Goal: Task Accomplishment & Management: Manage account settings

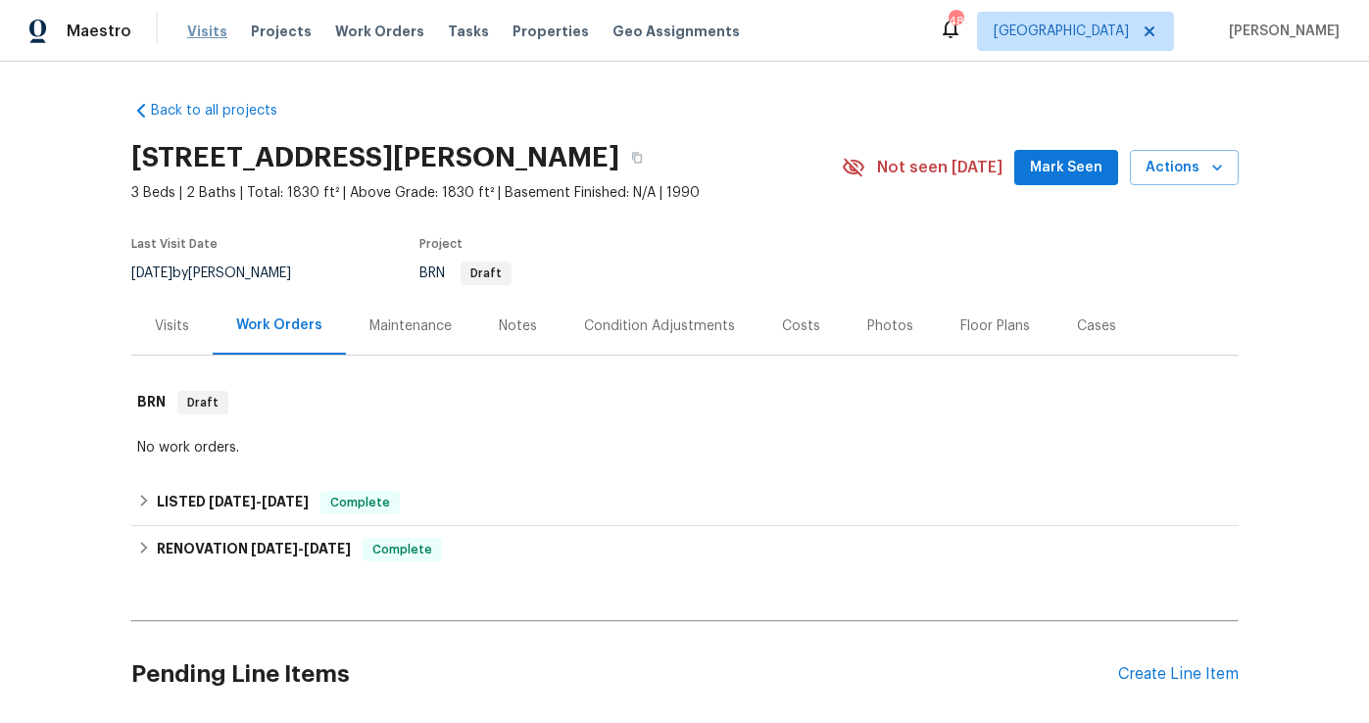
click at [204, 31] on span "Visits" at bounding box center [207, 32] width 40 height 20
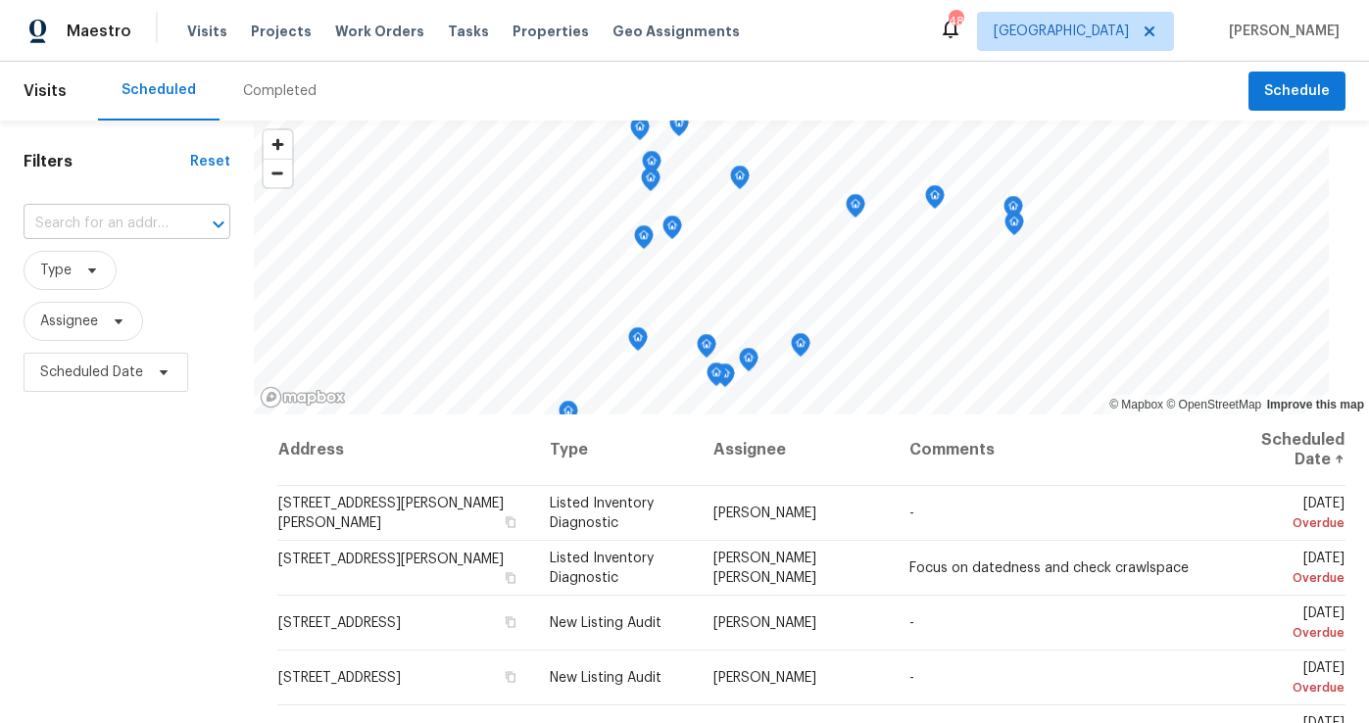
click at [114, 236] on input "text" at bounding box center [100, 224] width 152 height 30
type input "201 cedar"
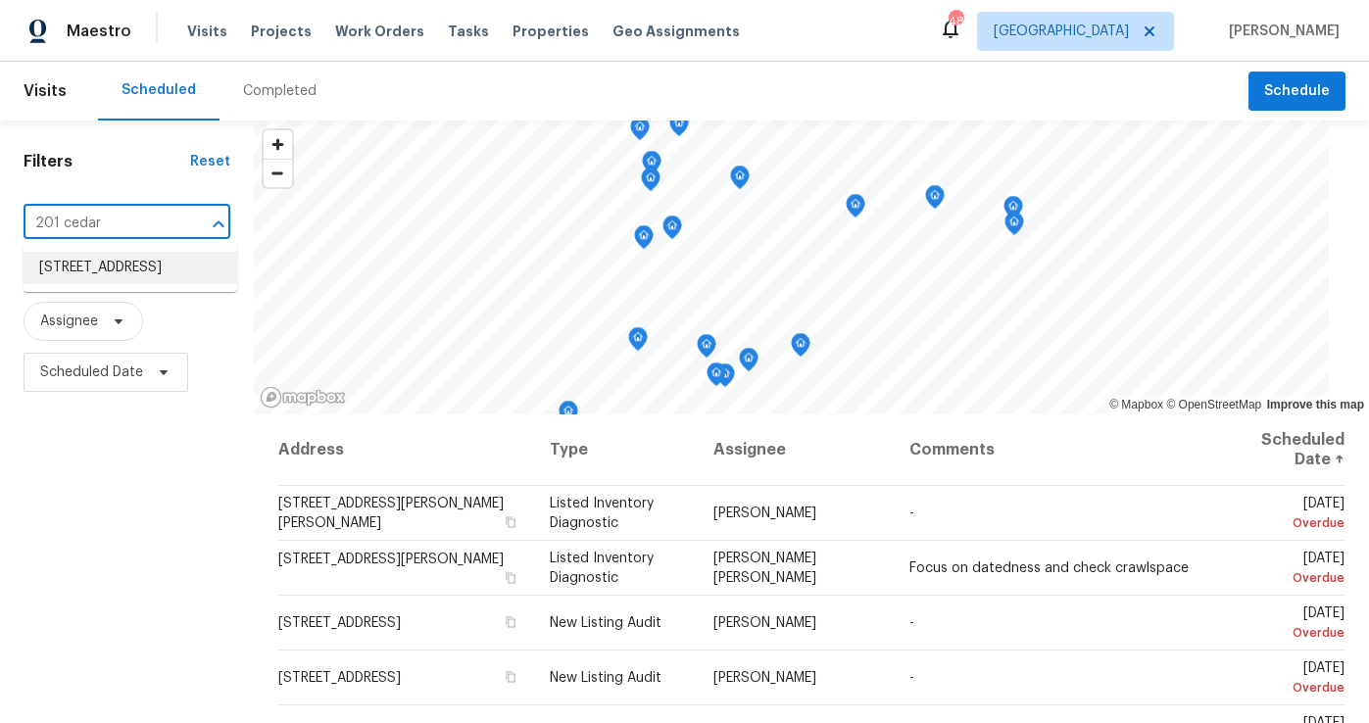
click at [110, 284] on li "201 Cedar Rock Trce, Athens, GA 30605" at bounding box center [131, 268] width 214 height 32
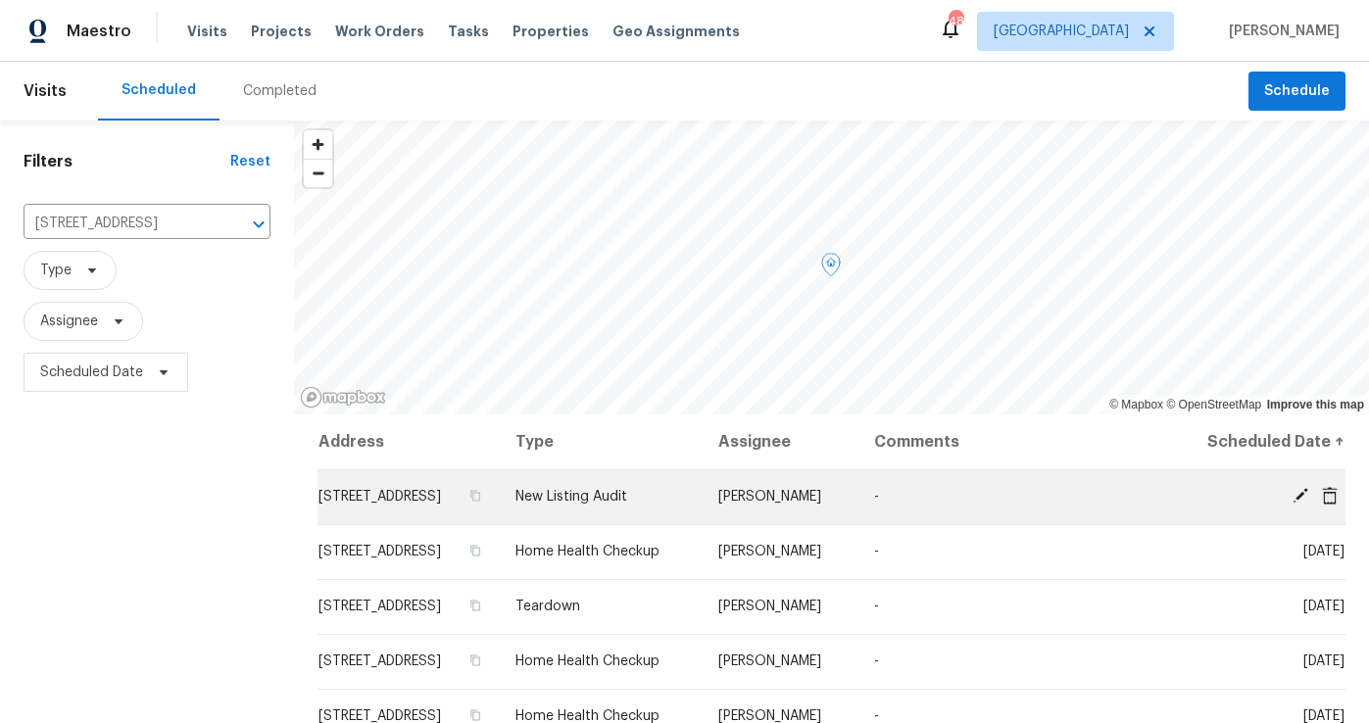
click at [1297, 505] on icon at bounding box center [1300, 496] width 18 height 18
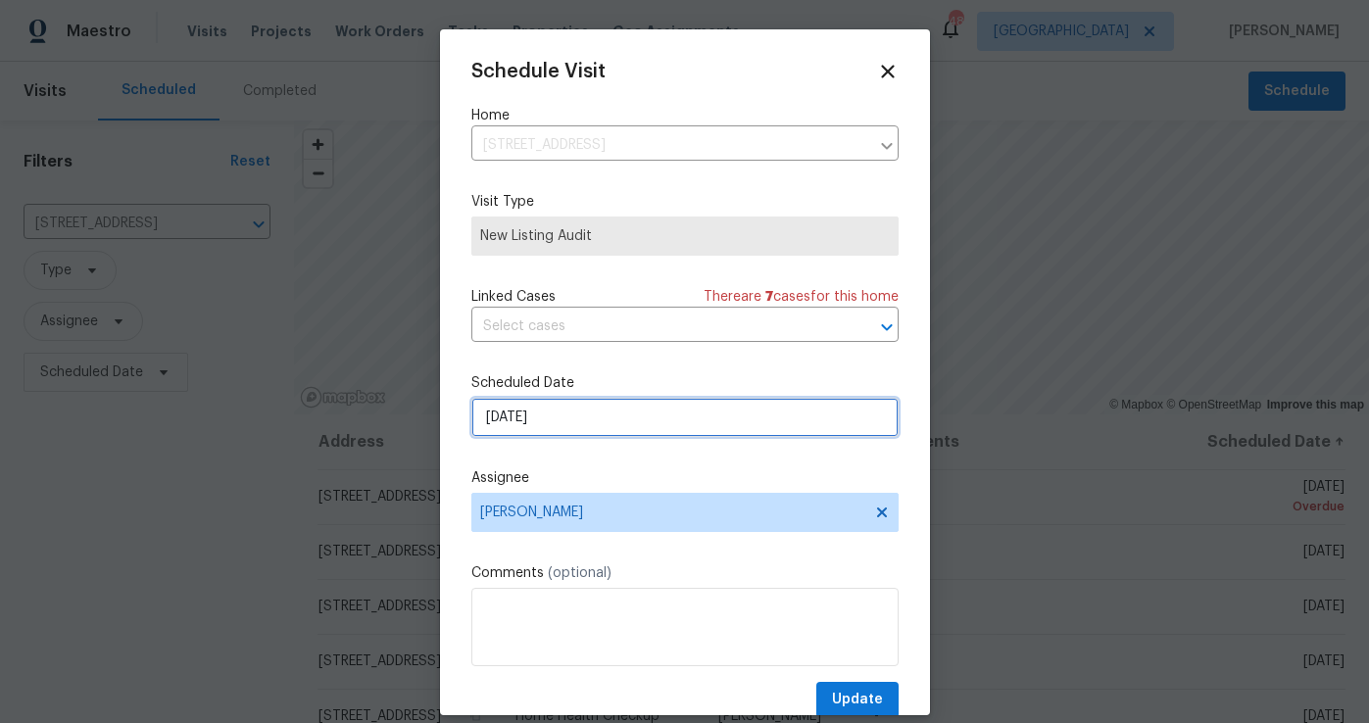
click at [593, 403] on input "[DATE]" at bounding box center [684, 417] width 427 height 39
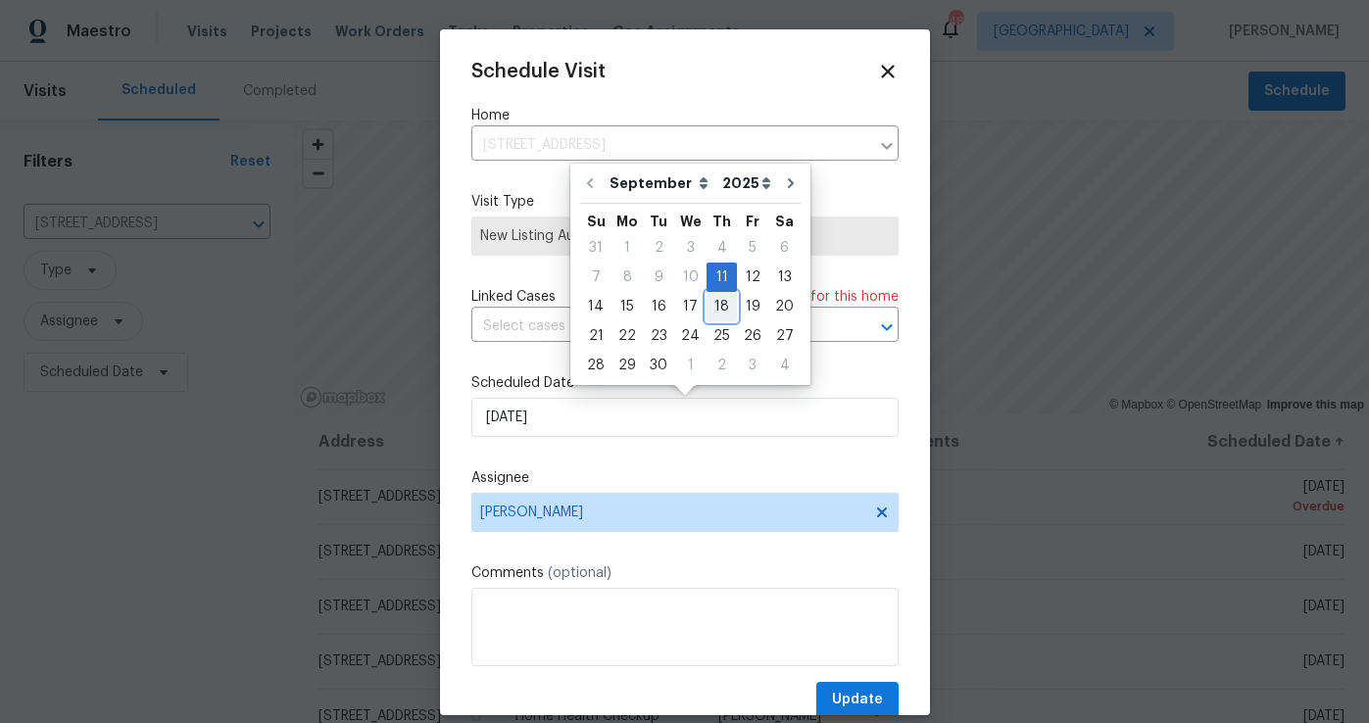
click at [719, 307] on div "18" at bounding box center [721, 306] width 30 height 27
type input "[DATE]"
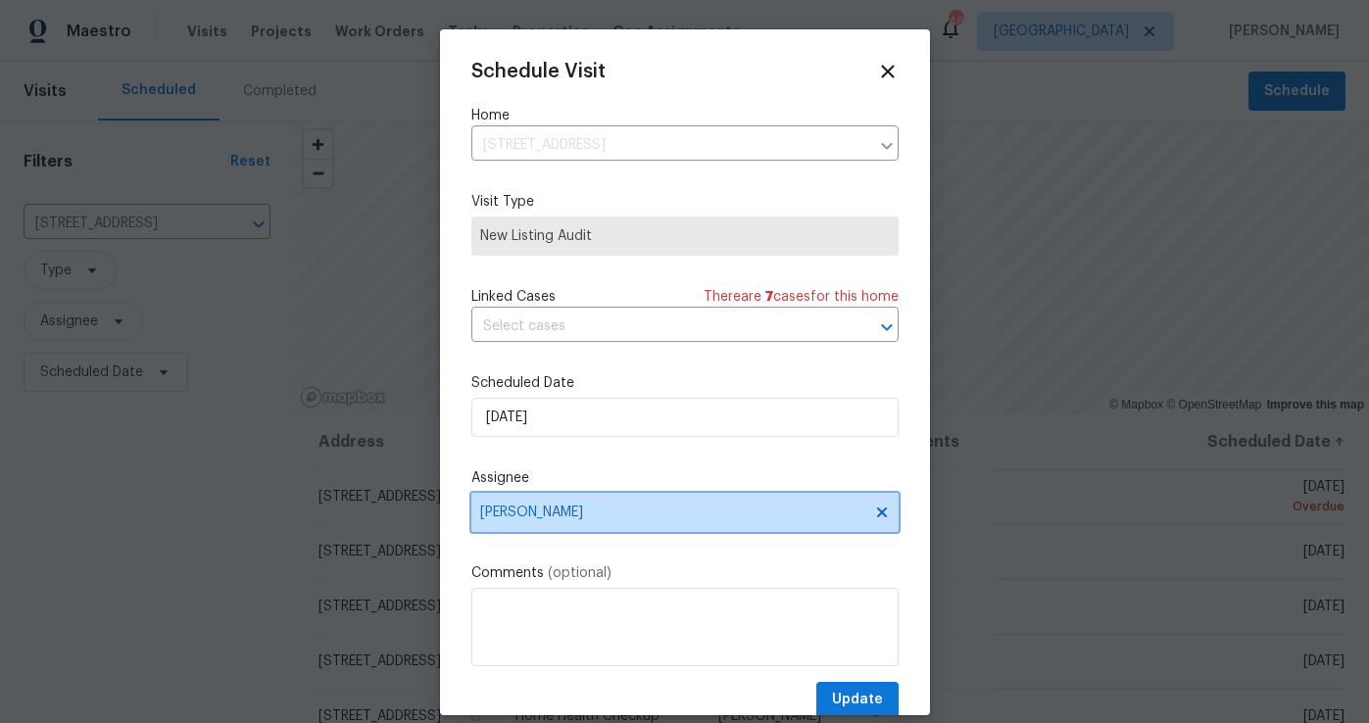
click at [566, 496] on span "[PERSON_NAME]" at bounding box center [684, 512] width 427 height 39
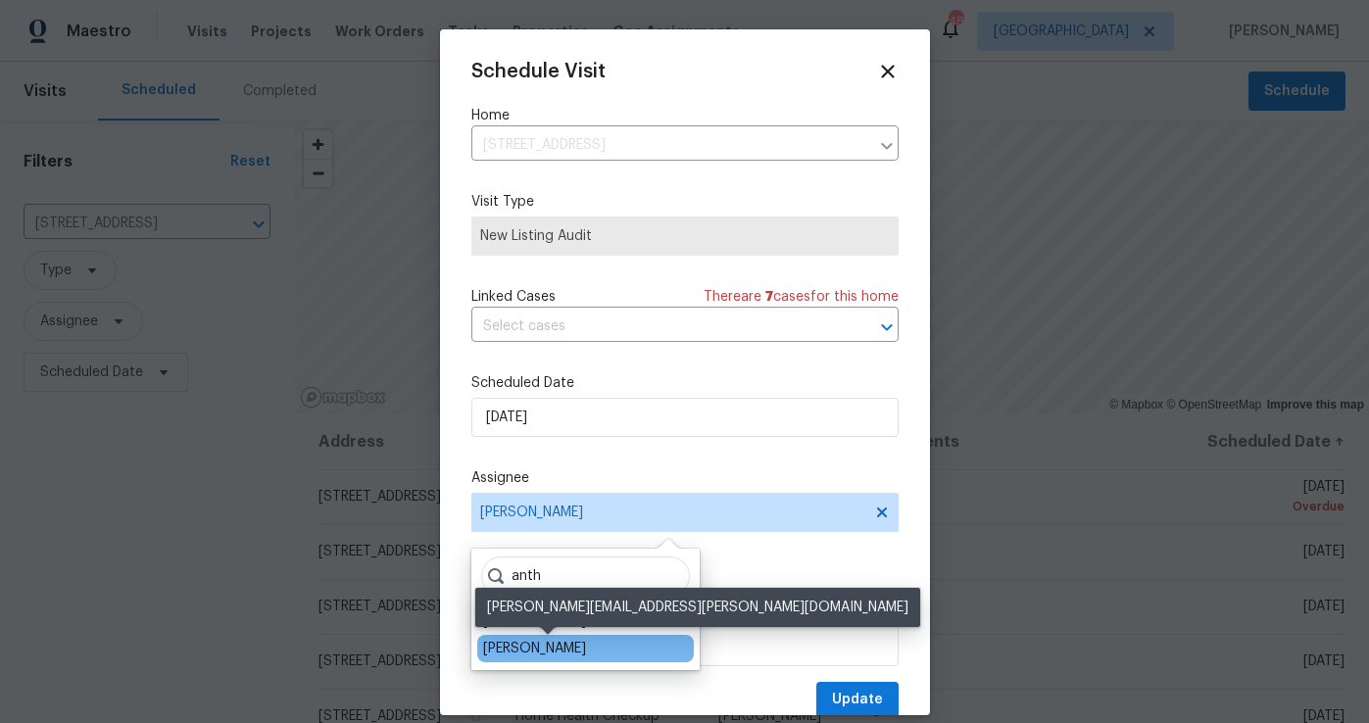
type input "anth"
click at [547, 653] on div "[PERSON_NAME]" at bounding box center [534, 649] width 103 height 20
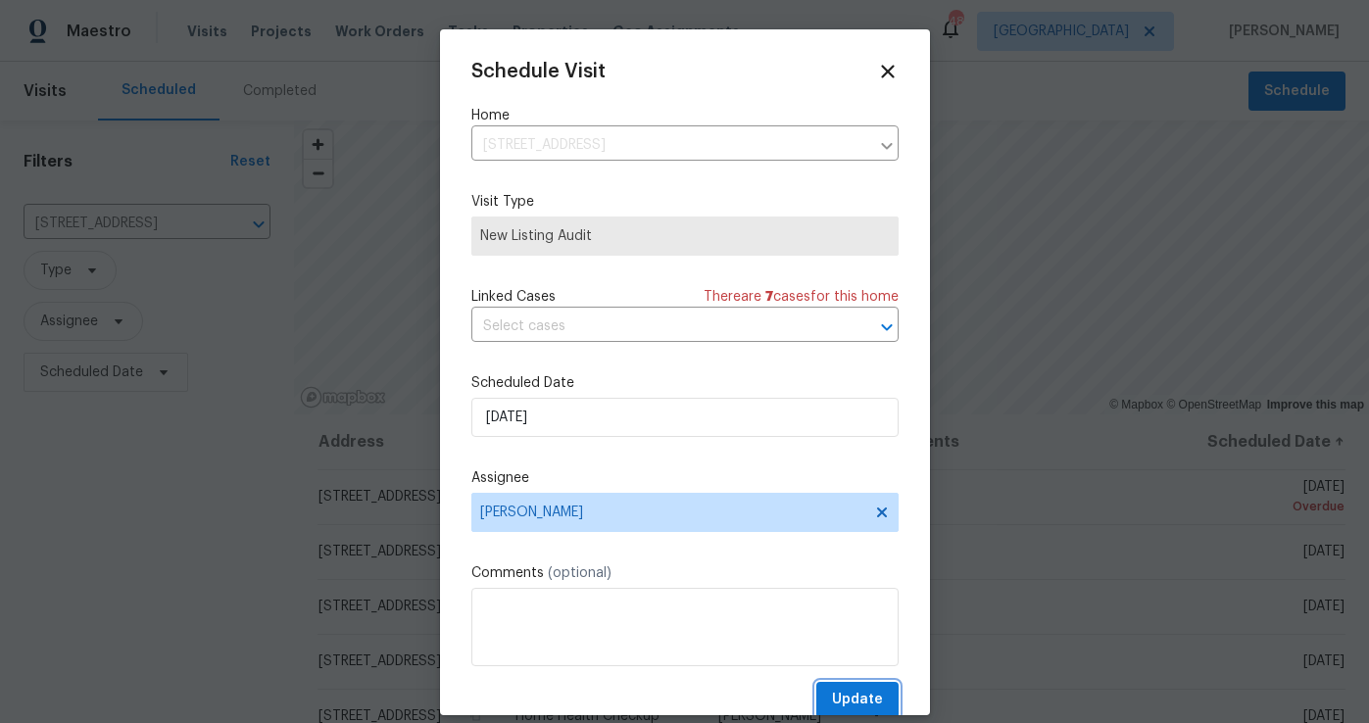
click at [855, 707] on span "Update" at bounding box center [857, 700] width 51 height 24
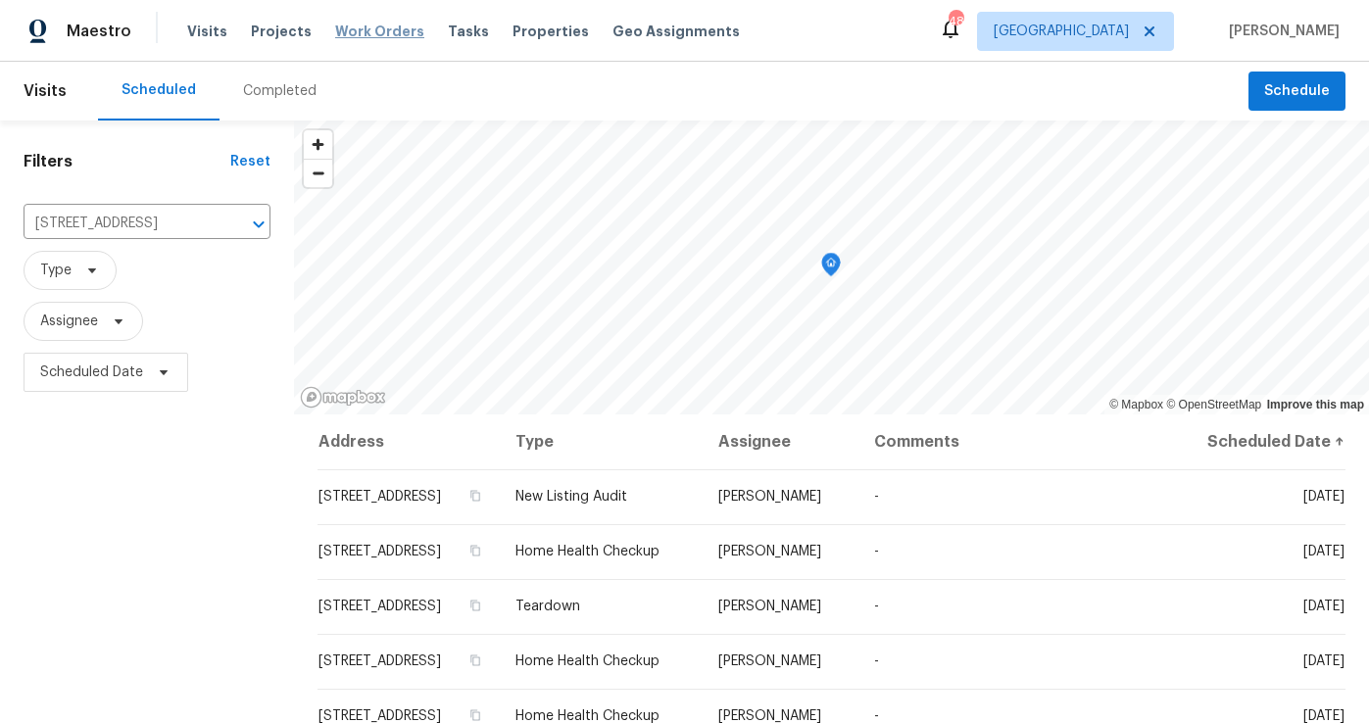
click at [388, 30] on span "Work Orders" at bounding box center [379, 32] width 89 height 20
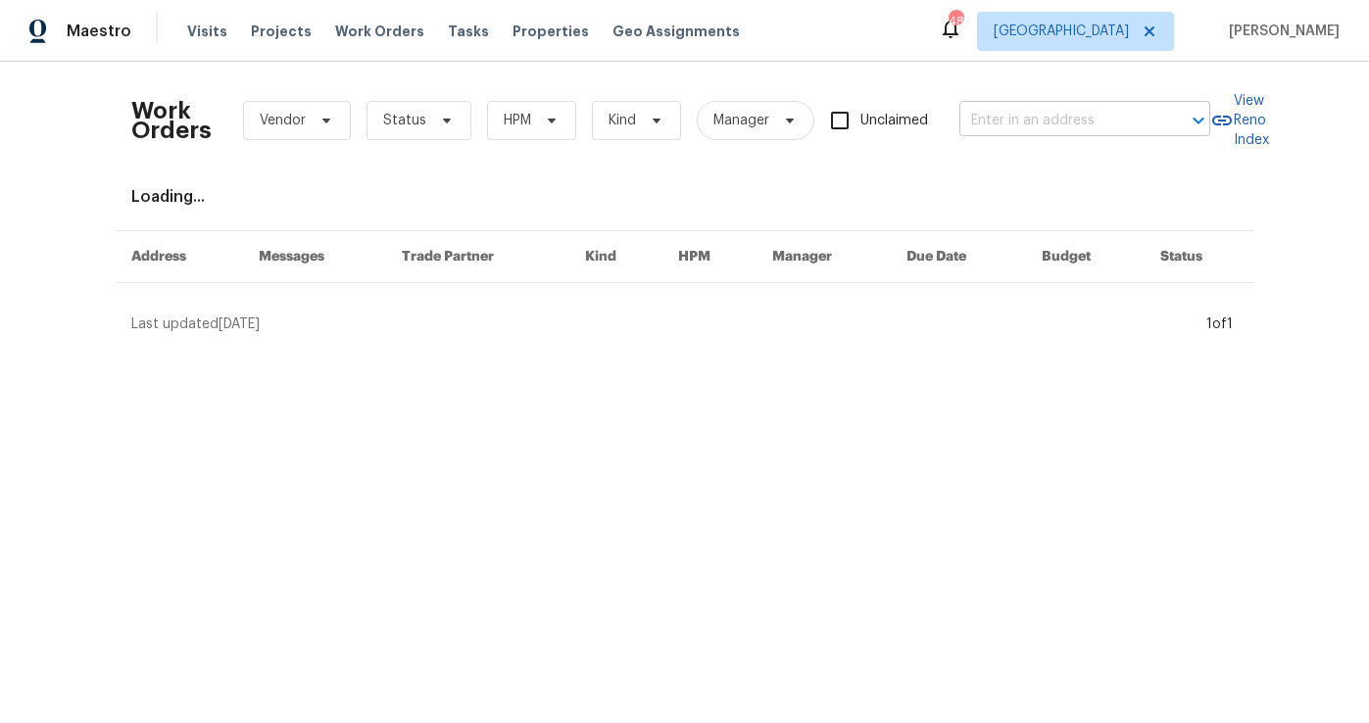
click at [1109, 117] on input "text" at bounding box center [1057, 121] width 196 height 30
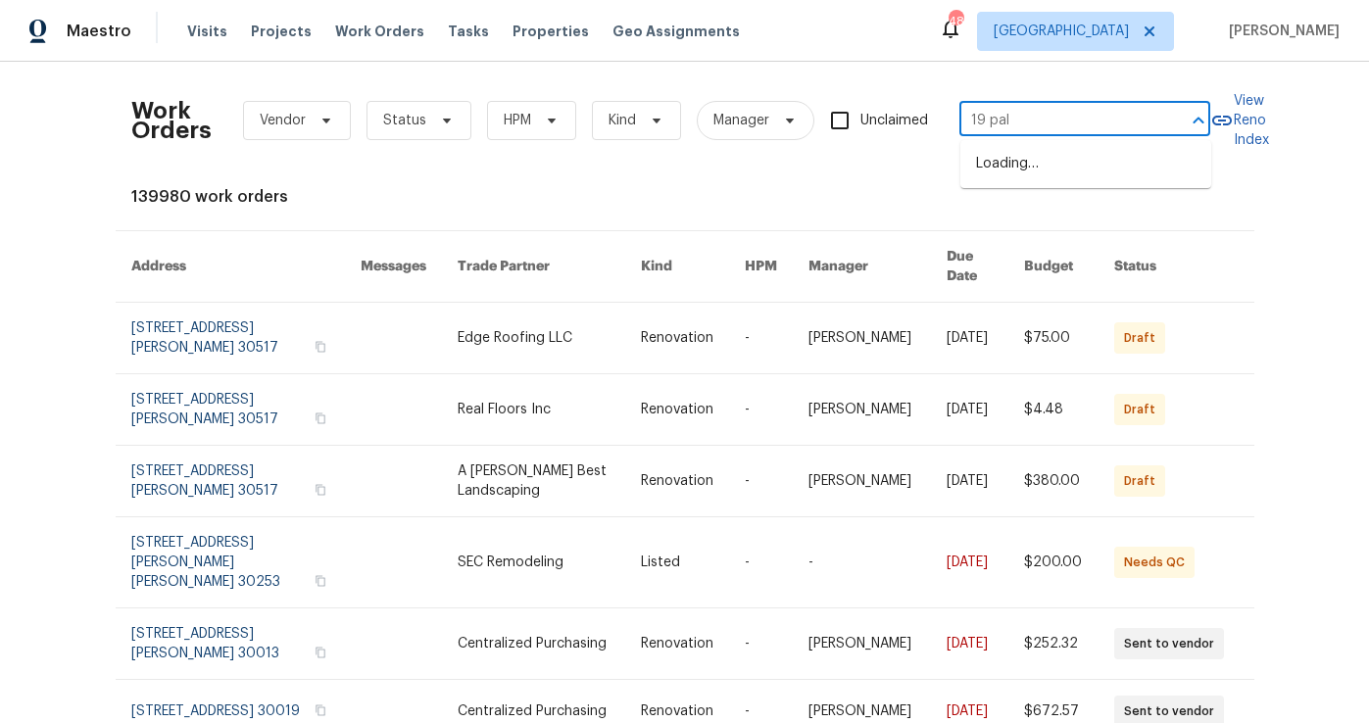
type input "19 pall"
click at [1089, 162] on li "[STREET_ADDRESS]" at bounding box center [1085, 164] width 251 height 32
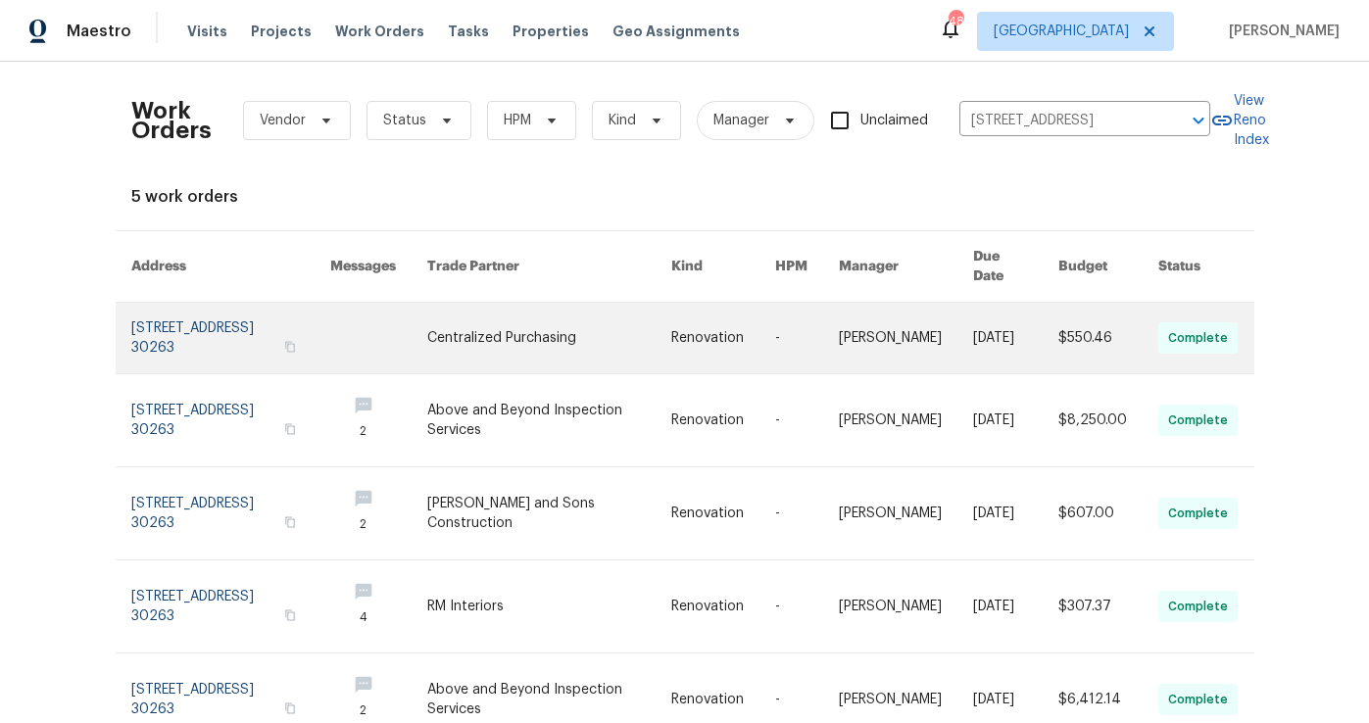
click at [258, 303] on link at bounding box center [231, 338] width 200 height 71
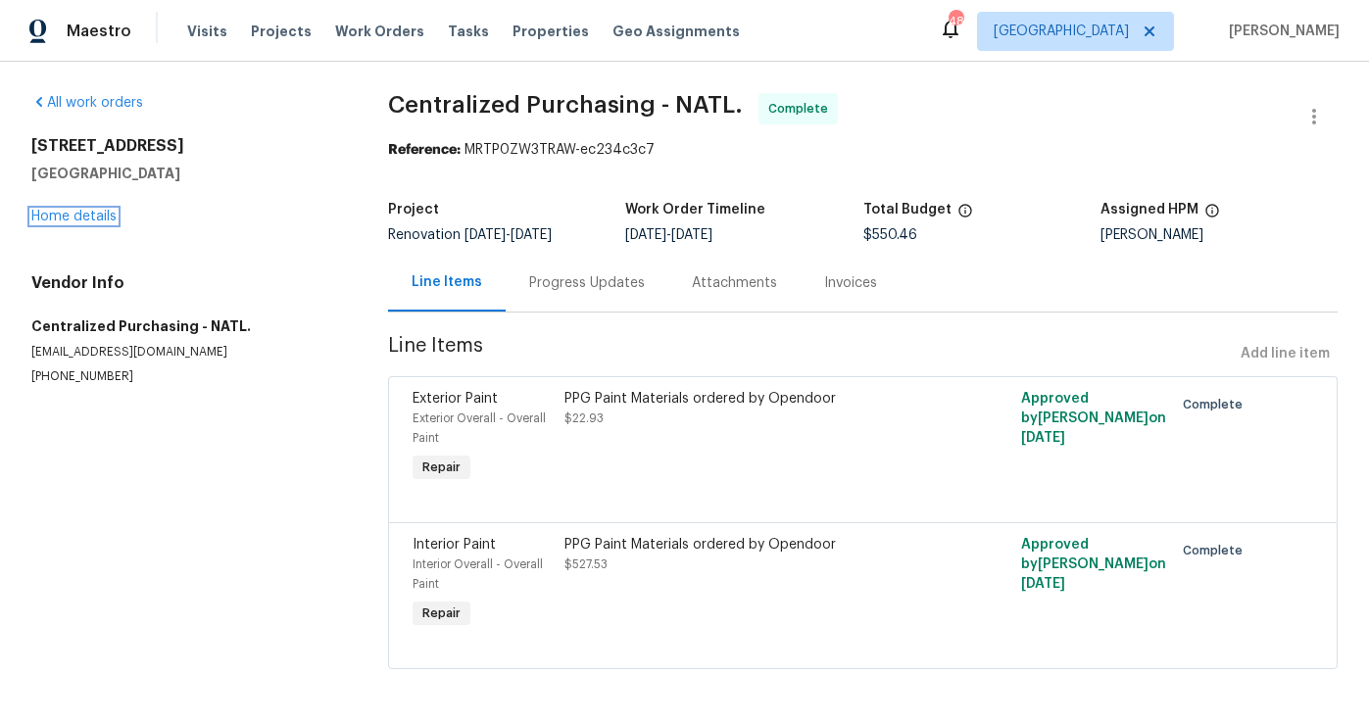
click at [94, 218] on link "Home details" at bounding box center [73, 217] width 85 height 14
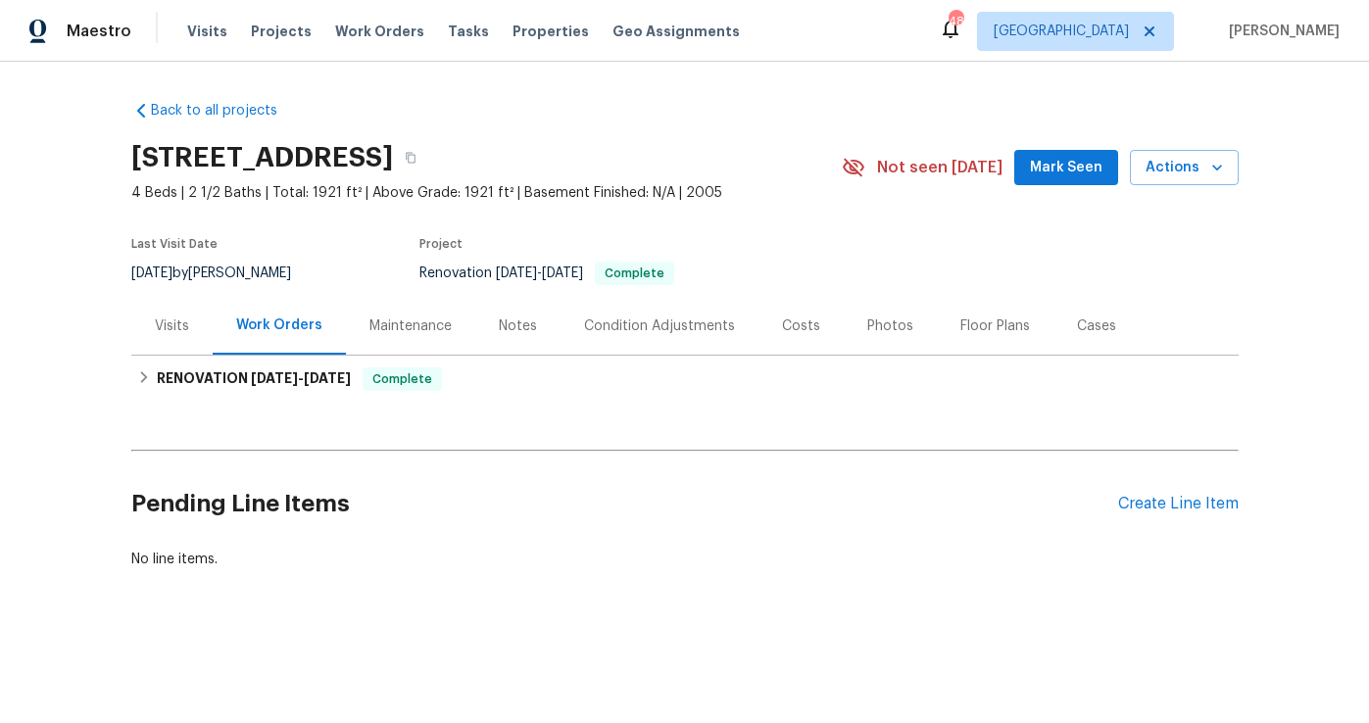
click at [794, 333] on div "Costs" at bounding box center [801, 326] width 38 height 20
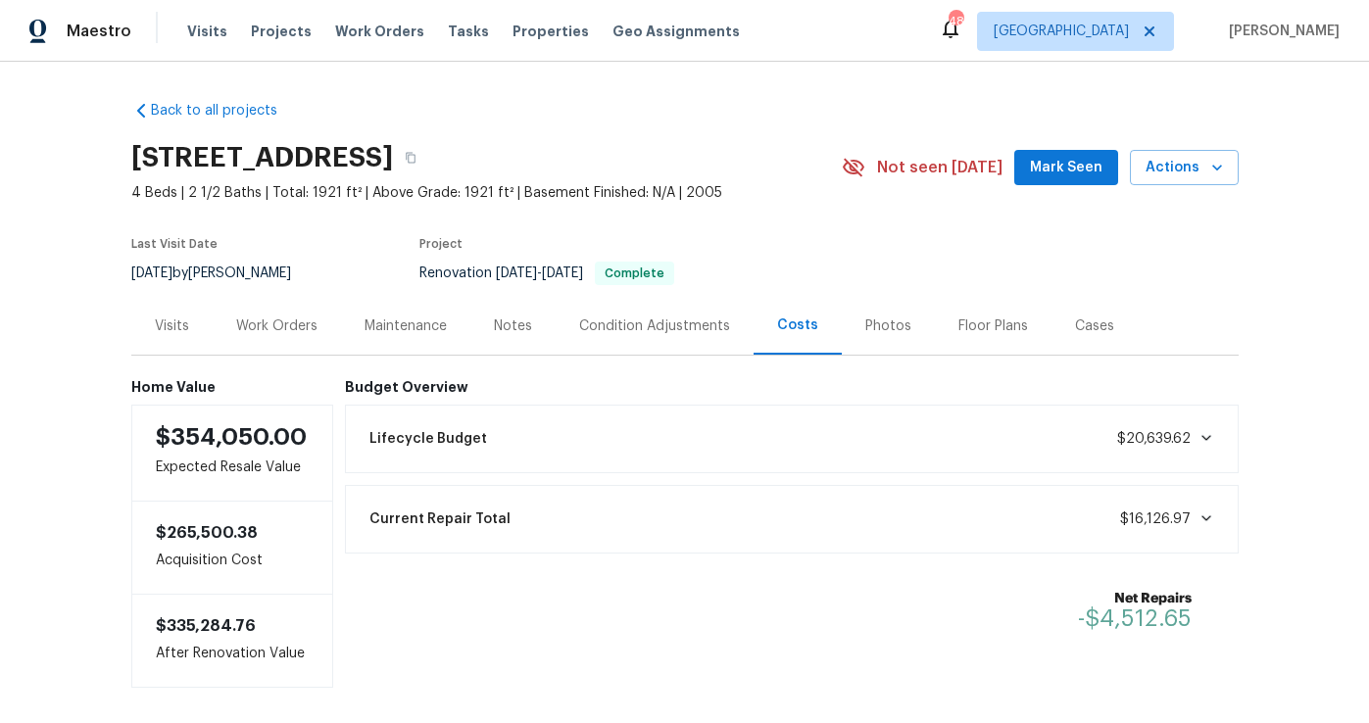
click at [274, 318] on div "Work Orders" at bounding box center [276, 326] width 81 height 20
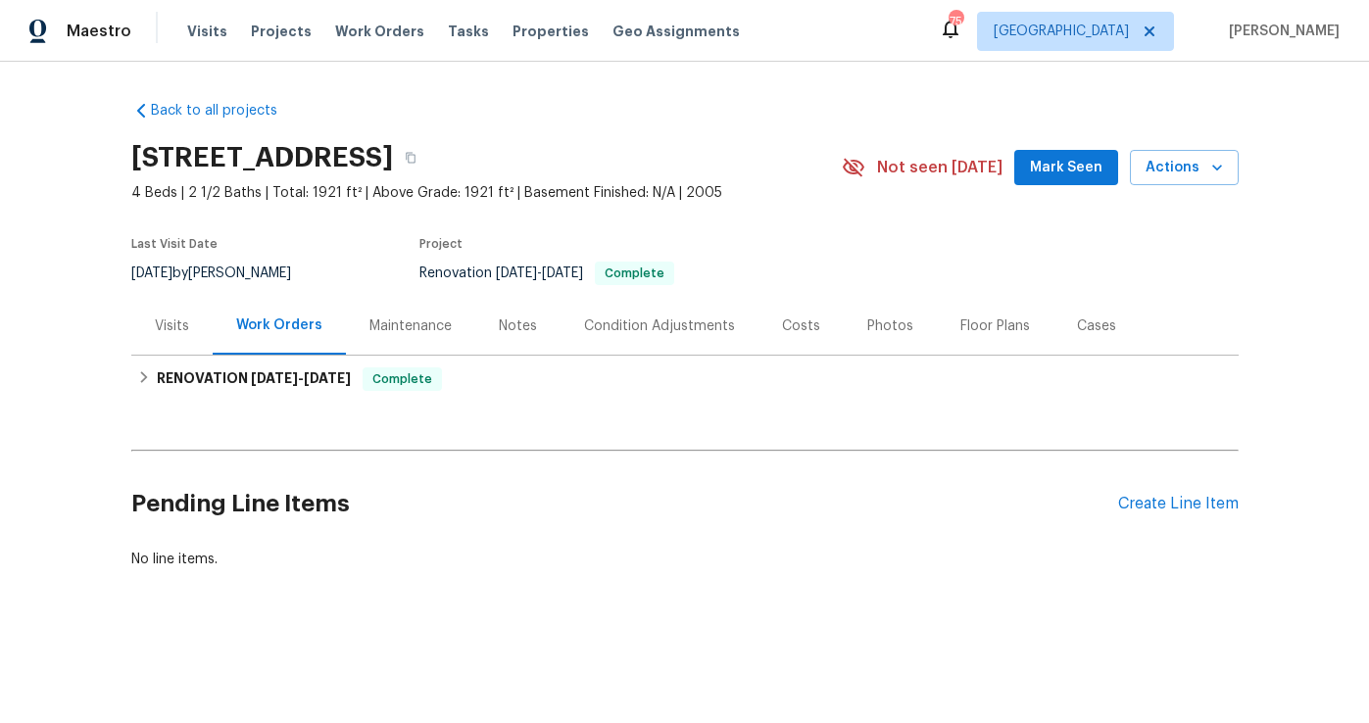
click at [760, 60] on div "Maestro Visits Projects Work Orders Tasks Properties Geo Assignments 75 [GEOGRA…" at bounding box center [684, 31] width 1369 height 62
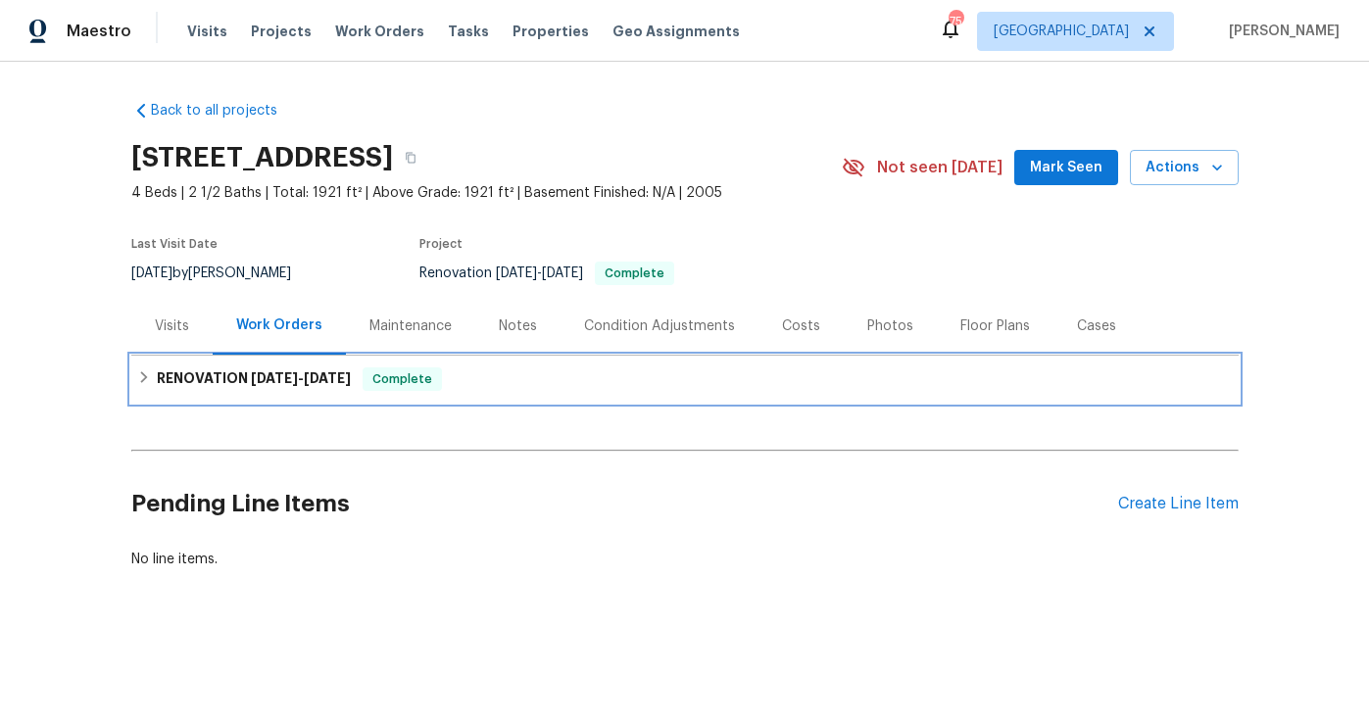
click at [316, 361] on div "RENOVATION [DATE] - [DATE] Complete" at bounding box center [684, 379] width 1107 height 47
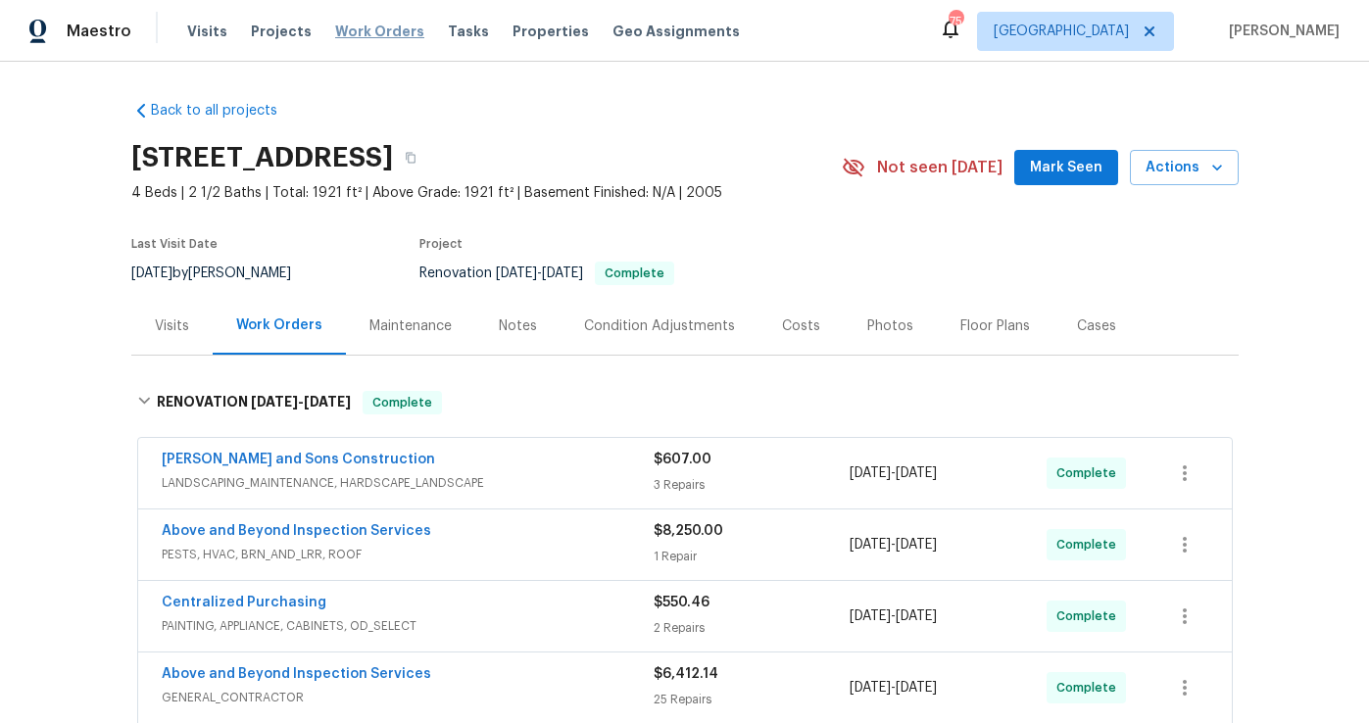
click at [377, 30] on span "Work Orders" at bounding box center [379, 32] width 89 height 20
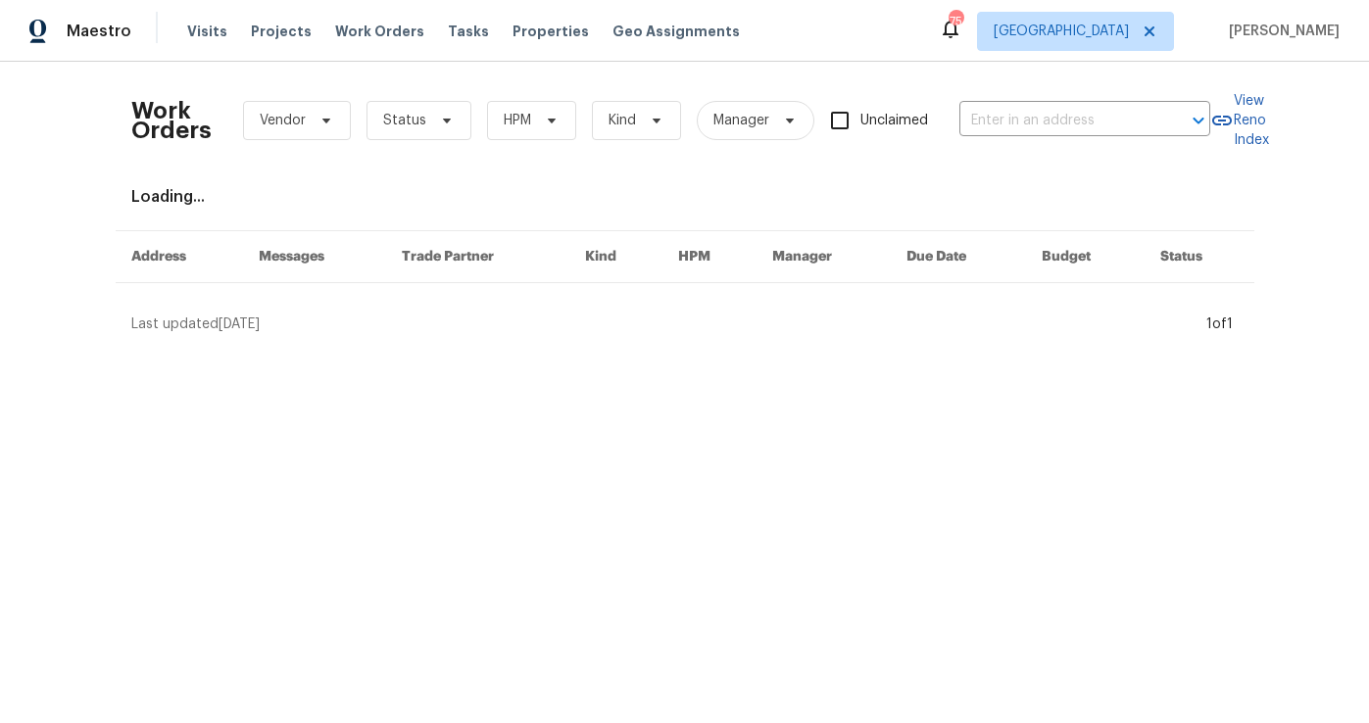
click at [1083, 88] on div "Work Orders Vendor Status HPM Kind Manager Unclaimed ​" at bounding box center [670, 120] width 1079 height 86
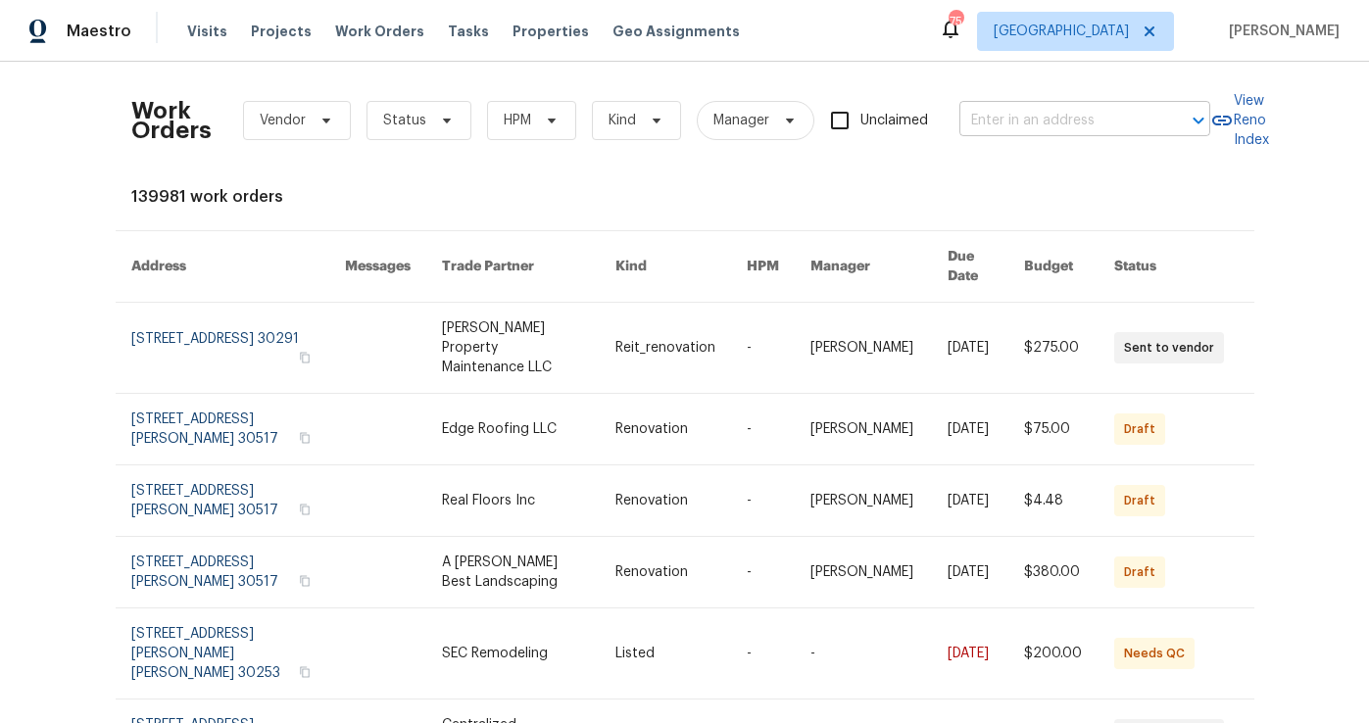
click at [1044, 119] on input "text" at bounding box center [1057, 121] width 196 height 30
type input "1819 rose"
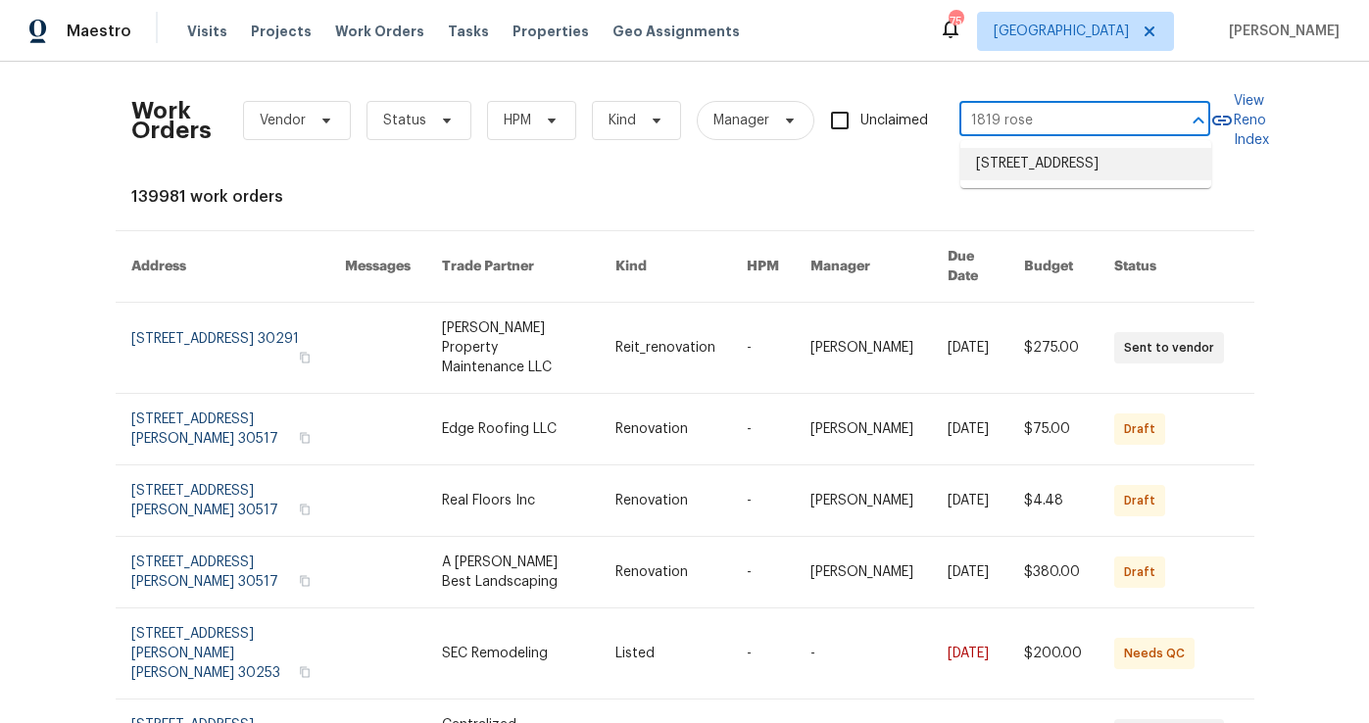
click at [1042, 180] on li "[STREET_ADDRESS]" at bounding box center [1085, 164] width 251 height 32
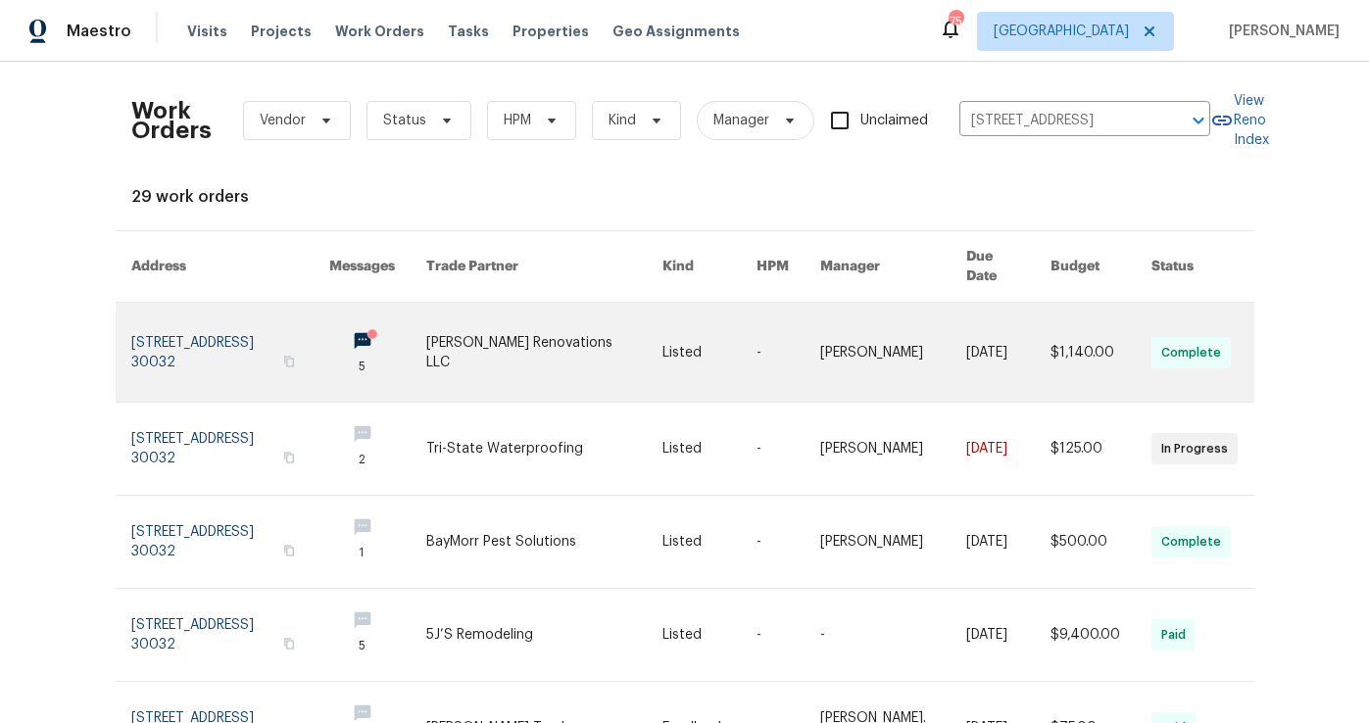
click at [265, 334] on link at bounding box center [230, 352] width 198 height 99
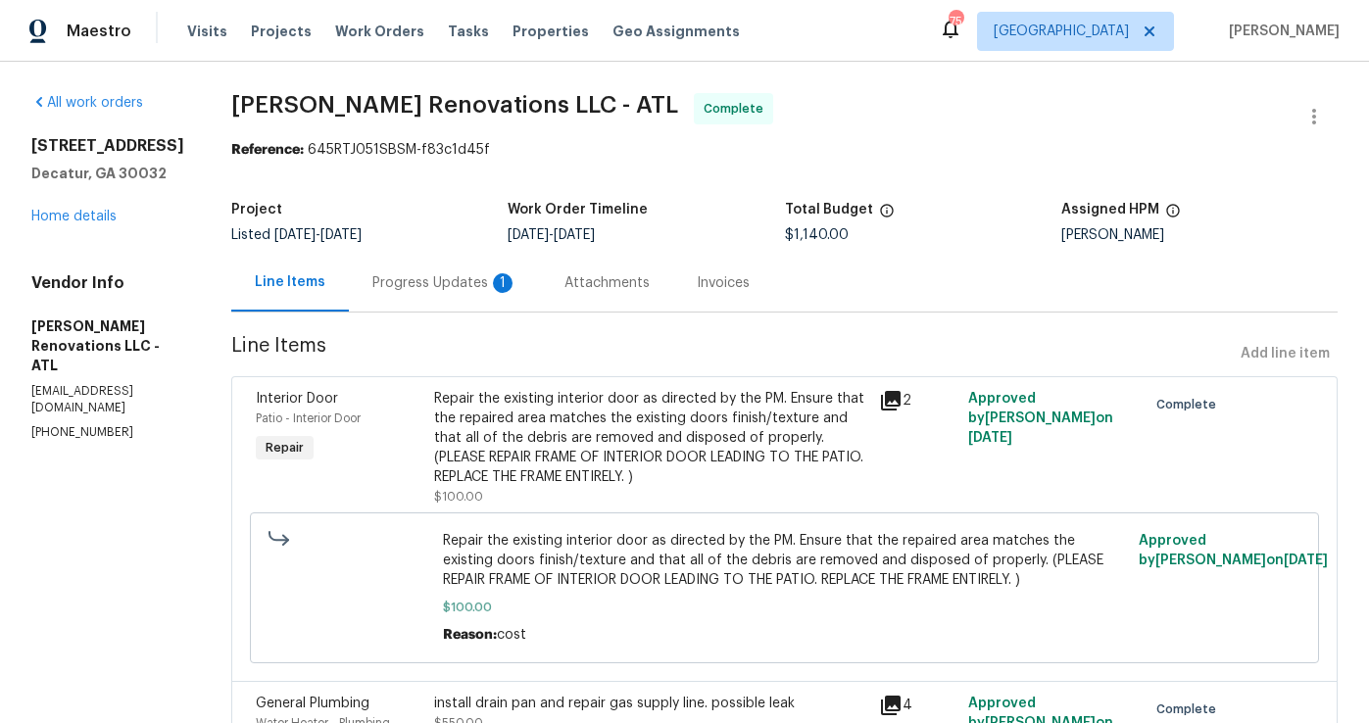
click at [462, 283] on div "Progress Updates 1" at bounding box center [444, 283] width 145 height 20
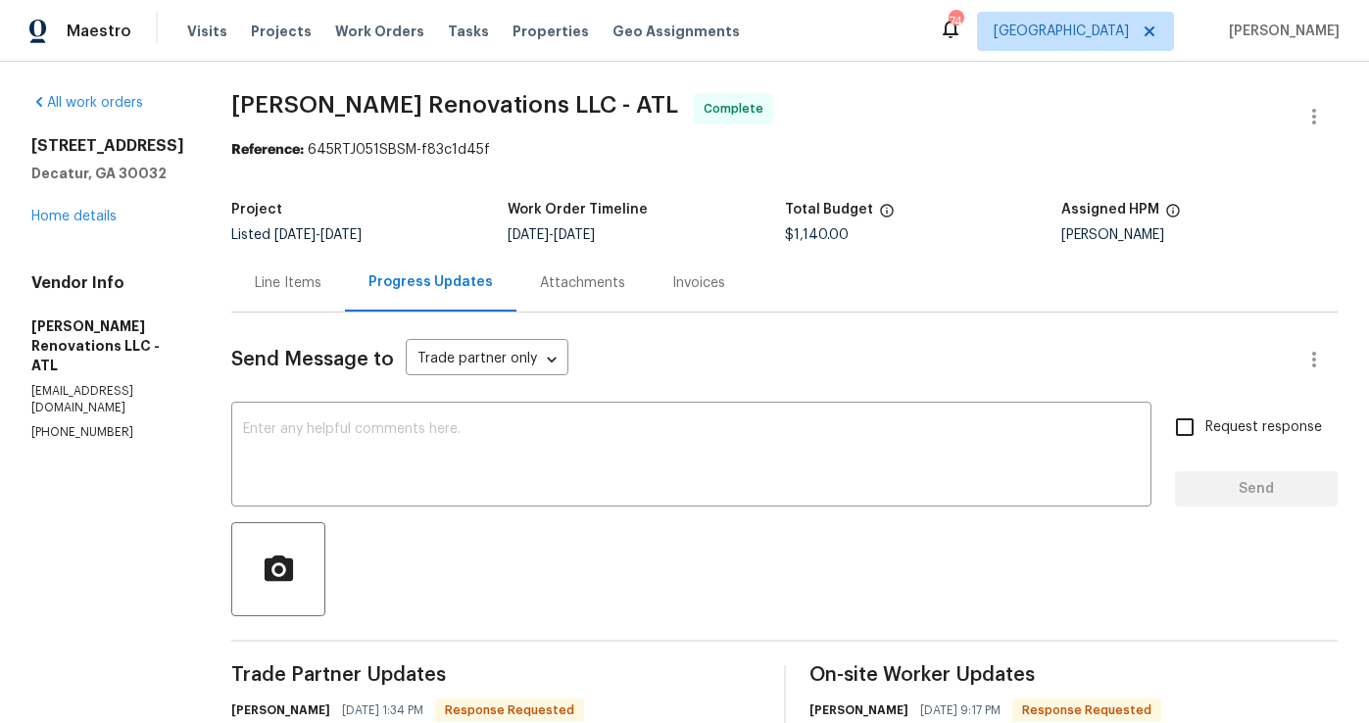
click at [305, 284] on div "Line Items" at bounding box center [288, 283] width 67 height 20
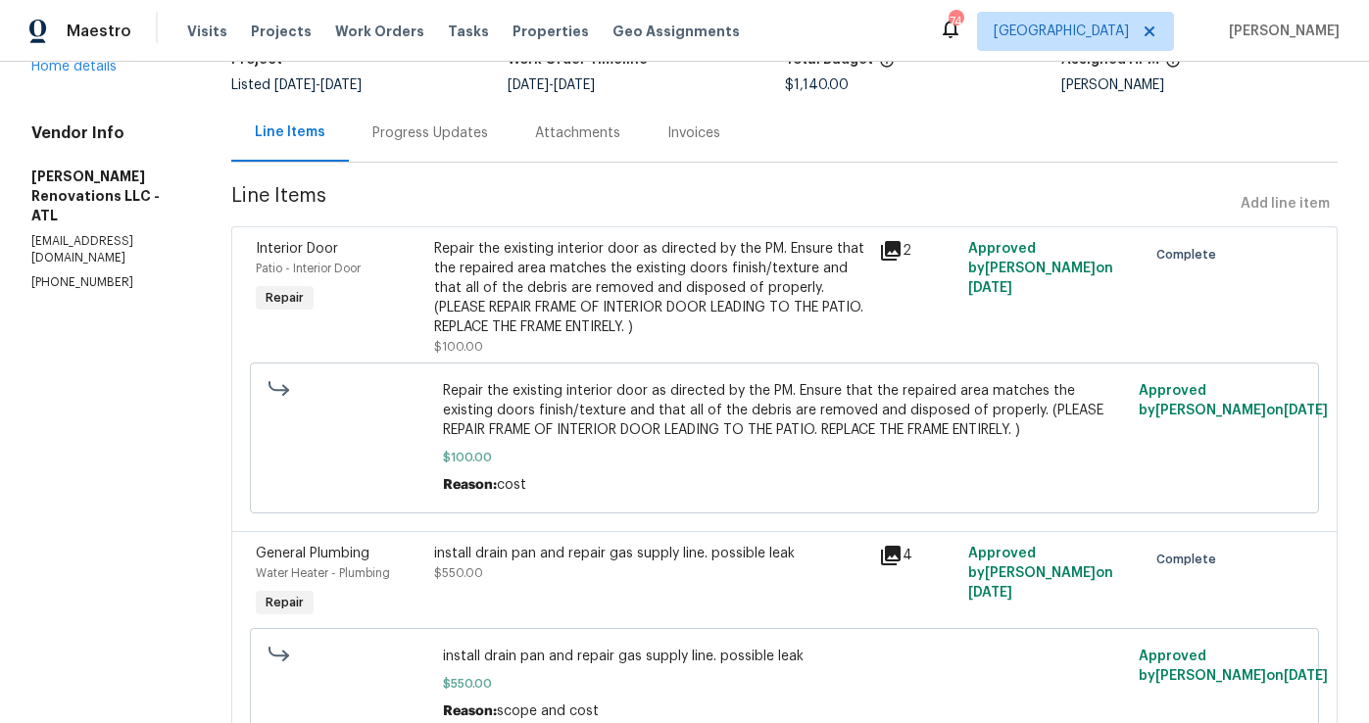
scroll to position [9, 0]
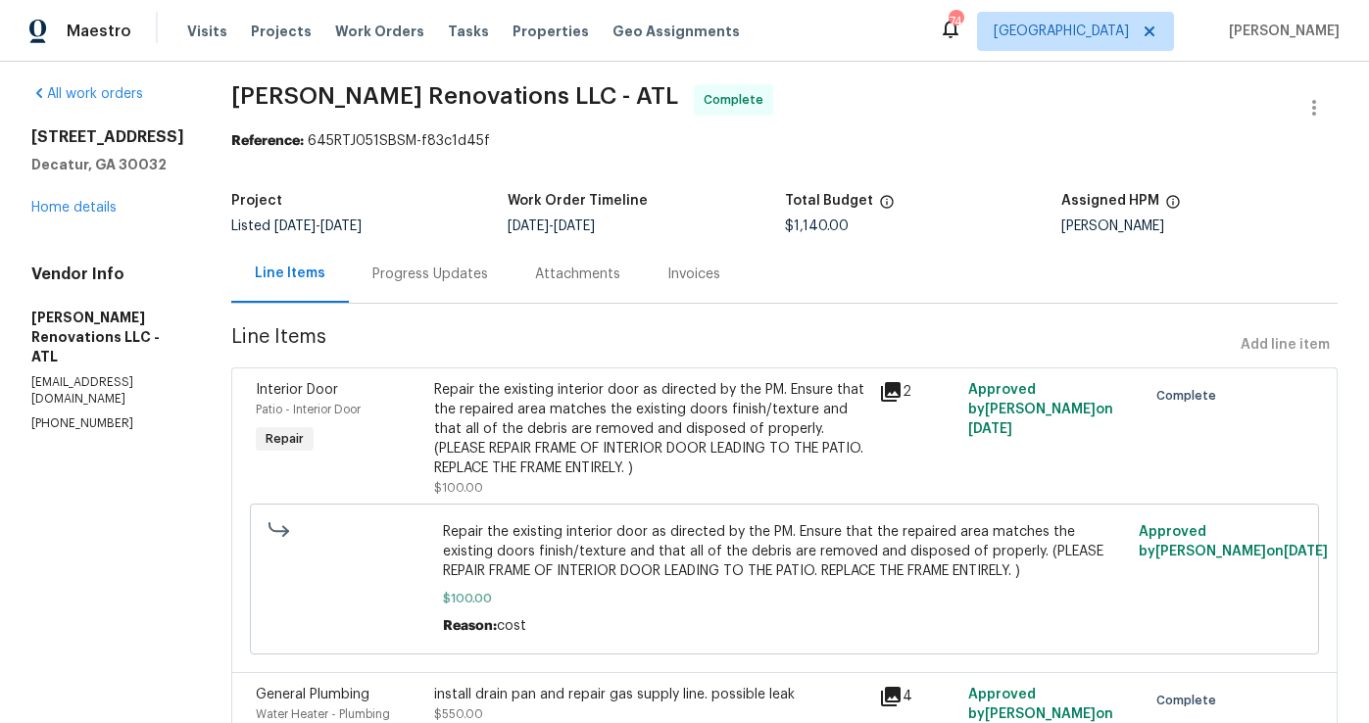
click at [442, 290] on div "Progress Updates" at bounding box center [430, 274] width 163 height 58
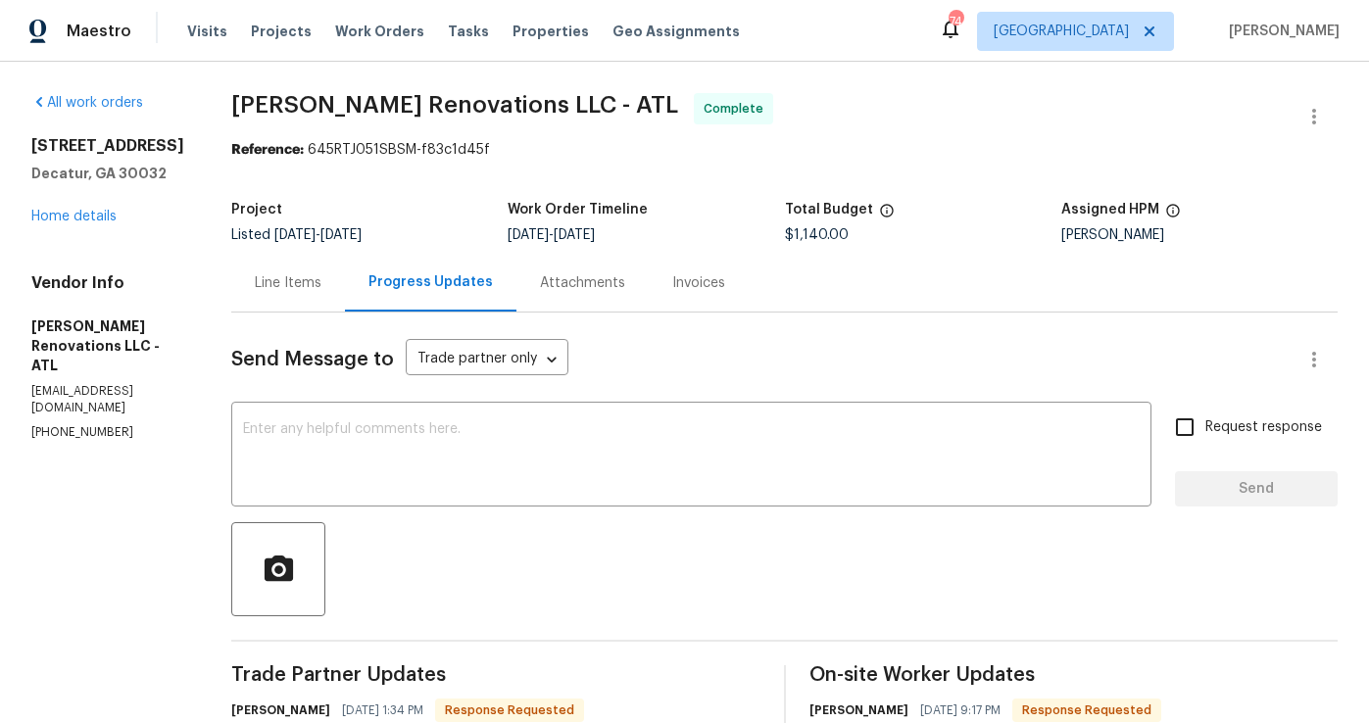
click at [291, 271] on div "Line Items" at bounding box center [288, 283] width 114 height 58
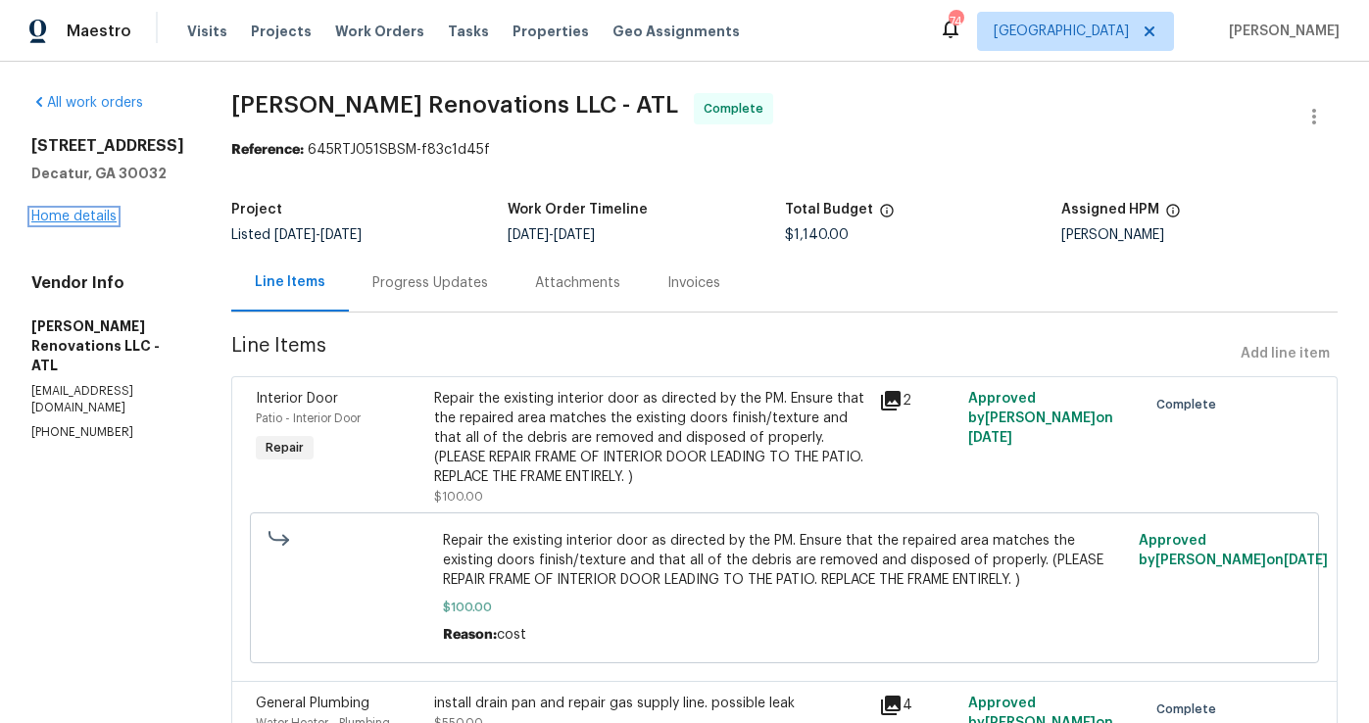
click at [79, 217] on link "Home details" at bounding box center [73, 217] width 85 height 14
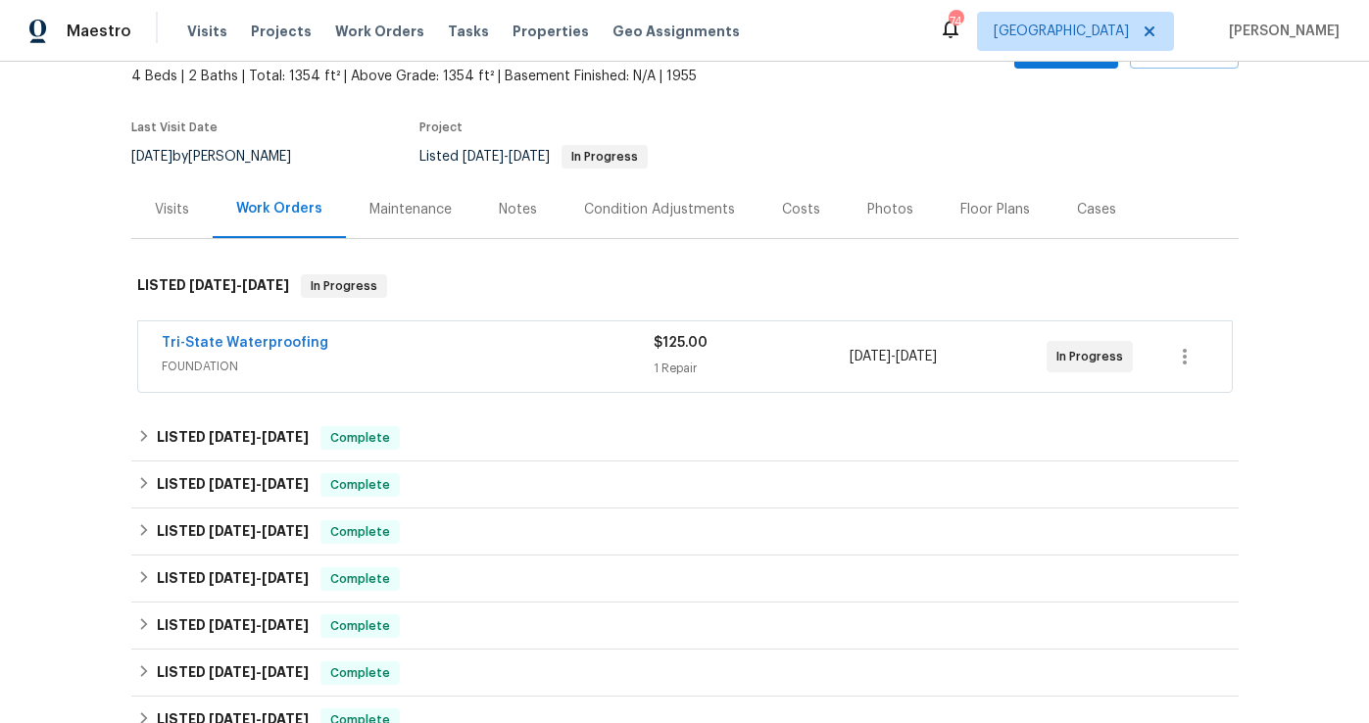
scroll to position [119, 0]
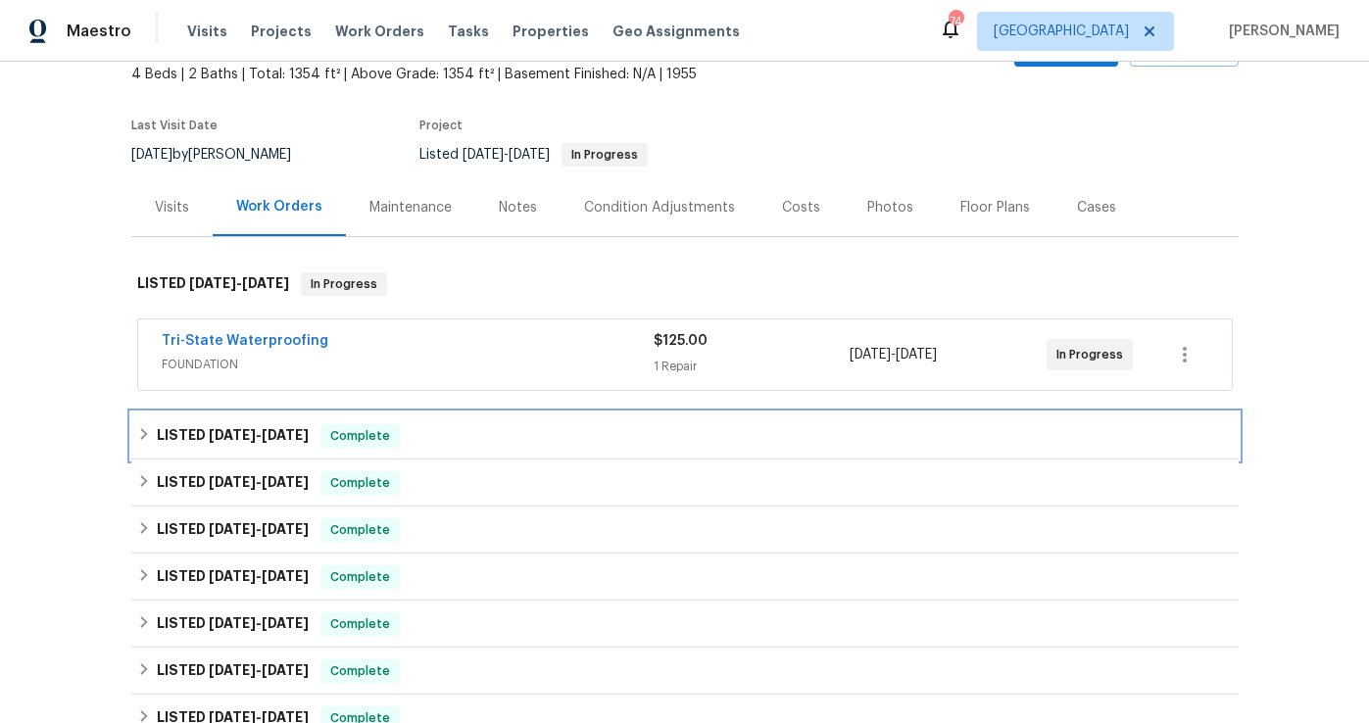
click at [320, 438] on div "LISTED [DATE] - [DATE] Complete" at bounding box center [684, 436] width 1095 height 24
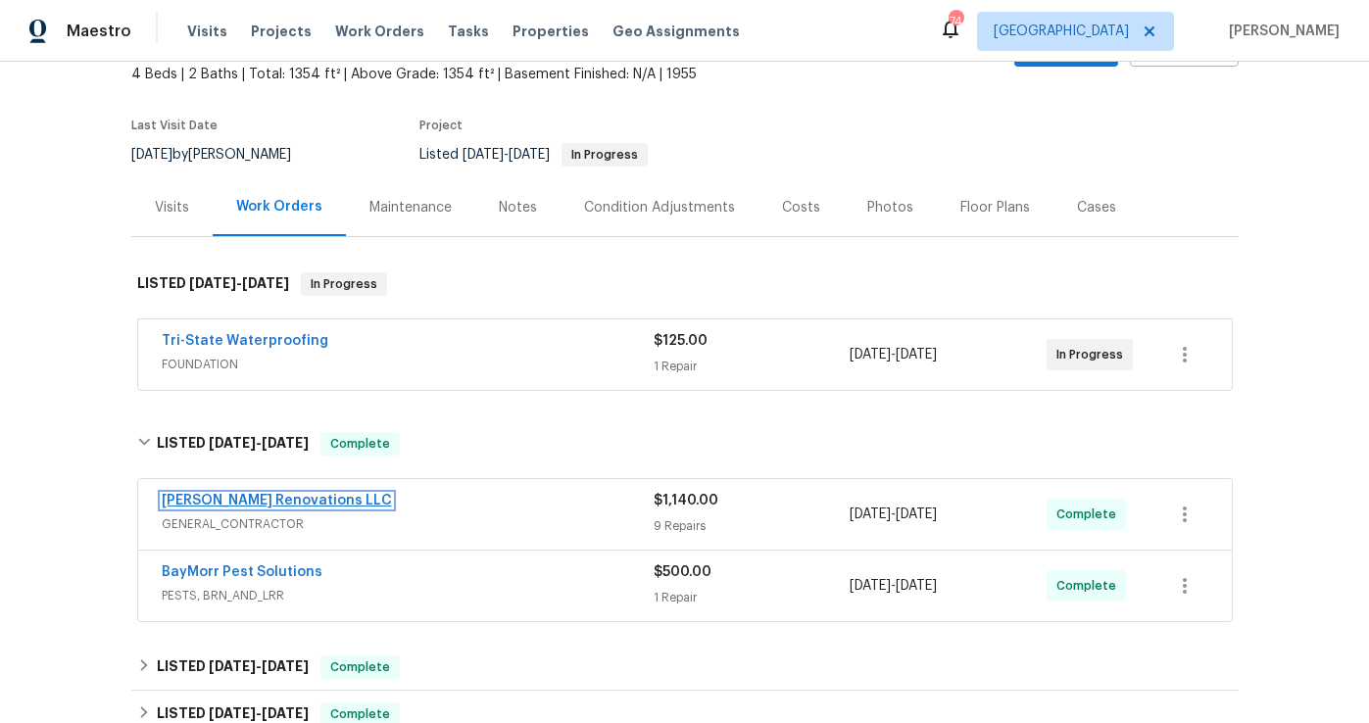
click at [257, 497] on link "[PERSON_NAME] Renovations LLC" at bounding box center [277, 501] width 230 height 14
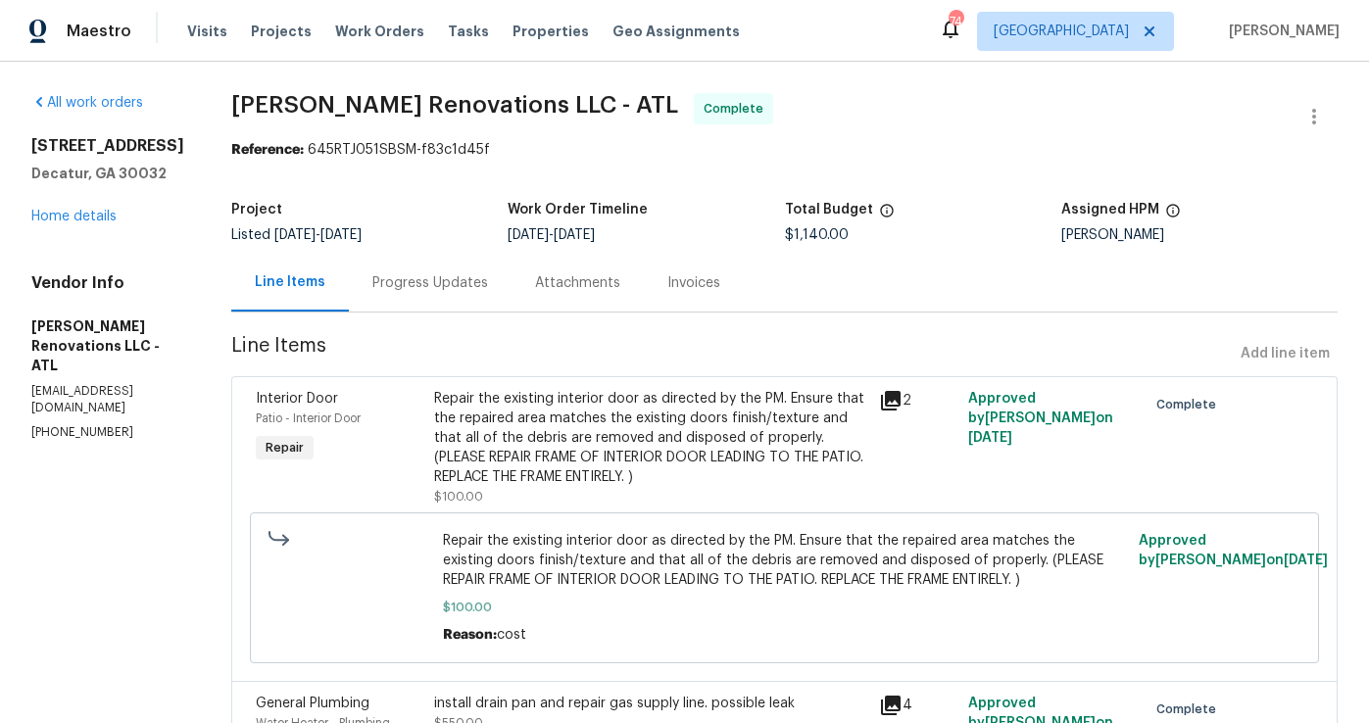
click at [425, 272] on div "Progress Updates" at bounding box center [430, 283] width 163 height 58
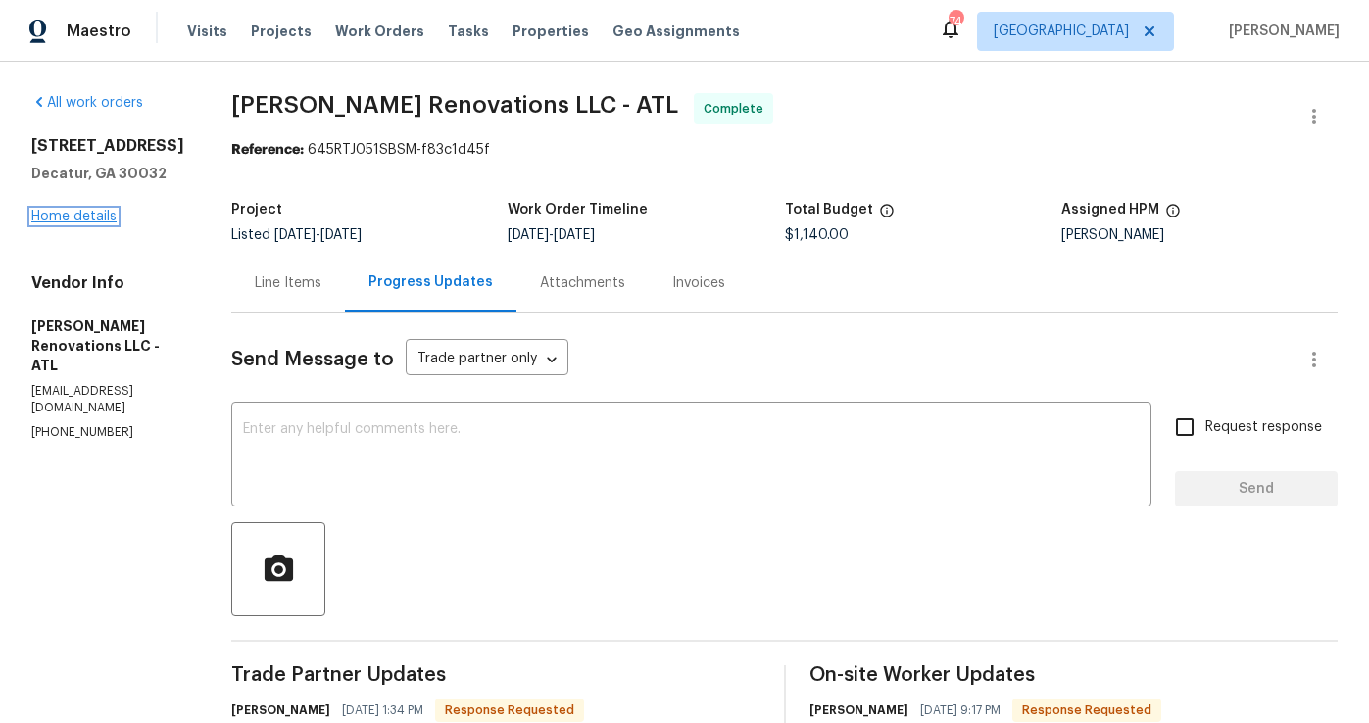
click at [99, 211] on link "Home details" at bounding box center [73, 217] width 85 height 14
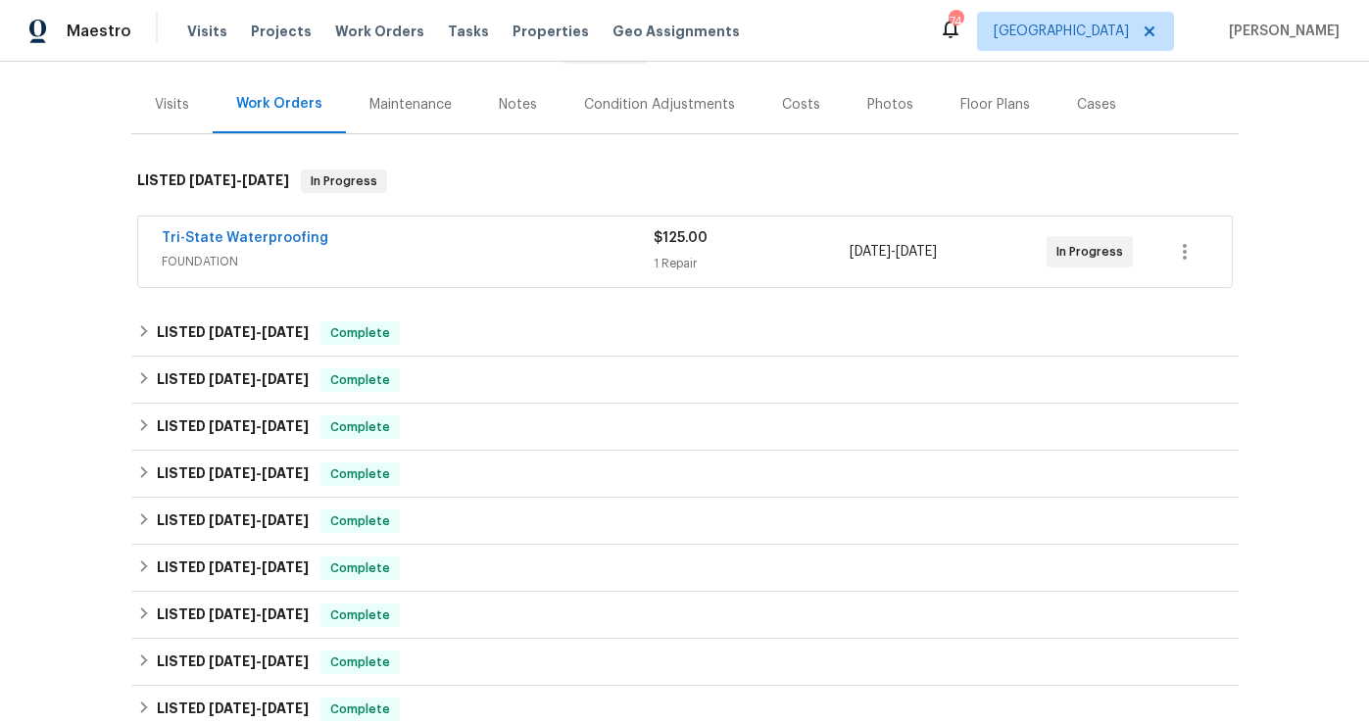
scroll to position [625, 0]
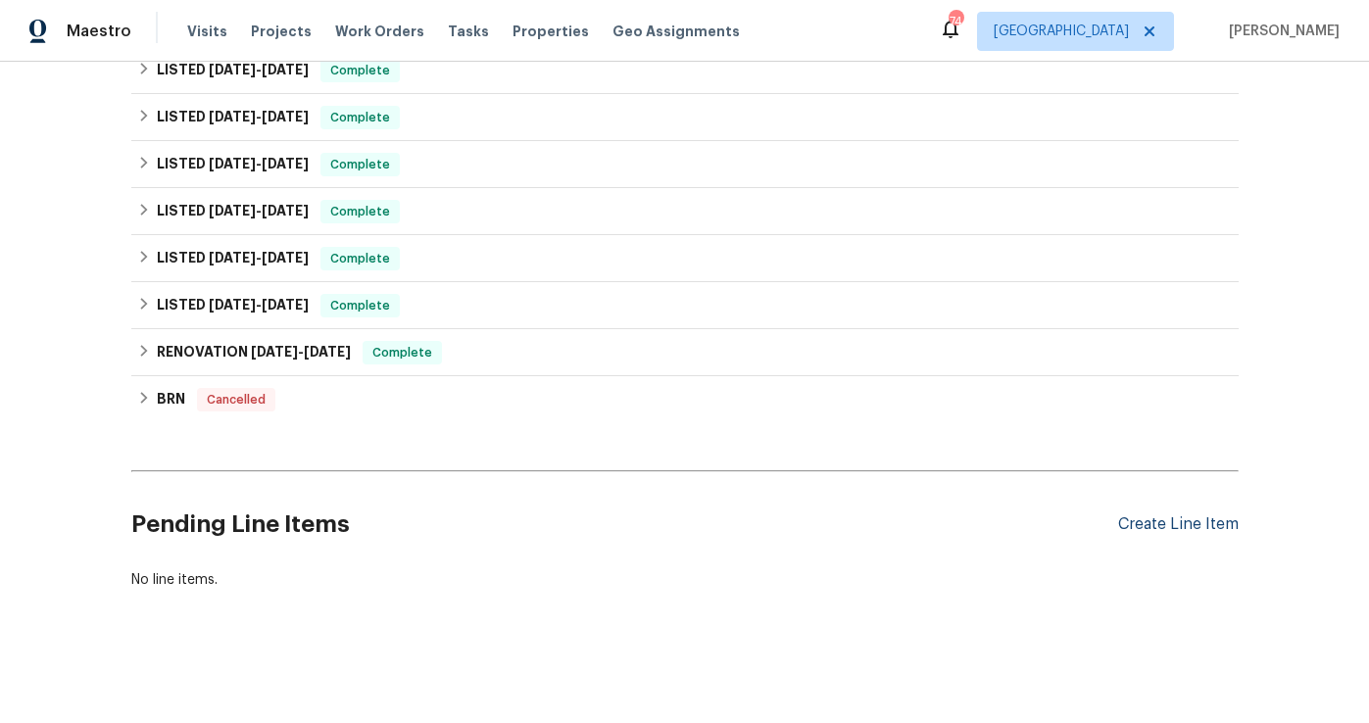
click at [1151, 523] on div "Create Line Item" at bounding box center [1178, 524] width 120 height 19
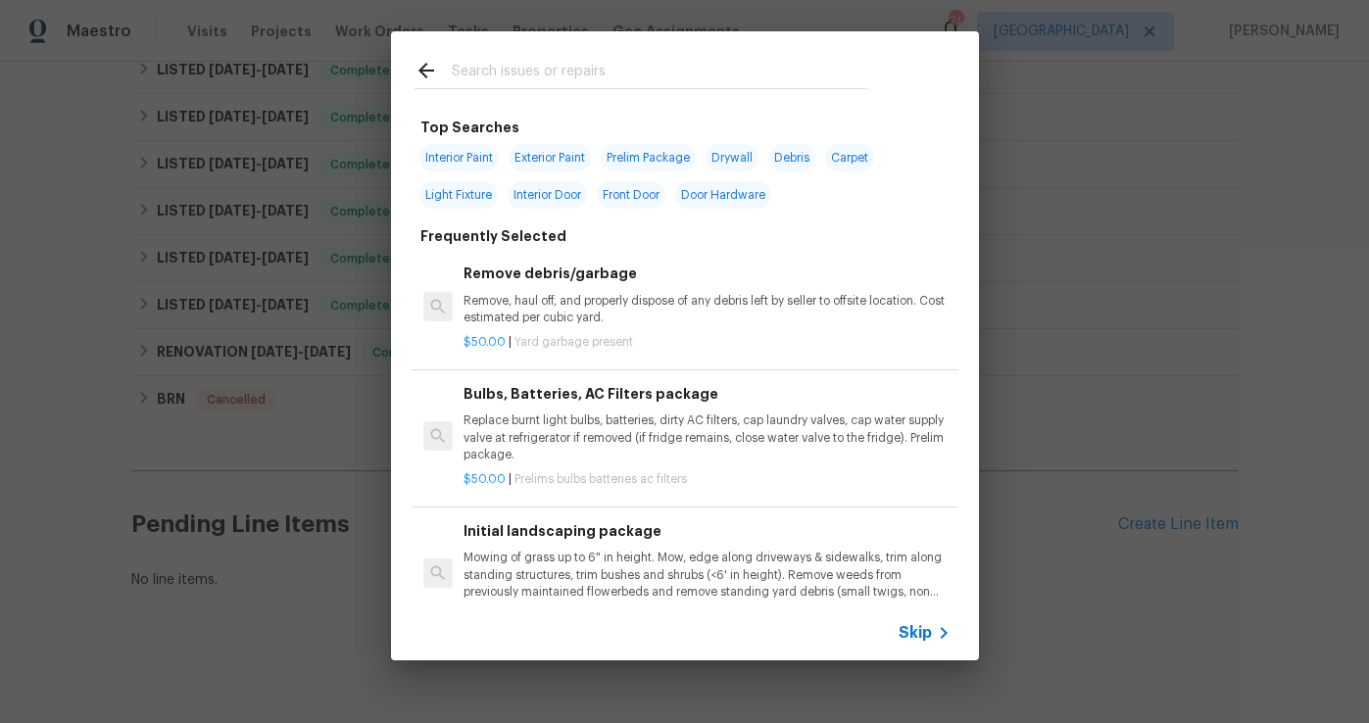
click at [525, 54] on div at bounding box center [641, 69] width 500 height 77
click at [511, 79] on input "text" at bounding box center [659, 73] width 415 height 29
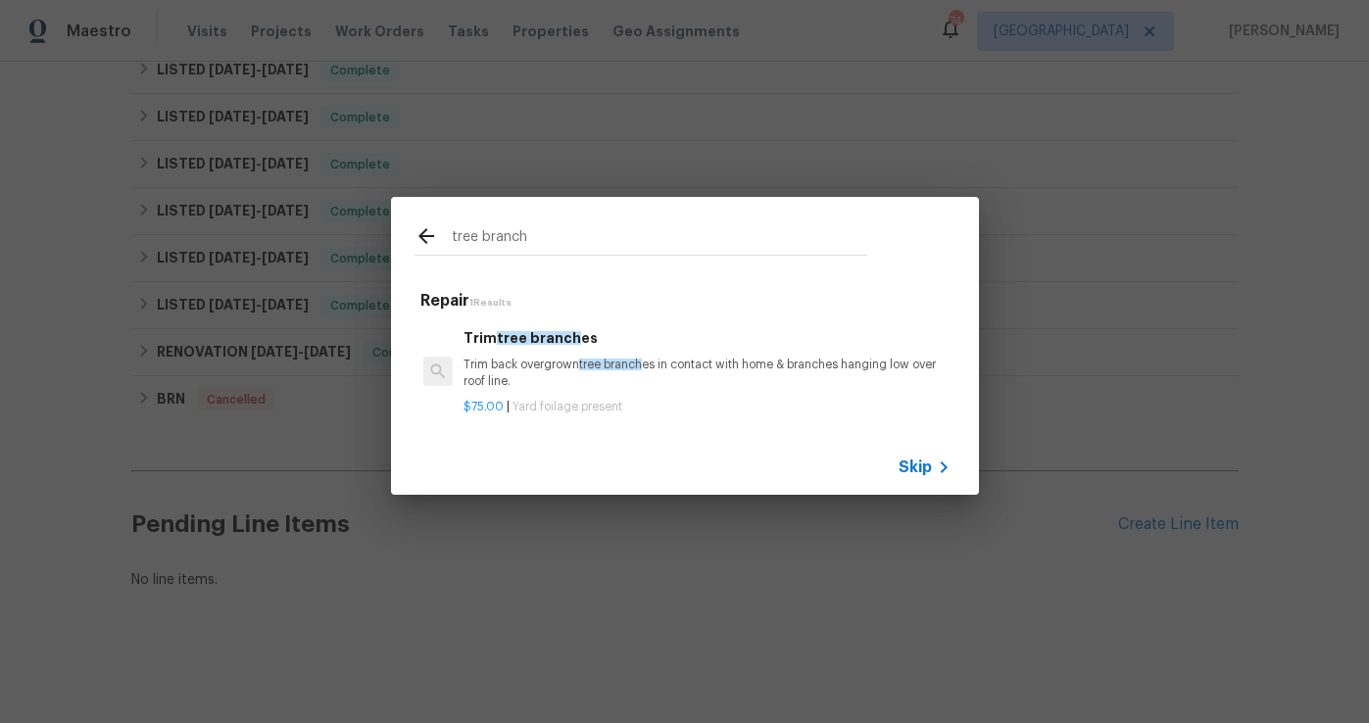
type input "tree branch"
click at [599, 374] on p "Trim back overgrown tree branch es in contact with home & branches hanging low …" at bounding box center [706, 373] width 486 height 33
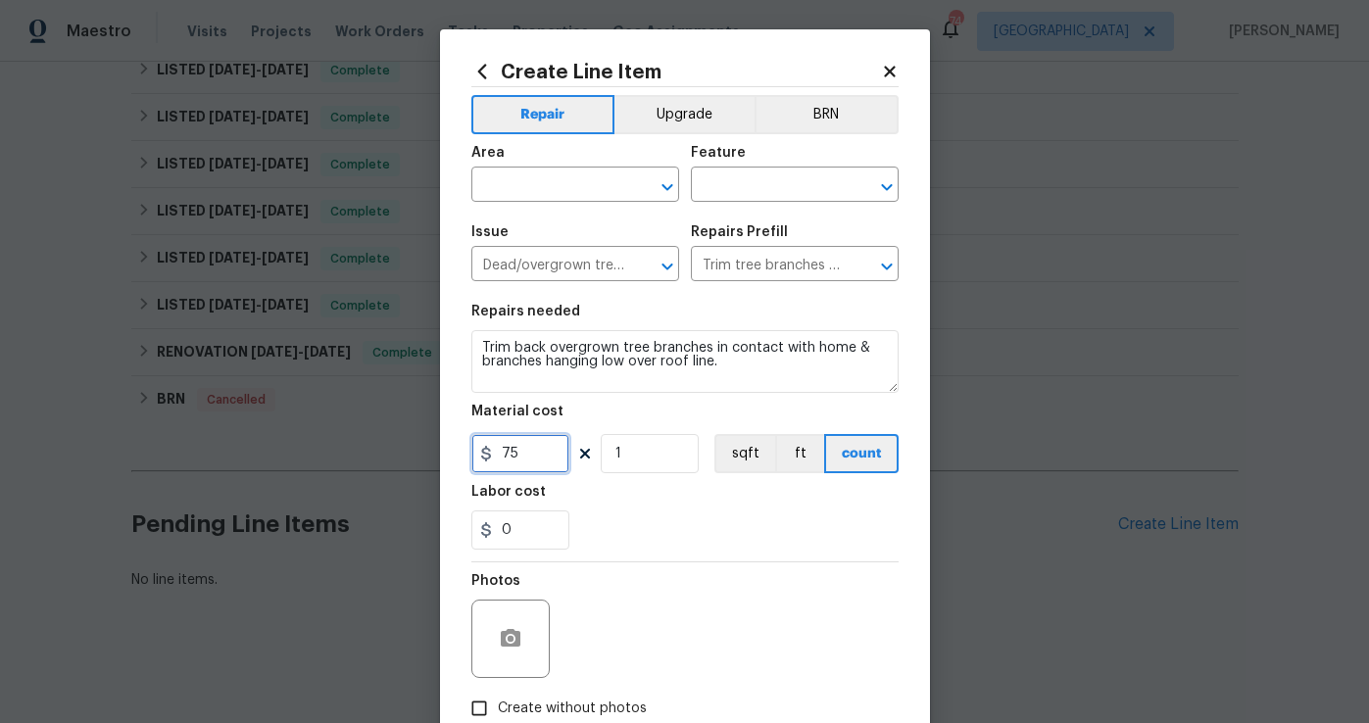
drag, startPoint x: 538, startPoint y: 459, endPoint x: 469, endPoint y: 456, distance: 68.7
click at [469, 456] on div "Create Line Item Repair Upgrade BRN Area ​ Feature ​ Issue Dead/overgrown tree …" at bounding box center [685, 421] width 490 height 785
type input "205"
click at [533, 178] on input "text" at bounding box center [547, 186] width 153 height 30
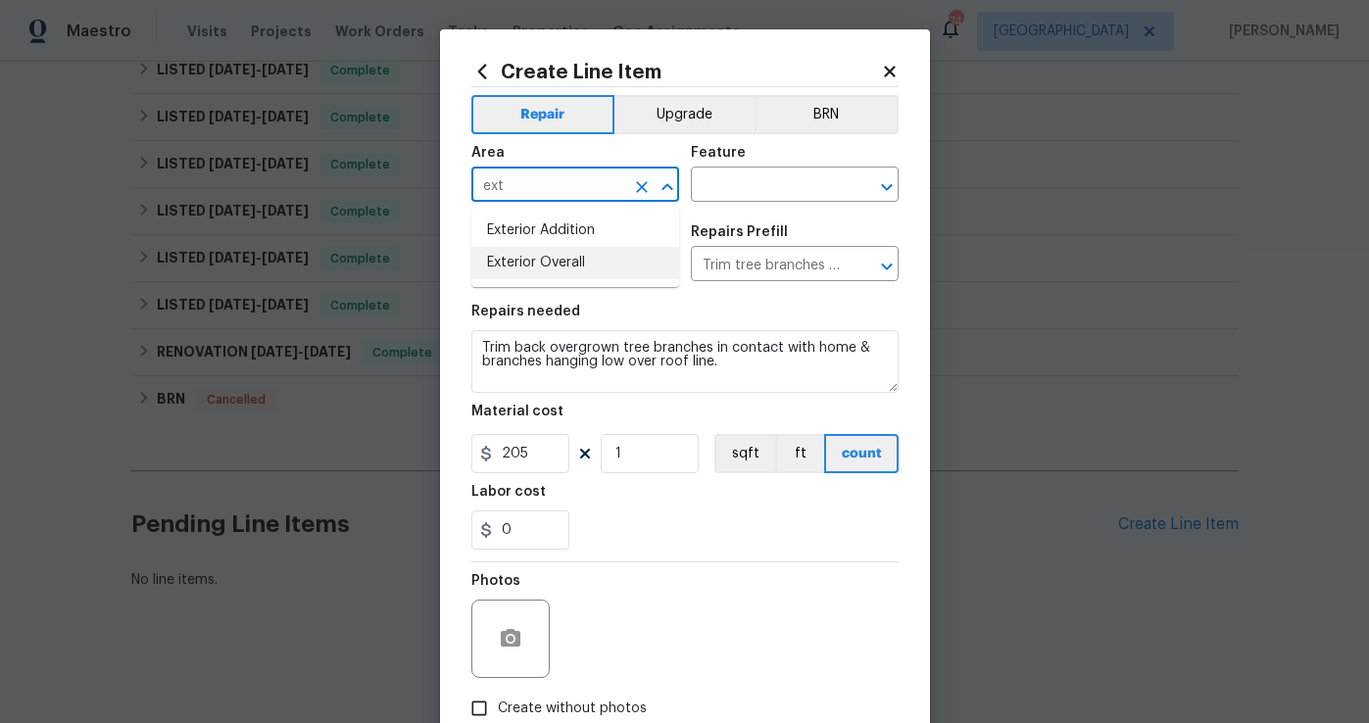
click at [527, 265] on li "Exterior Overall" at bounding box center [575, 263] width 208 height 32
type input "Exterior Overall"
click at [716, 204] on div "Area Exterior Overall ​ Feature ​" at bounding box center [684, 173] width 427 height 79
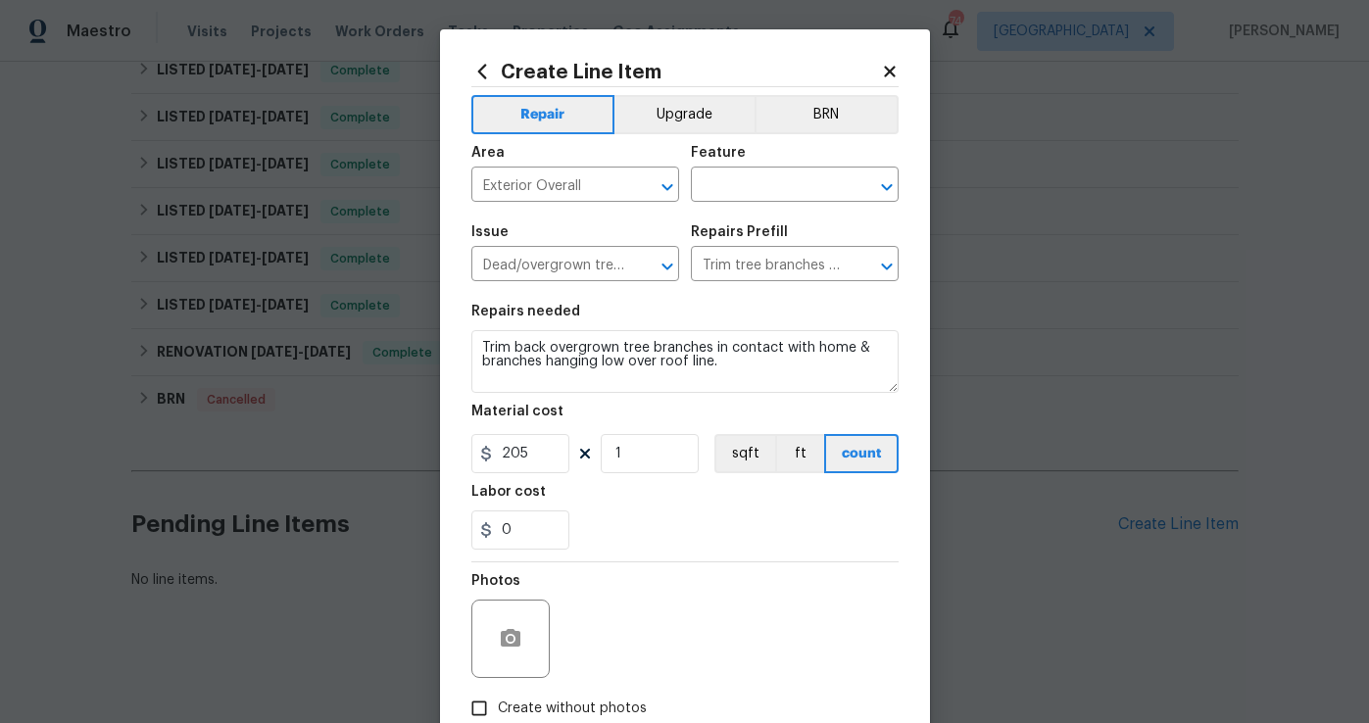
click at [716, 204] on div "Area Exterior Overall ​ Feature ​" at bounding box center [684, 173] width 427 height 79
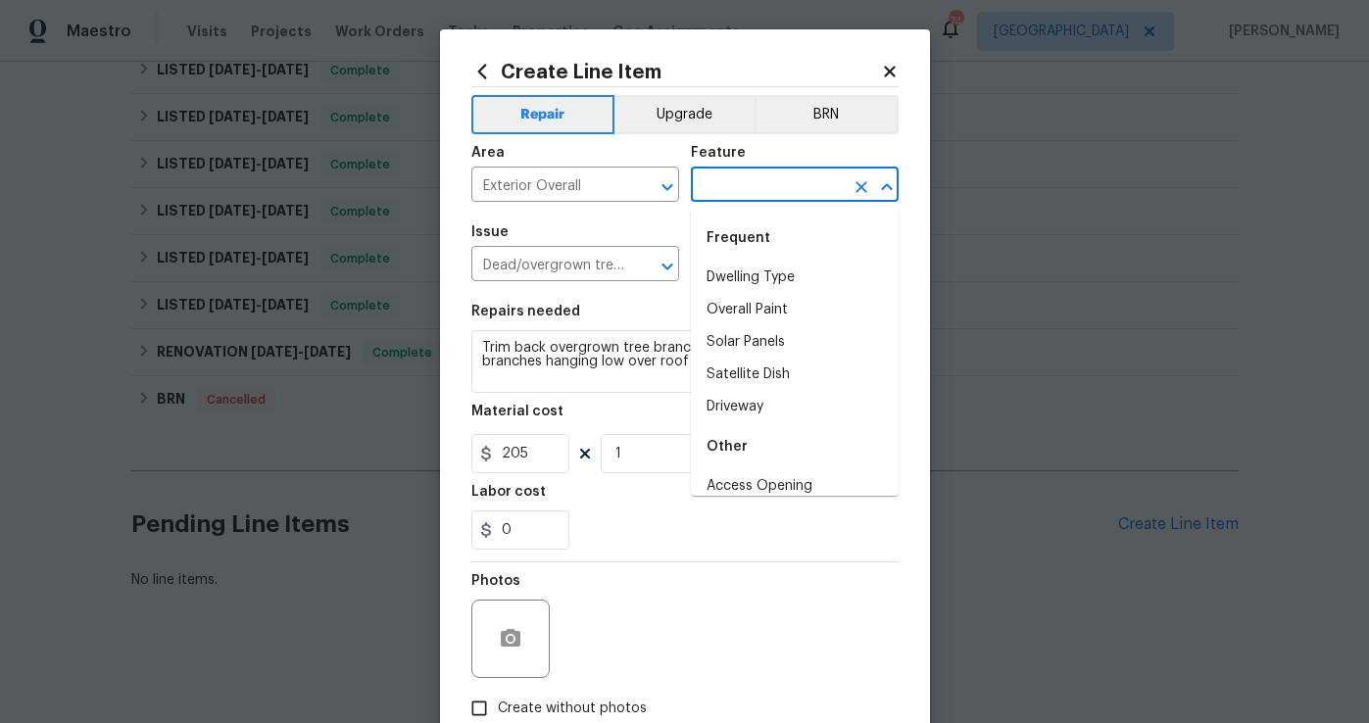
click at [717, 181] on input "text" at bounding box center [767, 186] width 153 height 30
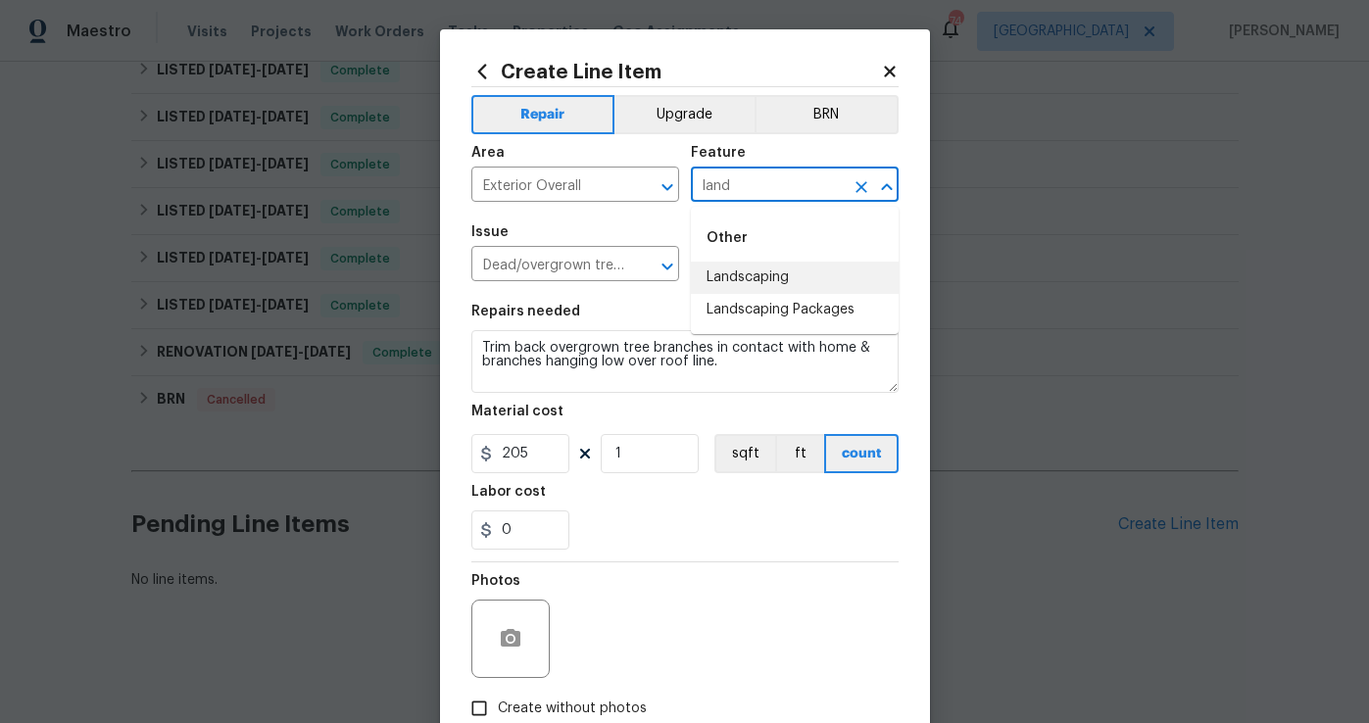
click at [732, 275] on li "Landscaping" at bounding box center [795, 278] width 208 height 32
type input "Landscaping"
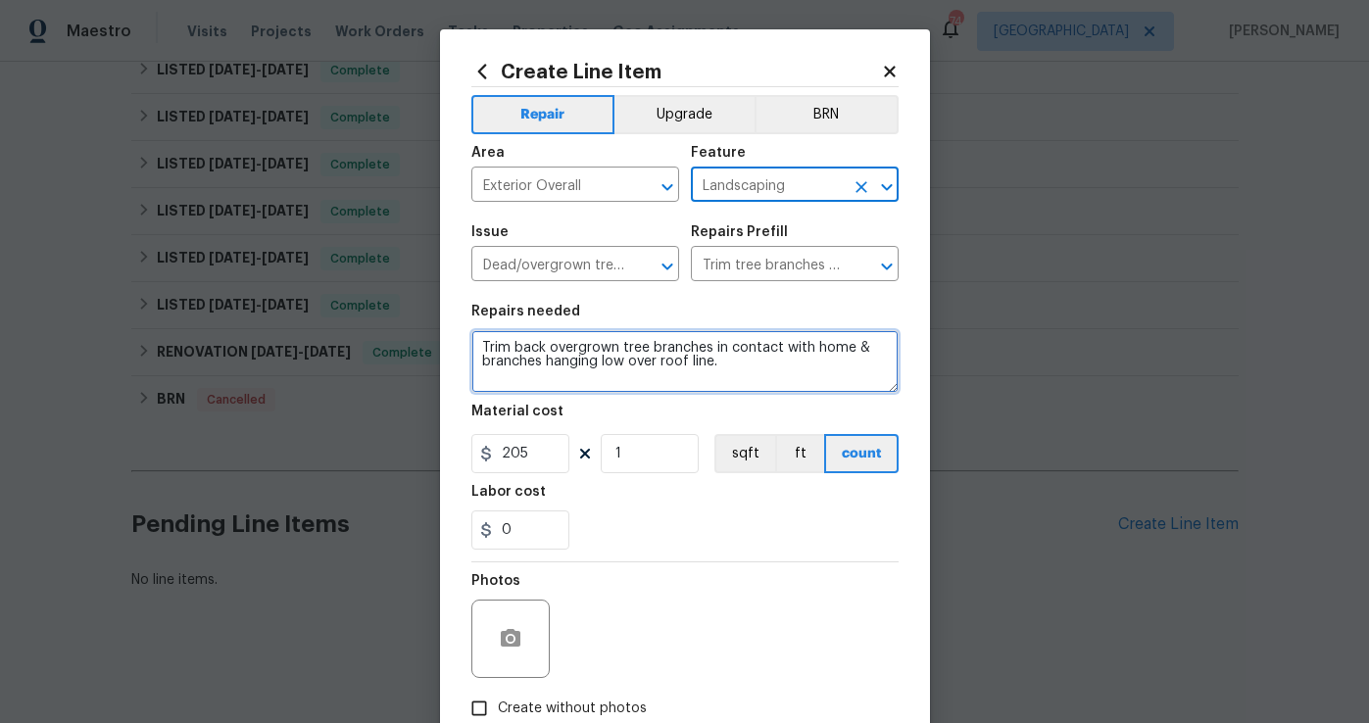
click at [768, 384] on textarea "Trim back overgrown tree branches in contact with home & branches hanging low o…" at bounding box center [684, 361] width 427 height 63
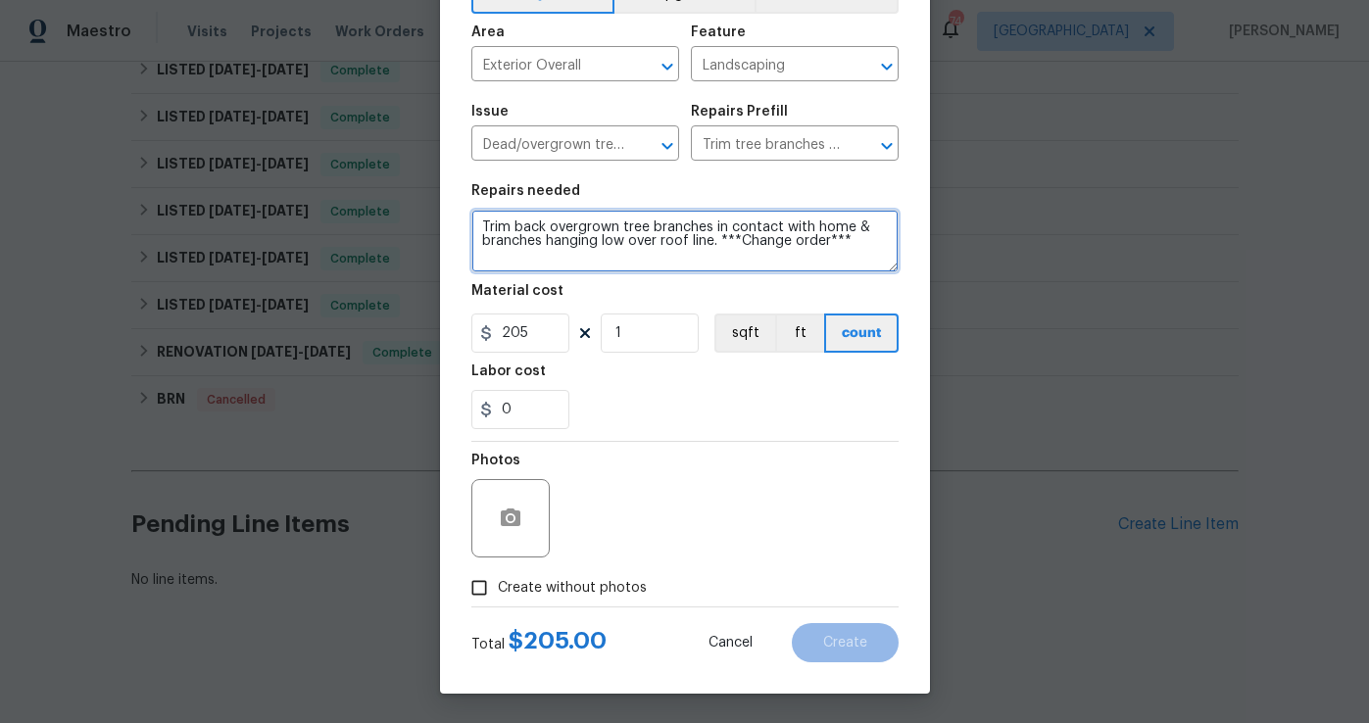
type textarea "Trim back overgrown tree branches in contact with home & branches hanging low o…"
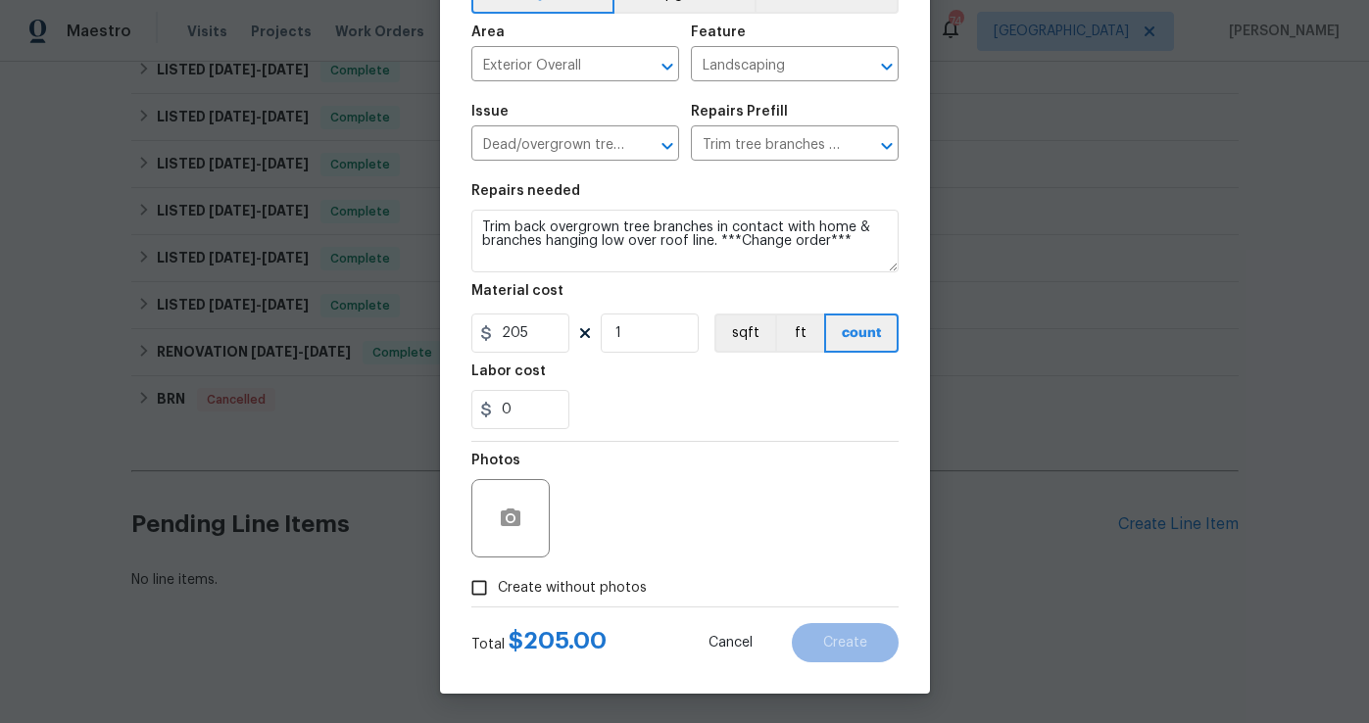
click at [482, 587] on input "Create without photos" at bounding box center [478, 587] width 37 height 37
checkbox input "true"
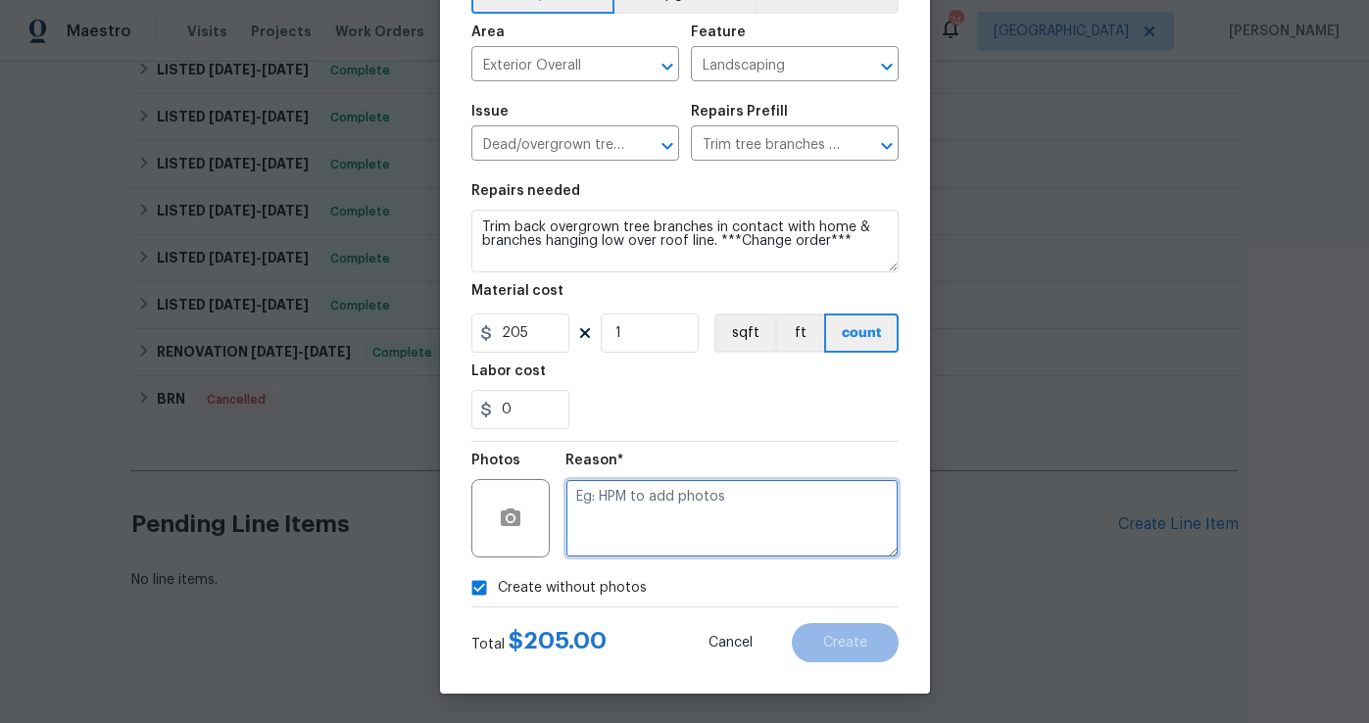
click at [654, 510] on textarea at bounding box center [731, 518] width 333 height 78
type textarea "trade will detail"
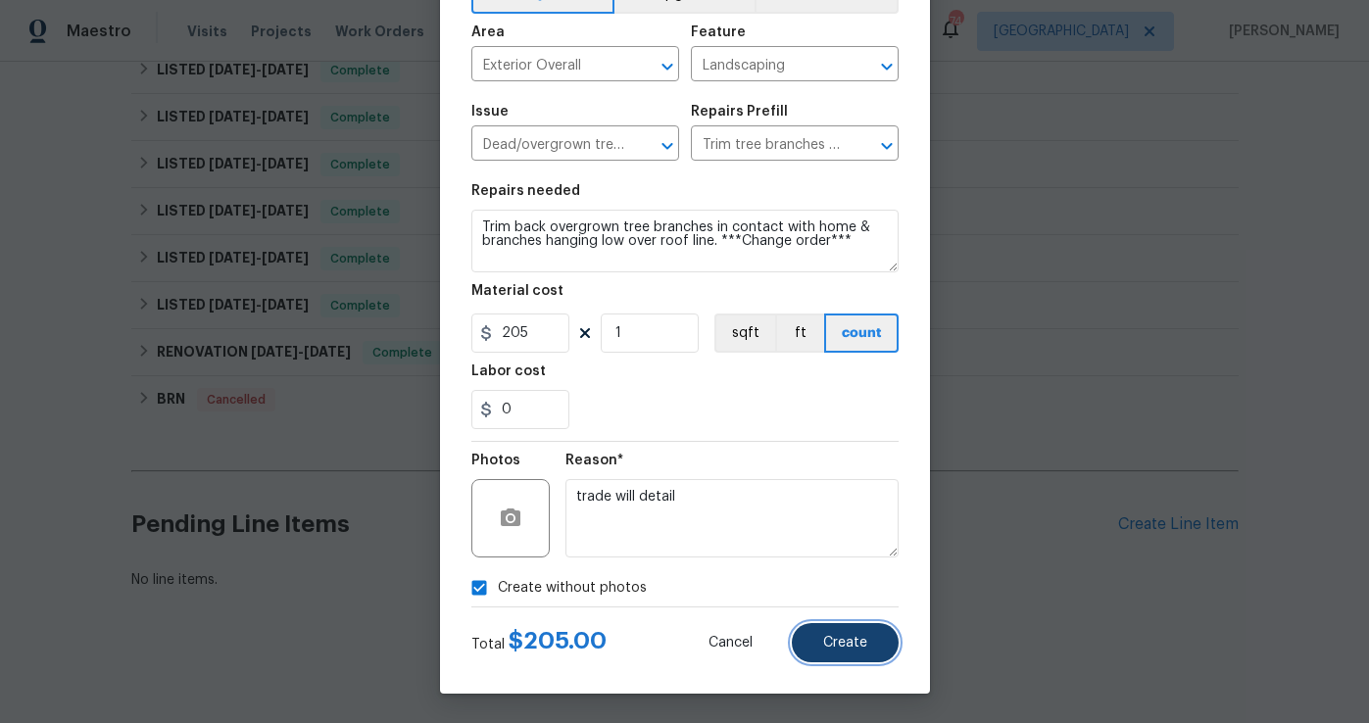
click at [829, 642] on span "Create" at bounding box center [845, 643] width 44 height 15
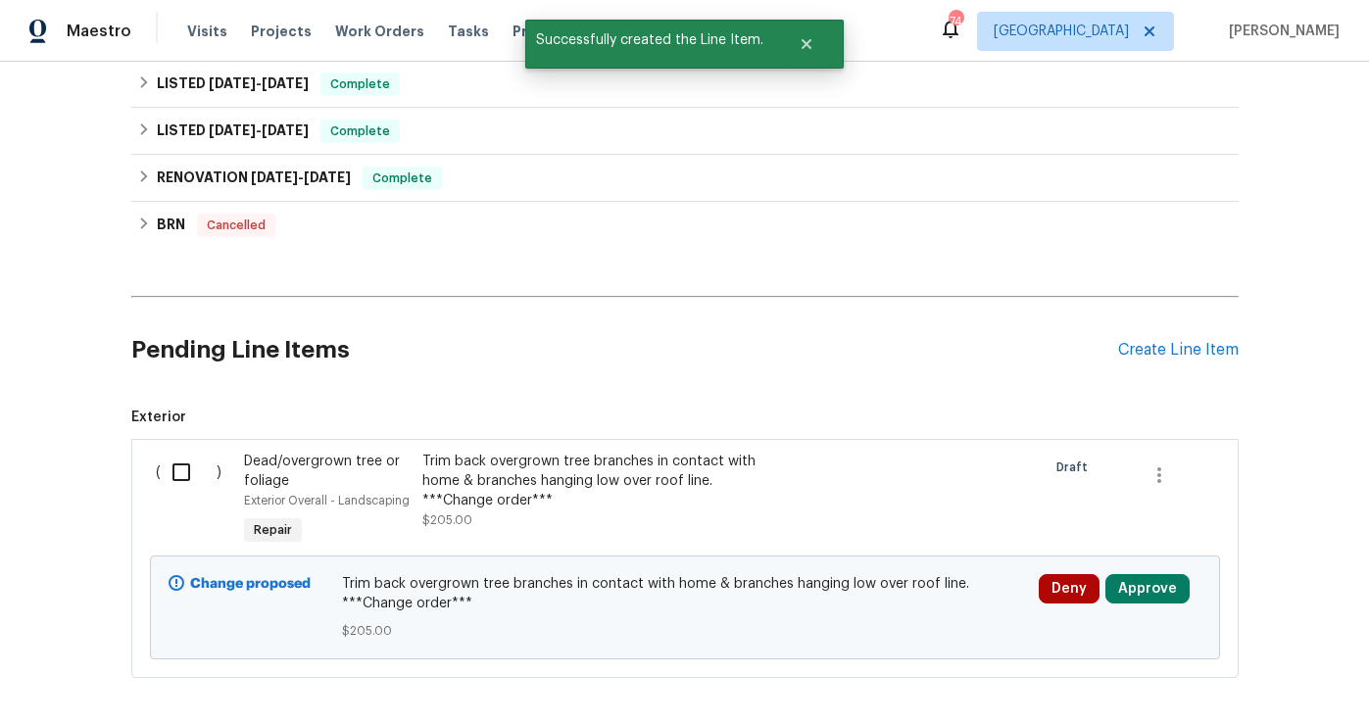
scroll to position [802, 0]
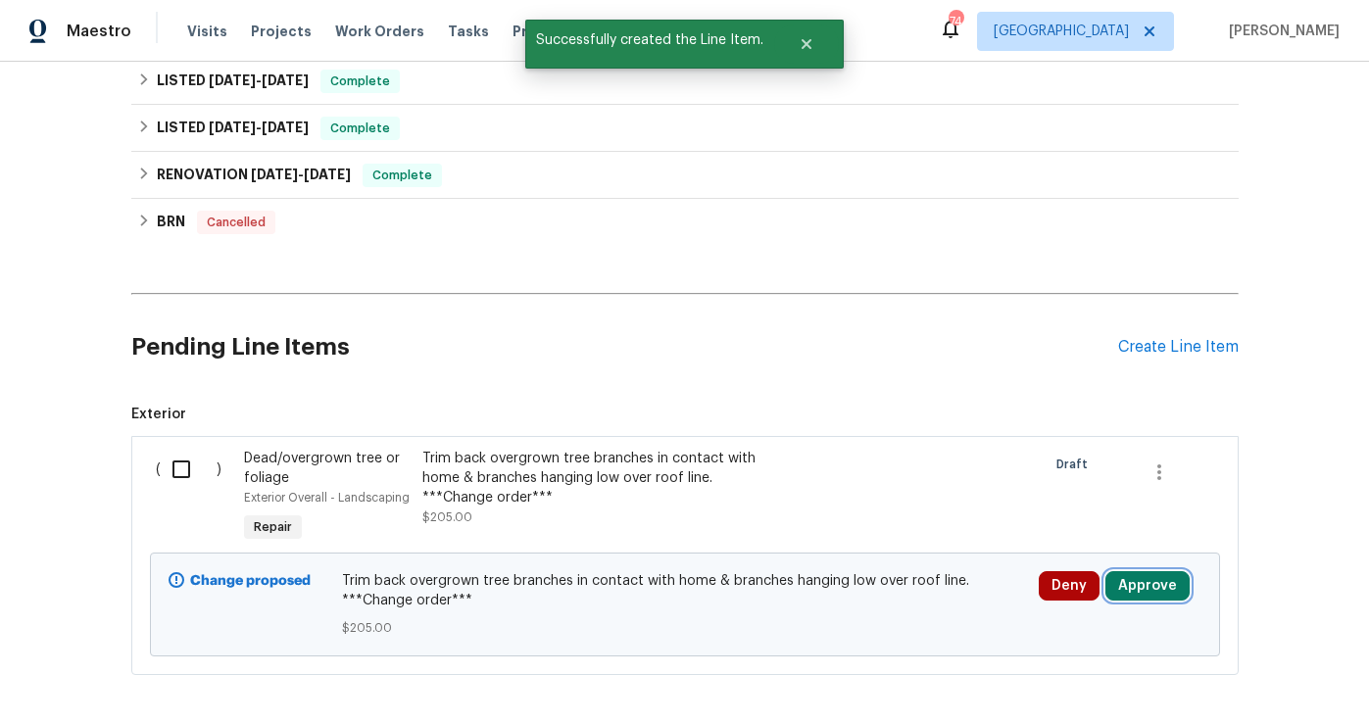
click at [1148, 580] on button "Approve" at bounding box center [1147, 585] width 84 height 29
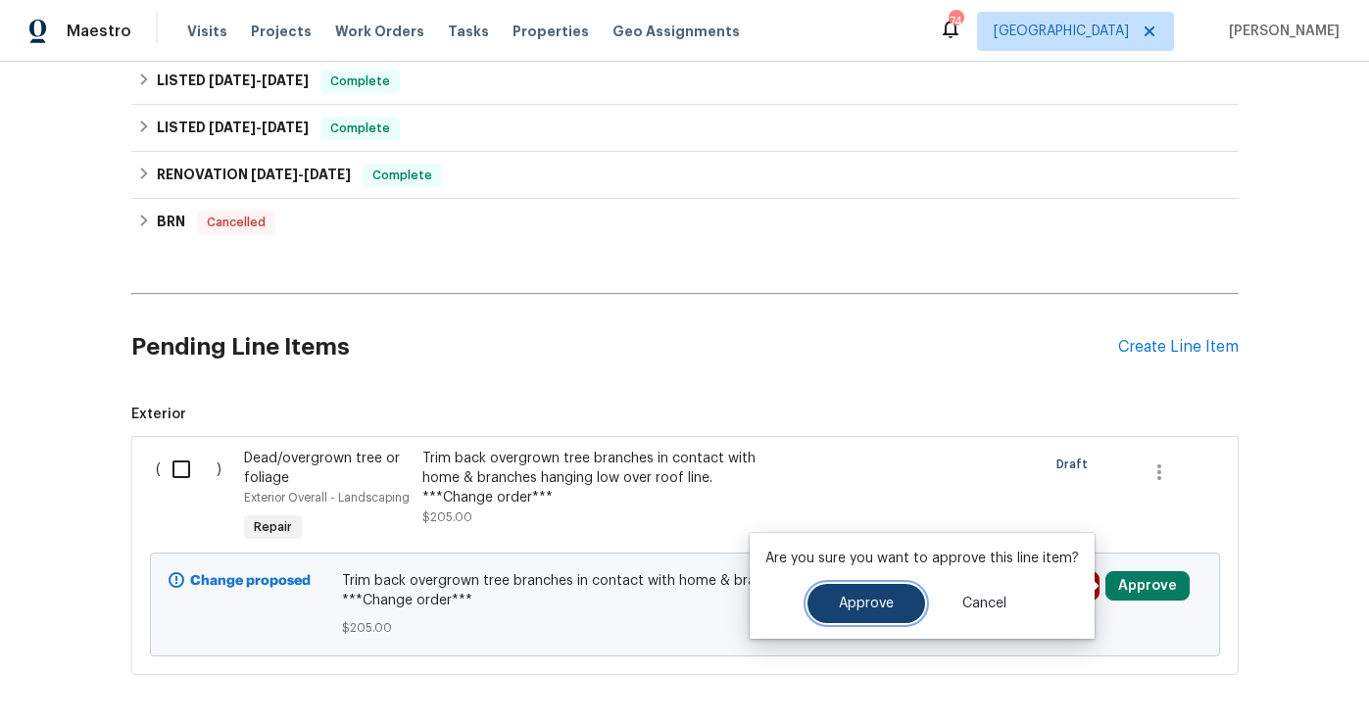
click at [864, 600] on span "Approve" at bounding box center [866, 604] width 55 height 15
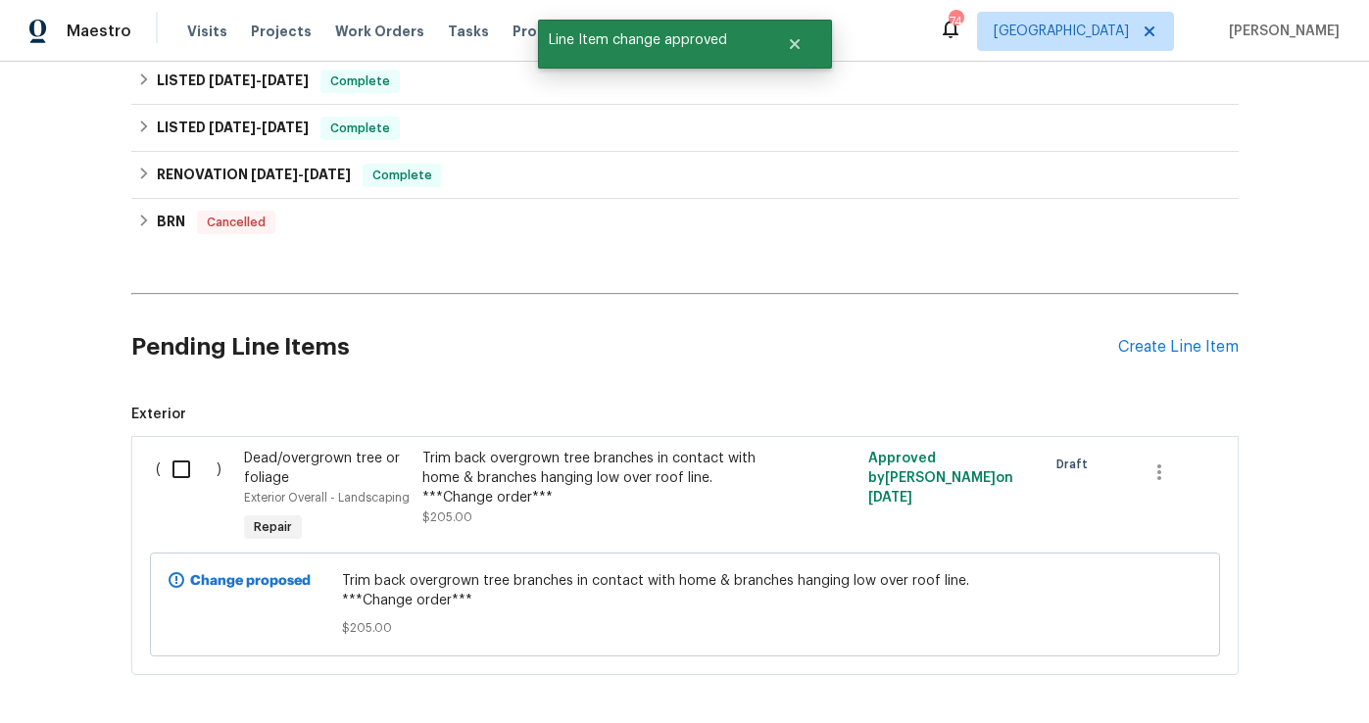
click at [178, 467] on input "checkbox" at bounding box center [189, 469] width 56 height 41
checkbox input "true"
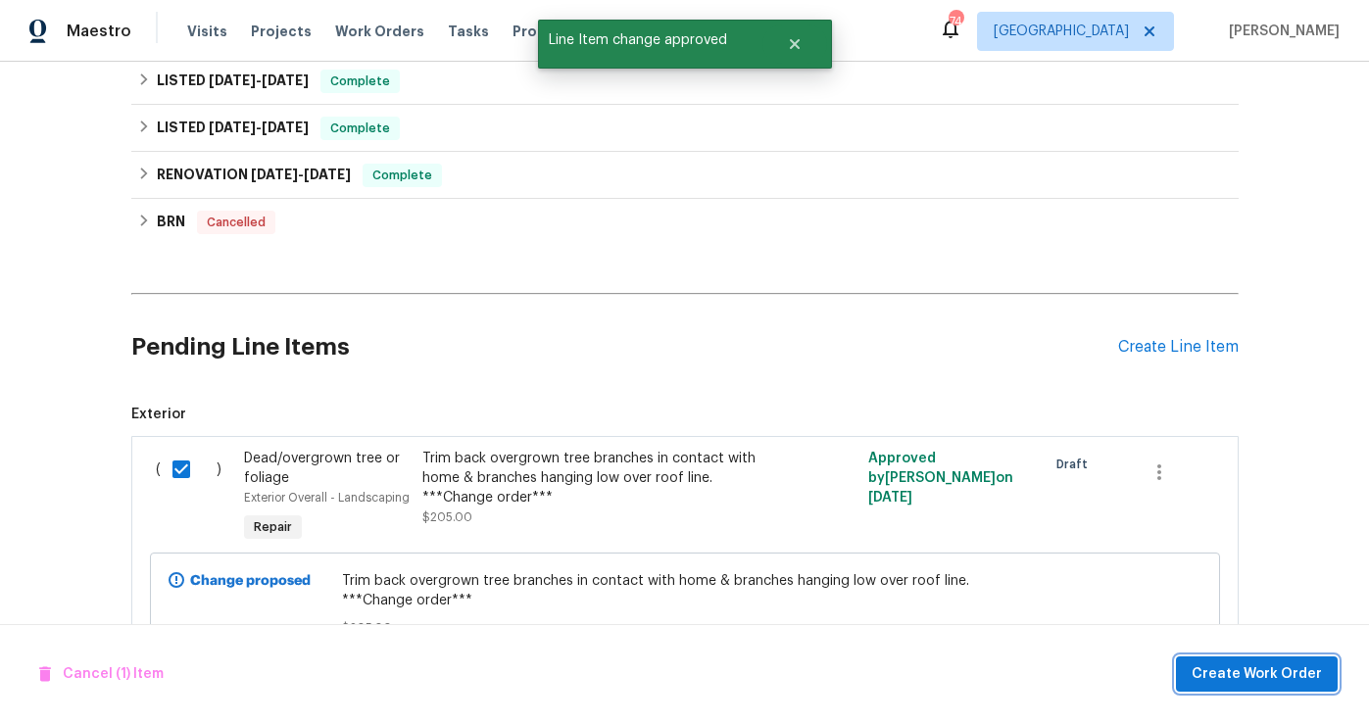
click at [1265, 683] on span "Create Work Order" at bounding box center [1256, 674] width 130 height 24
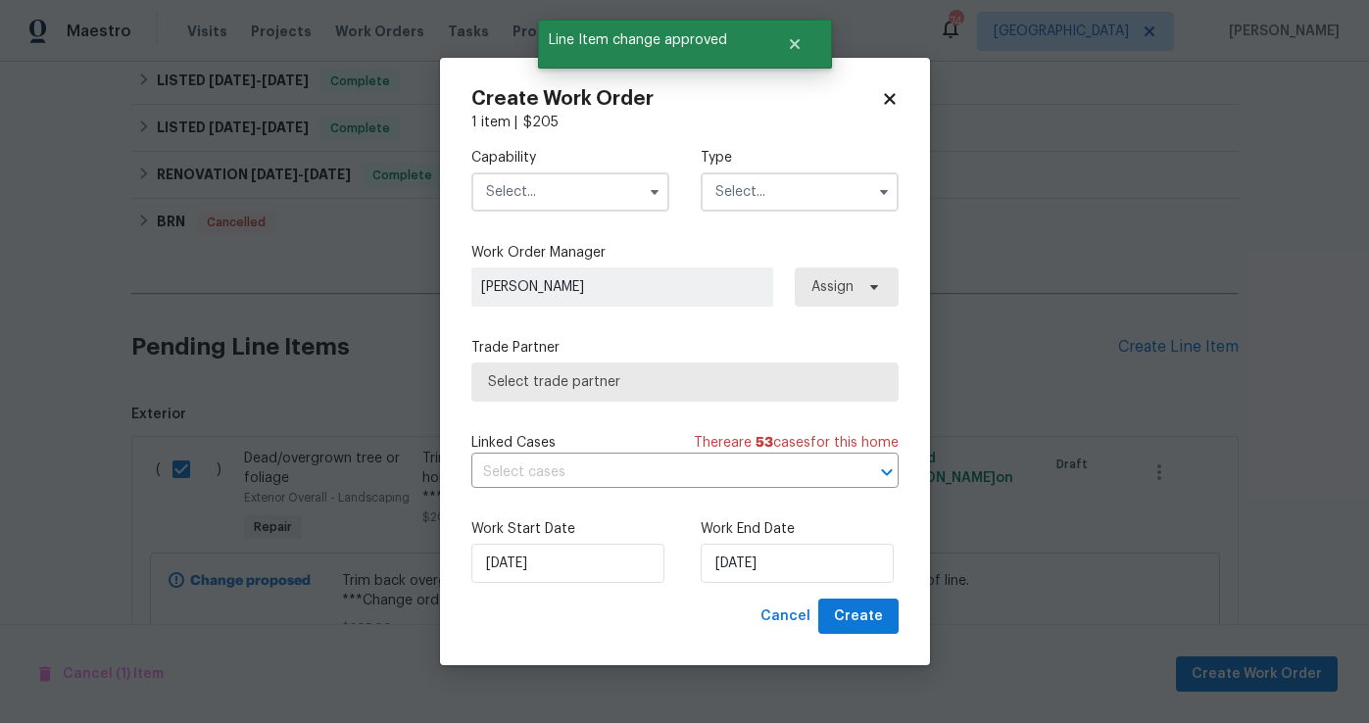
click at [561, 197] on input "text" at bounding box center [570, 191] width 198 height 39
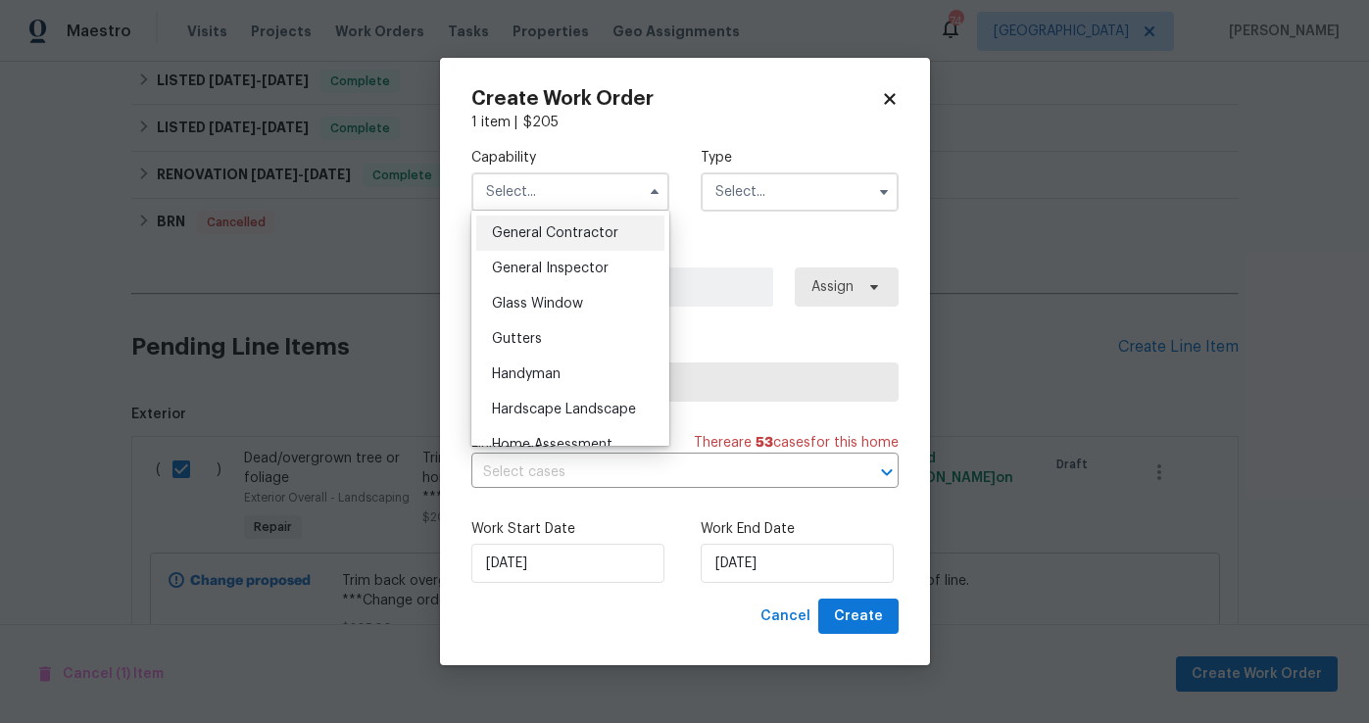
click at [596, 241] on div "General Contractor" at bounding box center [570, 233] width 188 height 35
type input "General Contractor"
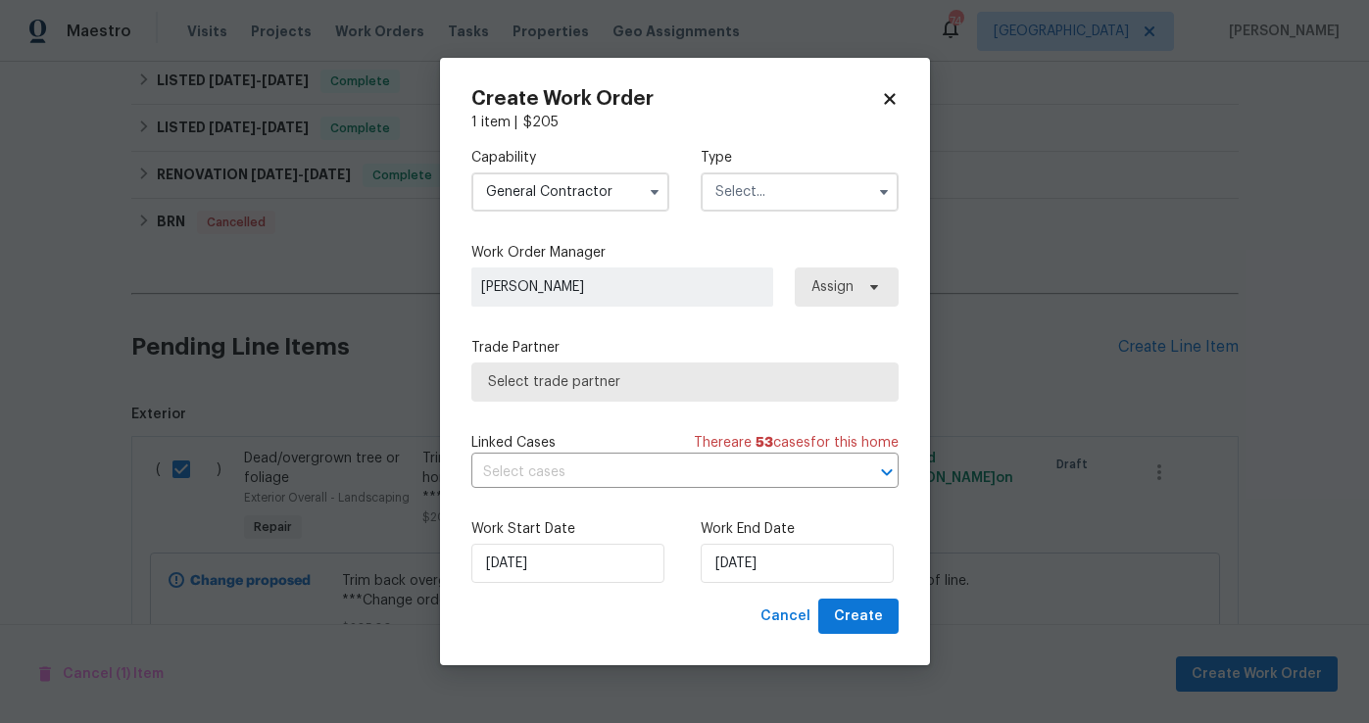
click at [719, 193] on input "text" at bounding box center [799, 191] width 198 height 39
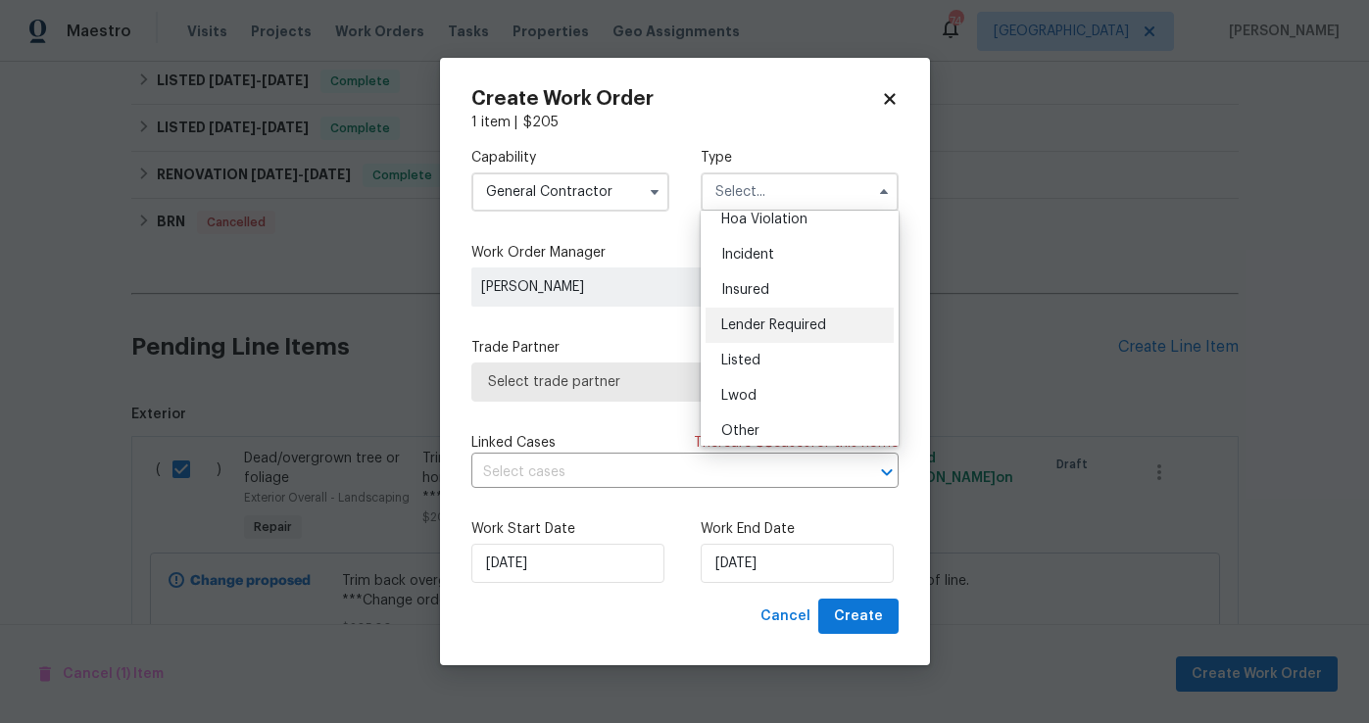
scroll to position [54, 0]
click at [763, 357] on div "Listed" at bounding box center [799, 355] width 188 height 35
type input "Listed"
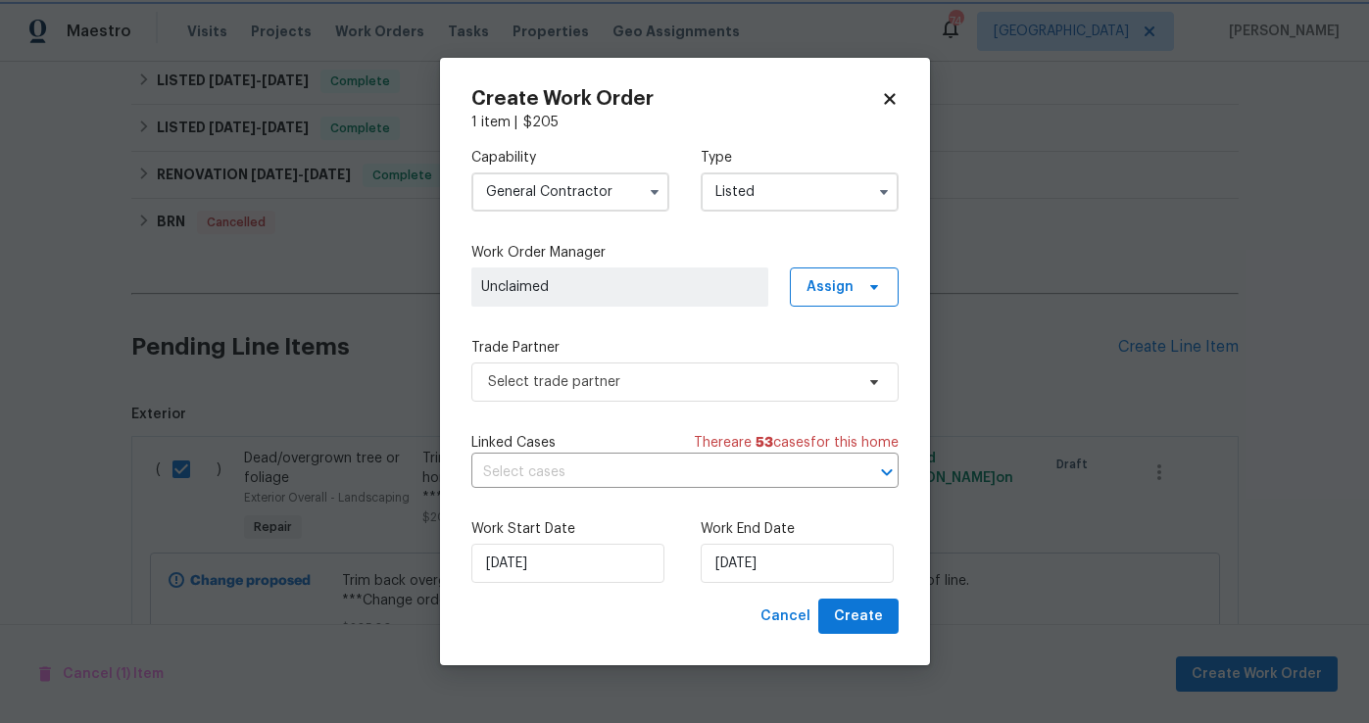
scroll to position [0, 0]
click at [816, 280] on span "Assign" at bounding box center [829, 287] width 47 height 20
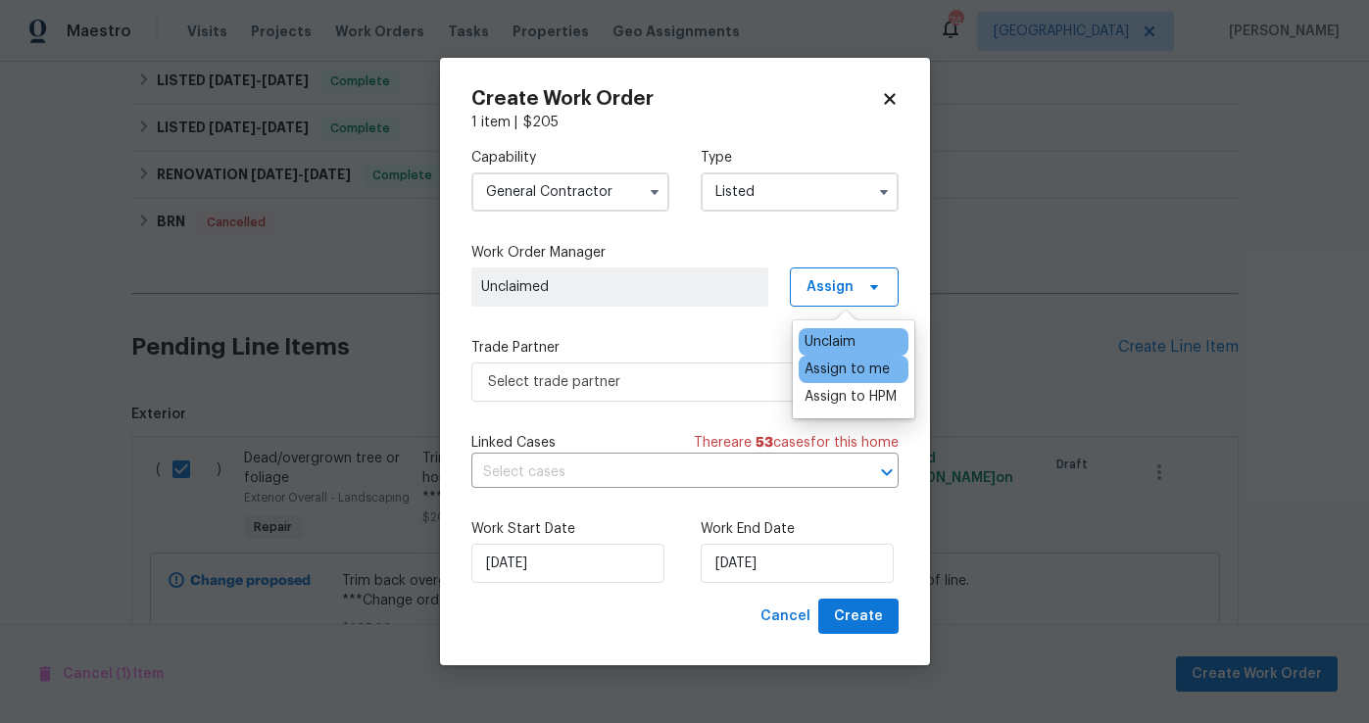
click at [839, 375] on div "Assign to me" at bounding box center [846, 370] width 85 height 20
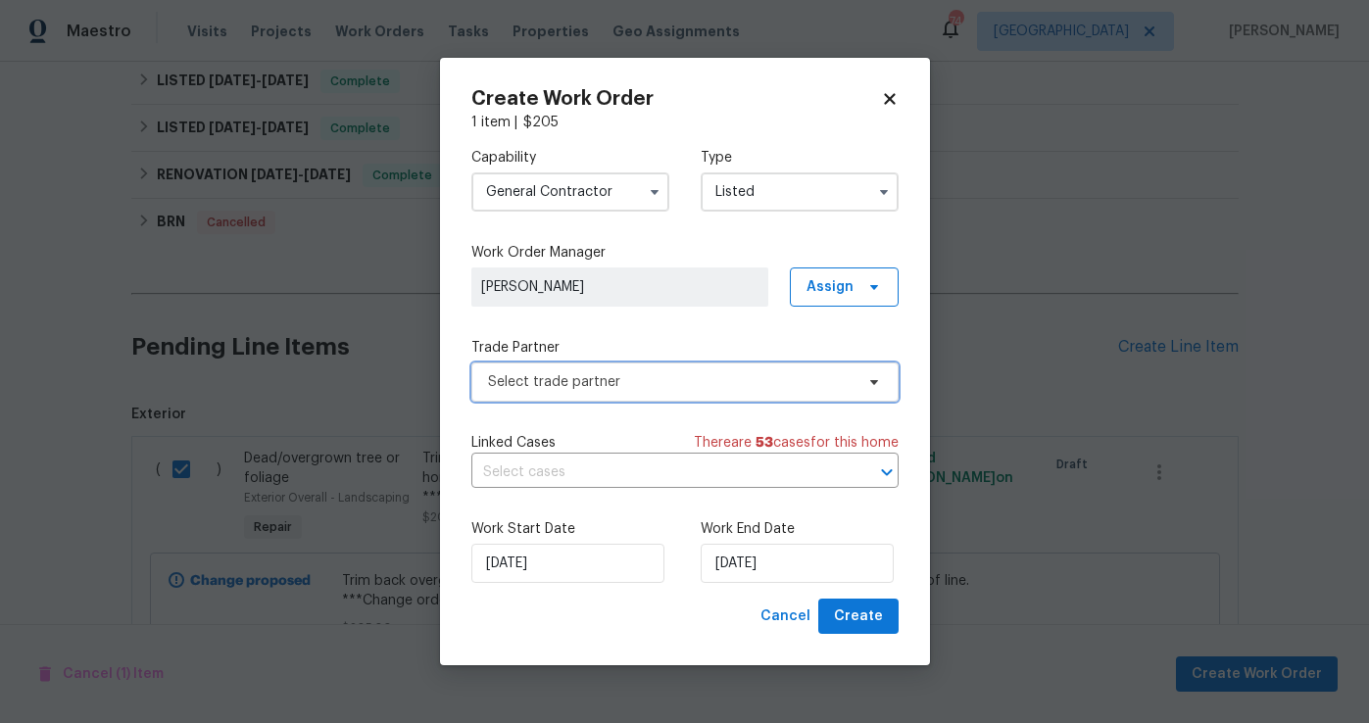
click at [634, 380] on span "Select trade partner" at bounding box center [670, 382] width 365 height 20
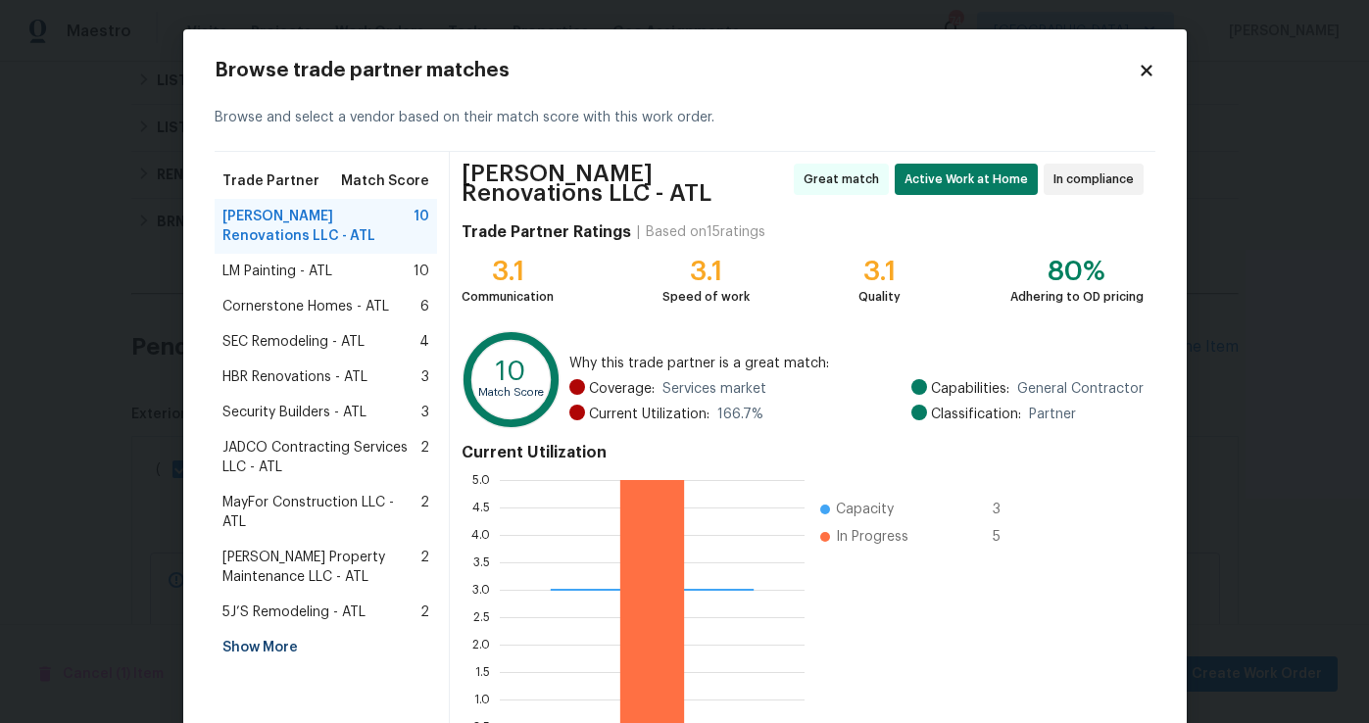
scroll to position [141, 0]
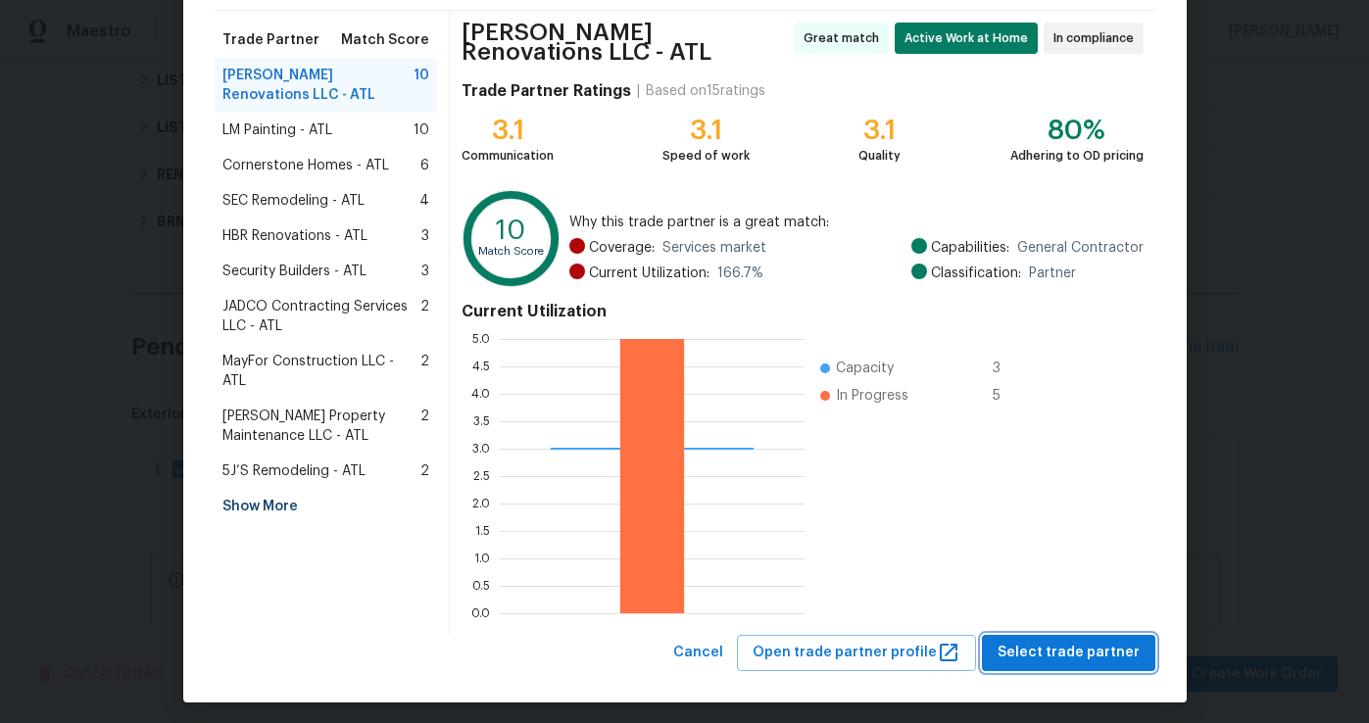
click at [1062, 641] on span "Select trade partner" at bounding box center [1068, 653] width 142 height 24
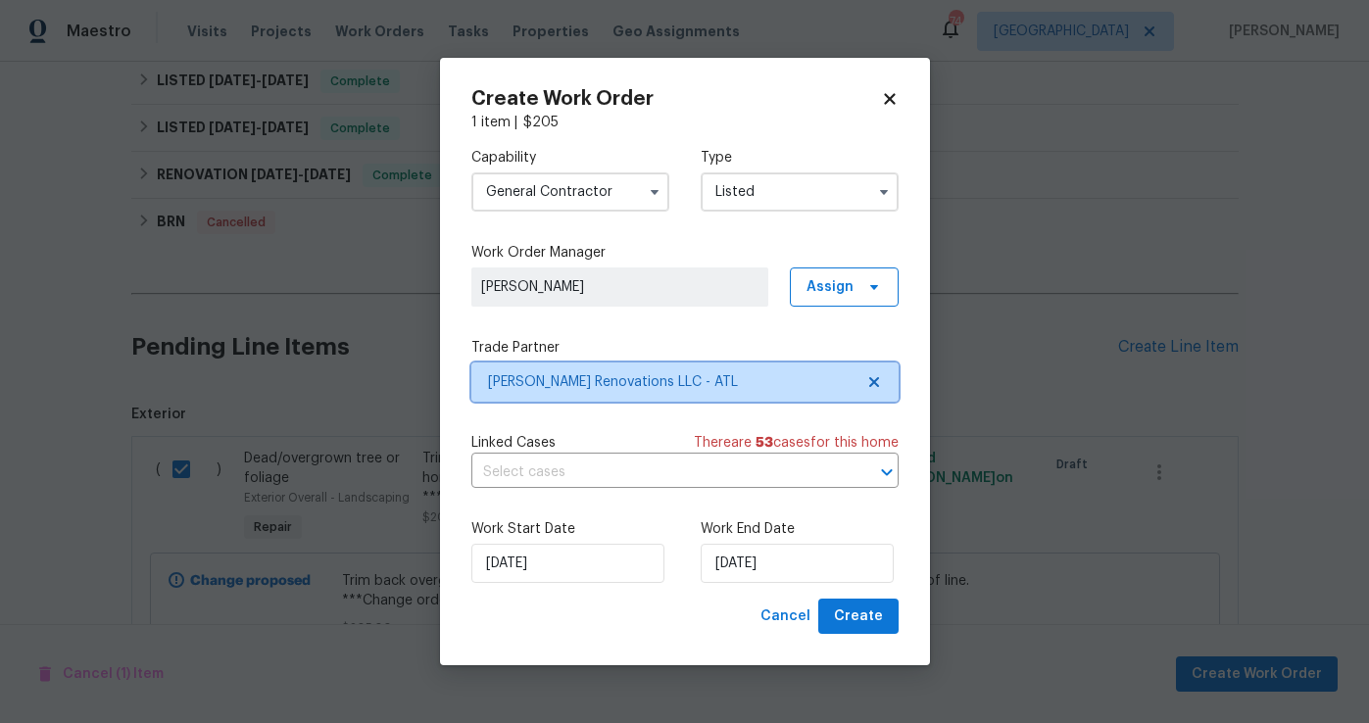
scroll to position [0, 0]
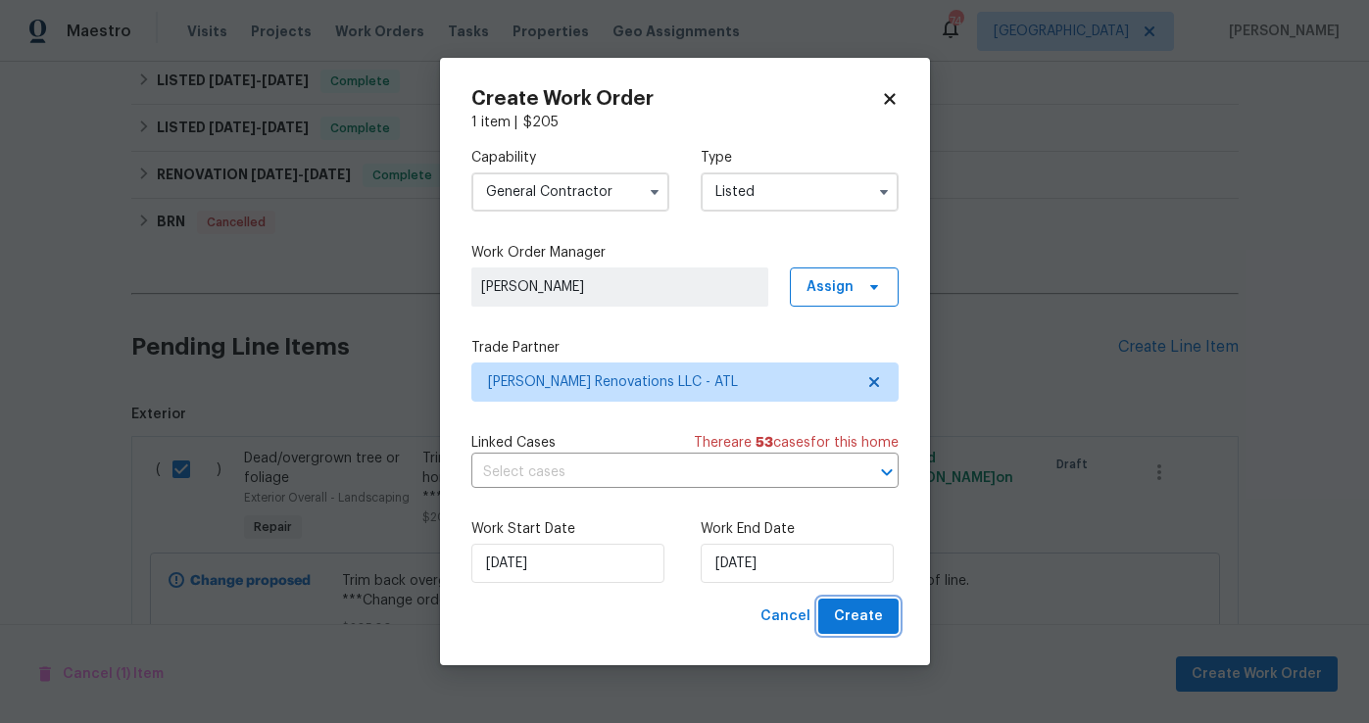
click at [852, 607] on span "Create" at bounding box center [858, 616] width 49 height 24
checkbox input "false"
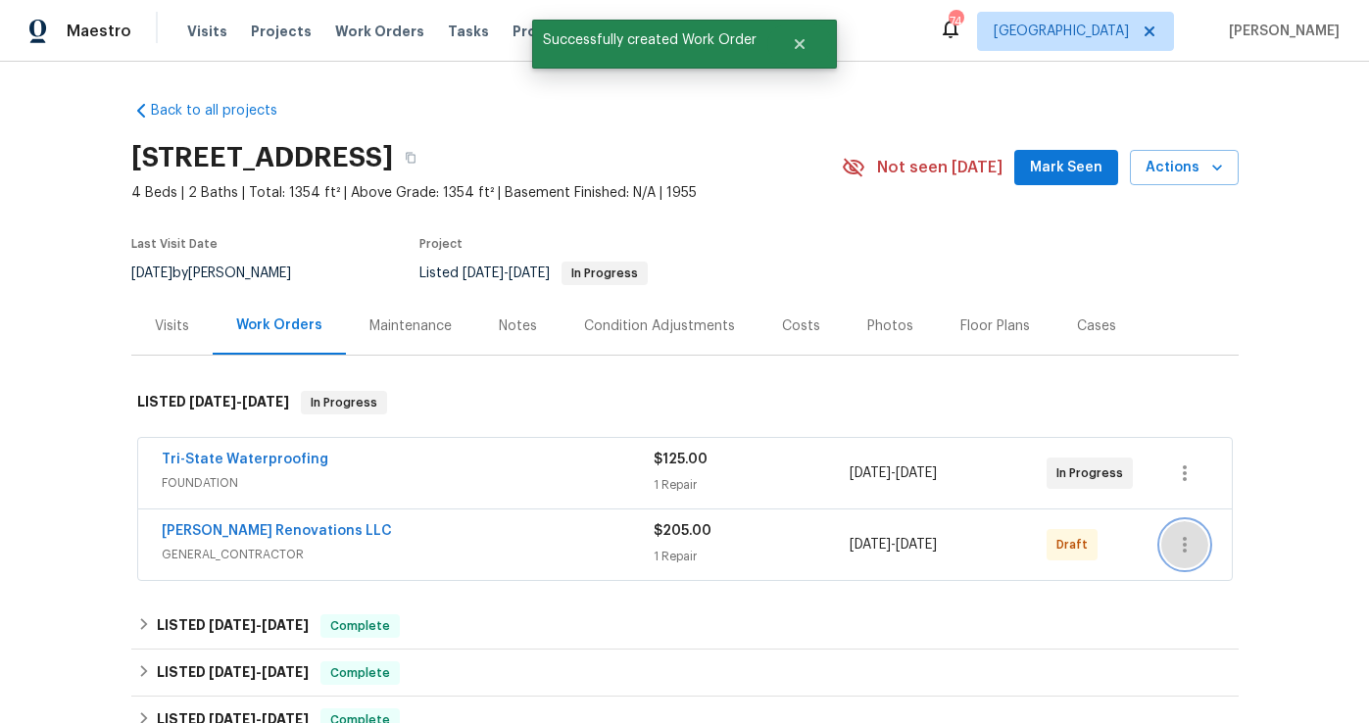
click at [1170, 543] on button "button" at bounding box center [1184, 544] width 47 height 47
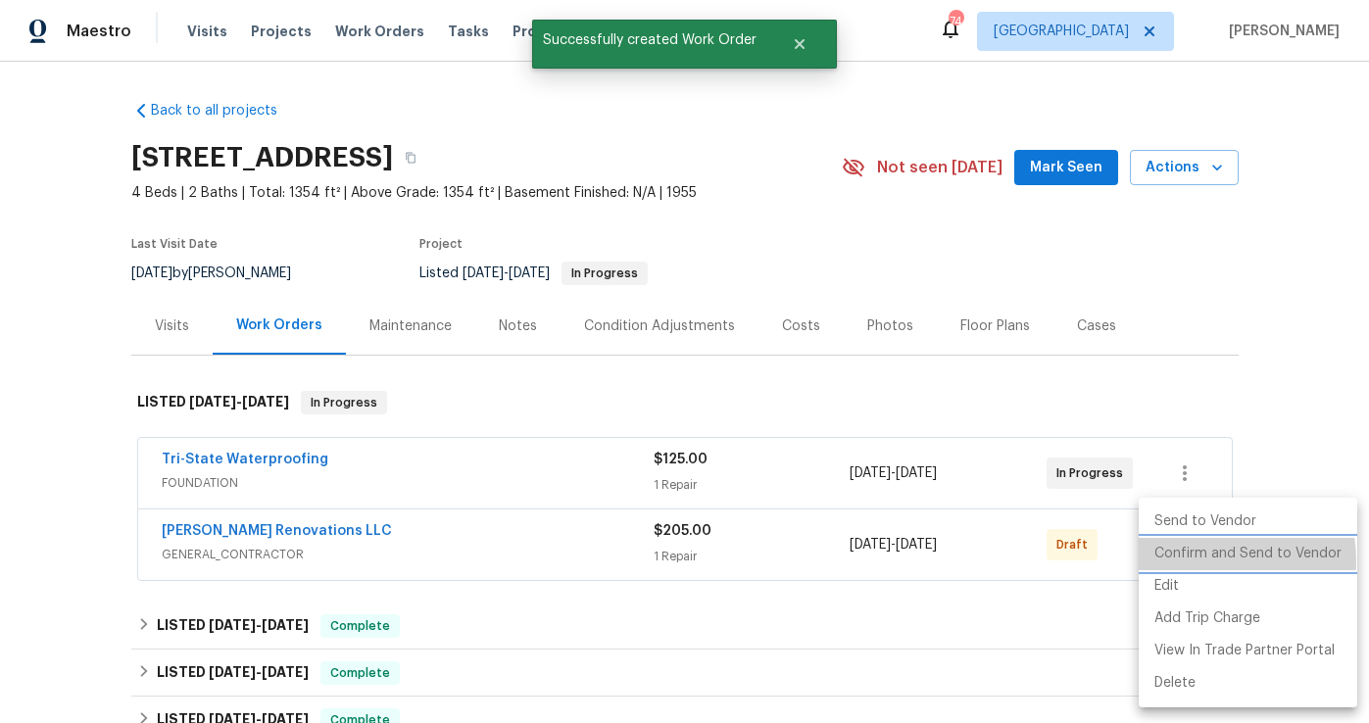
click at [1209, 560] on li "Confirm and Send to Vendor" at bounding box center [1247, 554] width 218 height 32
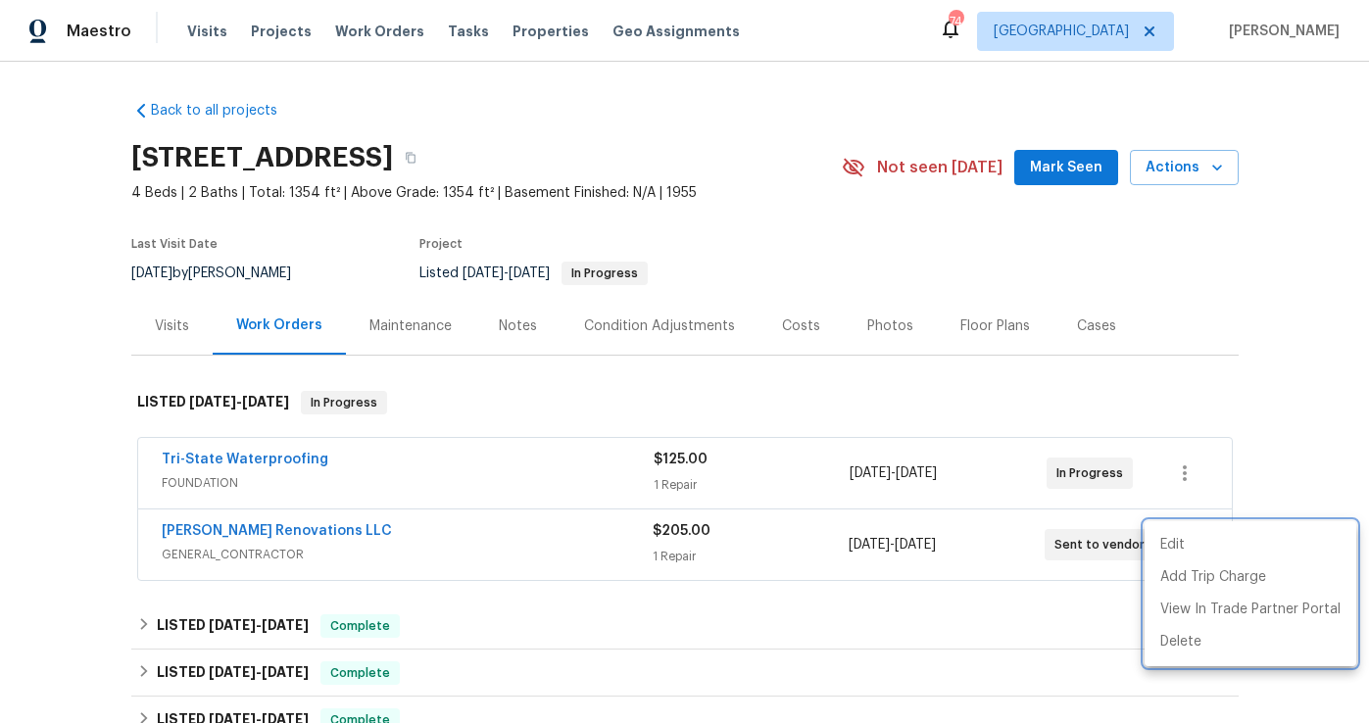
click at [682, 106] on div at bounding box center [684, 361] width 1369 height 723
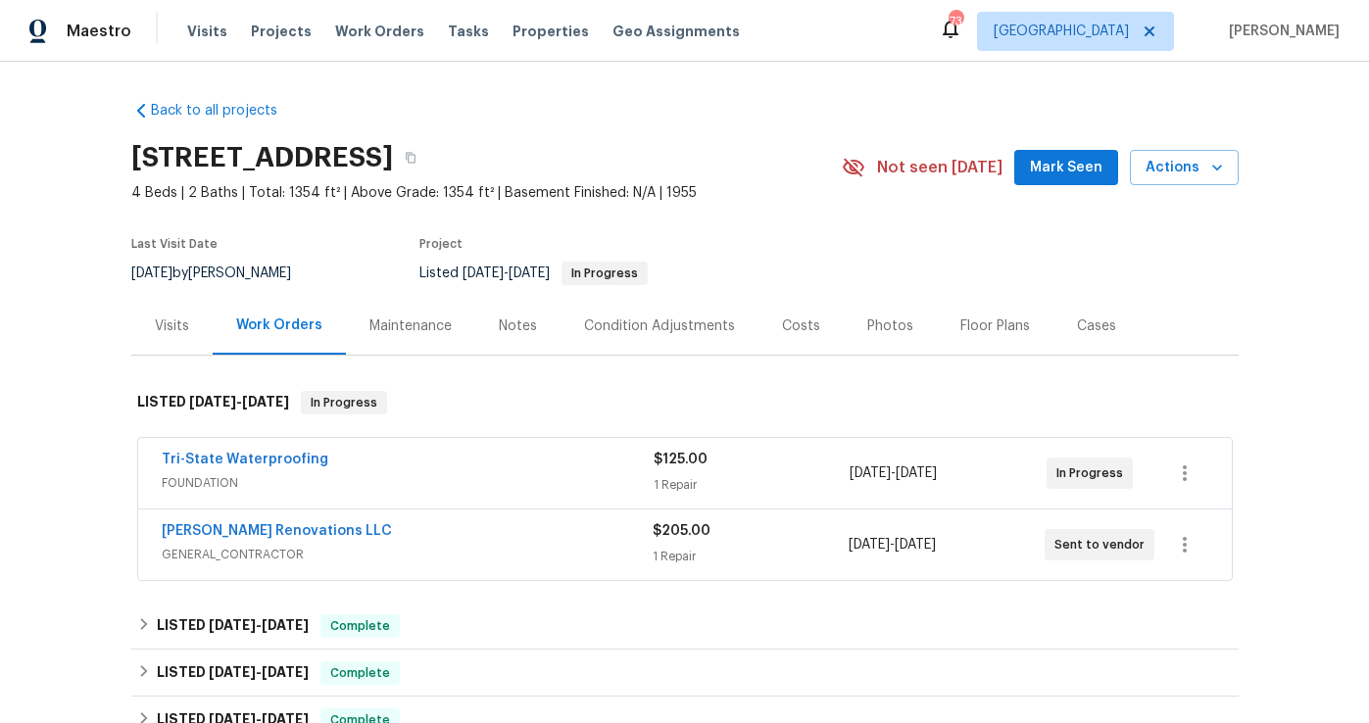
click at [405, 25] on div "Visits Projects Work Orders Tasks Properties Geo Assignments" at bounding box center [475, 31] width 576 height 39
click at [372, 36] on span "Work Orders" at bounding box center [379, 32] width 89 height 20
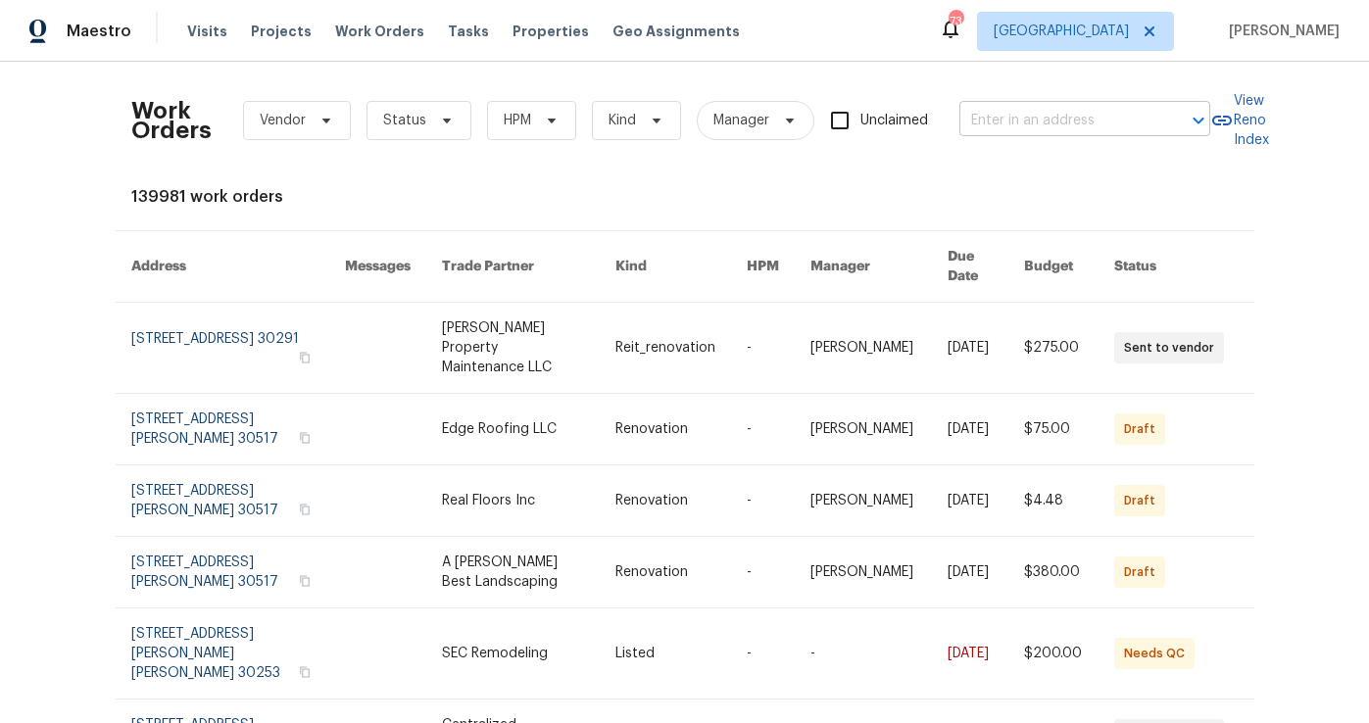
click at [1047, 116] on input "text" at bounding box center [1057, 121] width 196 height 30
type input "9562"
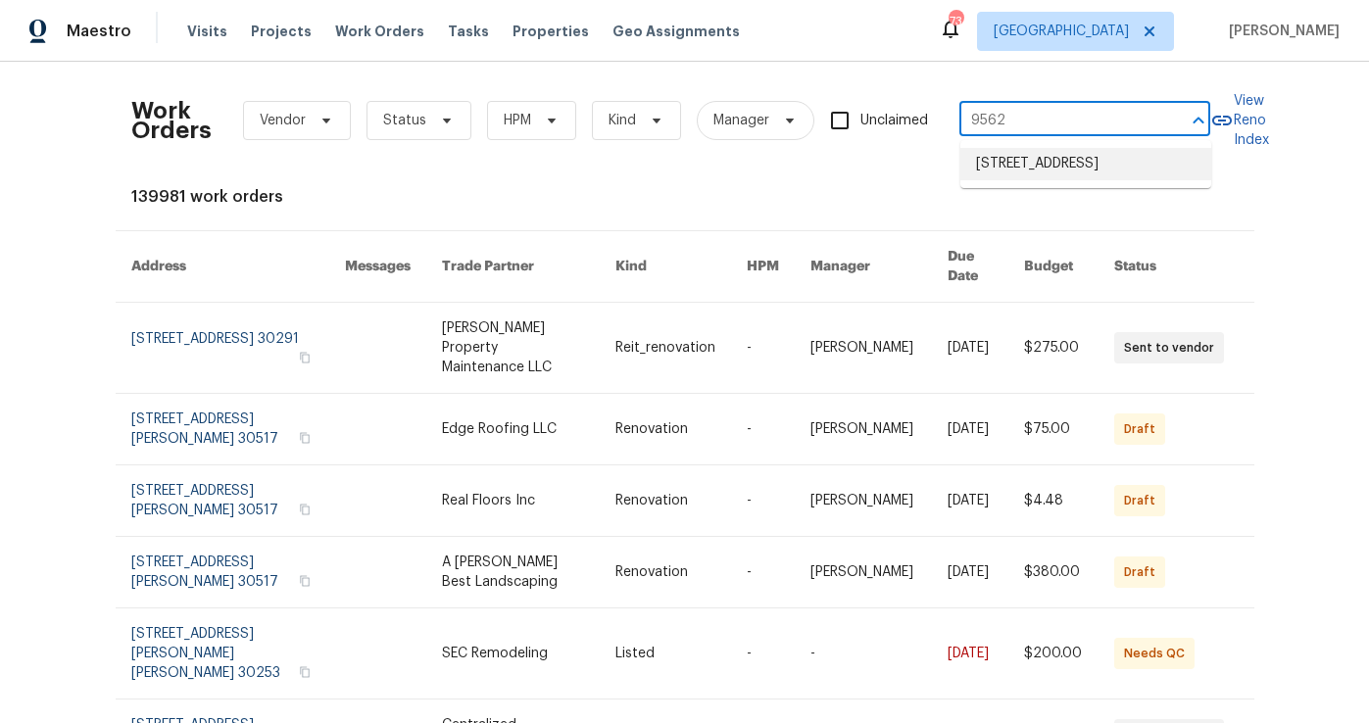
click at [1101, 179] on li "[STREET_ADDRESS]" at bounding box center [1085, 164] width 251 height 32
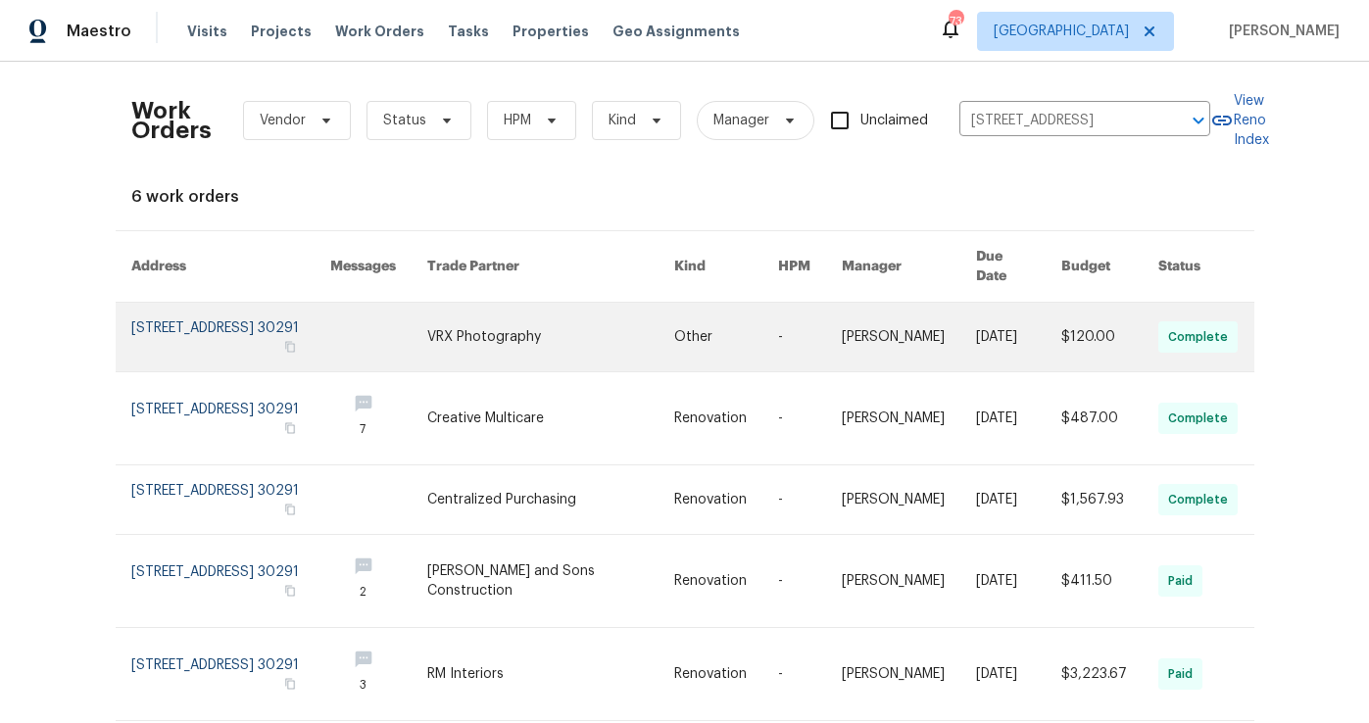
click at [179, 315] on link at bounding box center [231, 337] width 200 height 69
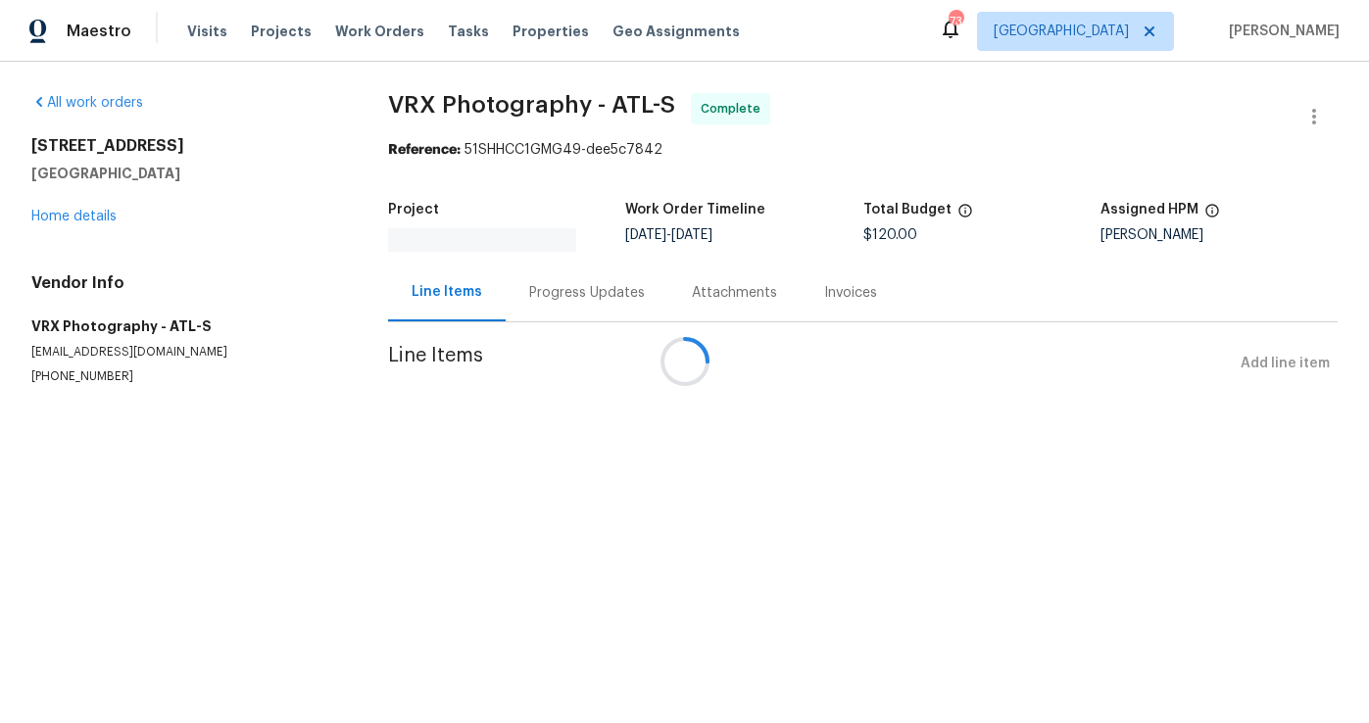
click at [91, 217] on div at bounding box center [684, 361] width 1369 height 723
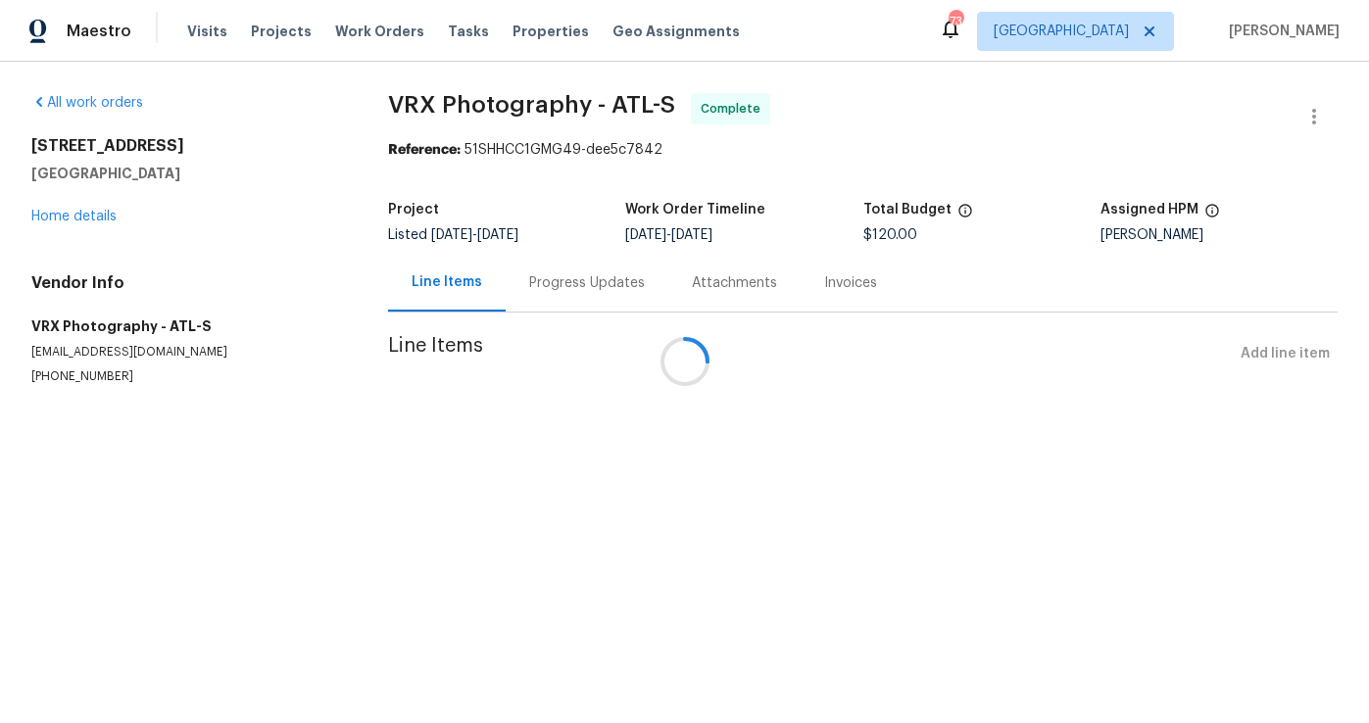
click at [91, 217] on div at bounding box center [684, 361] width 1369 height 723
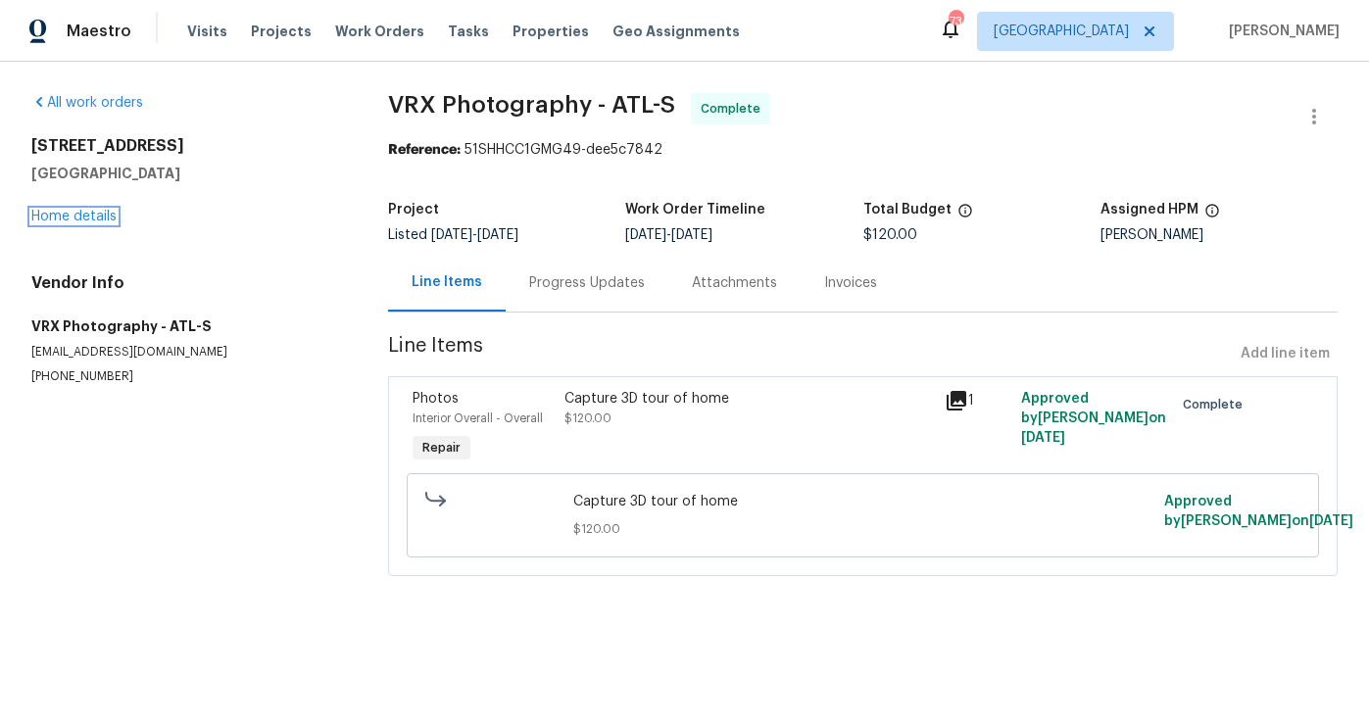
click at [91, 217] on link "Home details" at bounding box center [73, 217] width 85 height 14
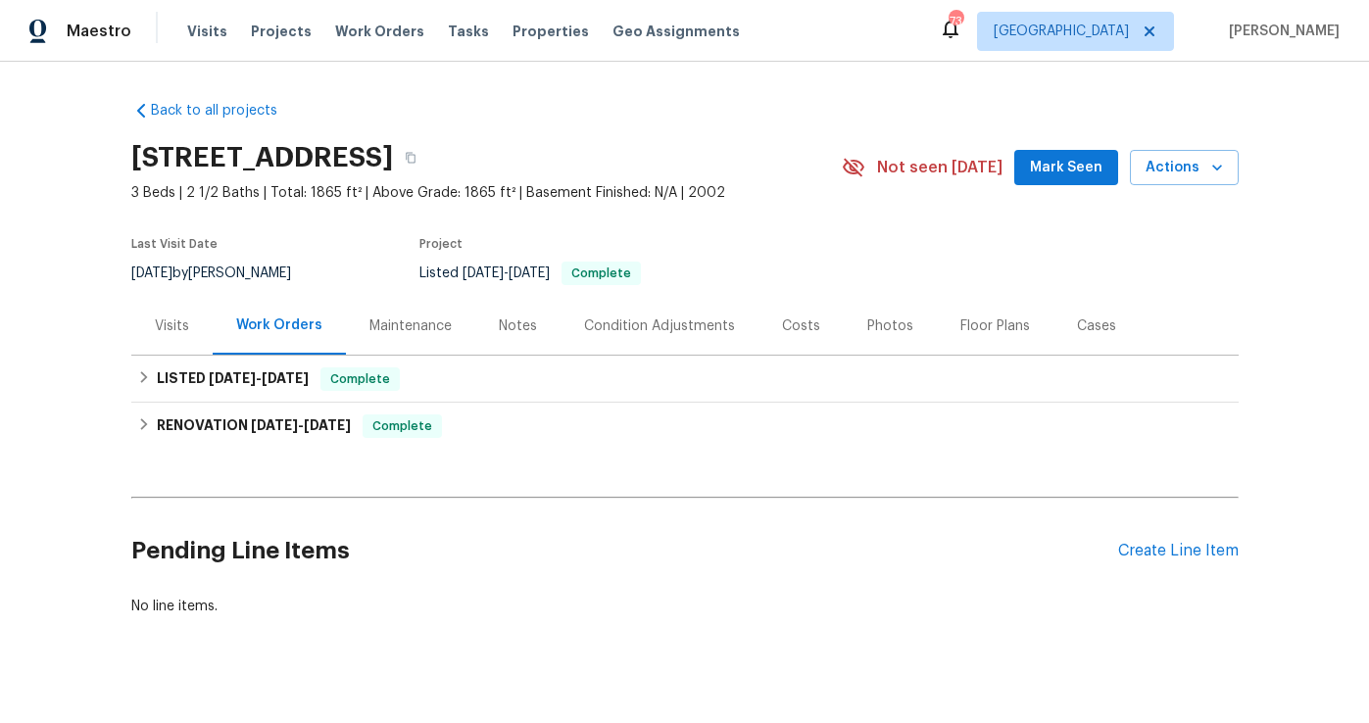
click at [1085, 170] on span "Mark Seen" at bounding box center [1066, 168] width 72 height 24
click at [518, 329] on div "Notes" at bounding box center [518, 326] width 38 height 20
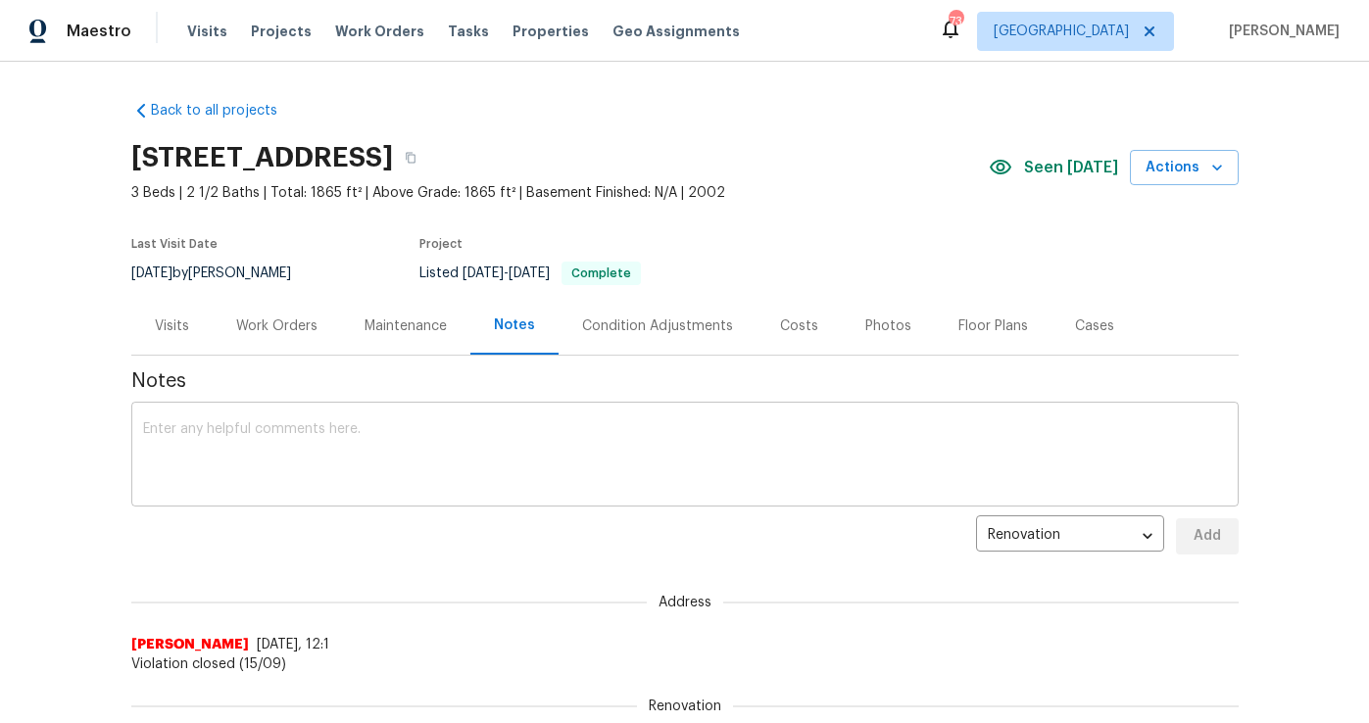
click at [301, 444] on textarea at bounding box center [684, 456] width 1083 height 69
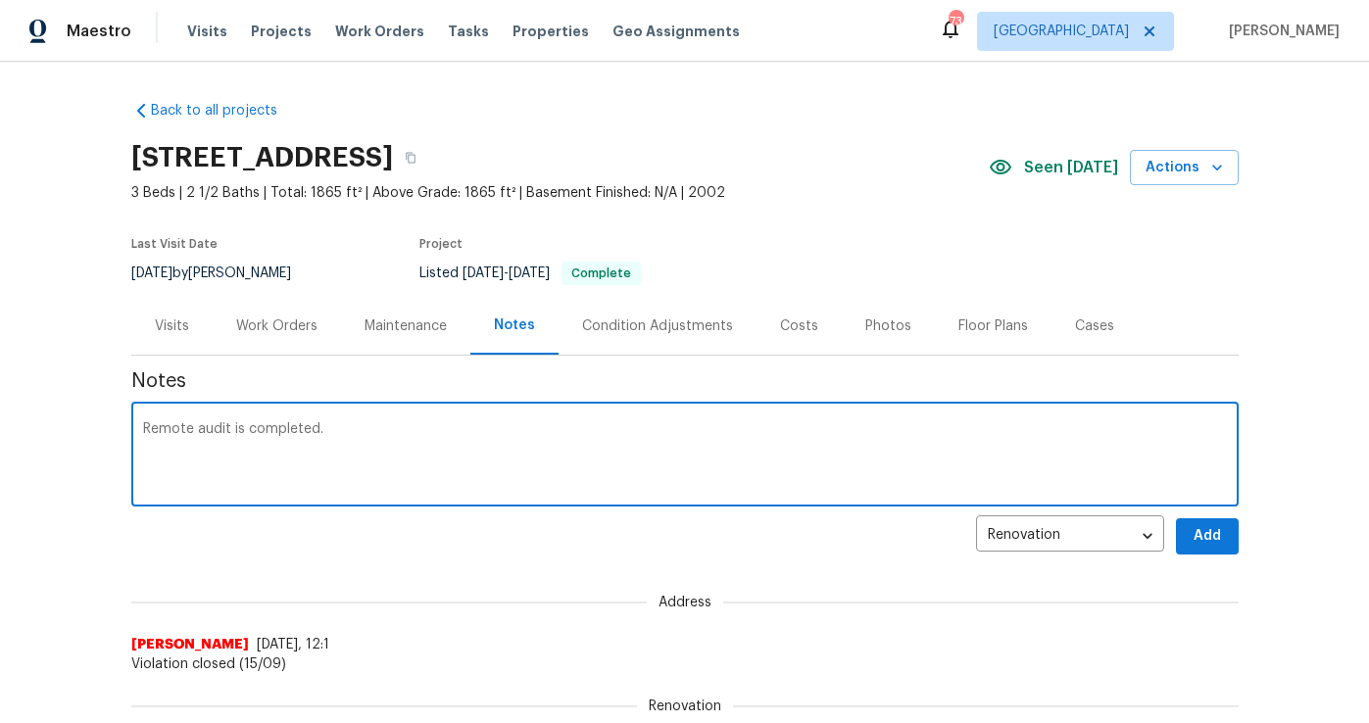
type textarea "Remote audit is completed."
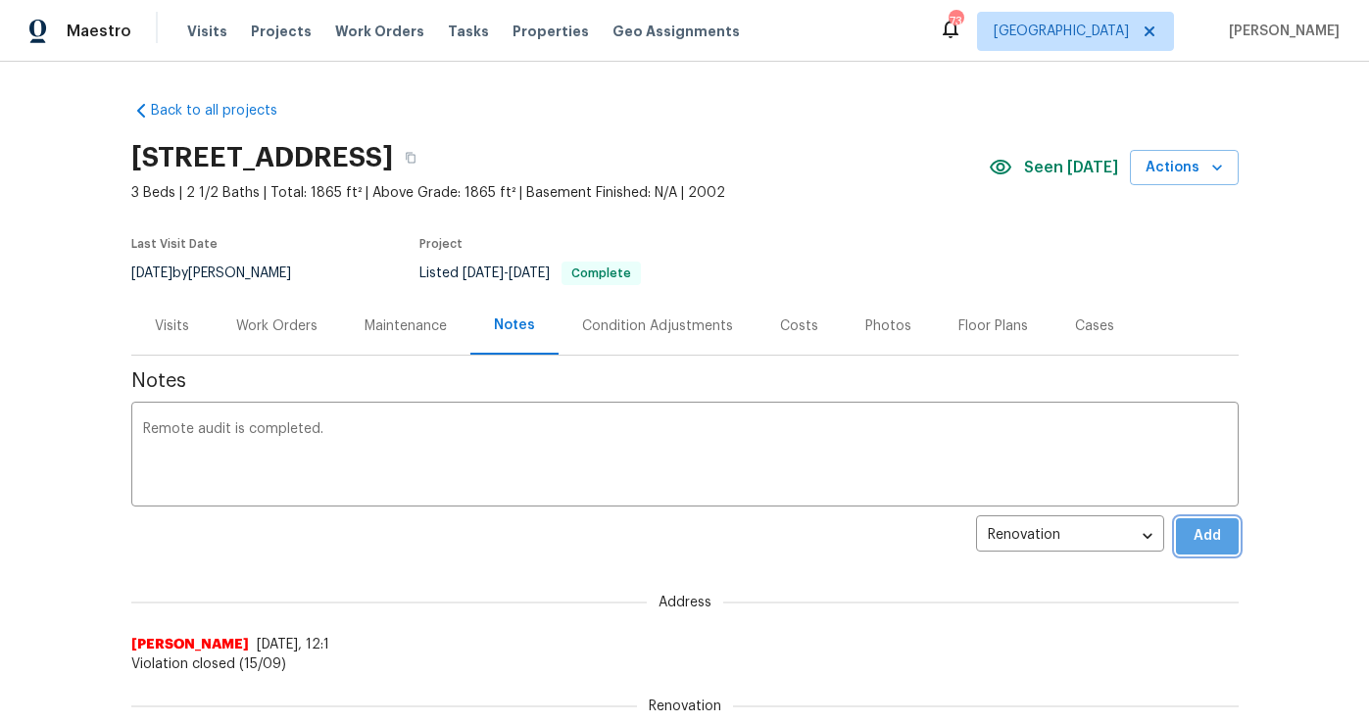
click at [1213, 537] on span "Add" at bounding box center [1206, 536] width 31 height 24
click at [524, 31] on span "Properties" at bounding box center [550, 32] width 76 height 20
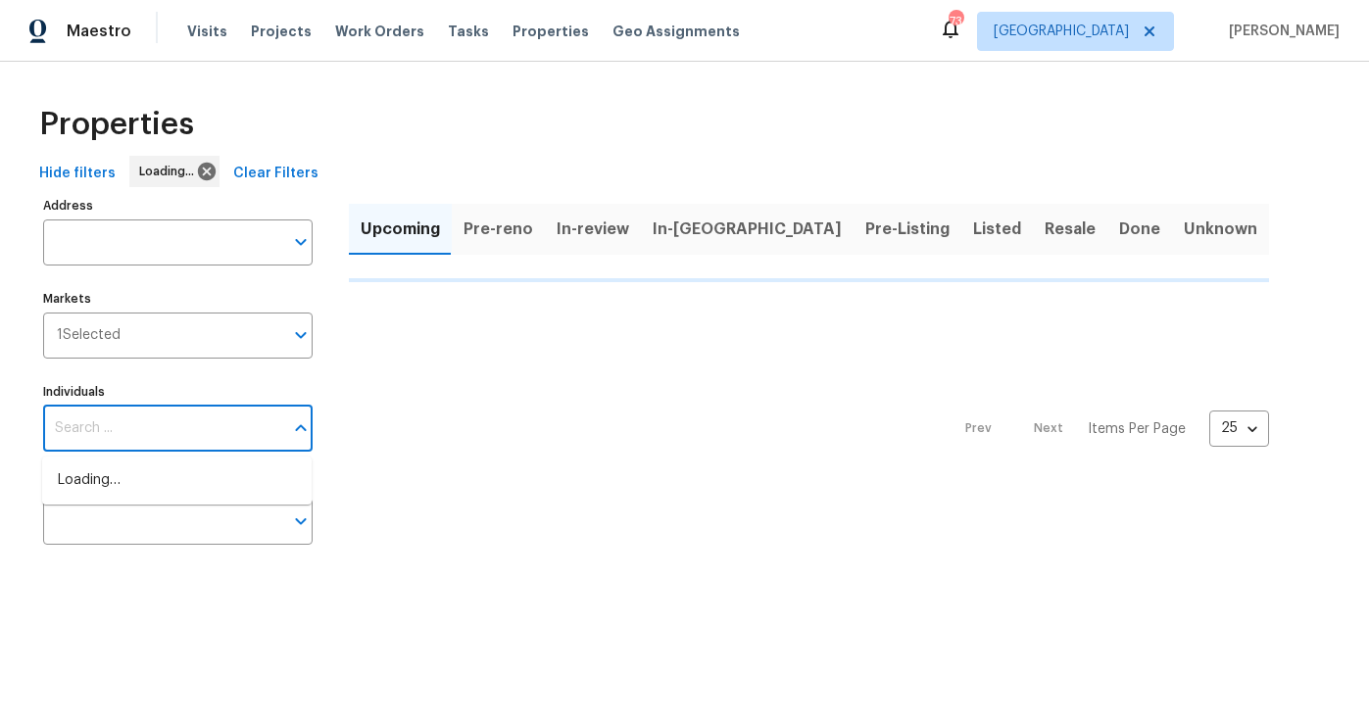
click at [133, 435] on input "Individuals" at bounding box center [163, 429] width 240 height 46
type input "kenroy.hoilett"
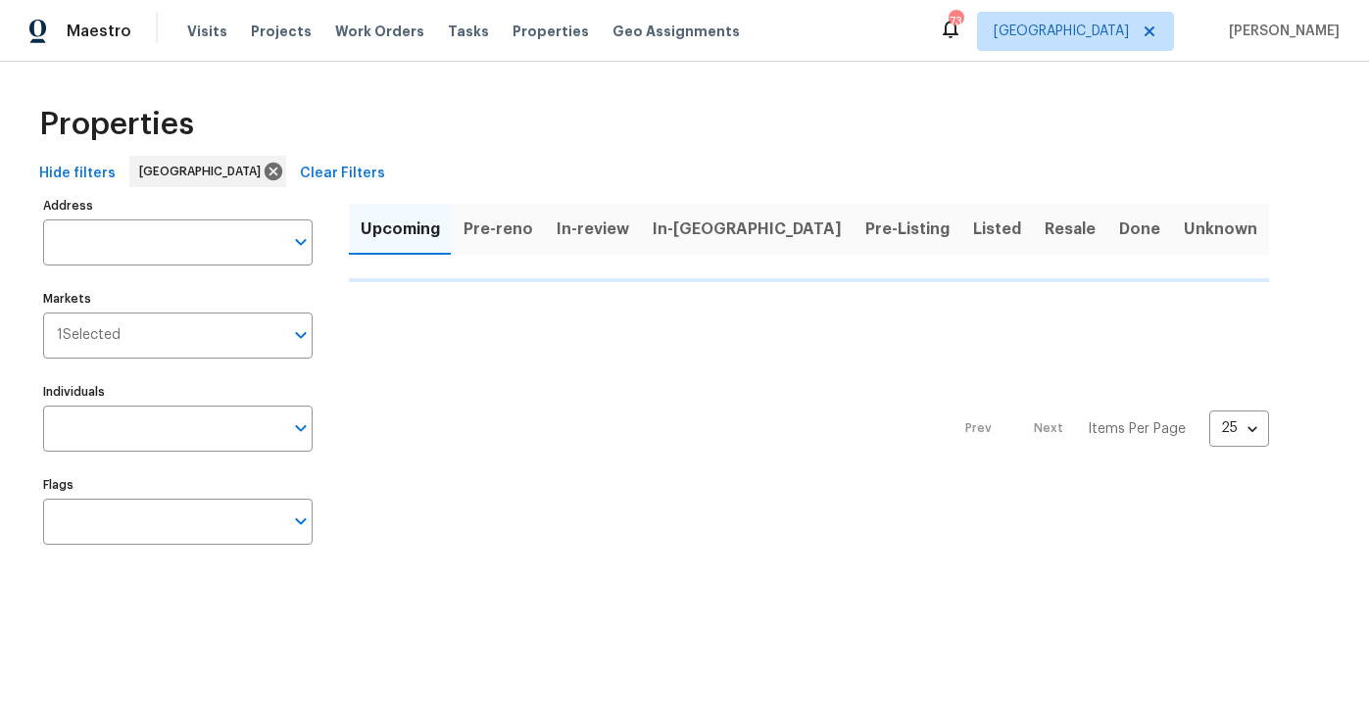
click at [865, 220] on span "Pre-Listing" at bounding box center [907, 229] width 84 height 27
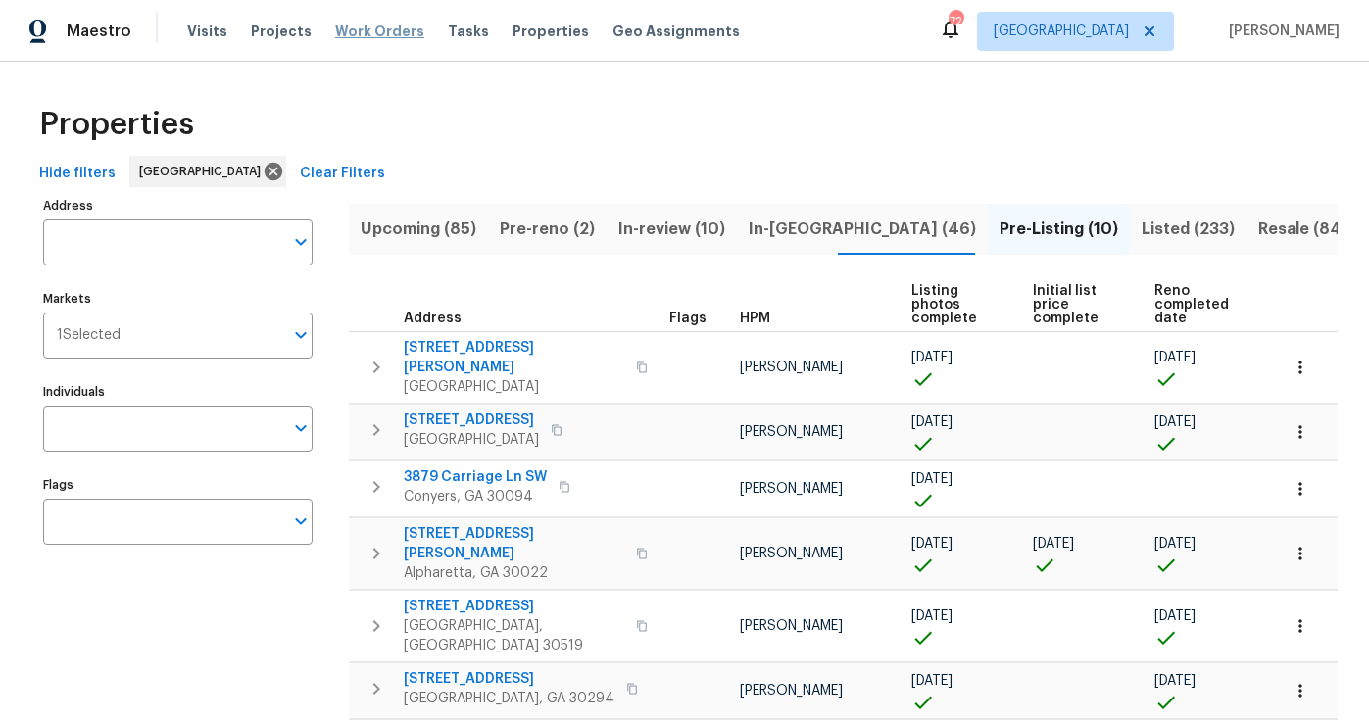
click at [387, 36] on span "Work Orders" at bounding box center [379, 32] width 89 height 20
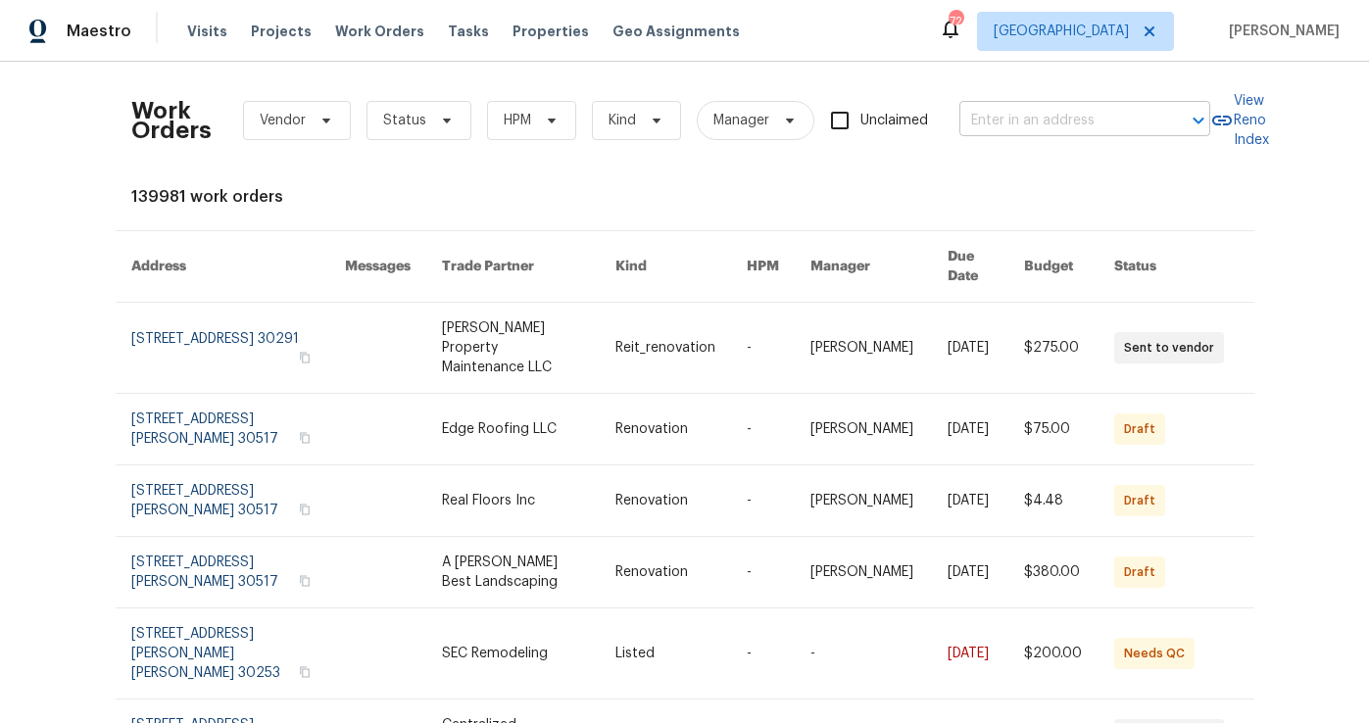
click at [1024, 126] on input "text" at bounding box center [1057, 121] width 196 height 30
type input "136 [PERSON_NAME]"
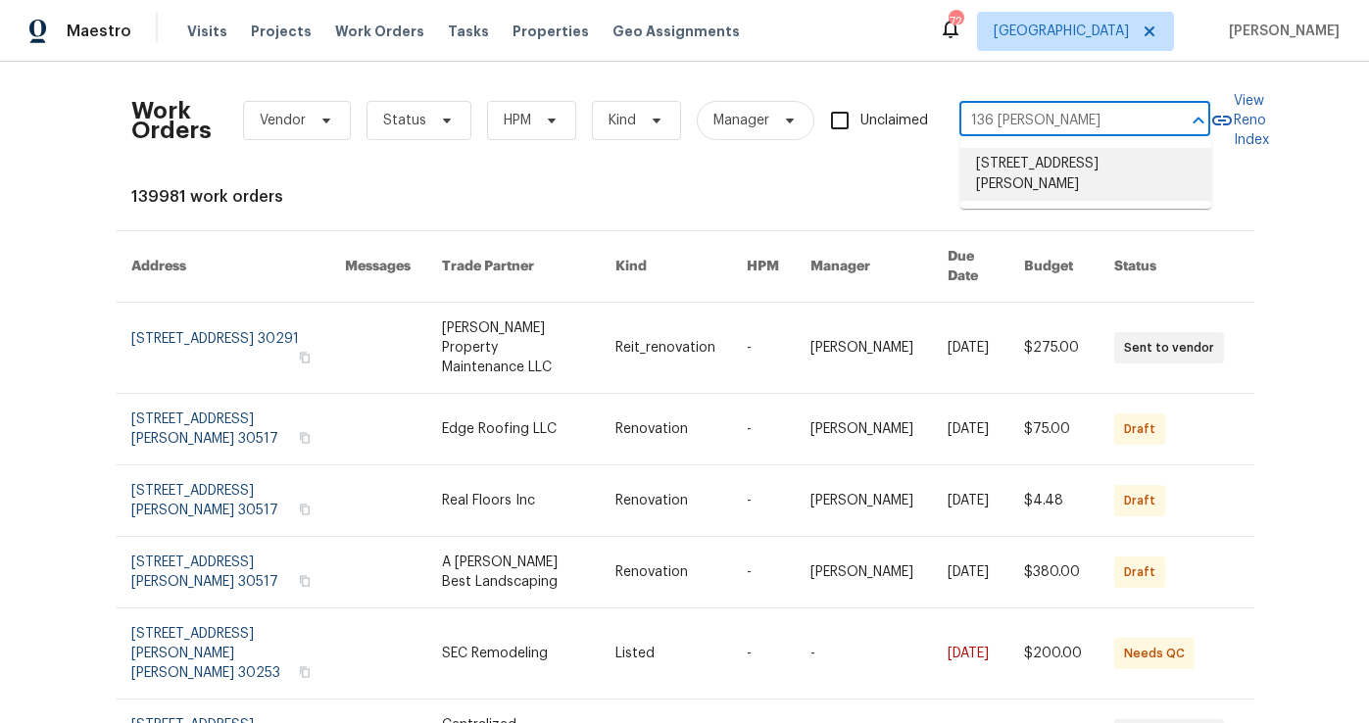
click at [1036, 192] on li "[STREET_ADDRESS][PERSON_NAME]" at bounding box center [1085, 174] width 251 height 53
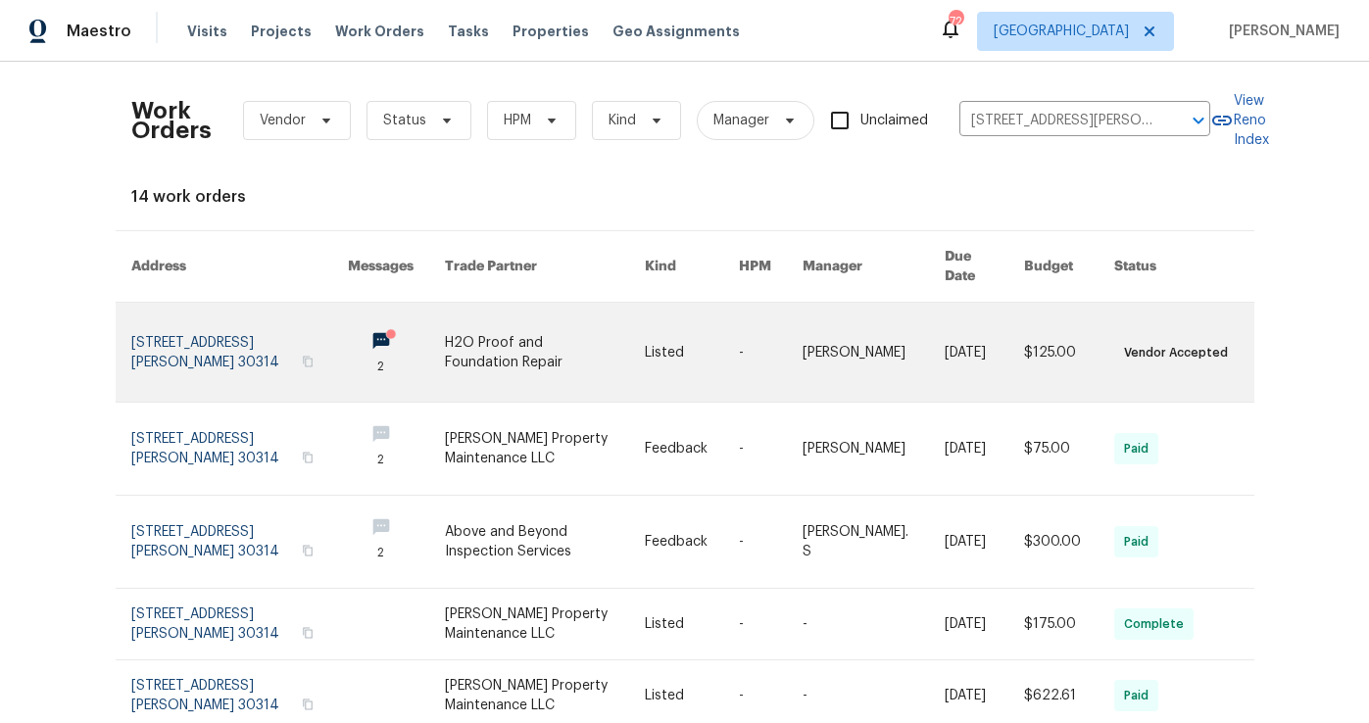
click at [166, 331] on link at bounding box center [239, 352] width 217 height 99
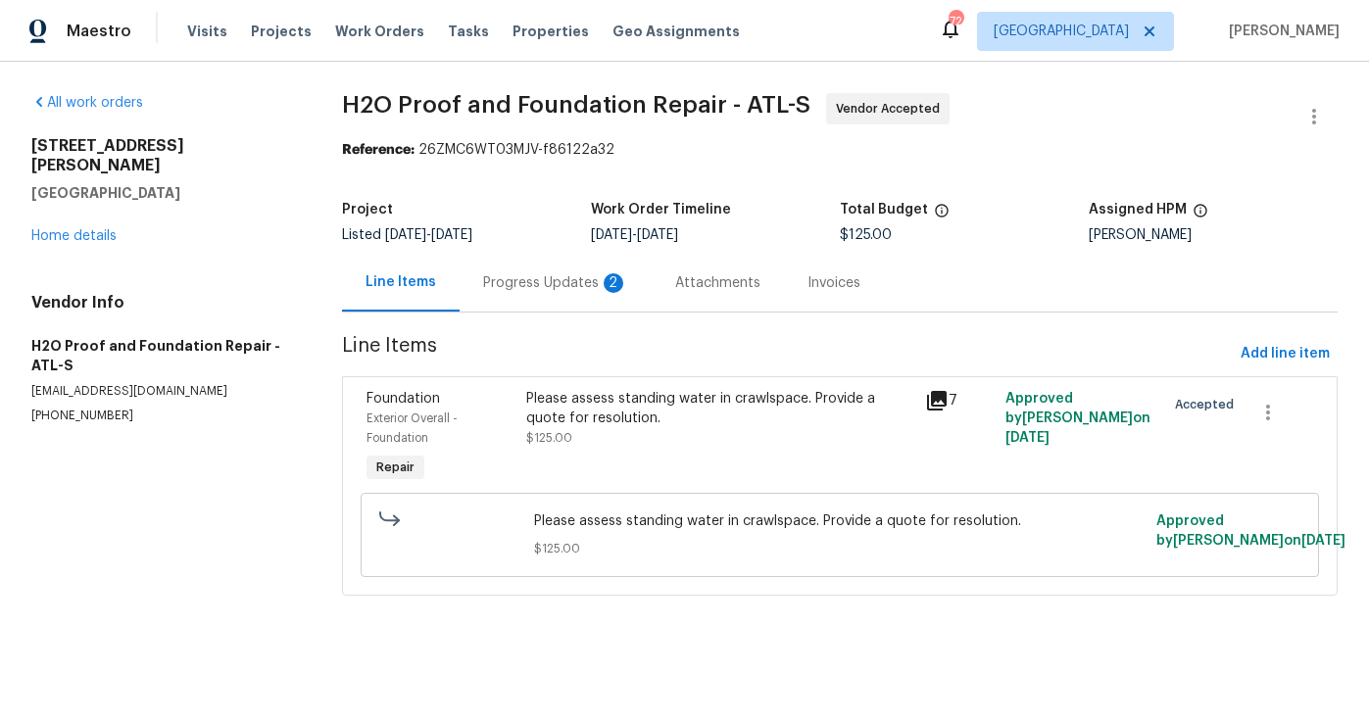
click at [555, 281] on div "Progress Updates 2" at bounding box center [555, 283] width 145 height 20
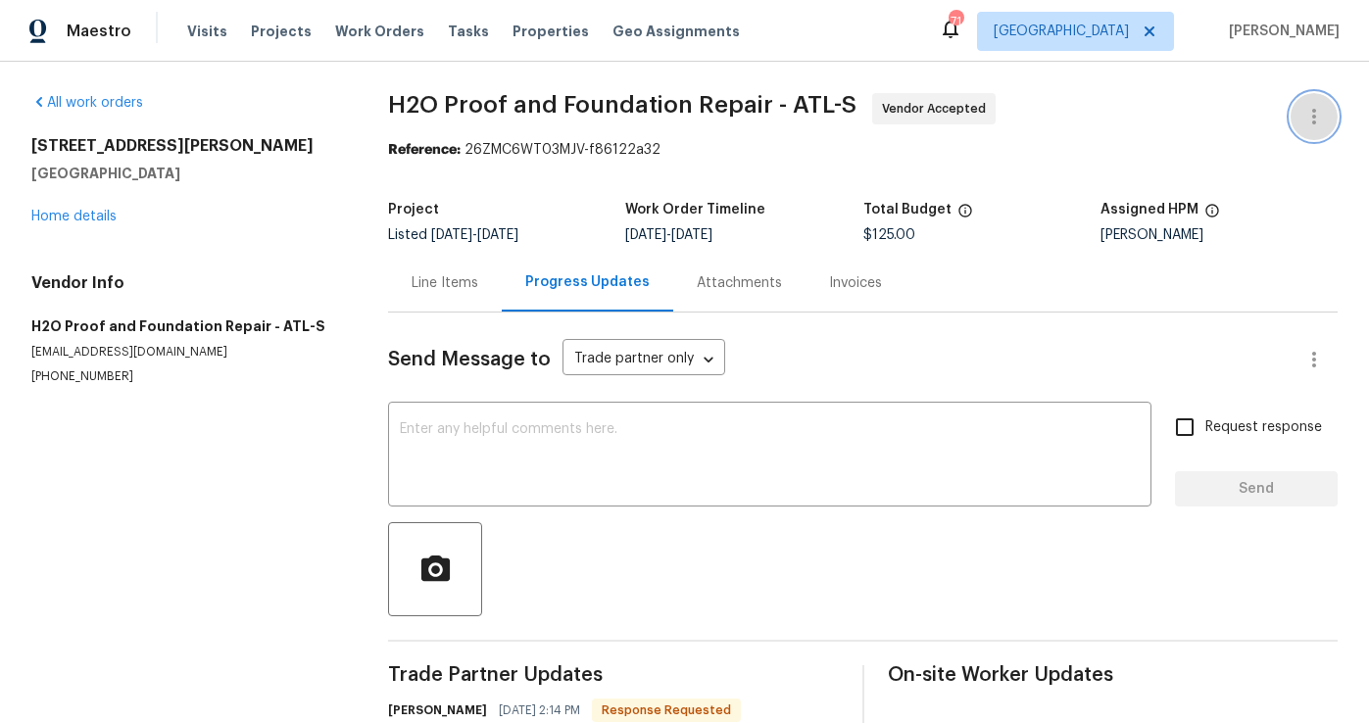
click at [1330, 116] on button "button" at bounding box center [1313, 116] width 47 height 47
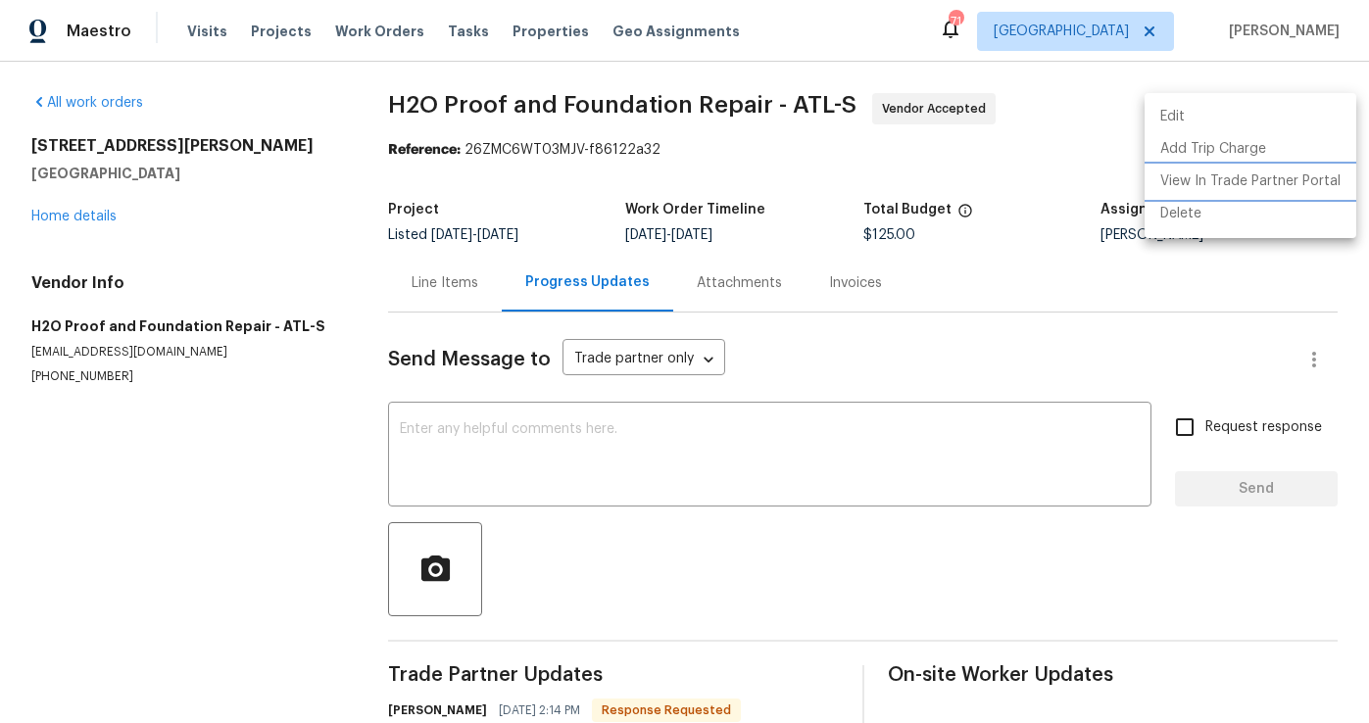
click at [1215, 183] on li "View In Trade Partner Portal" at bounding box center [1250, 182] width 212 height 32
click at [452, 274] on div at bounding box center [684, 361] width 1369 height 723
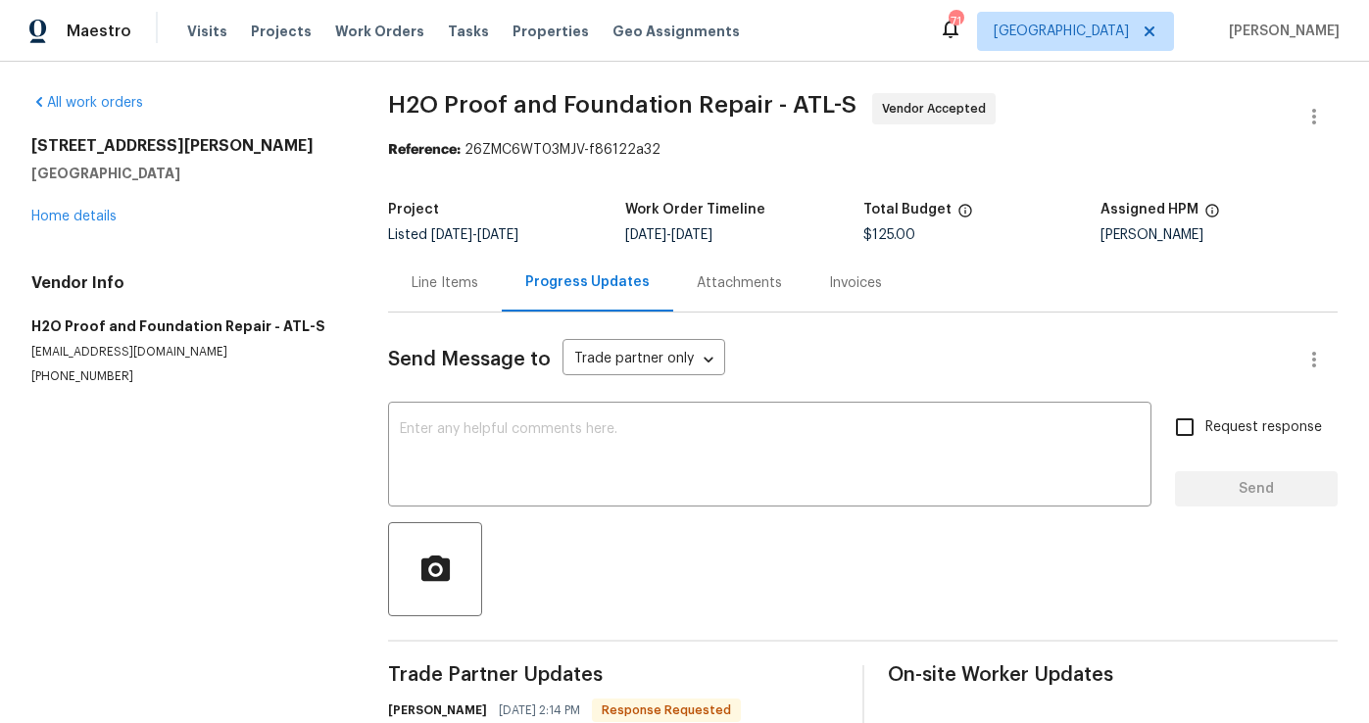
click at [452, 284] on div "Line Items" at bounding box center [444, 283] width 67 height 20
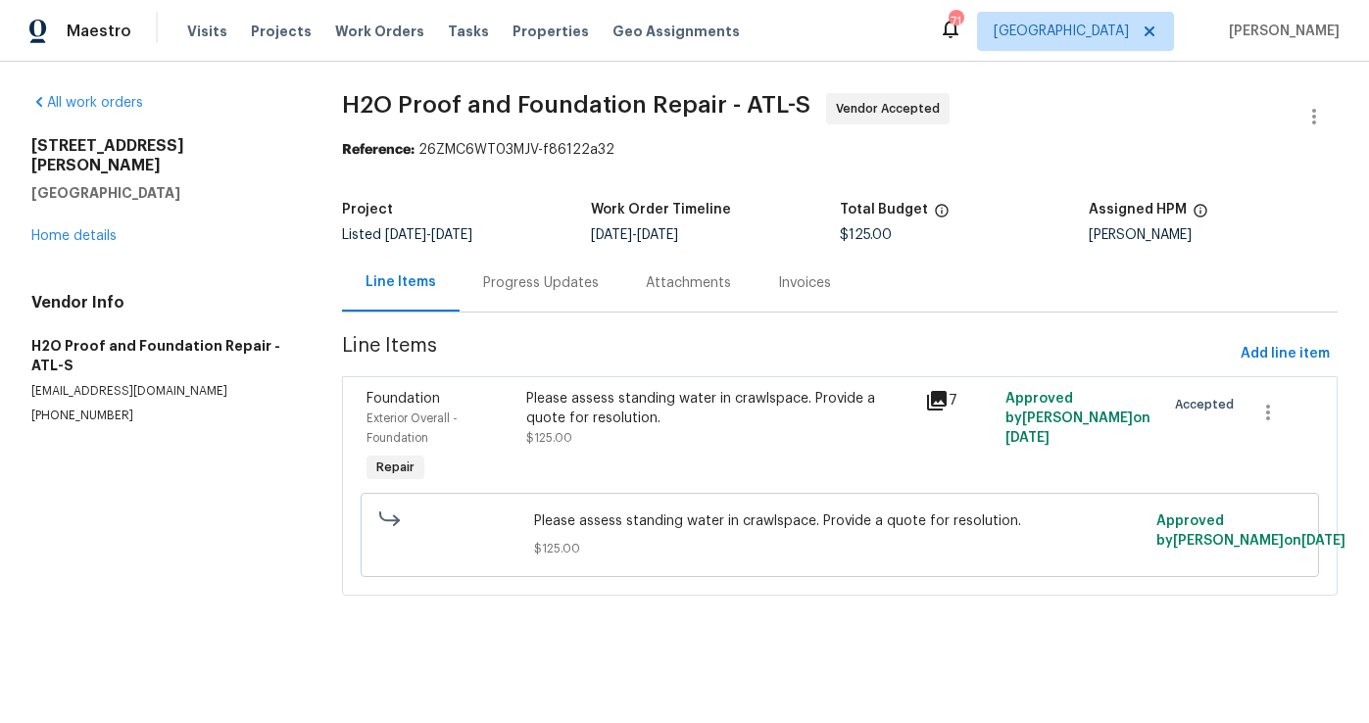
click at [576, 394] on div "Please assess standing water in crawlspace. Provide a quote for resolution." at bounding box center [720, 408] width 388 height 39
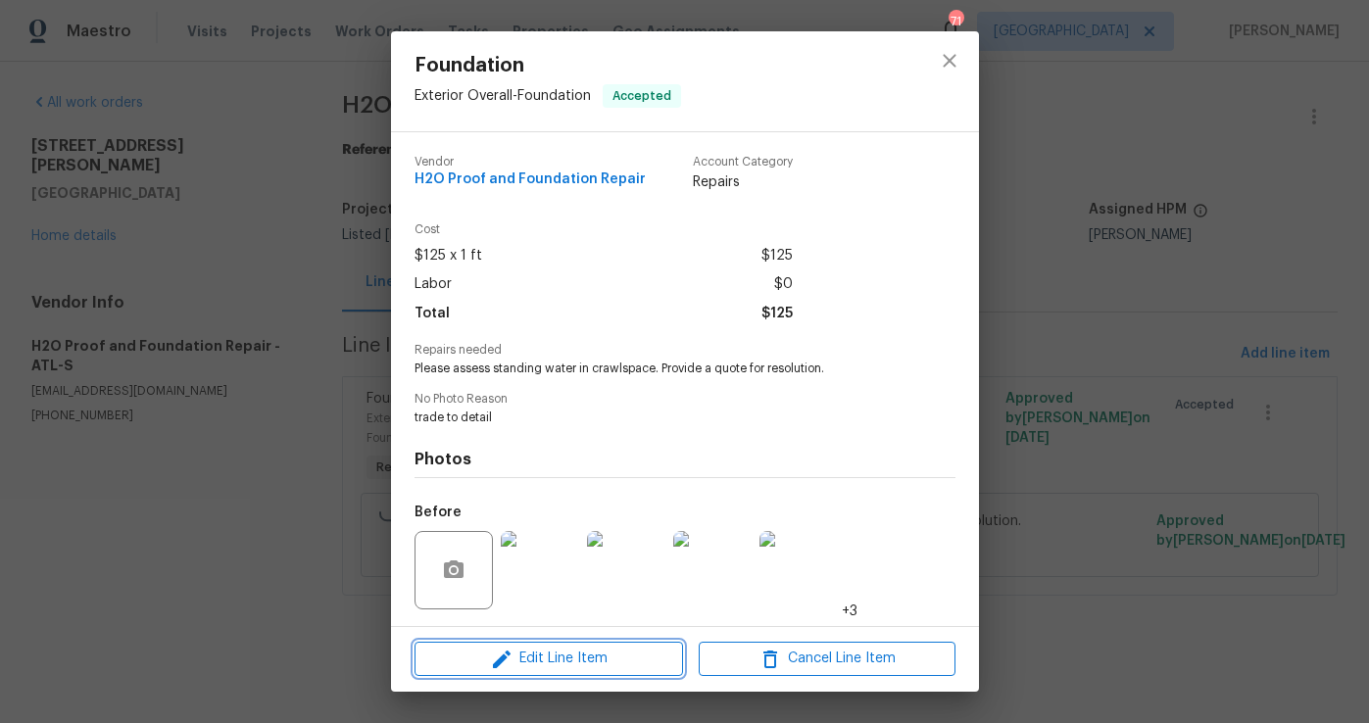
click at [617, 661] on span "Edit Line Item" at bounding box center [548, 659] width 257 height 24
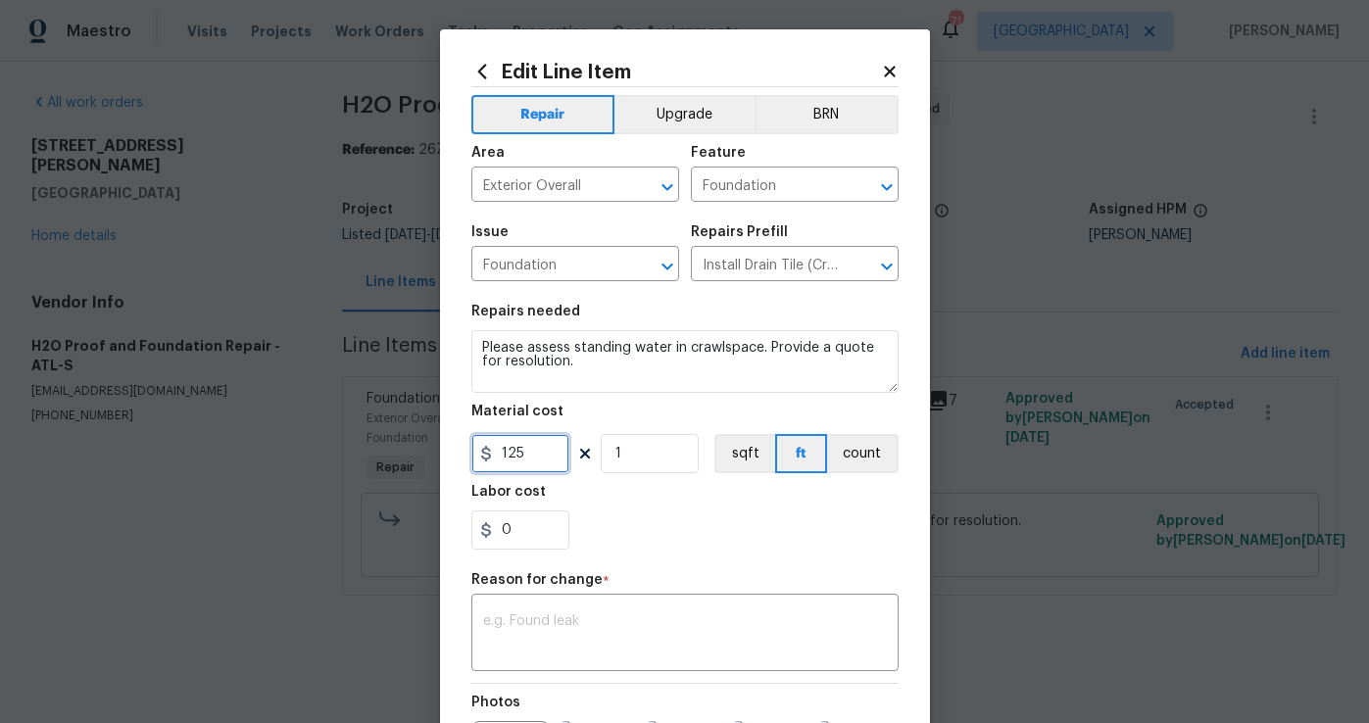
drag, startPoint x: 526, startPoint y: 464, endPoint x: 486, endPoint y: 460, distance: 40.4
click at [486, 460] on div "125" at bounding box center [520, 453] width 98 height 39
type input "6430"
click at [539, 613] on div "x ​" at bounding box center [684, 635] width 427 height 72
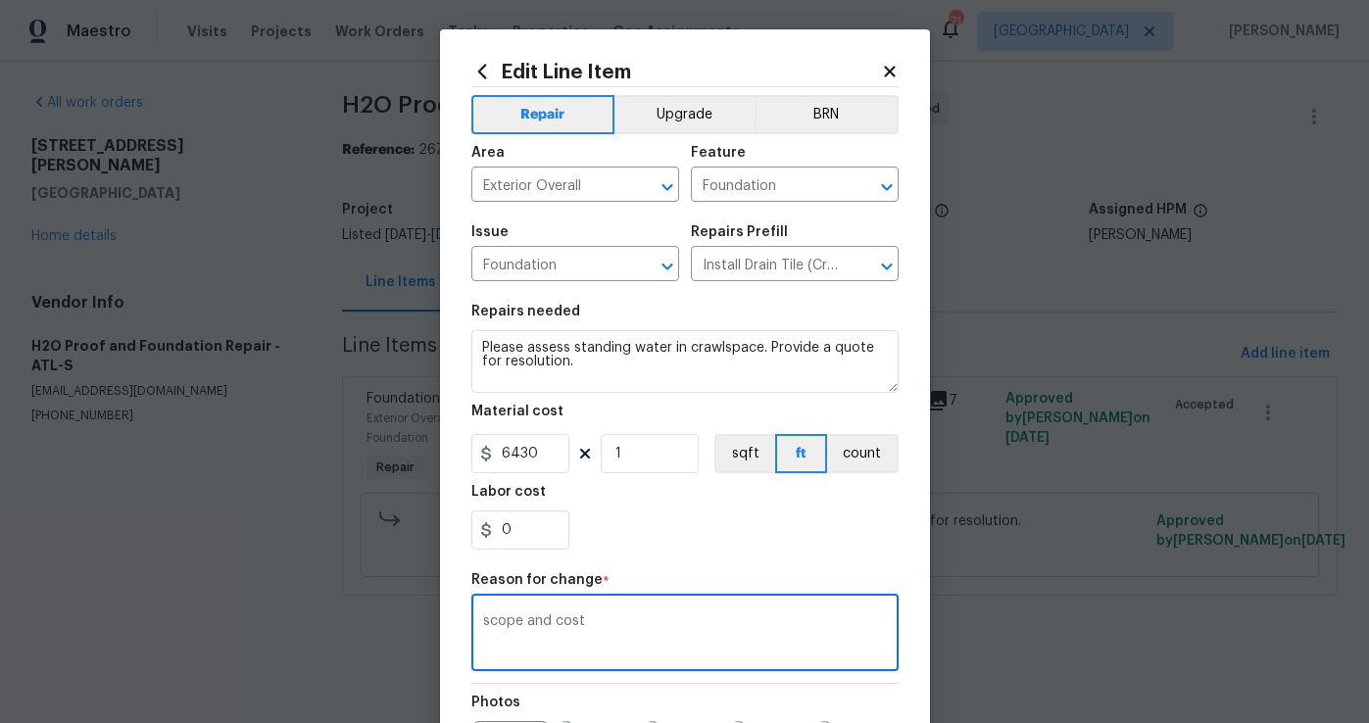
type textarea "scope and cost"
click at [586, 377] on textarea "Please assess standing water in crawlspace. Provide a quote for resolution." at bounding box center [684, 361] width 427 height 63
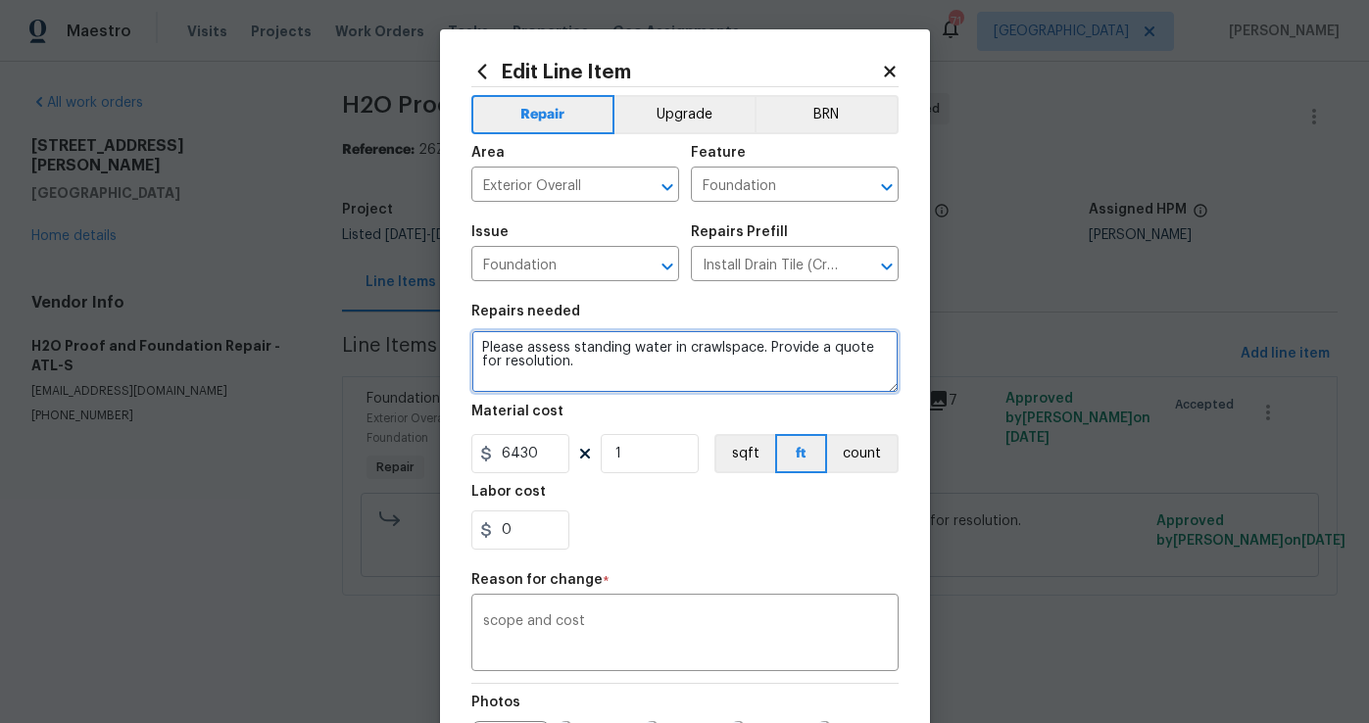
scroll to position [4, 0]
paste textarea "-Removing old plastic and moisture barrier cleaning all trash and debris in cra…"
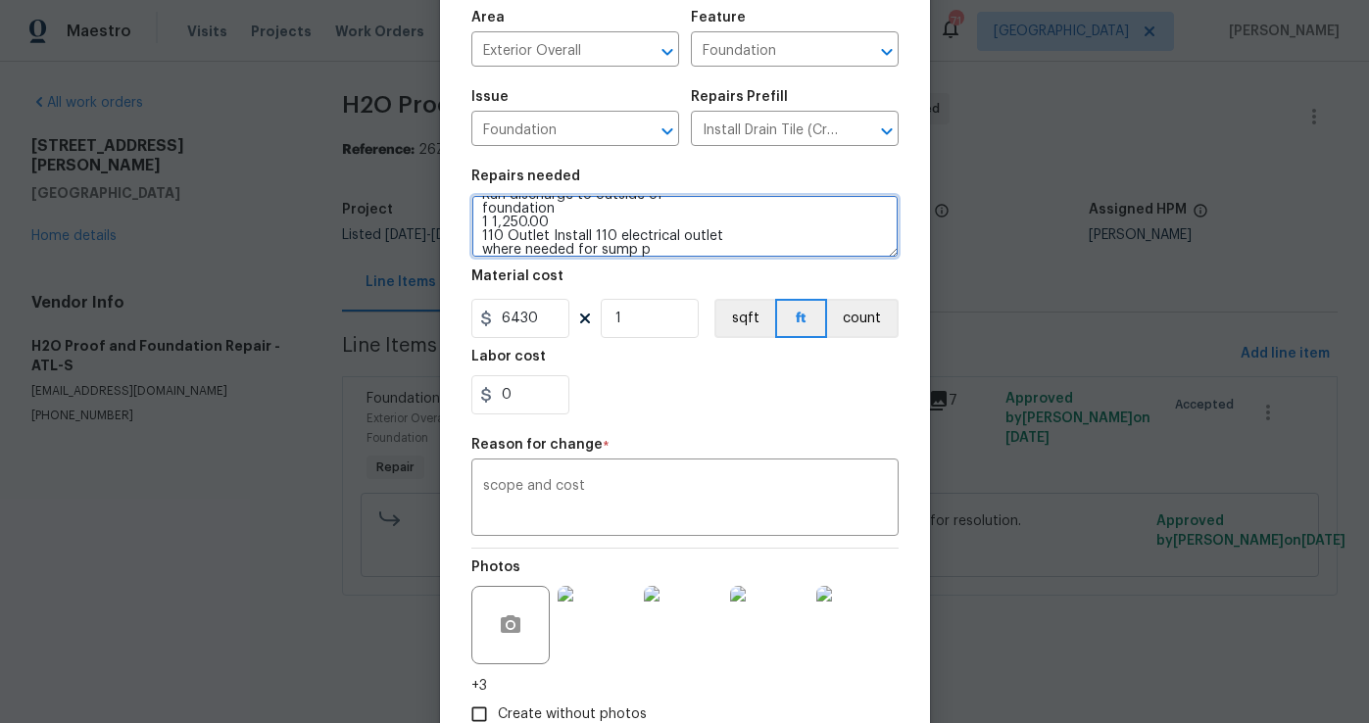
scroll to position [263, 0]
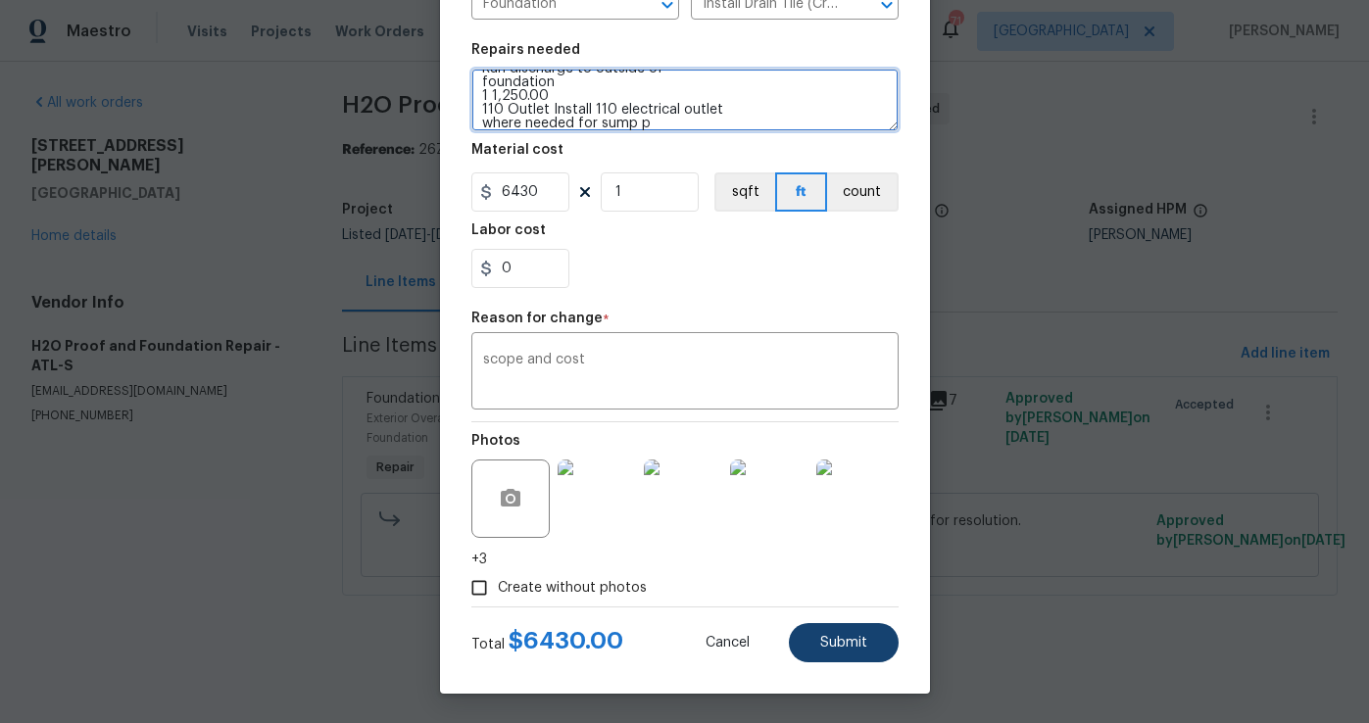
type textarea "Please assess standing water in crawlspace. Provide a quote for resolution. -Re…"
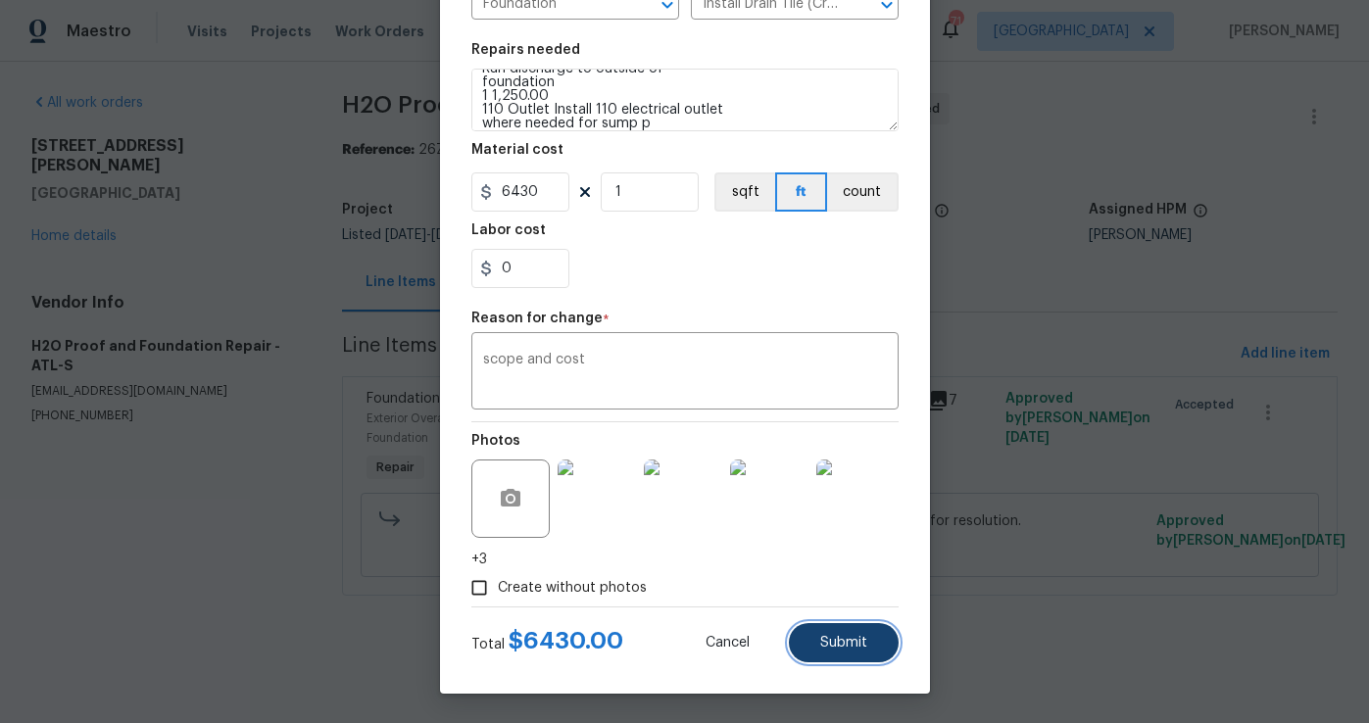
click at [854, 631] on button "Submit" at bounding box center [844, 642] width 110 height 39
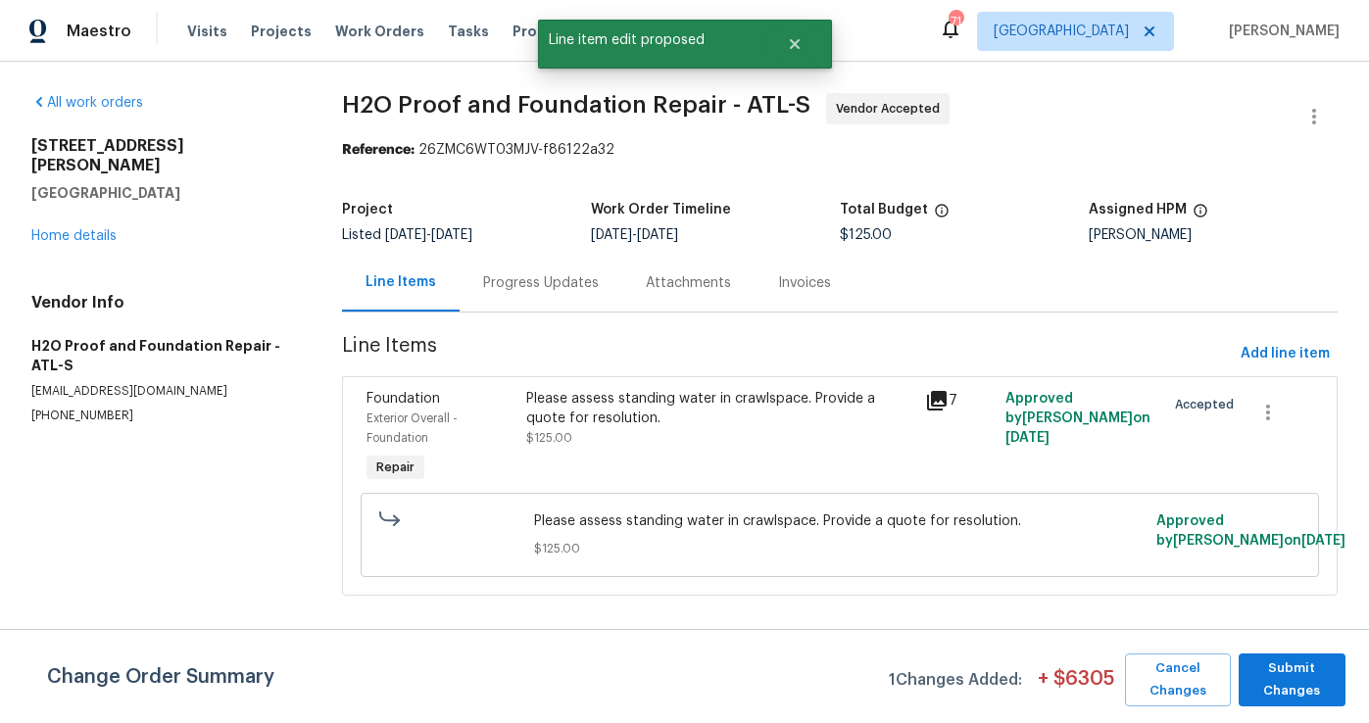
scroll to position [0, 0]
click at [1286, 698] on span "Submit Changes" at bounding box center [1291, 679] width 87 height 45
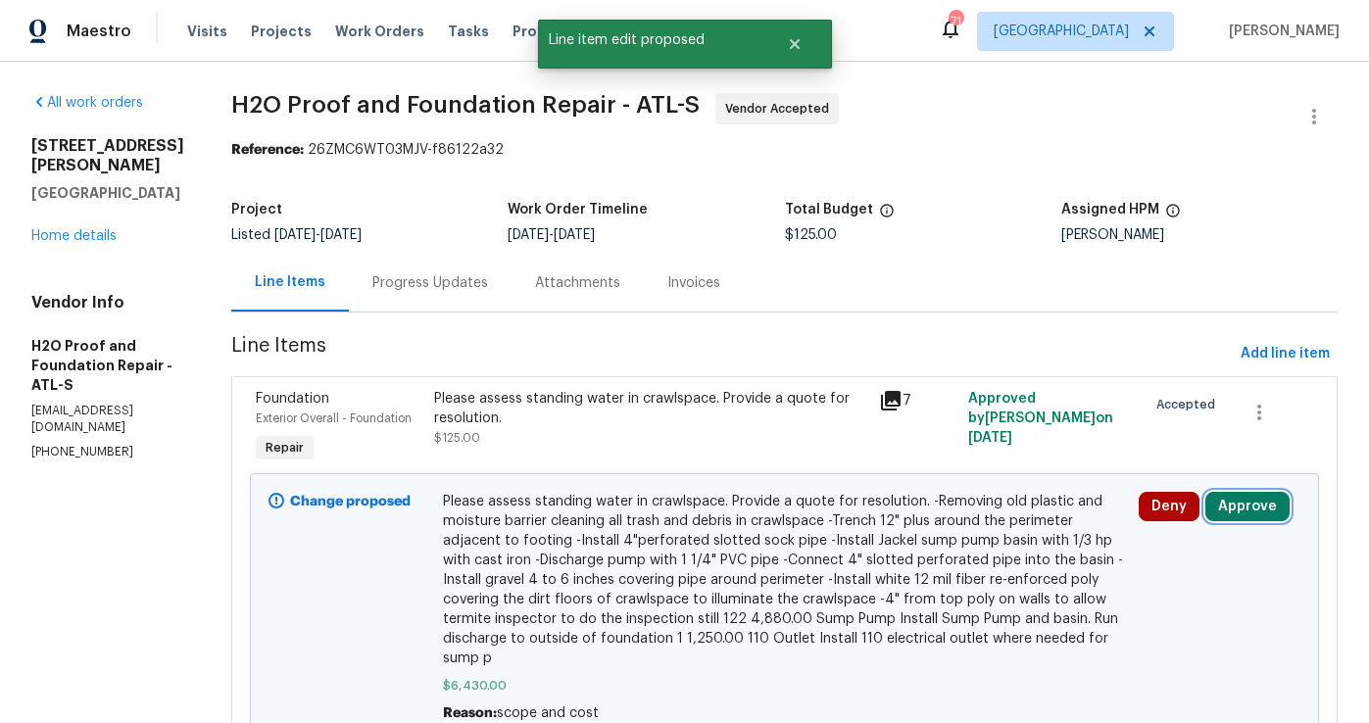
click at [1225, 494] on button "Approve" at bounding box center [1247, 506] width 84 height 29
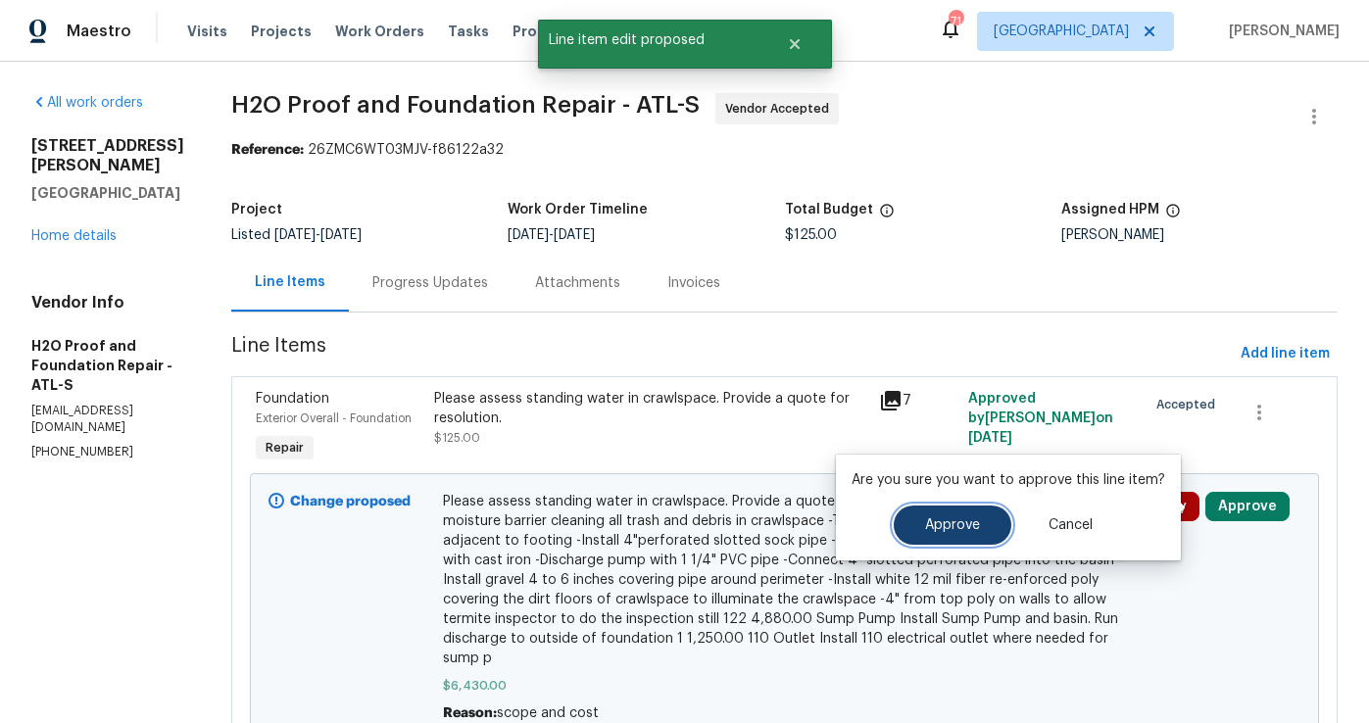
click at [950, 528] on span "Approve" at bounding box center [952, 525] width 55 height 15
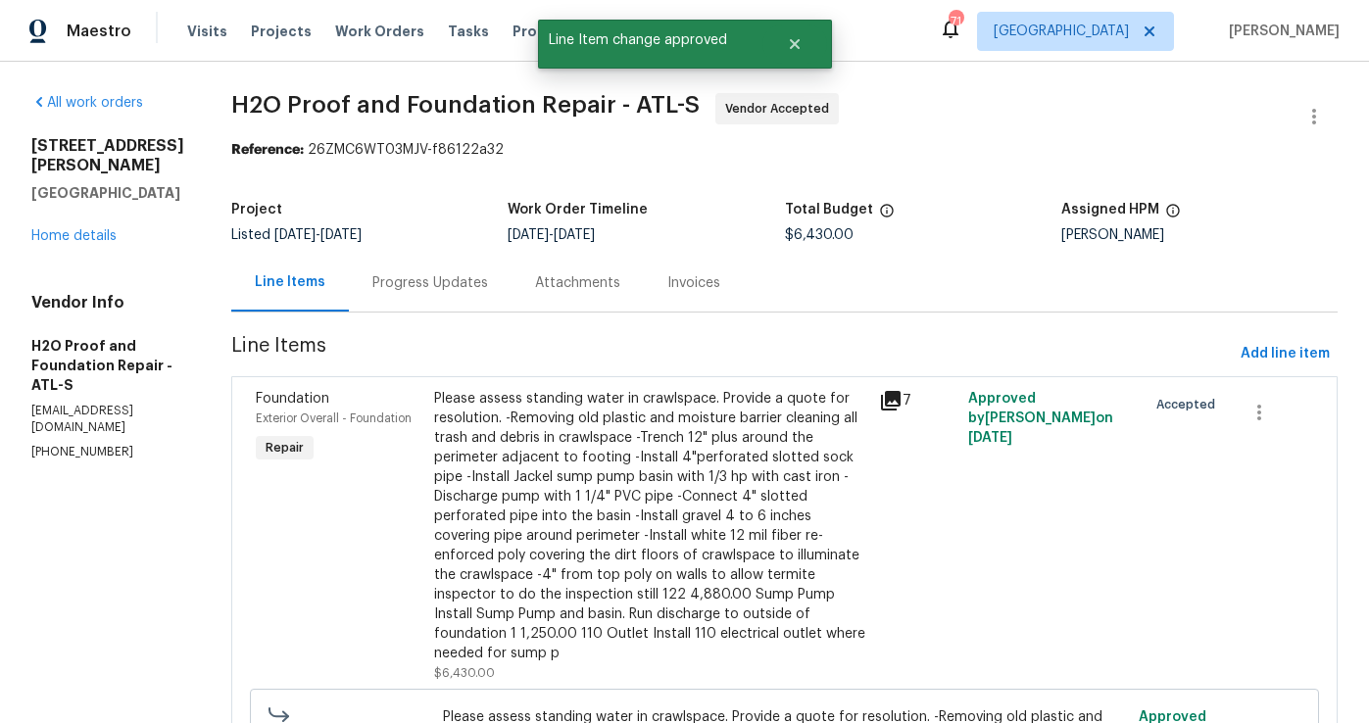
click at [372, 284] on div "Progress Updates" at bounding box center [430, 283] width 116 height 20
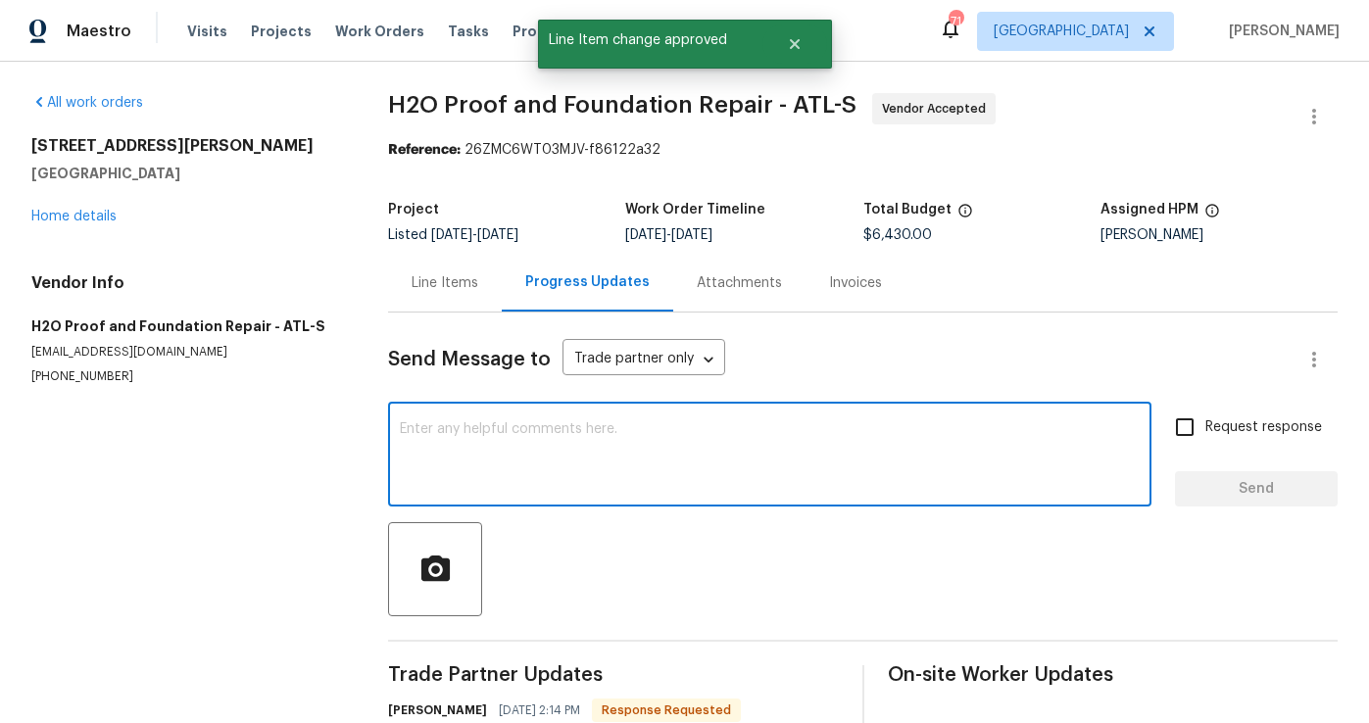
click at [454, 449] on textarea at bounding box center [770, 456] width 740 height 69
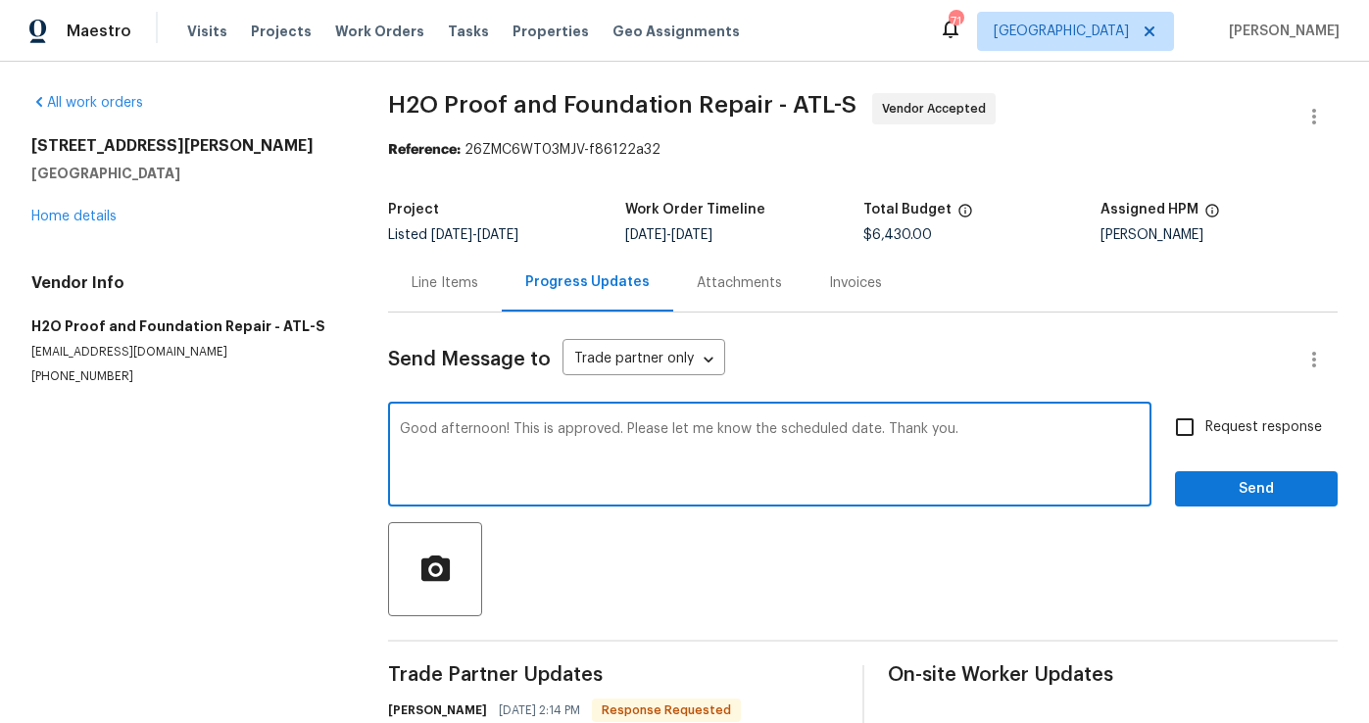
type textarea "Good afternoon! This is approved. Please let me know the scheduled date. Thank …"
click at [1182, 435] on input "Request response" at bounding box center [1184, 427] width 41 height 41
checkbox input "true"
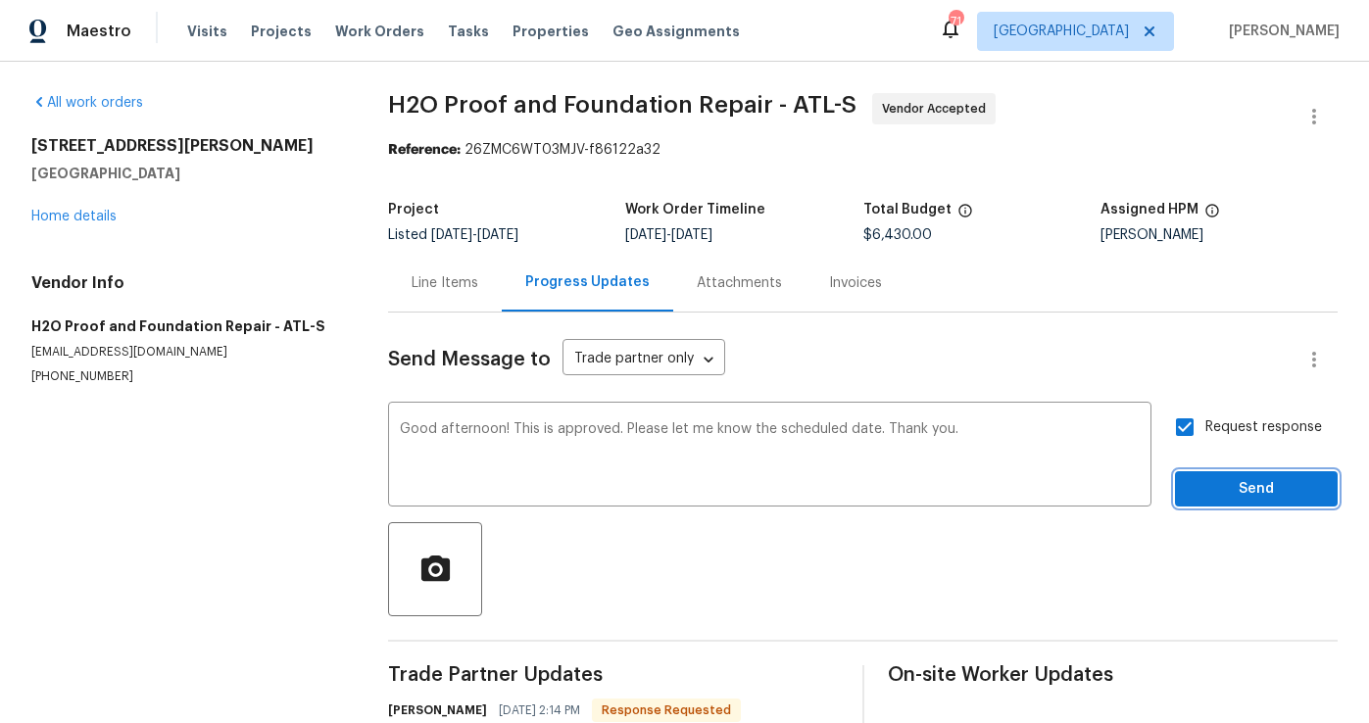
click at [1217, 481] on span "Send" at bounding box center [1255, 489] width 131 height 24
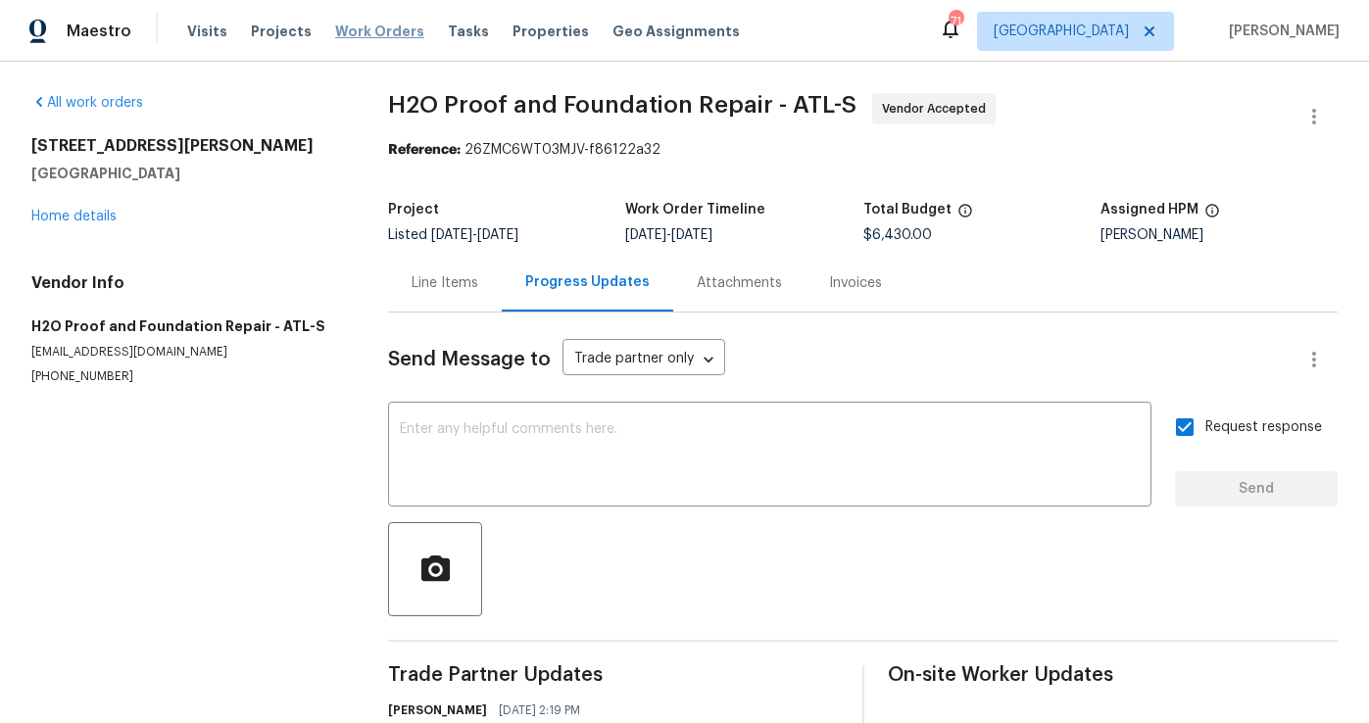
click at [377, 32] on span "Work Orders" at bounding box center [379, 32] width 89 height 20
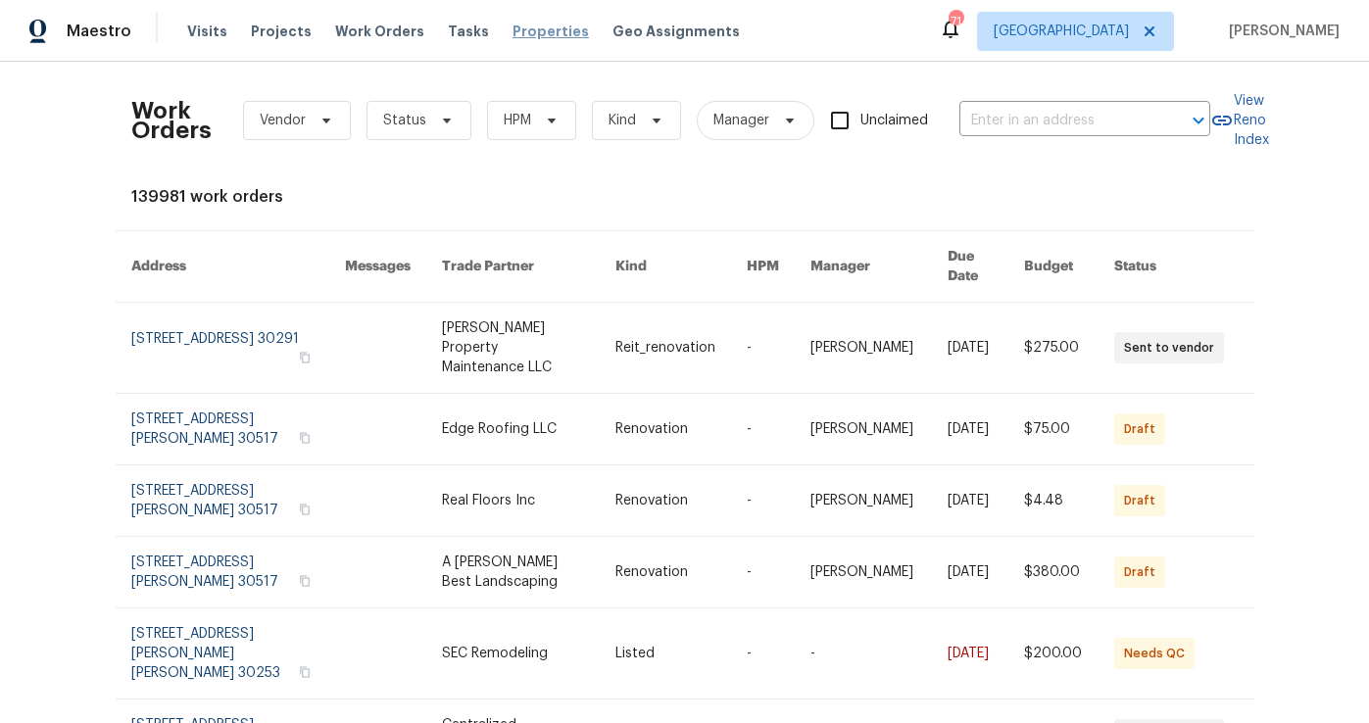
click at [516, 36] on span "Properties" at bounding box center [550, 32] width 76 height 20
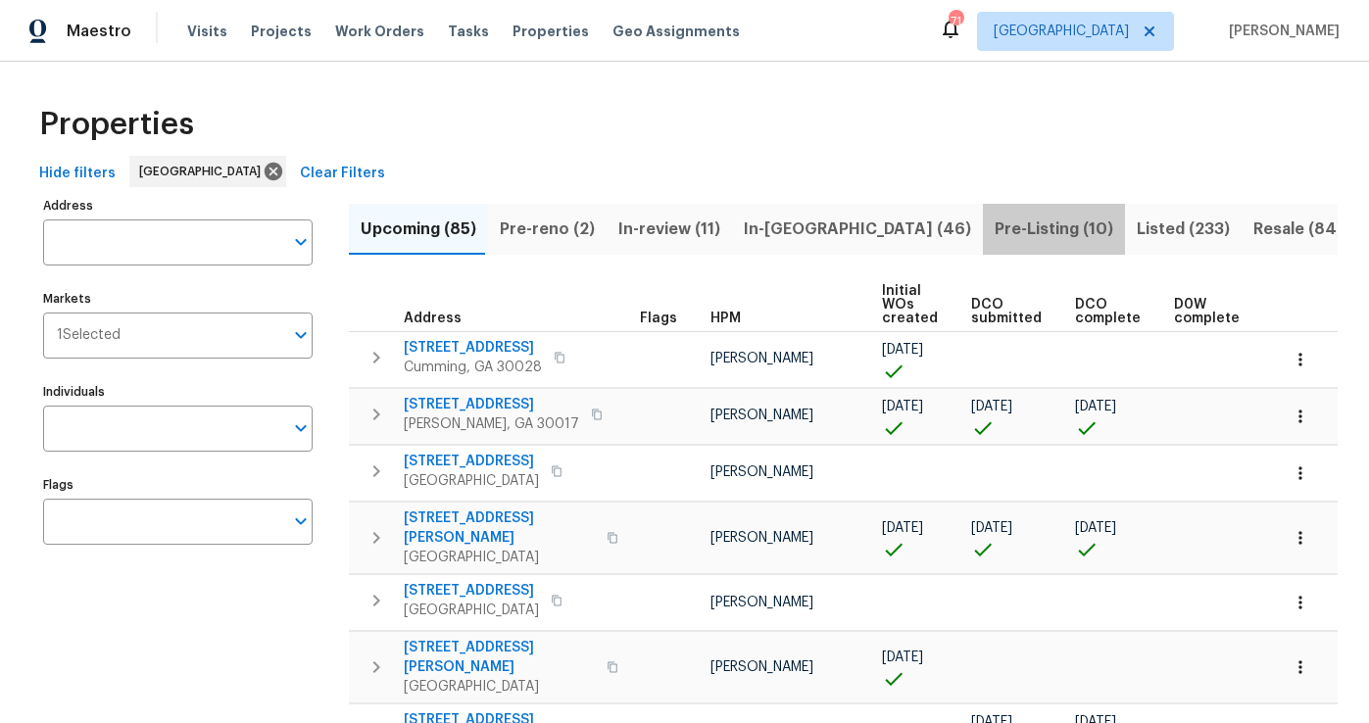
click at [983, 243] on button "Pre-Listing (10)" at bounding box center [1054, 229] width 142 height 51
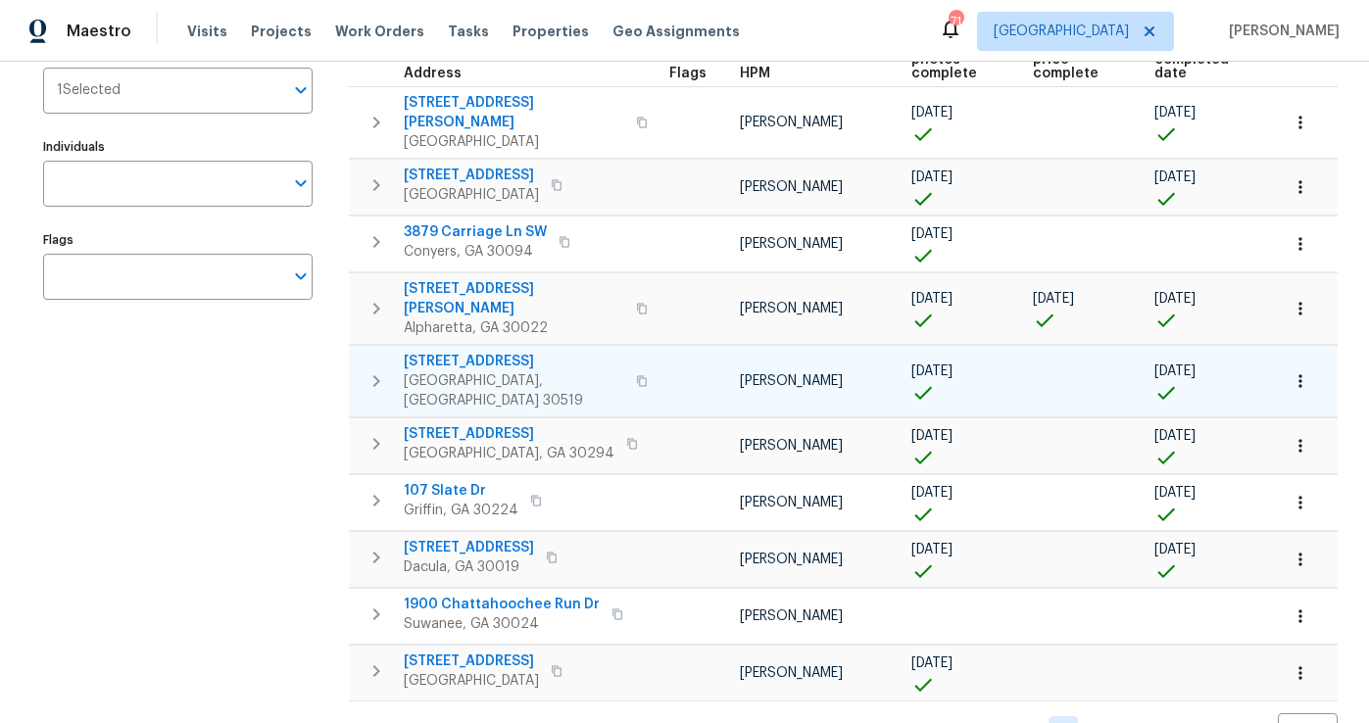
scroll to position [255, 0]
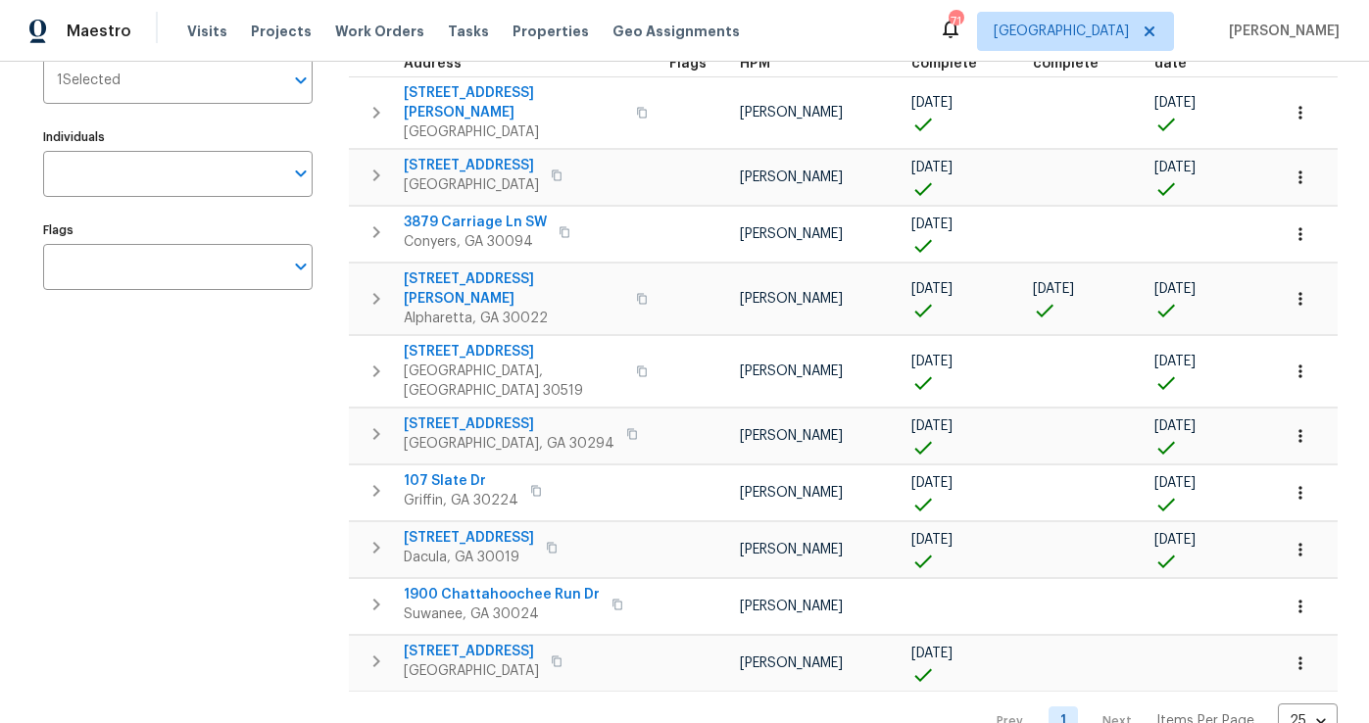
click at [1118, 703] on nav "Prev 1 Next Items Per Page 25 25 ​" at bounding box center [1158, 721] width 360 height 36
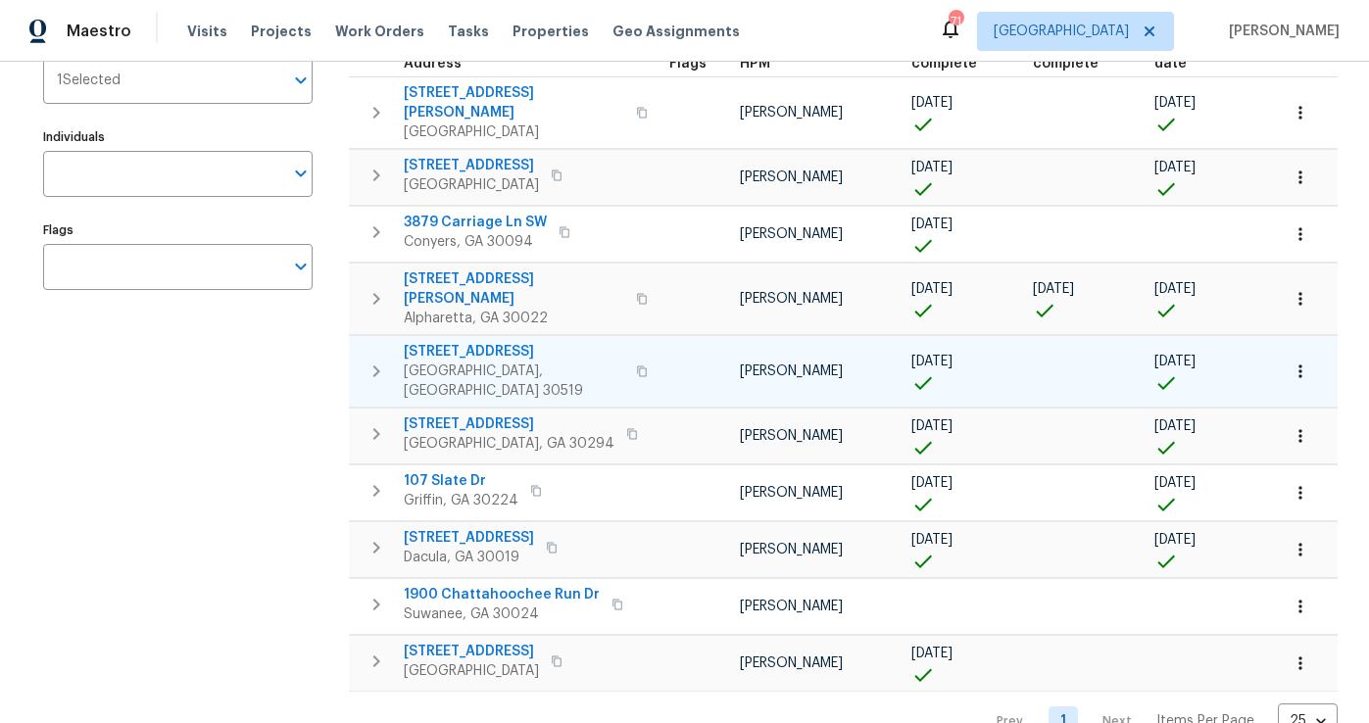
scroll to position [0, 0]
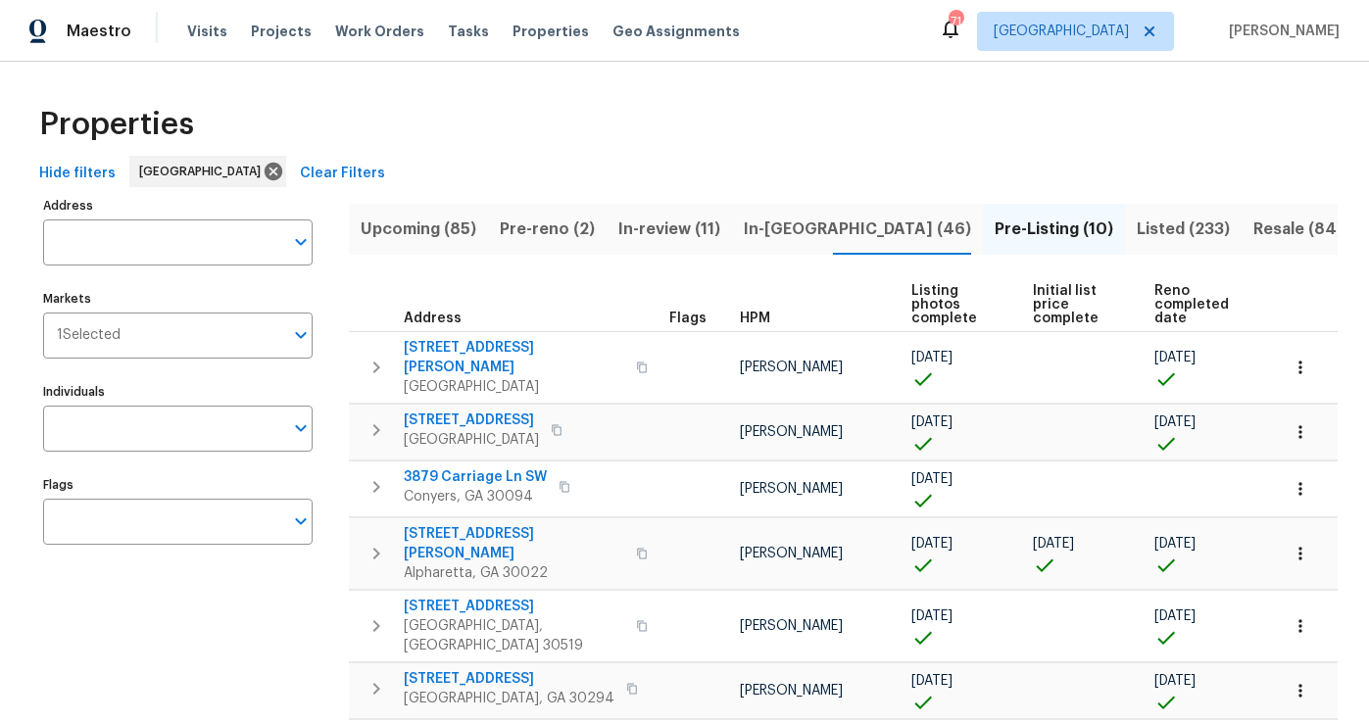
click at [1136, 233] on span "Listed (233)" at bounding box center [1182, 229] width 93 height 27
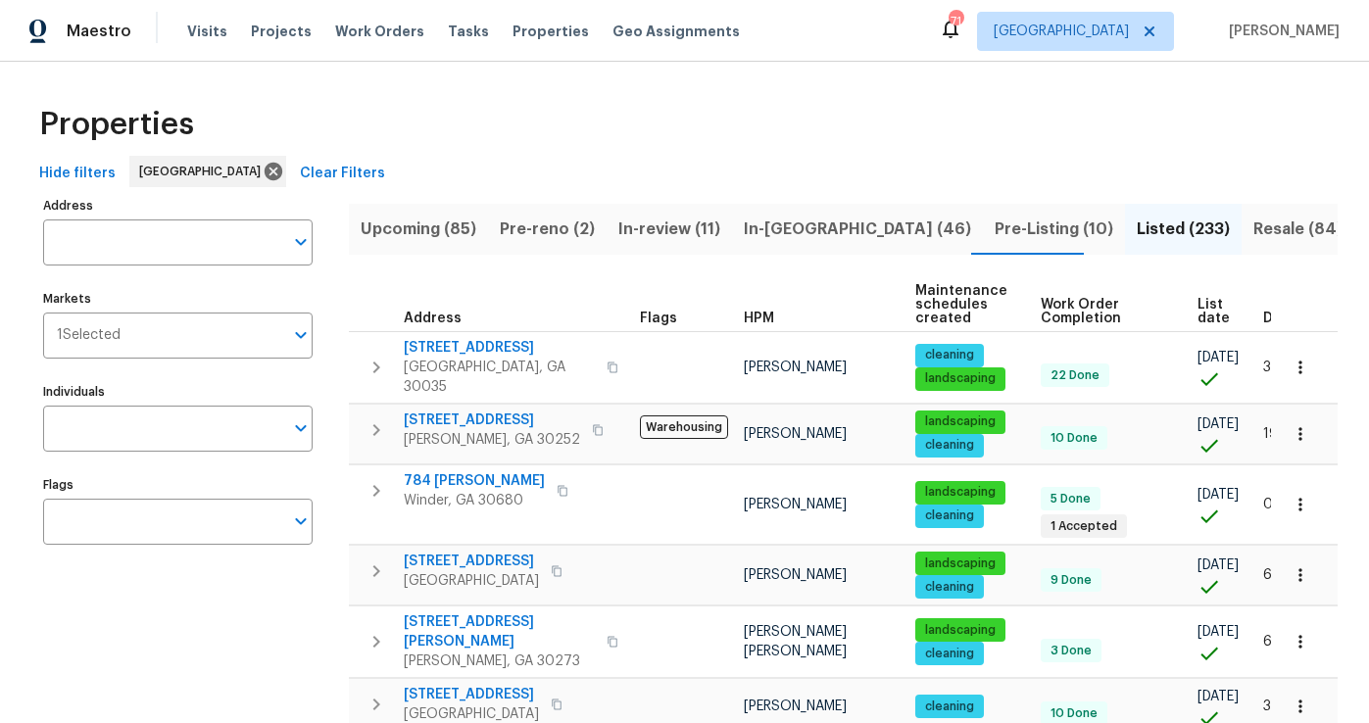
scroll to position [0, 51]
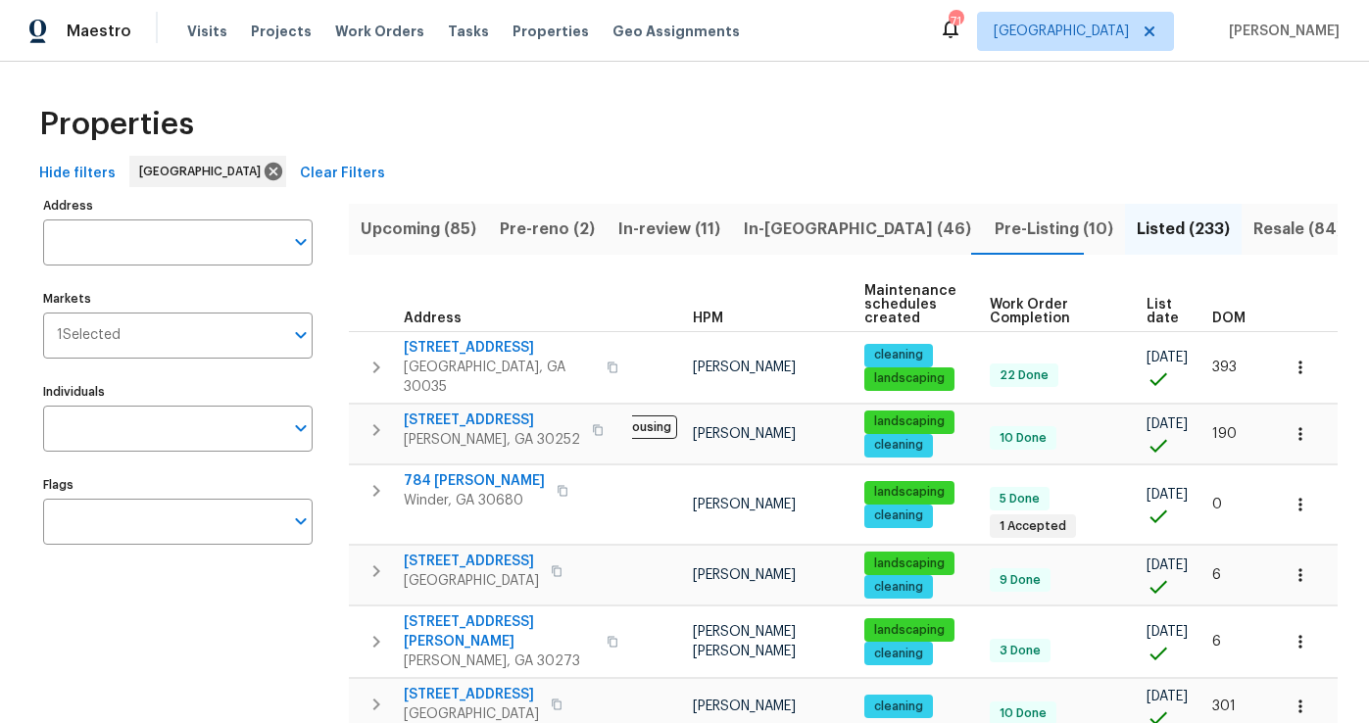
click at [1216, 312] on span "DOM" at bounding box center [1228, 319] width 33 height 14
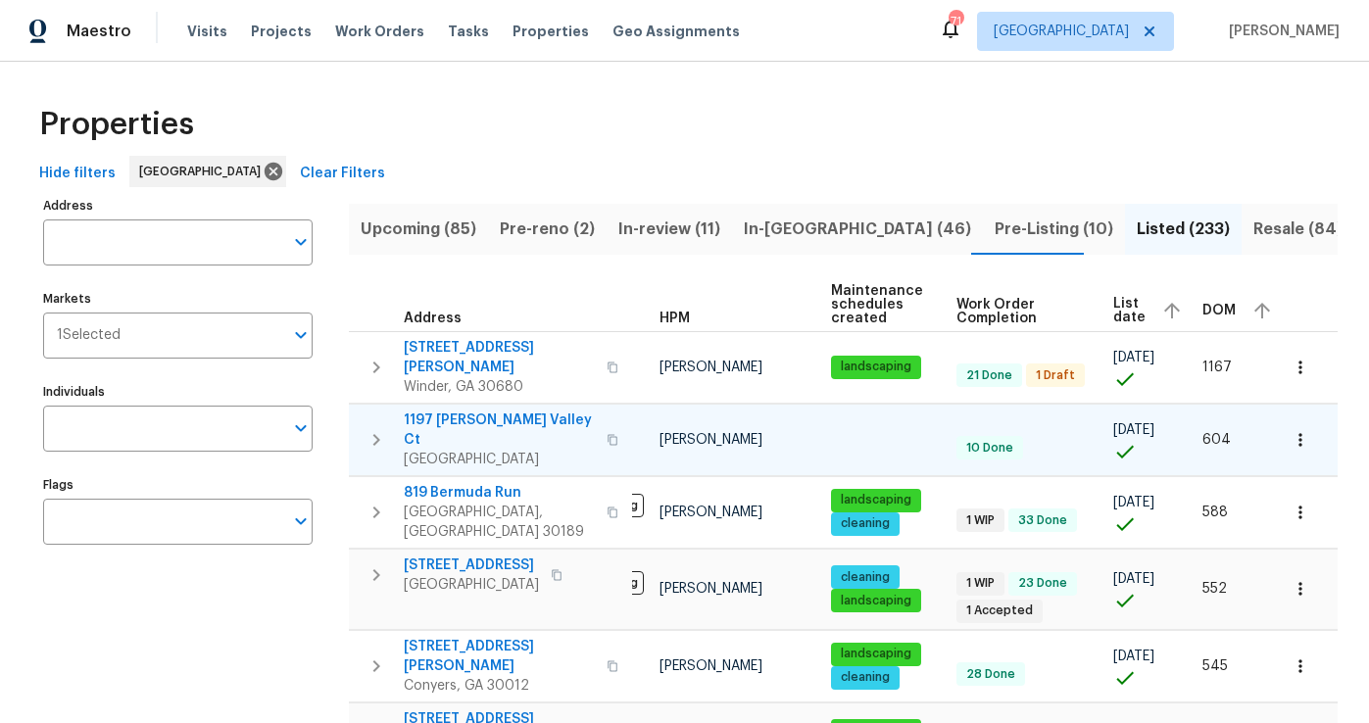
scroll to position [0, 85]
click at [1206, 313] on span "DOM" at bounding box center [1217, 311] width 33 height 14
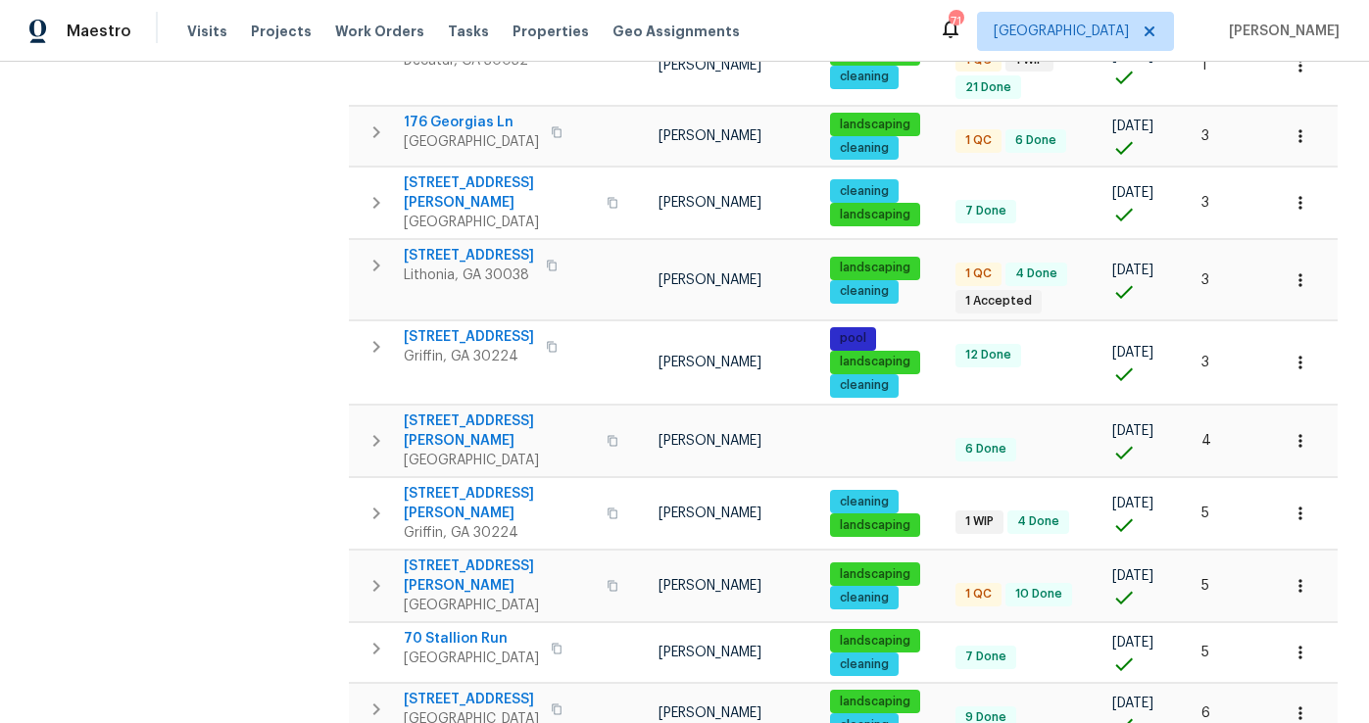
scroll to position [603, 0]
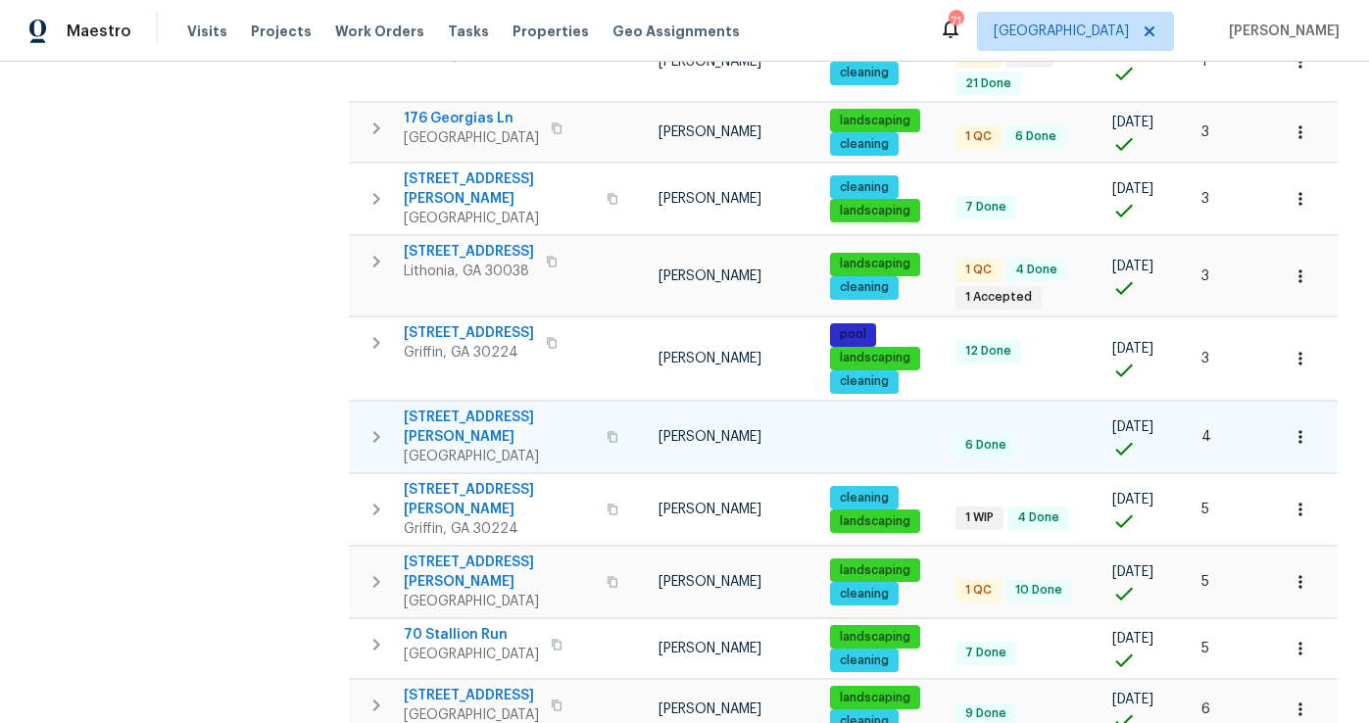
click at [384, 425] on icon "button" at bounding box center [376, 437] width 24 height 24
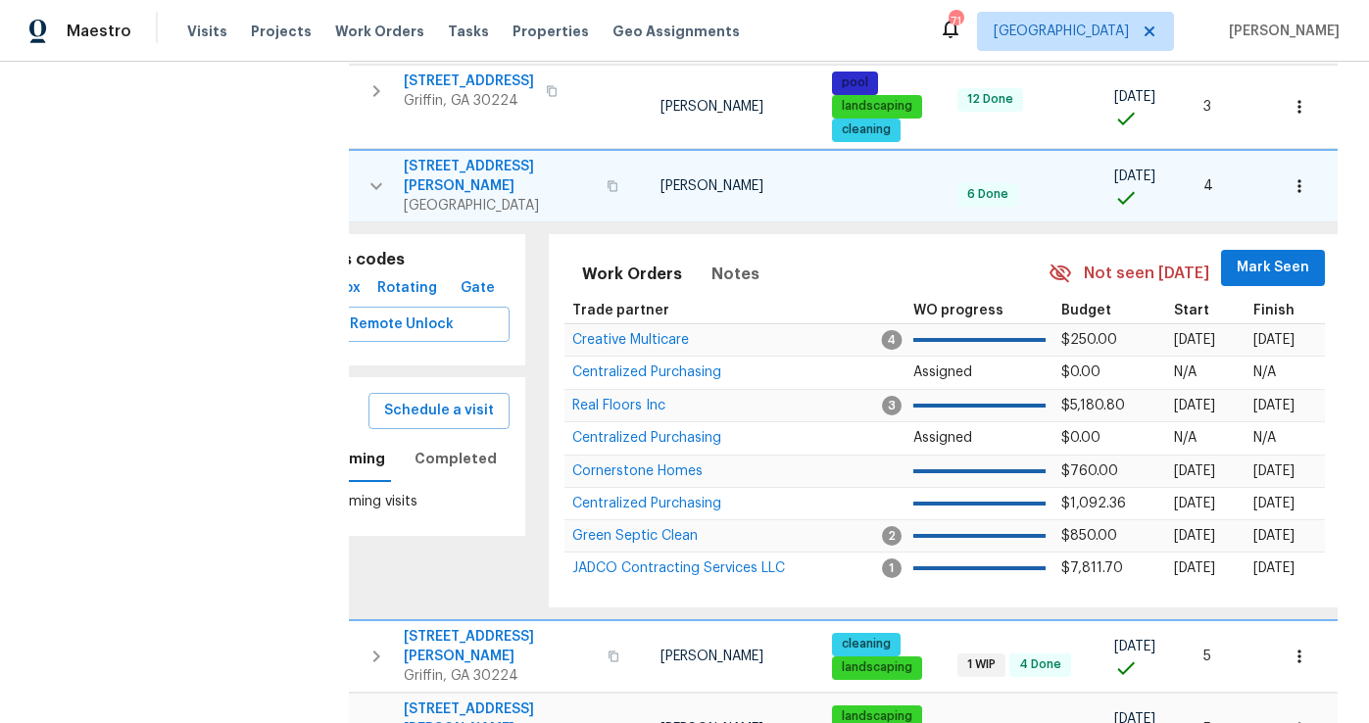
scroll to position [866, 0]
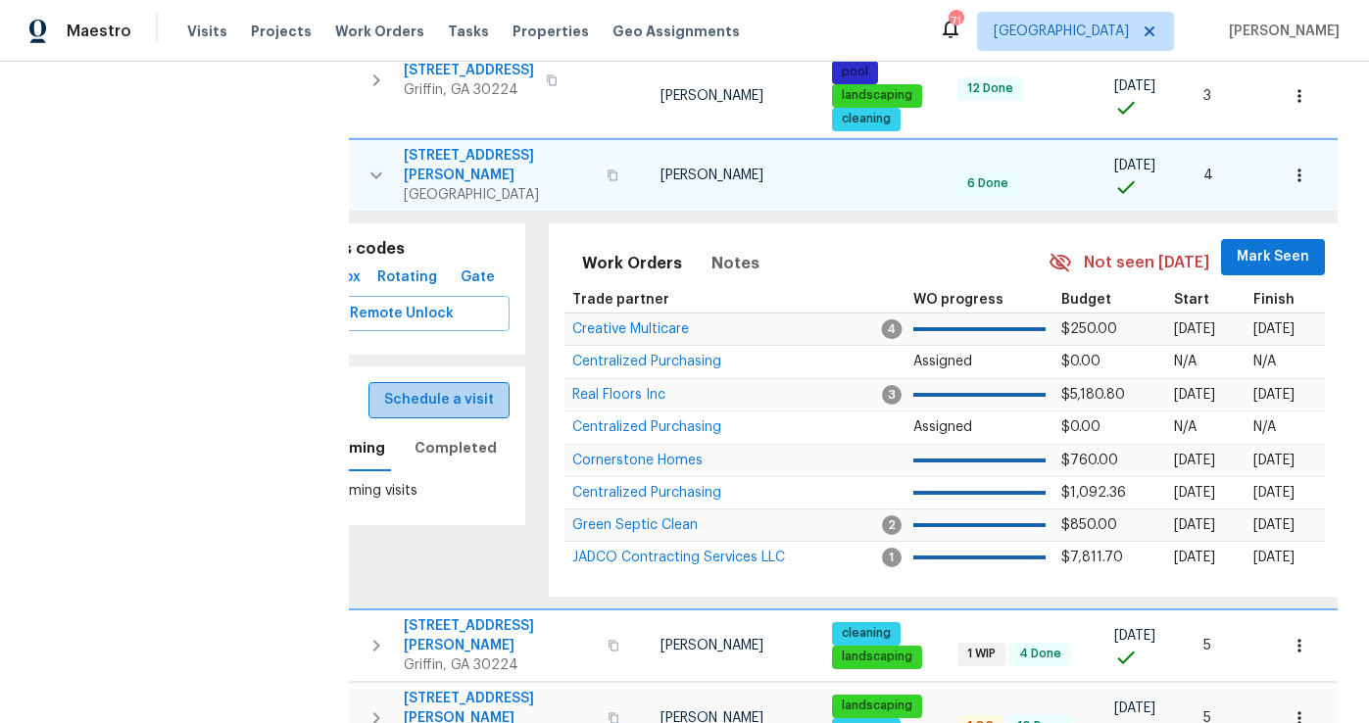
click at [454, 388] on span "Schedule a visit" at bounding box center [439, 400] width 110 height 24
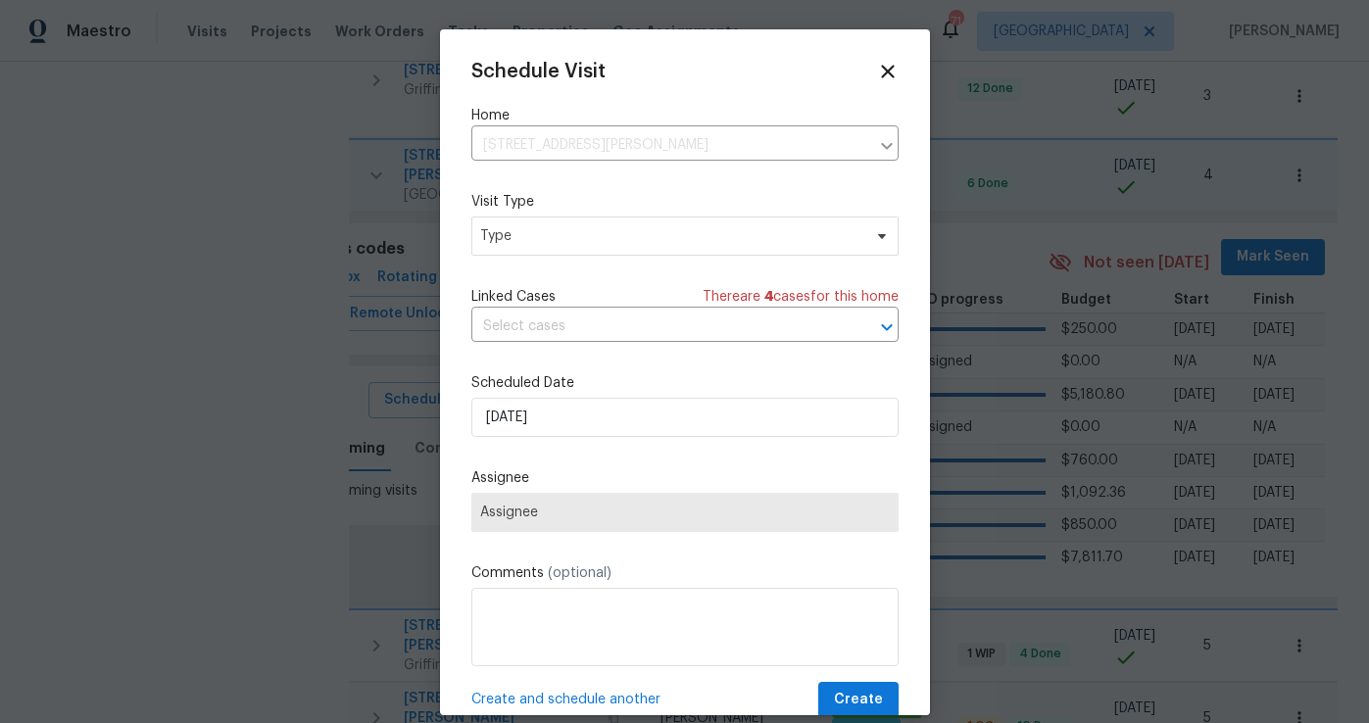
scroll to position [35, 0]
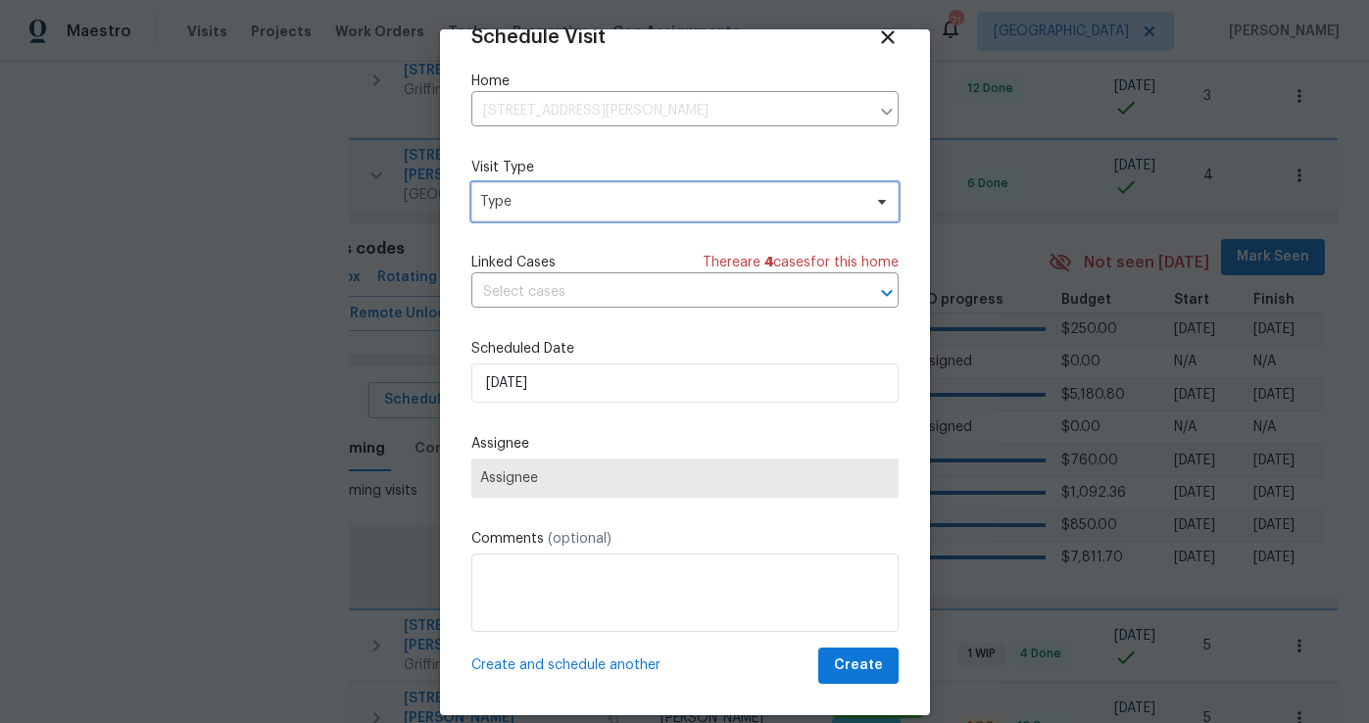
click at [531, 202] on span "Type" at bounding box center [670, 202] width 381 height 20
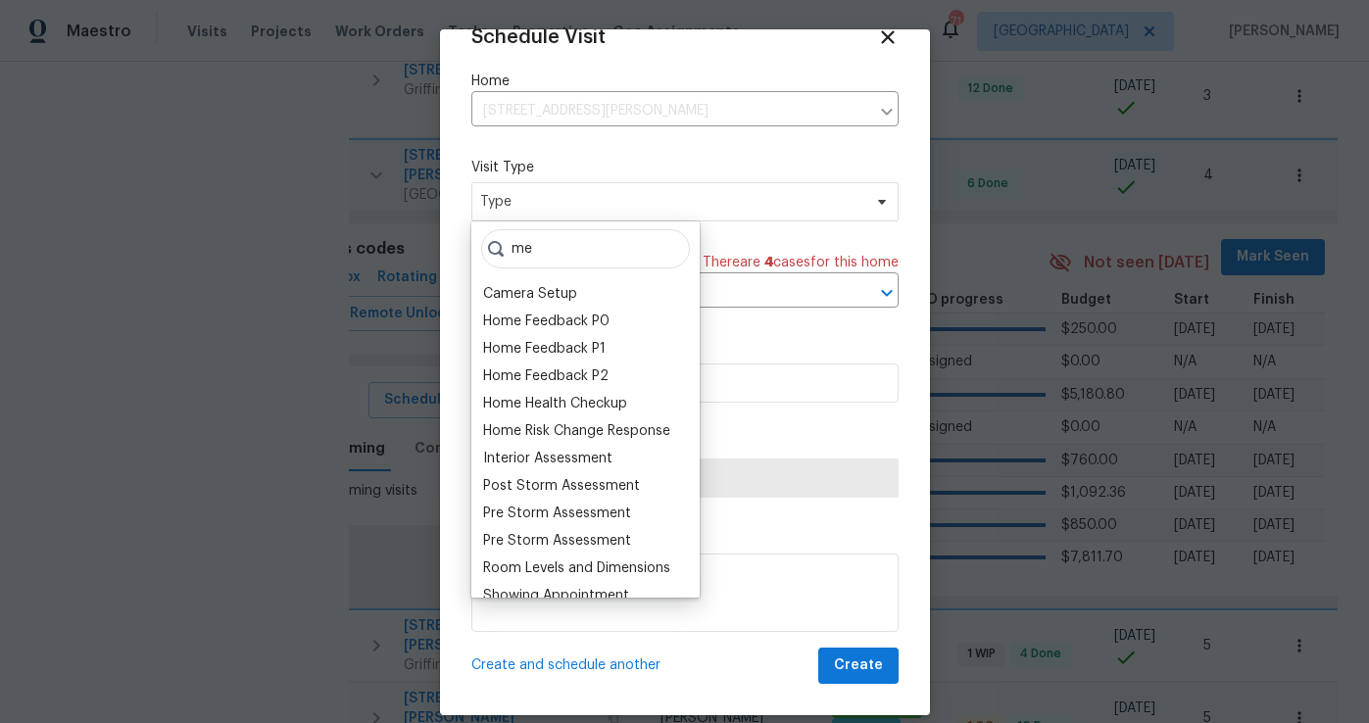
type input "m"
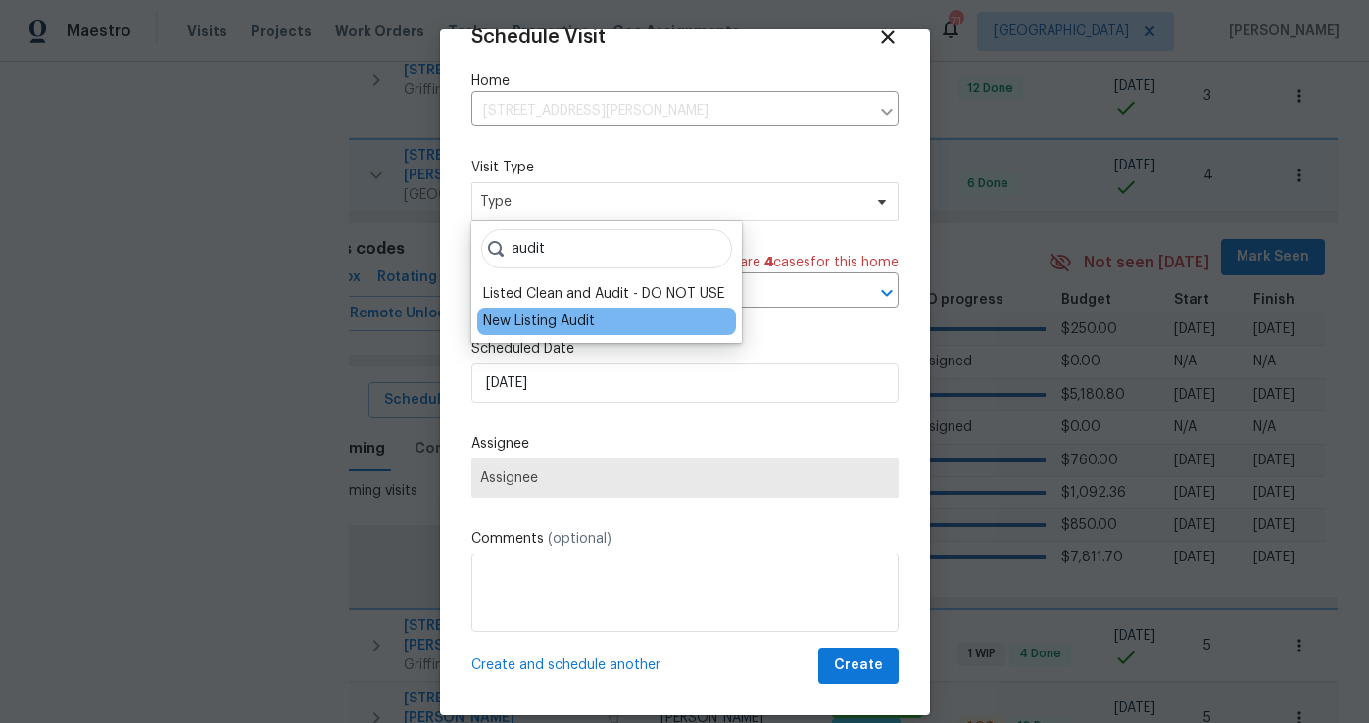
type input "audit"
click at [545, 318] on div "New Listing Audit" at bounding box center [539, 322] width 112 height 20
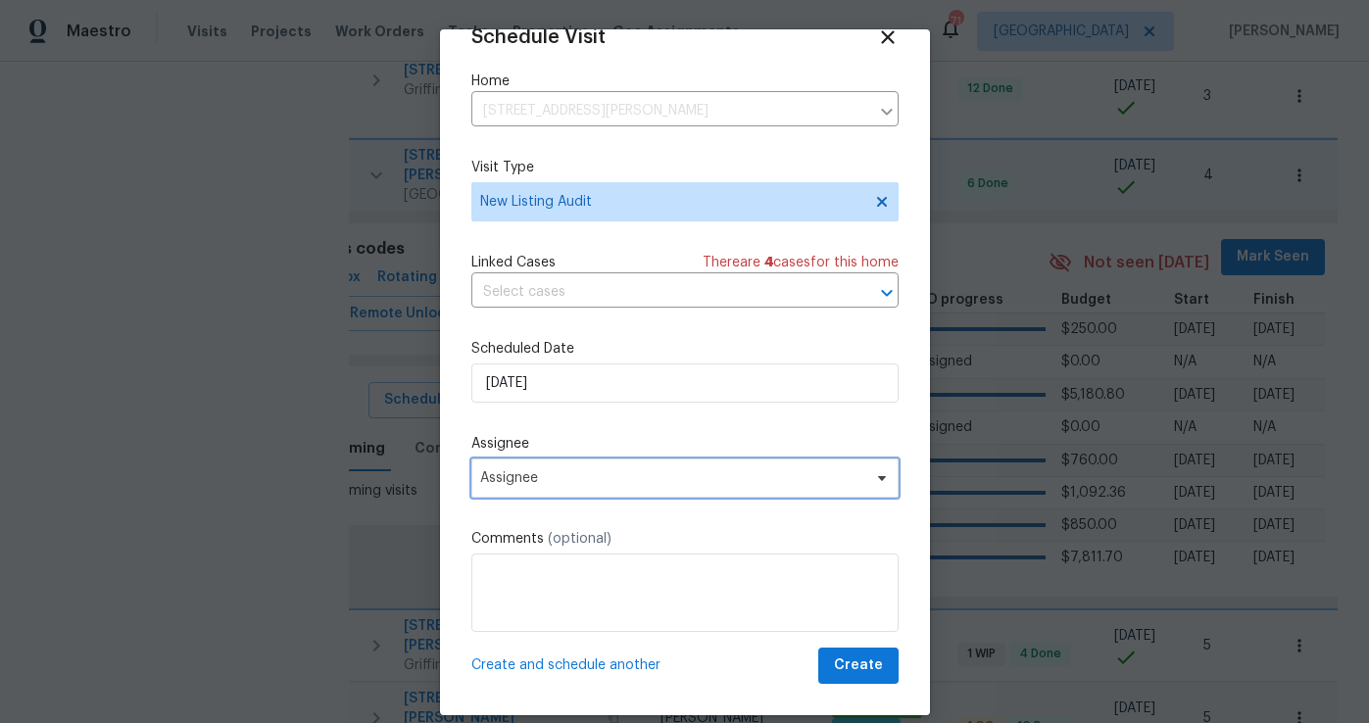
click at [628, 463] on span "Assignee" at bounding box center [684, 477] width 427 height 39
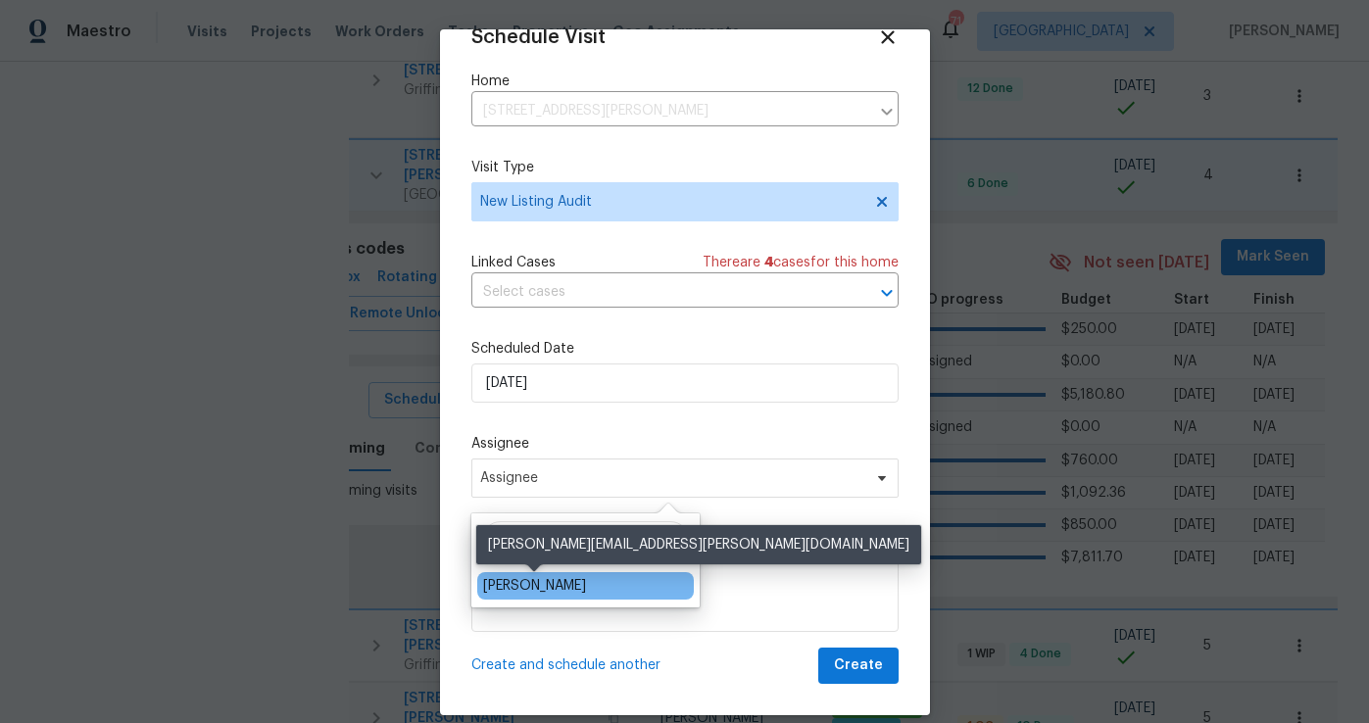
type input "[PERSON_NAME]"
click at [547, 586] on div "[PERSON_NAME]" at bounding box center [534, 586] width 103 height 20
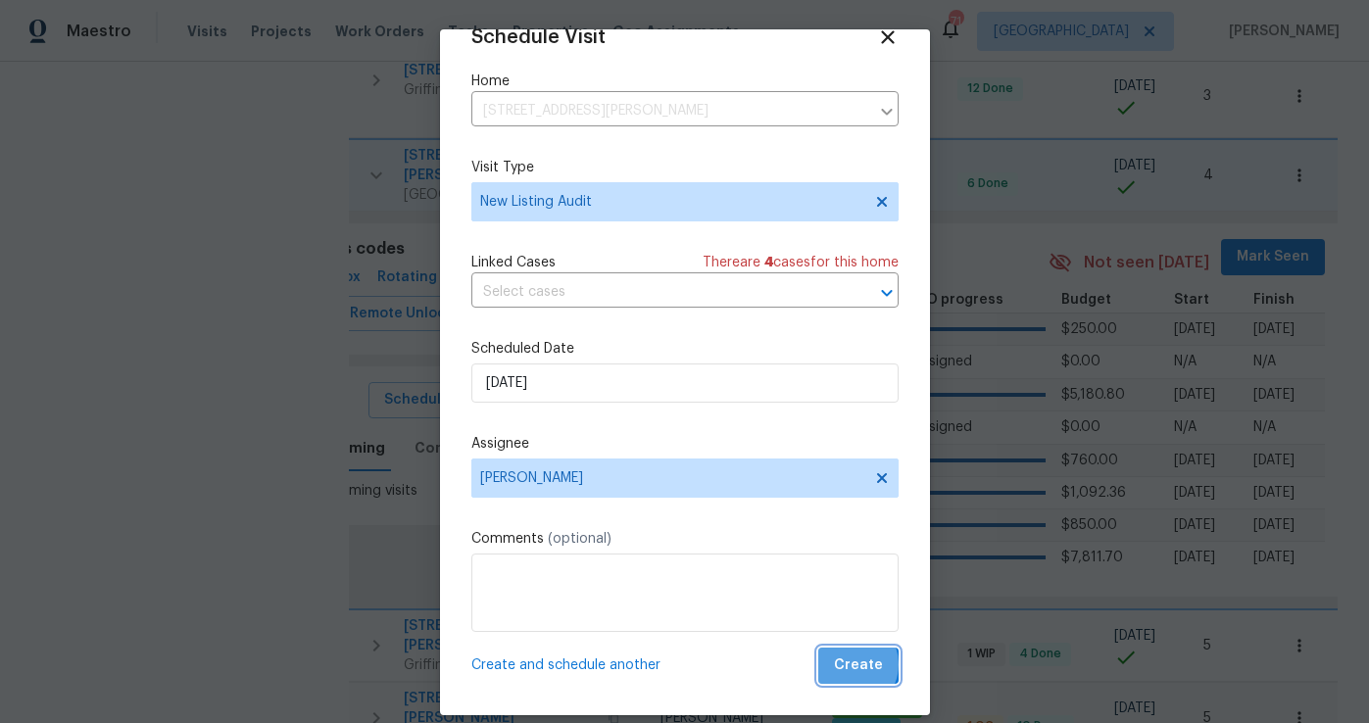
click at [853, 664] on span "Create" at bounding box center [858, 665] width 49 height 24
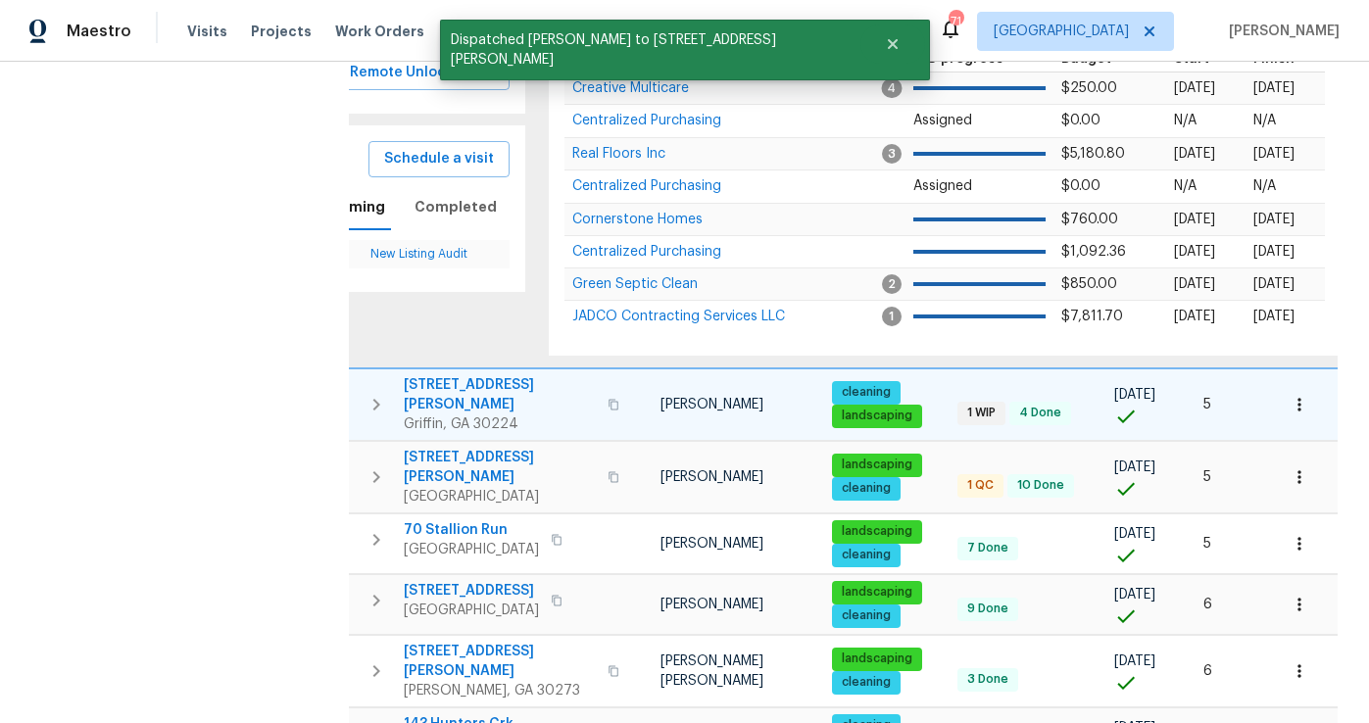
scroll to position [1112, 0]
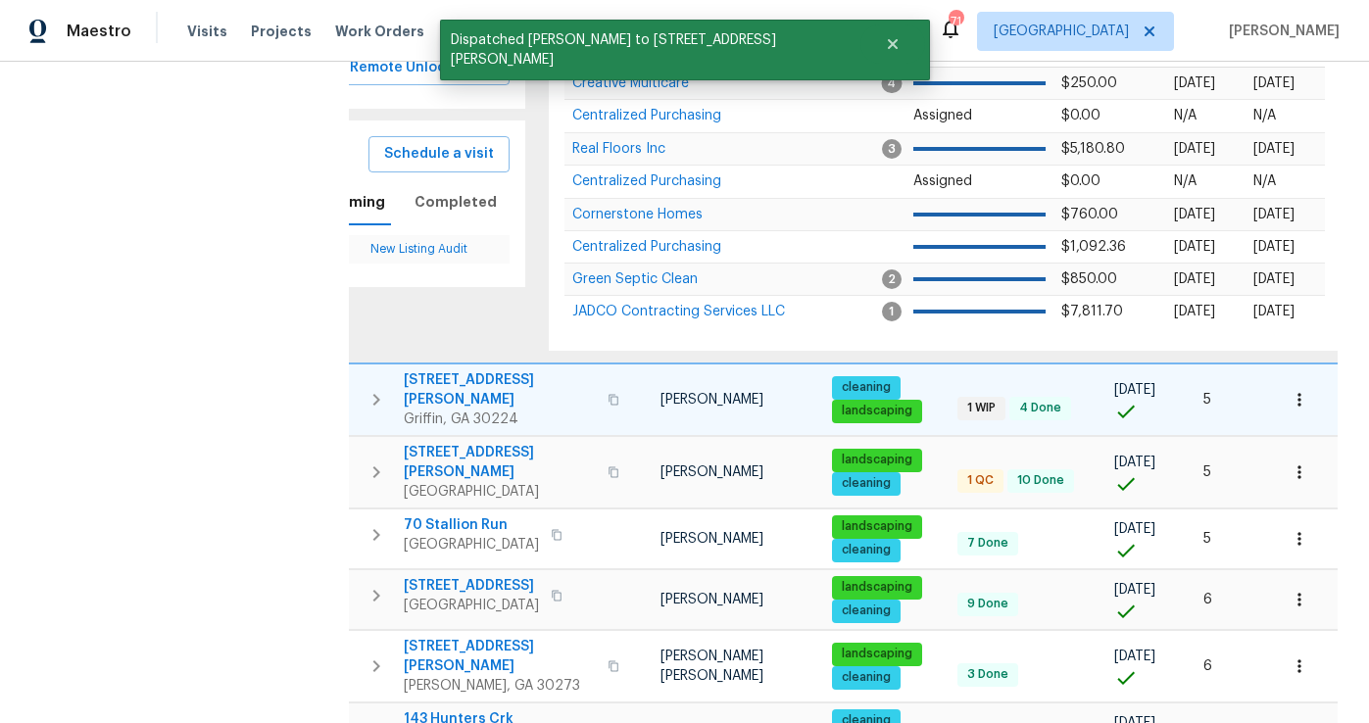
click at [367, 388] on icon "button" at bounding box center [376, 400] width 24 height 24
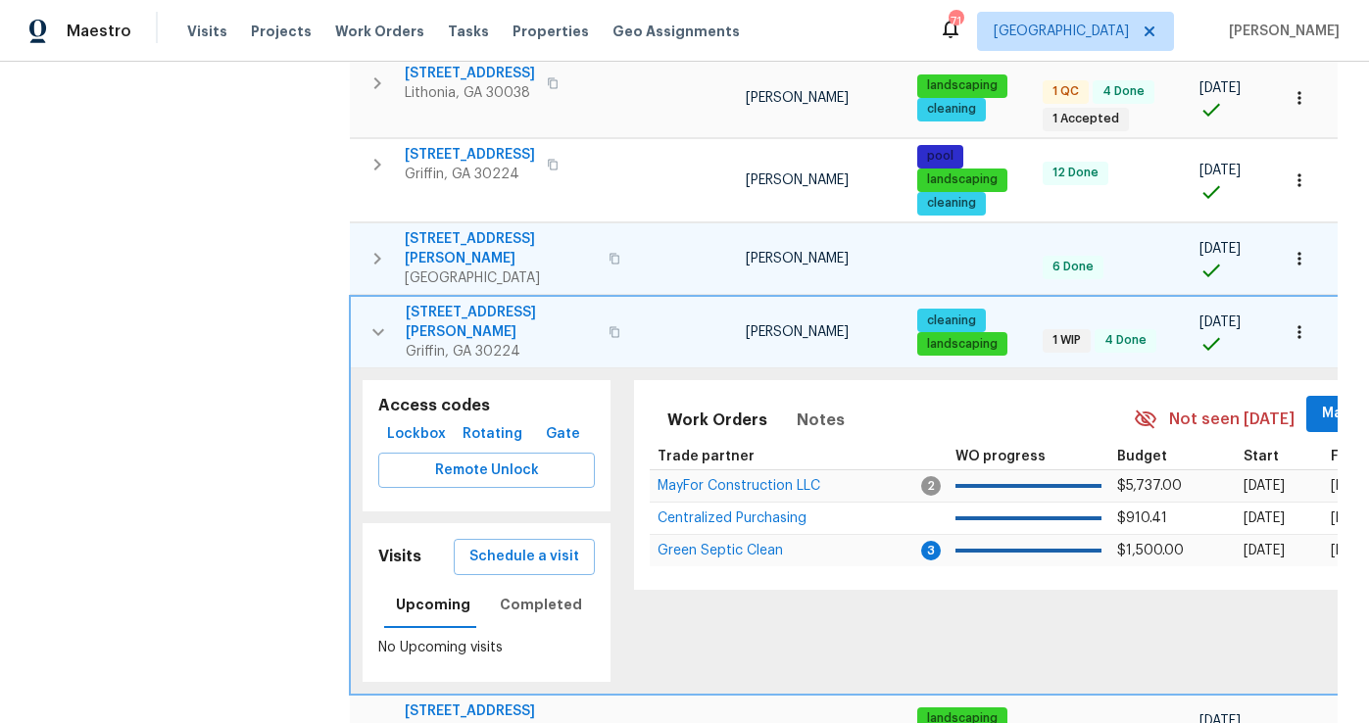
scroll to position [732, 0]
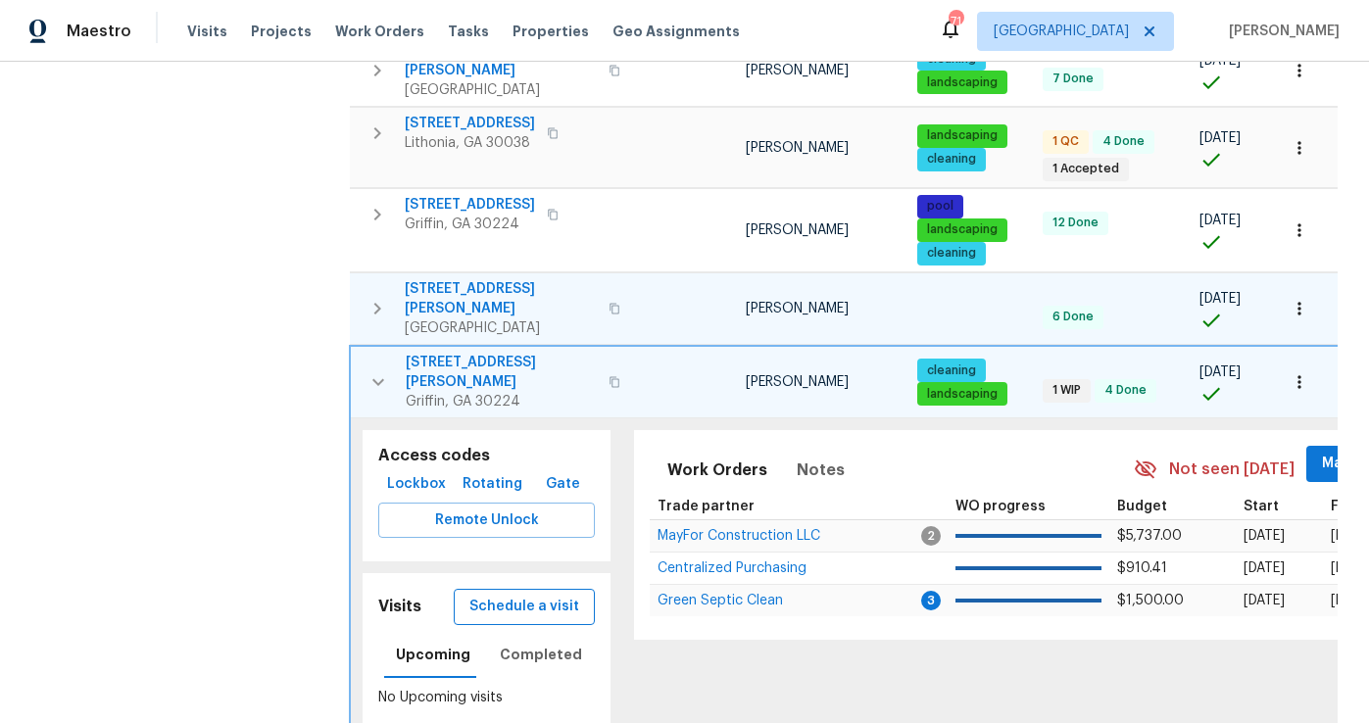
click at [526, 595] on span "Schedule a visit" at bounding box center [524, 607] width 110 height 24
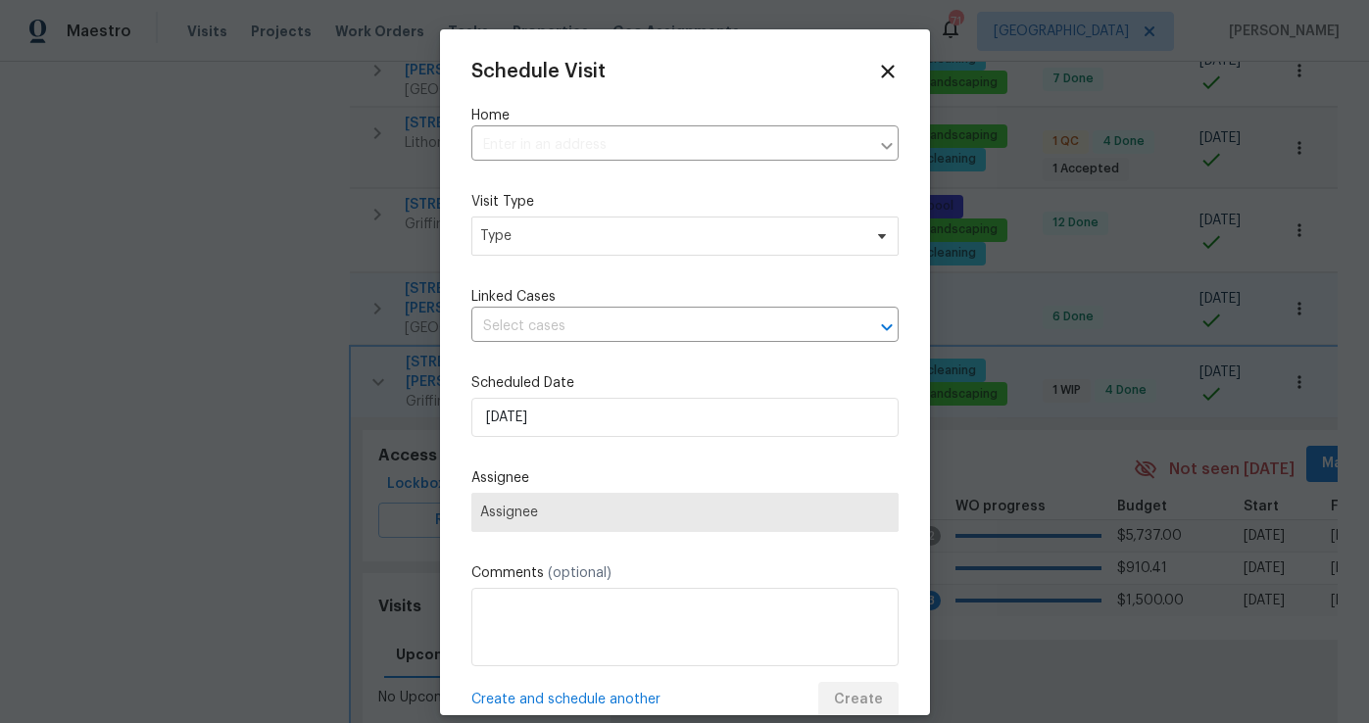
type input "[STREET_ADDRESS][PERSON_NAME][PERSON_NAME]"
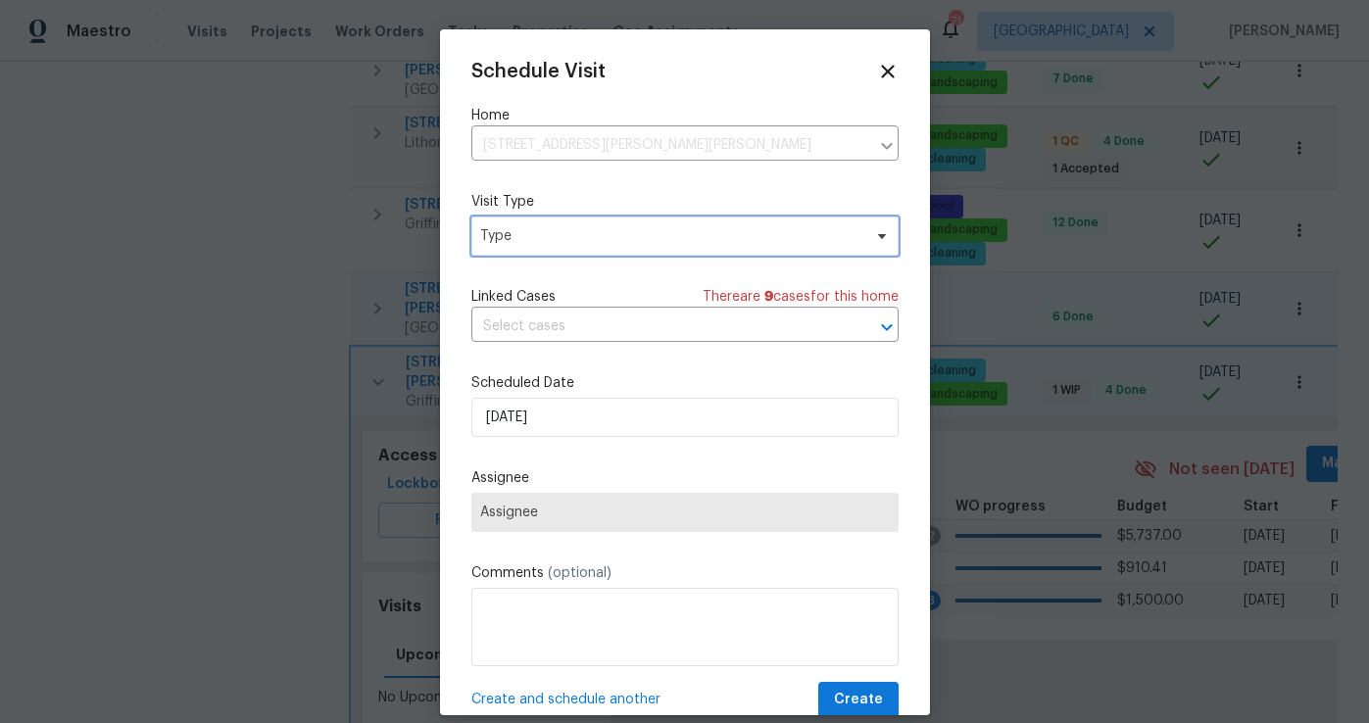
click at [531, 241] on span "Type" at bounding box center [670, 236] width 381 height 20
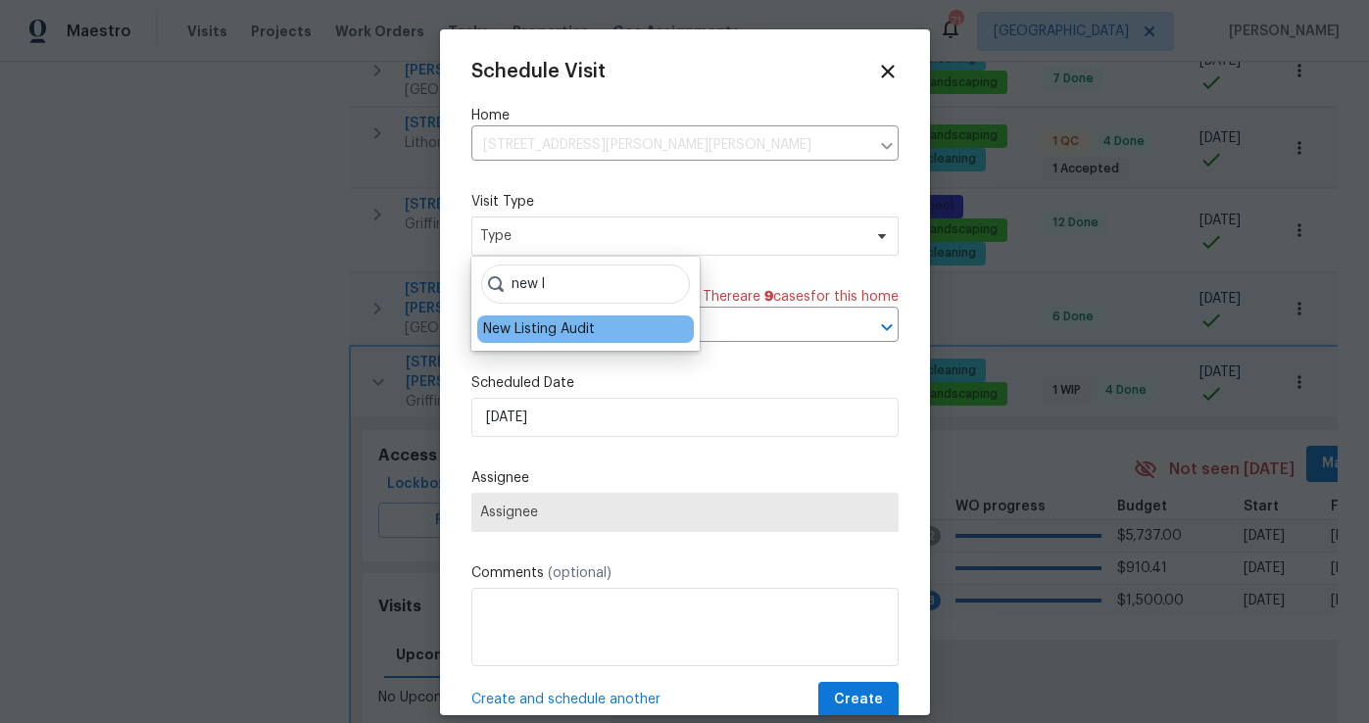
type input "new l"
click at [541, 329] on div "New Listing Audit" at bounding box center [539, 329] width 112 height 20
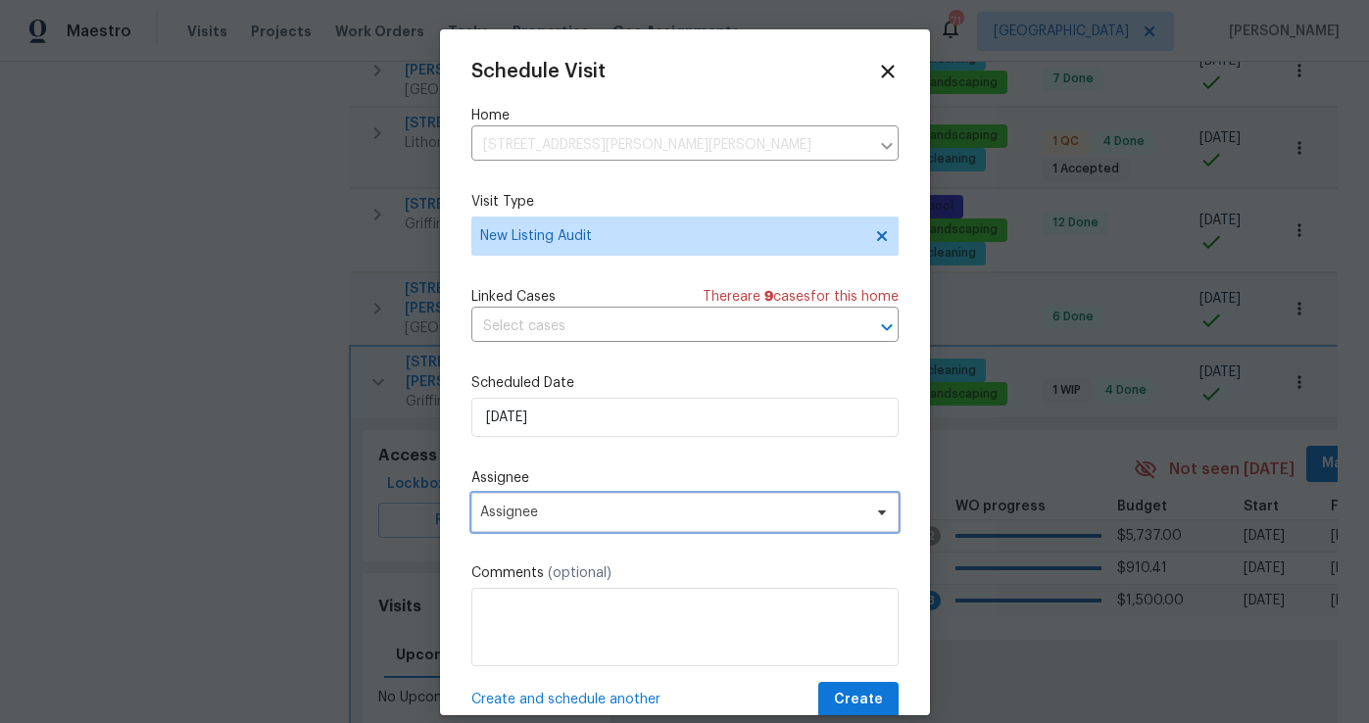
click at [555, 515] on span "Assignee" at bounding box center [672, 513] width 384 height 16
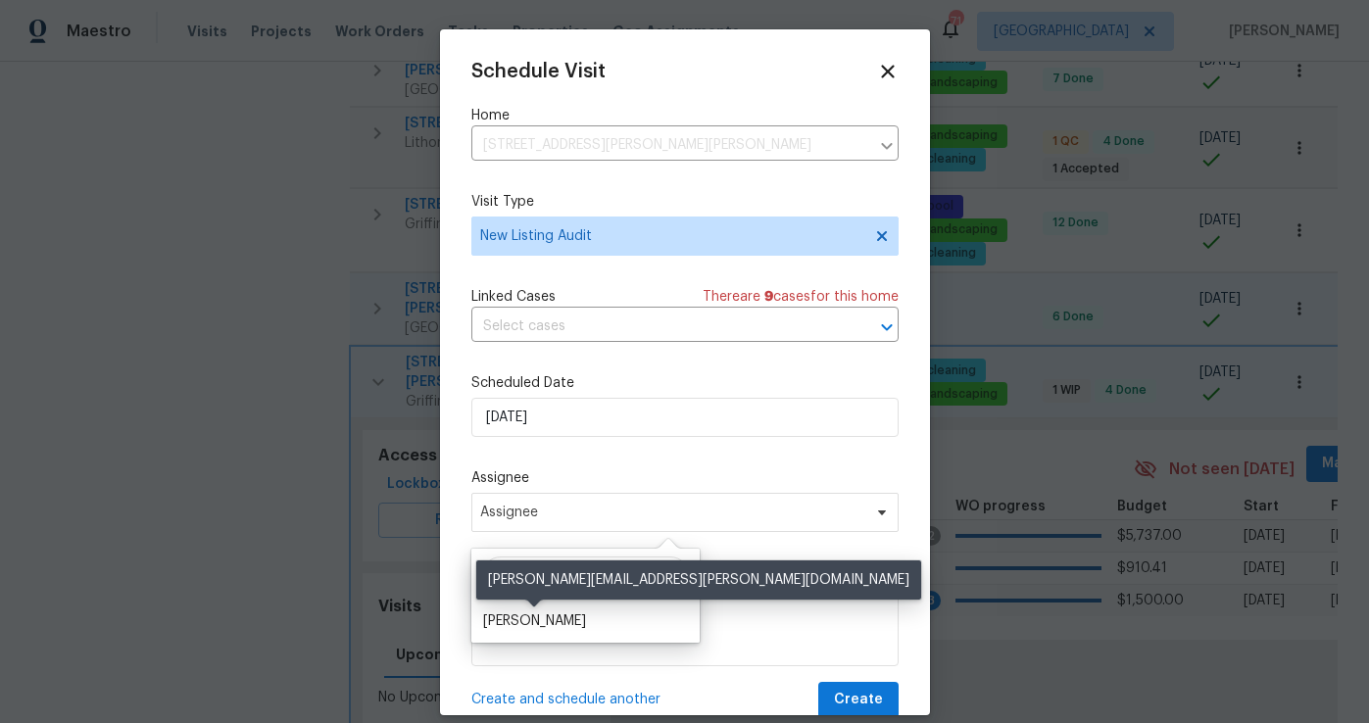
type input "[PERSON_NAME]"
click at [576, 618] on div "[PERSON_NAME]" at bounding box center [534, 621] width 103 height 20
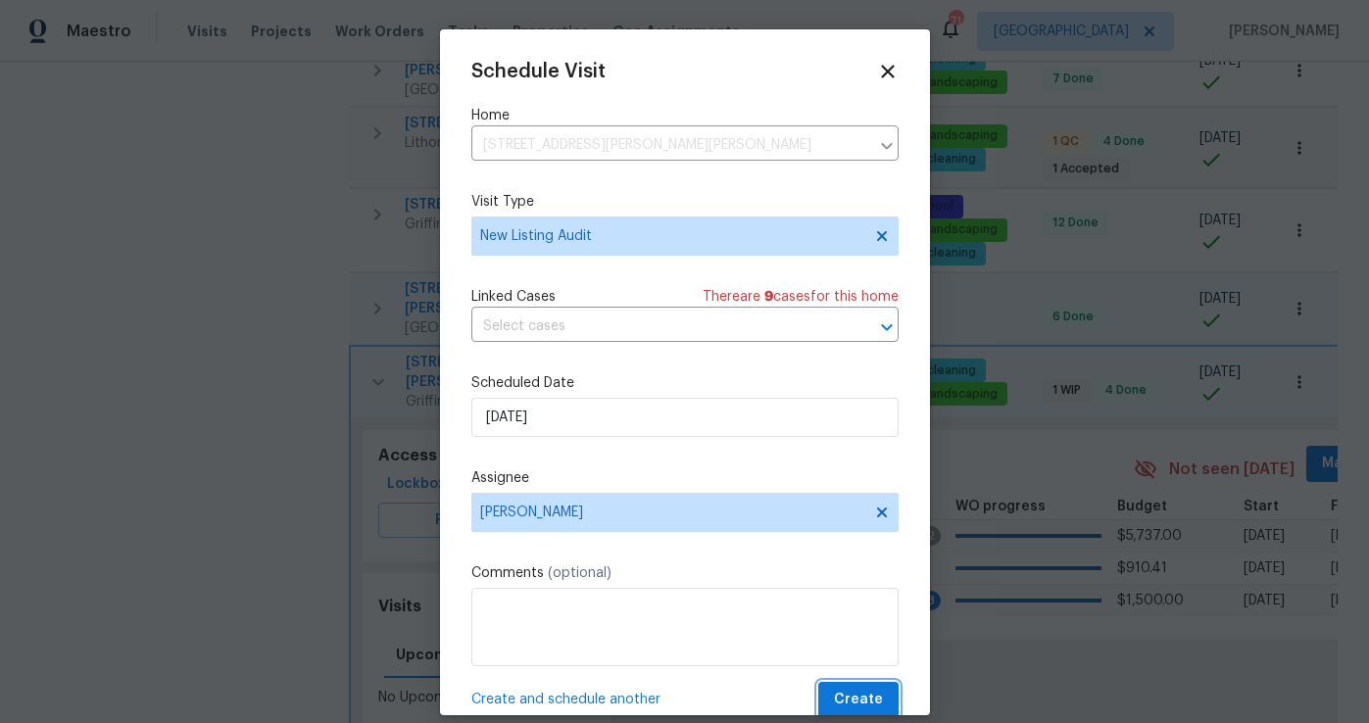
click at [833, 707] on button "Create" at bounding box center [858, 700] width 80 height 36
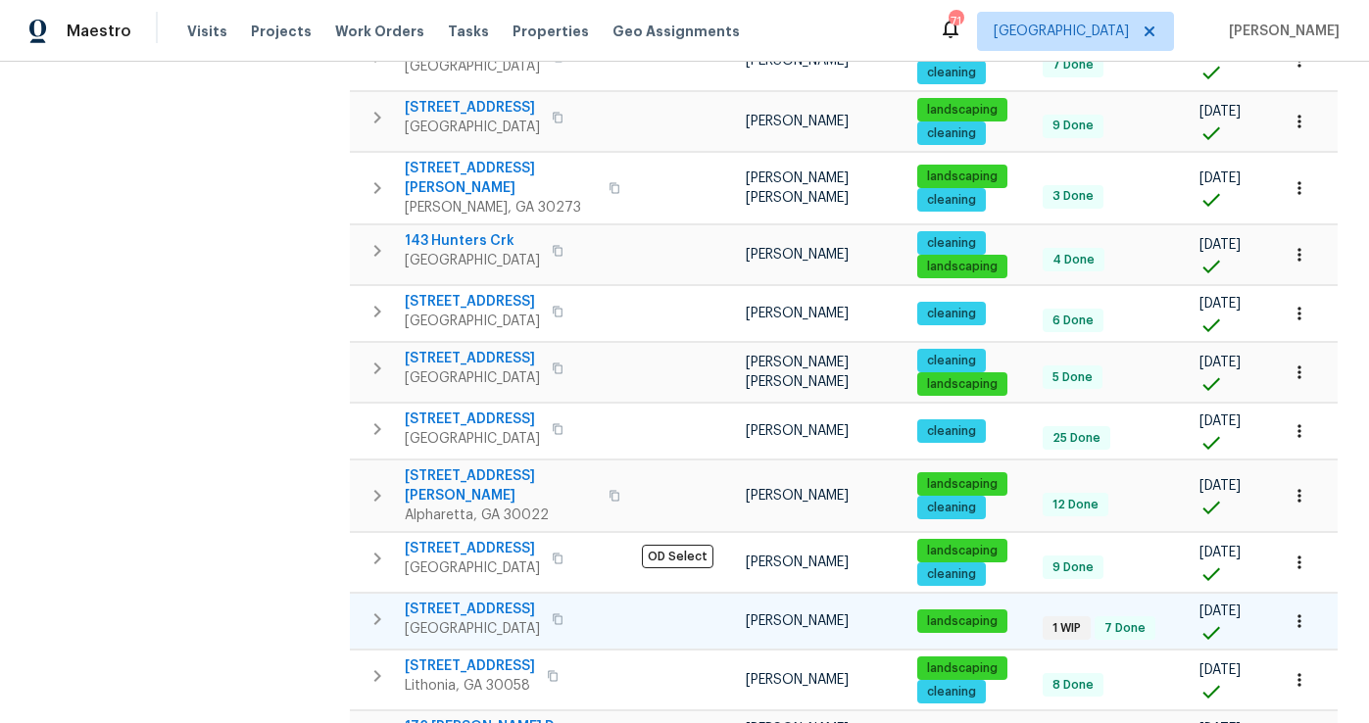
scroll to position [1528, 0]
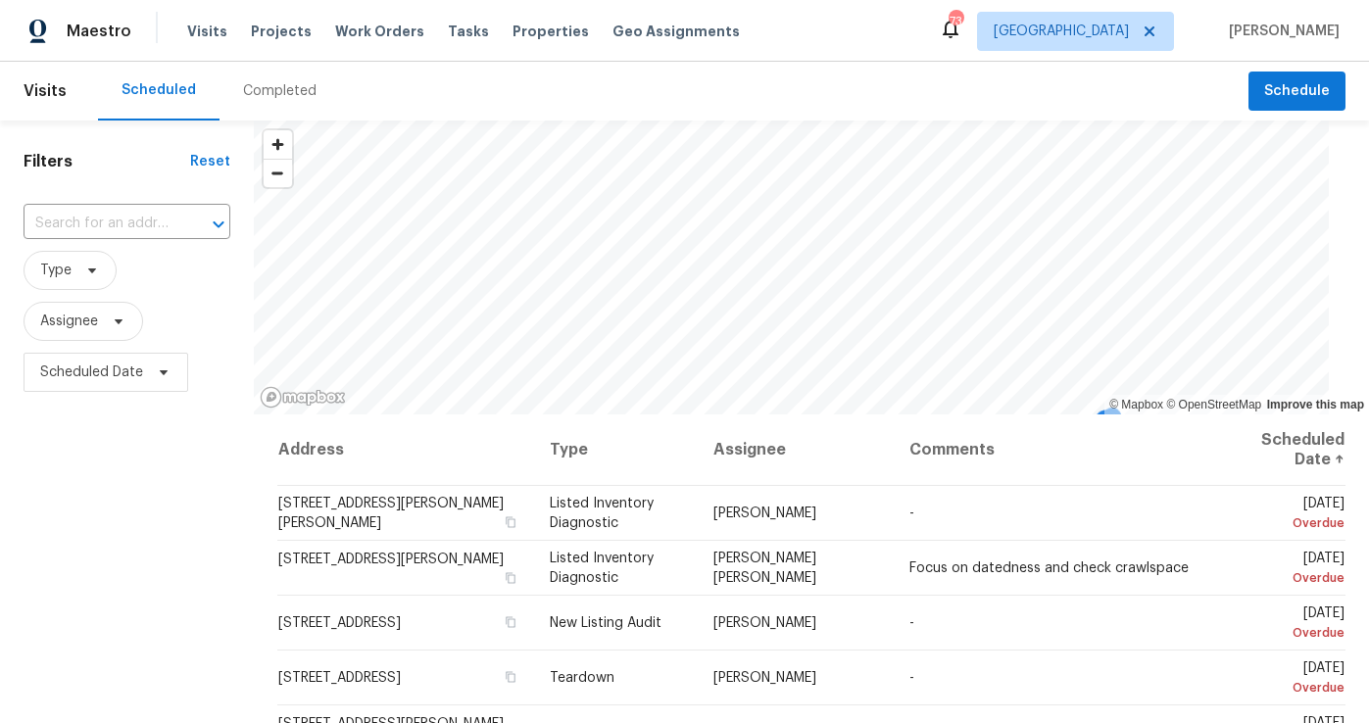
click at [370, 30] on span "Work Orders" at bounding box center [379, 32] width 89 height 20
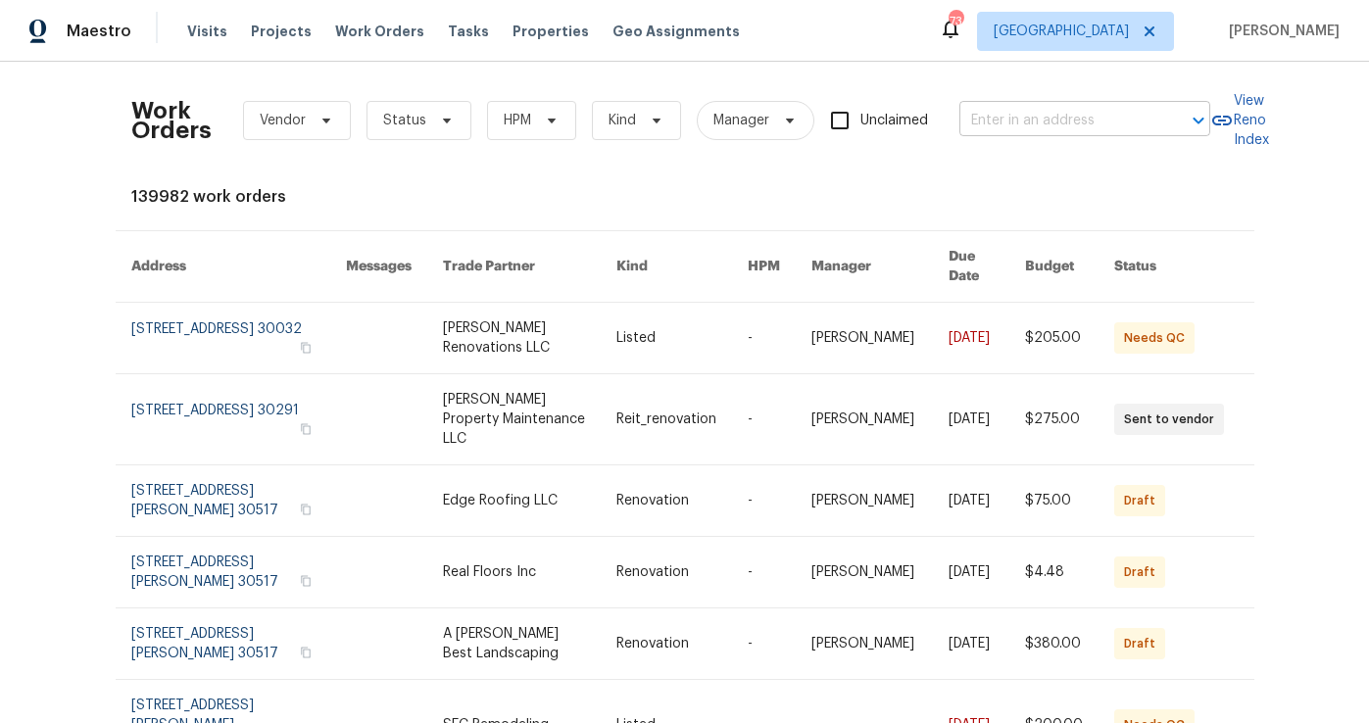
click at [986, 120] on input "text" at bounding box center [1057, 121] width 196 height 30
type input "107 slate"
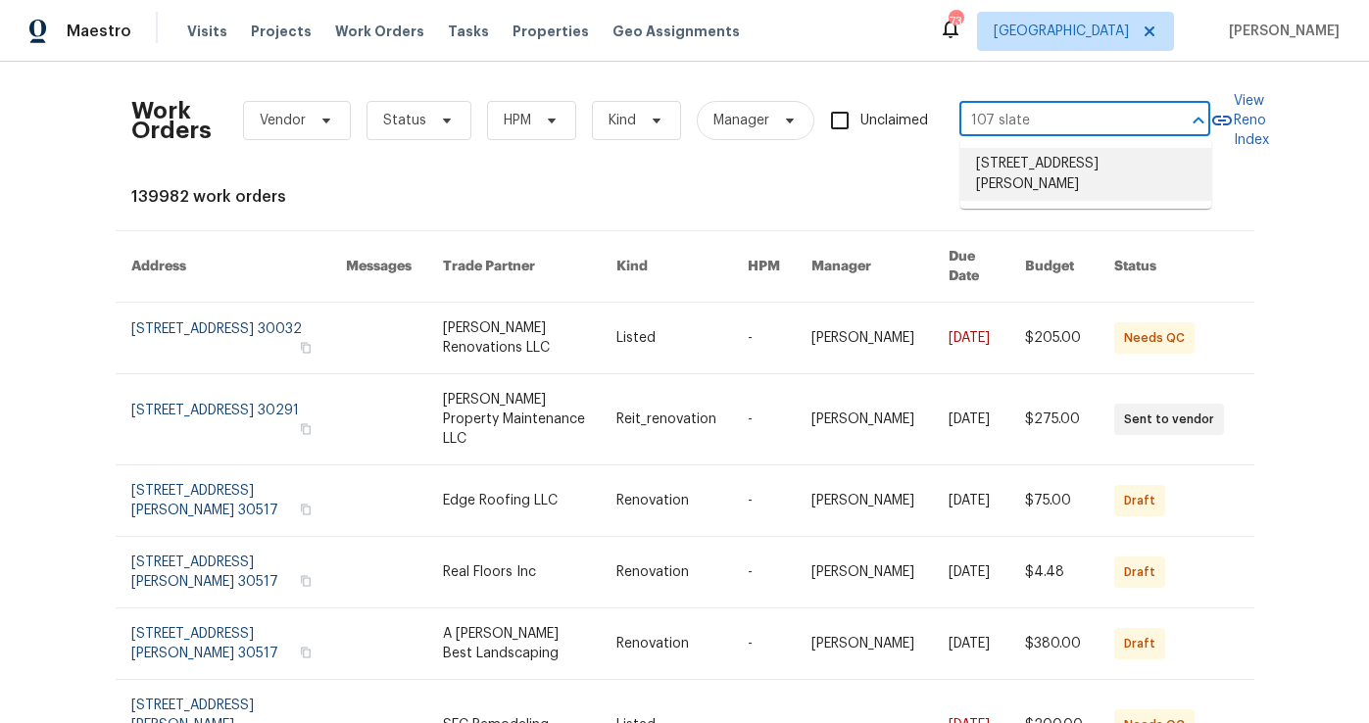
click at [1010, 166] on li "107 Slate Dr, Griffin, GA 30224" at bounding box center [1085, 174] width 251 height 53
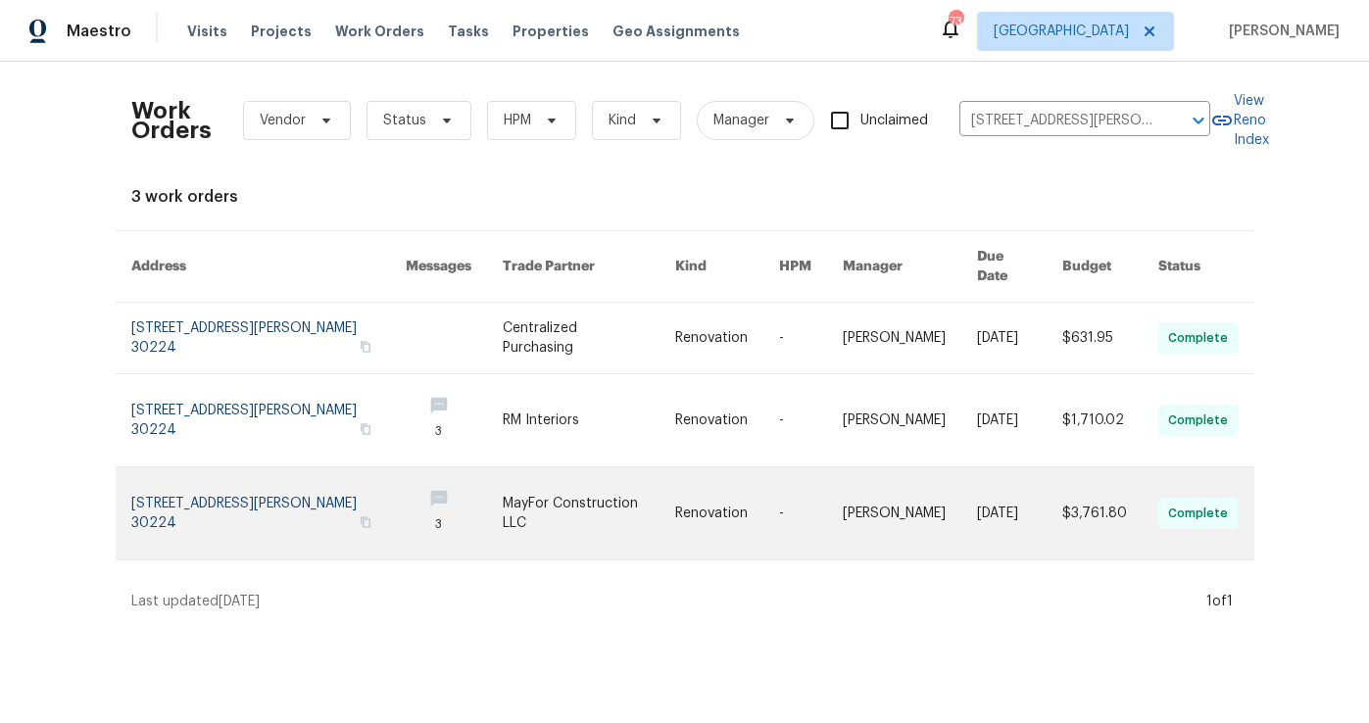
click at [229, 485] on link at bounding box center [268, 513] width 275 height 92
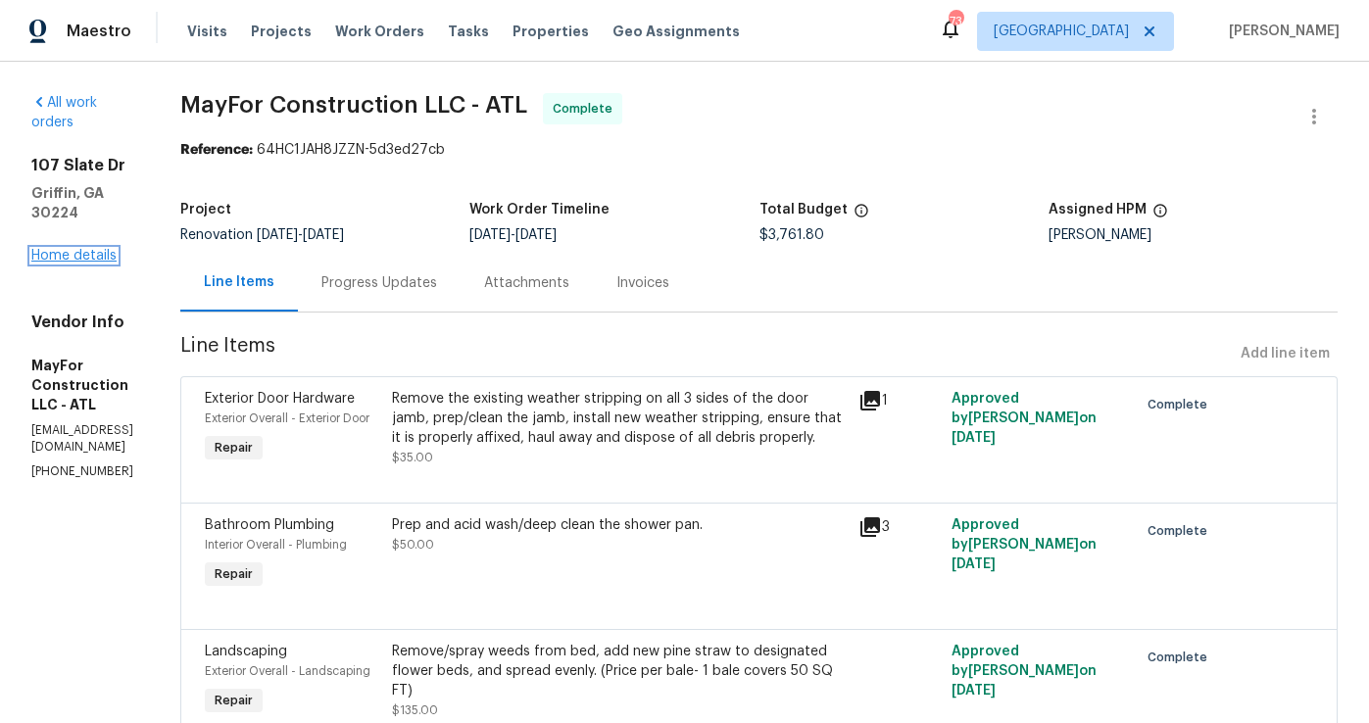
click at [48, 249] on link "Home details" at bounding box center [73, 256] width 85 height 14
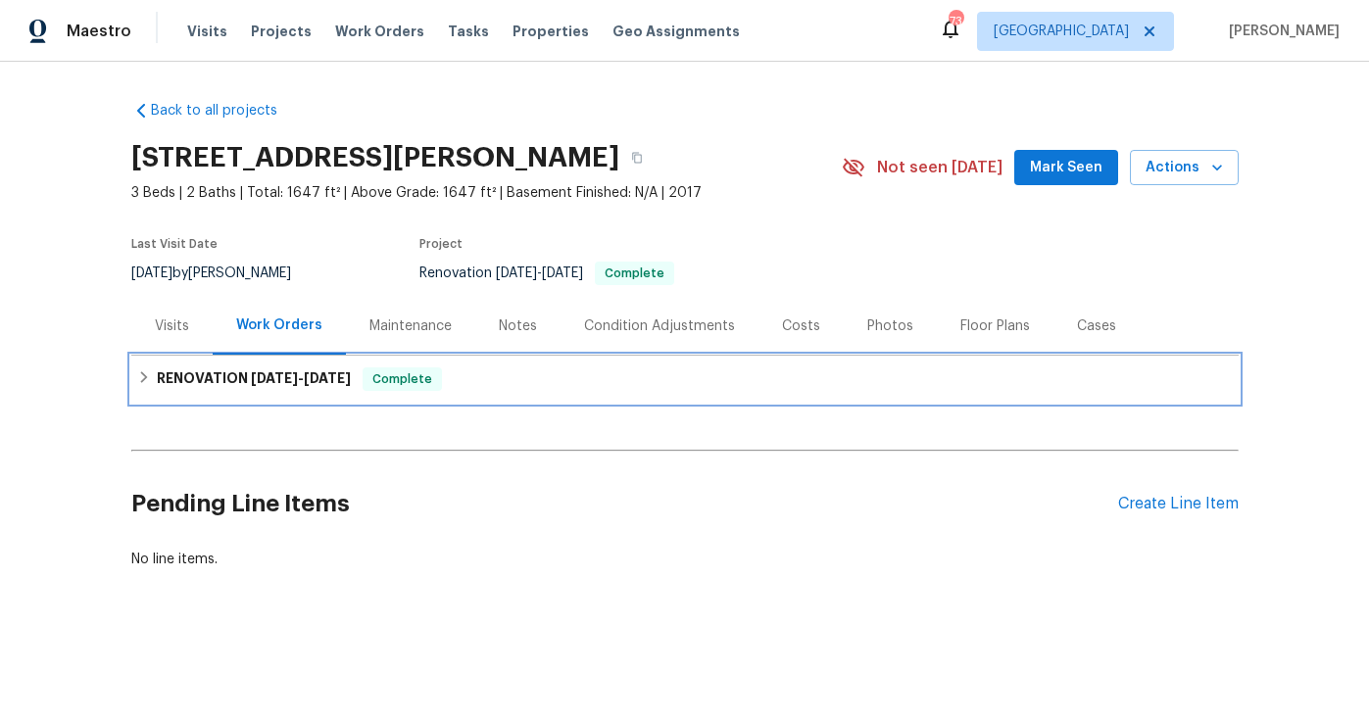
click at [372, 380] on div "RENOVATION 8/28/25 - 9/28/25 Complete" at bounding box center [684, 379] width 1095 height 24
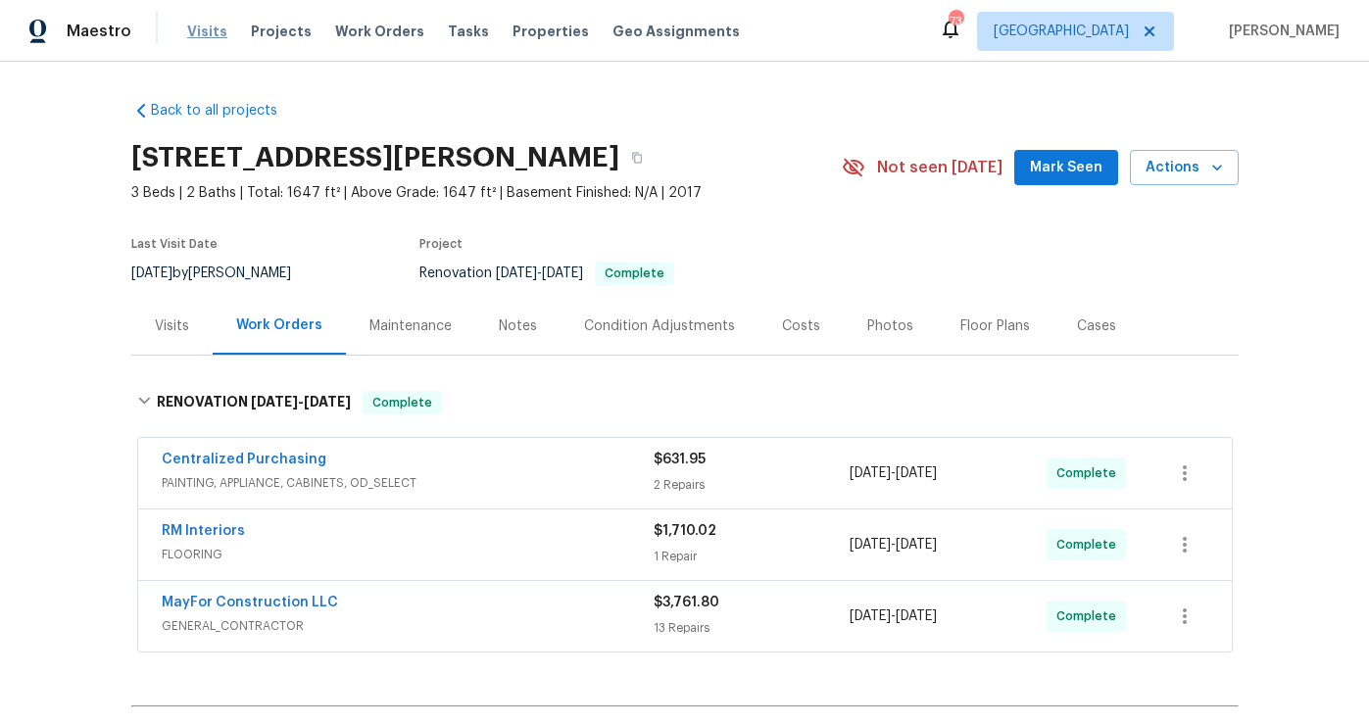
click at [192, 36] on span "Visits" at bounding box center [207, 32] width 40 height 20
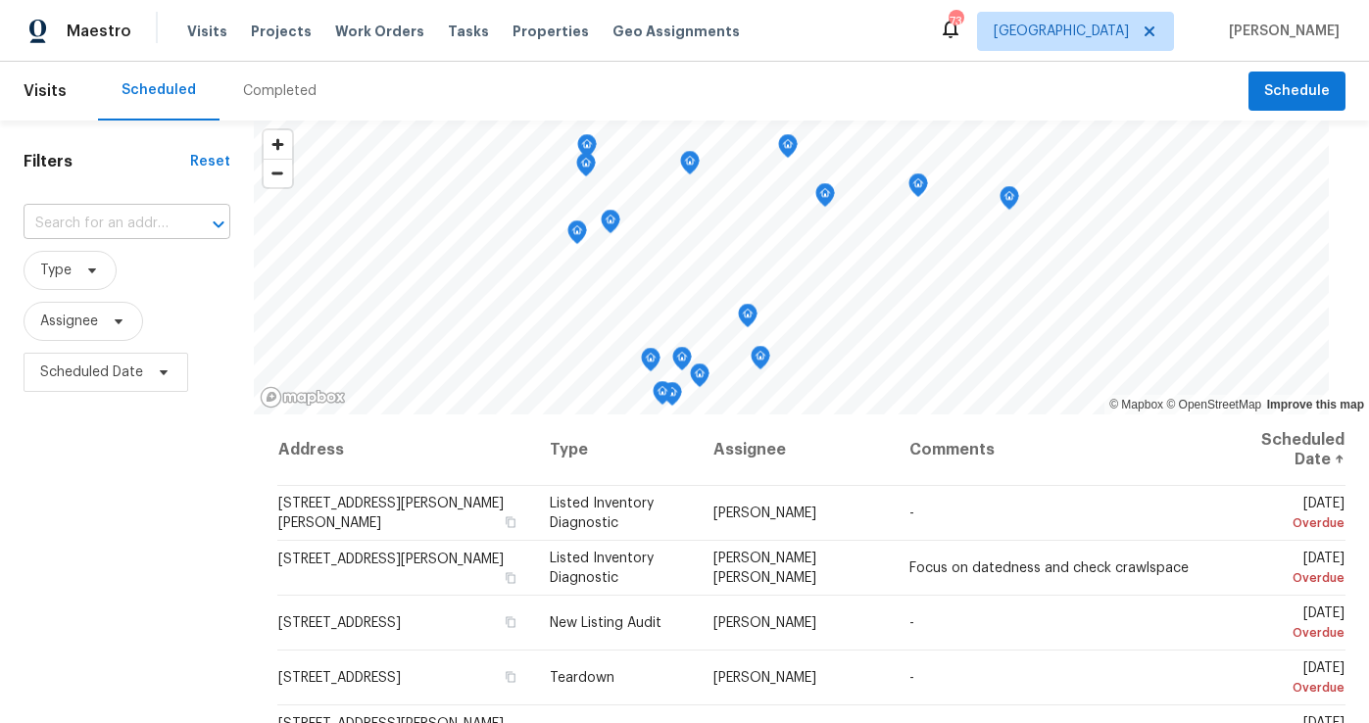
click at [114, 221] on input "text" at bounding box center [100, 224] width 152 height 30
type input "692 su"
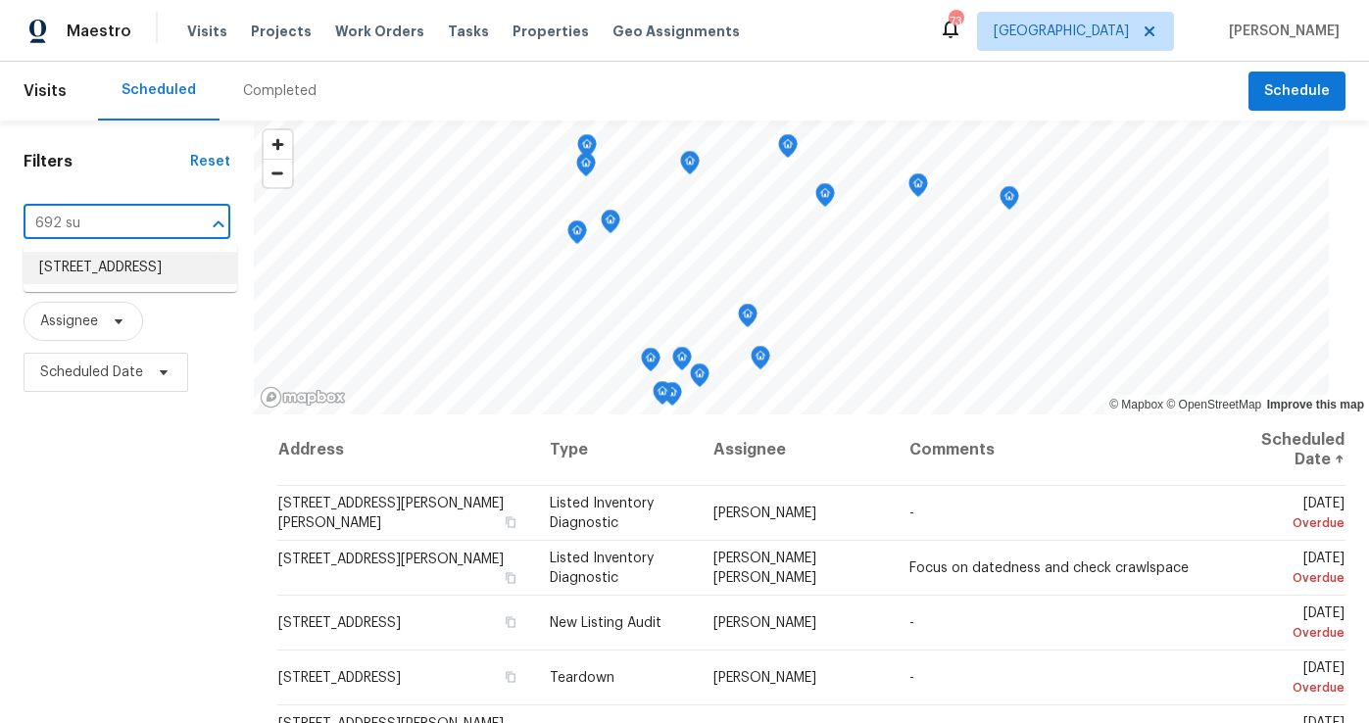
click at [99, 265] on li "692 Suholden Cir, Marietta, GA 30066" at bounding box center [131, 268] width 214 height 32
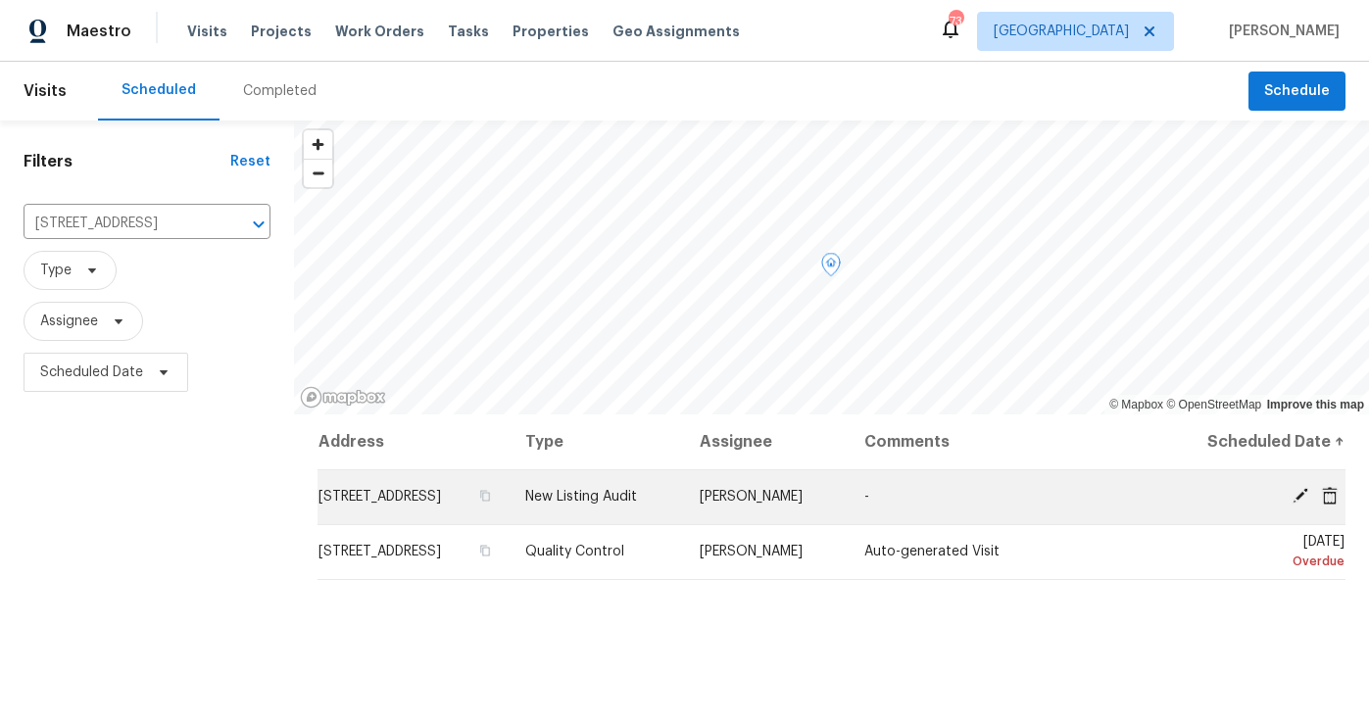
click at [1303, 490] on icon at bounding box center [1300, 496] width 16 height 16
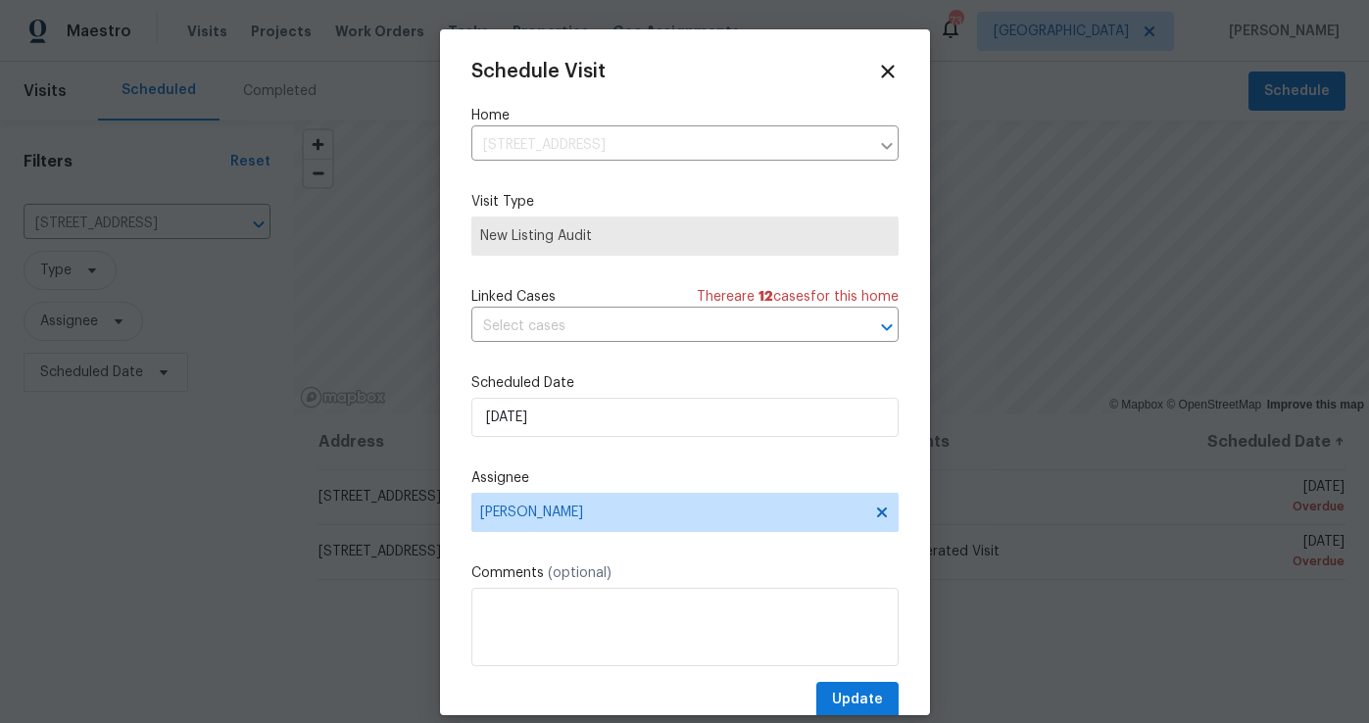
click at [537, 387] on label "Scheduled Date" at bounding box center [684, 383] width 427 height 20
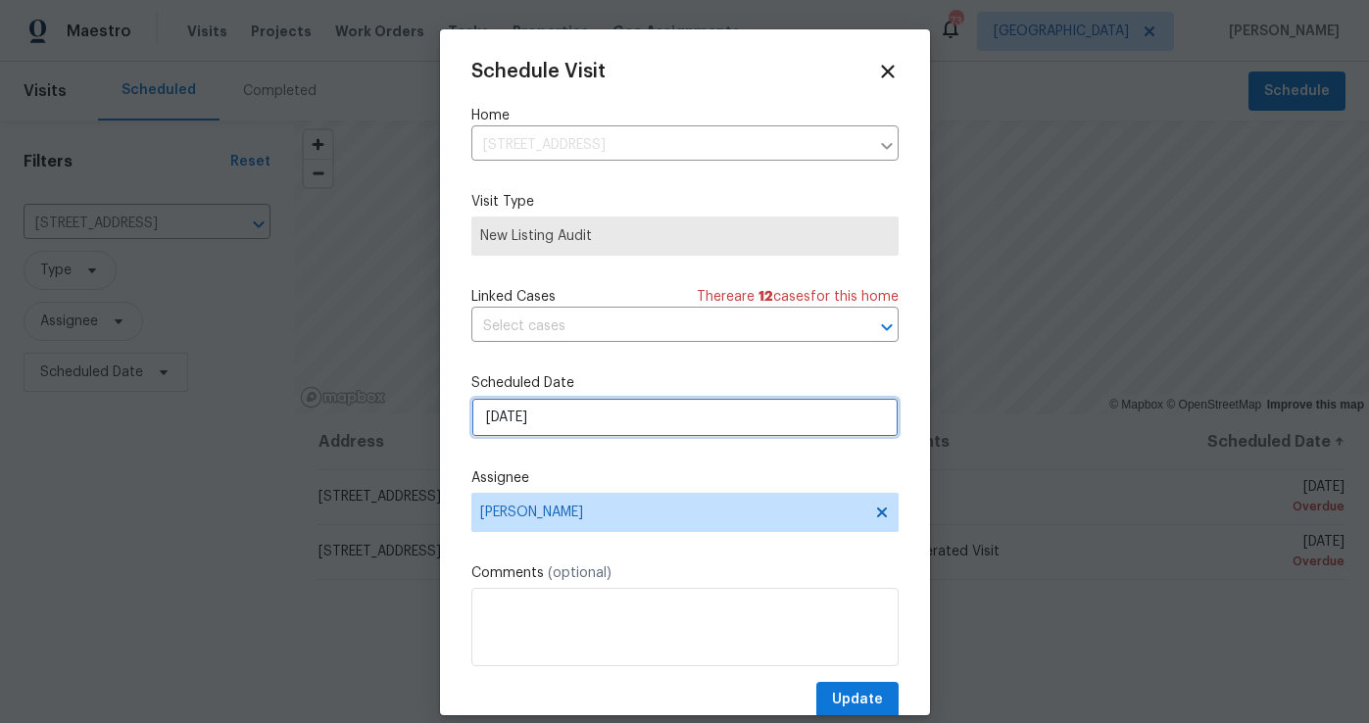
click at [541, 408] on input "9/15/2025" at bounding box center [684, 417] width 427 height 39
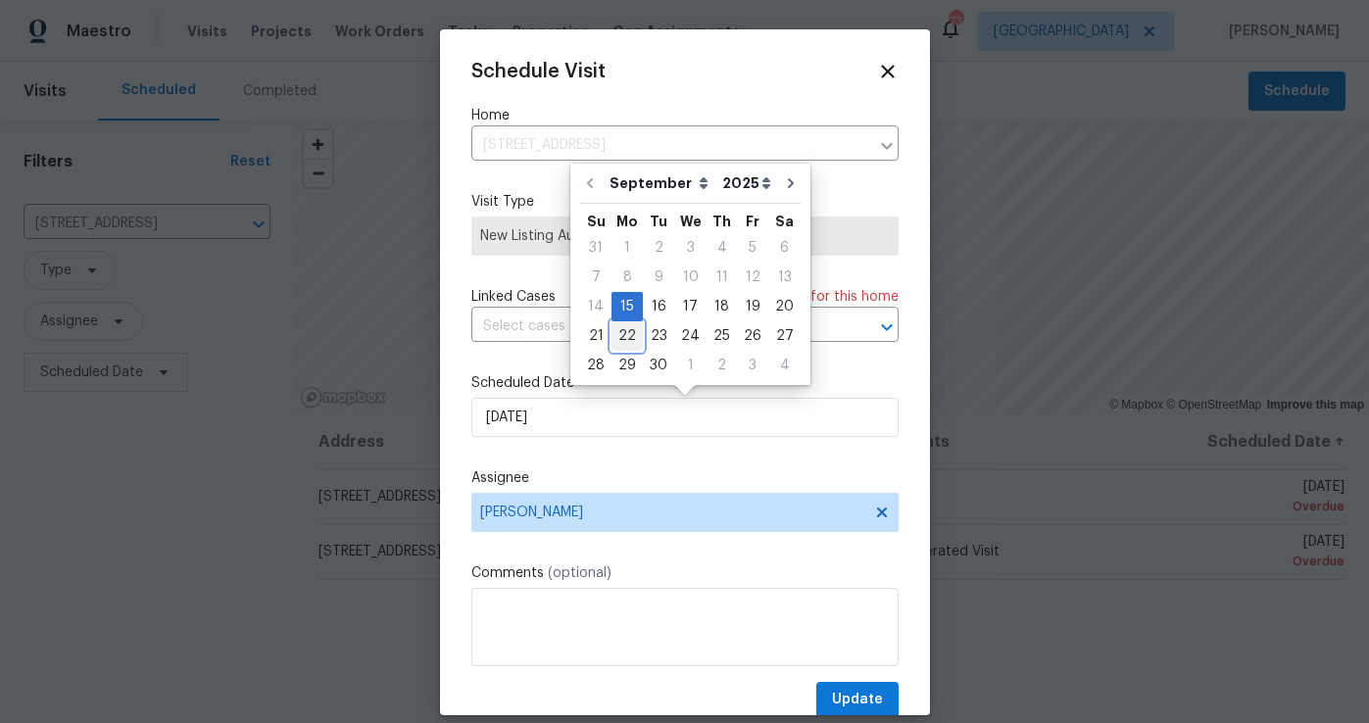
click at [636, 346] on div "22" at bounding box center [626, 335] width 31 height 27
type input "[DATE]"
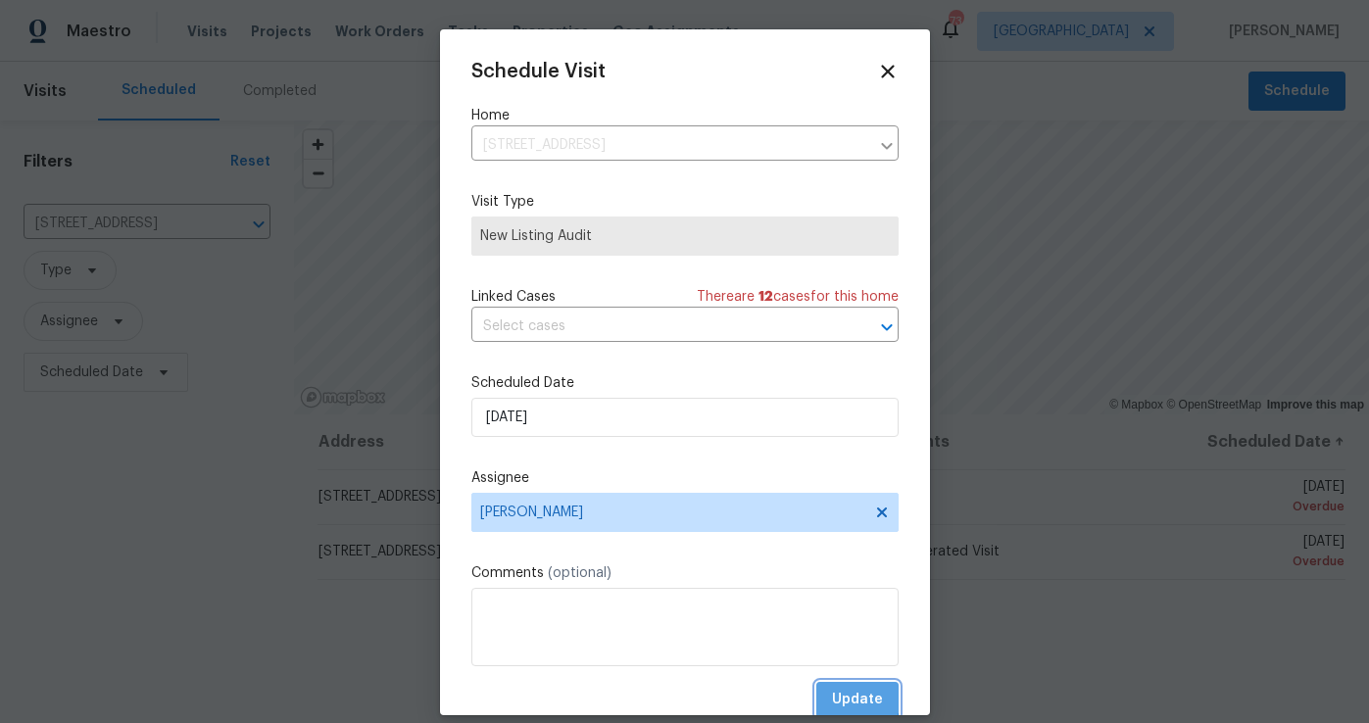
click at [839, 698] on span "Update" at bounding box center [857, 700] width 51 height 24
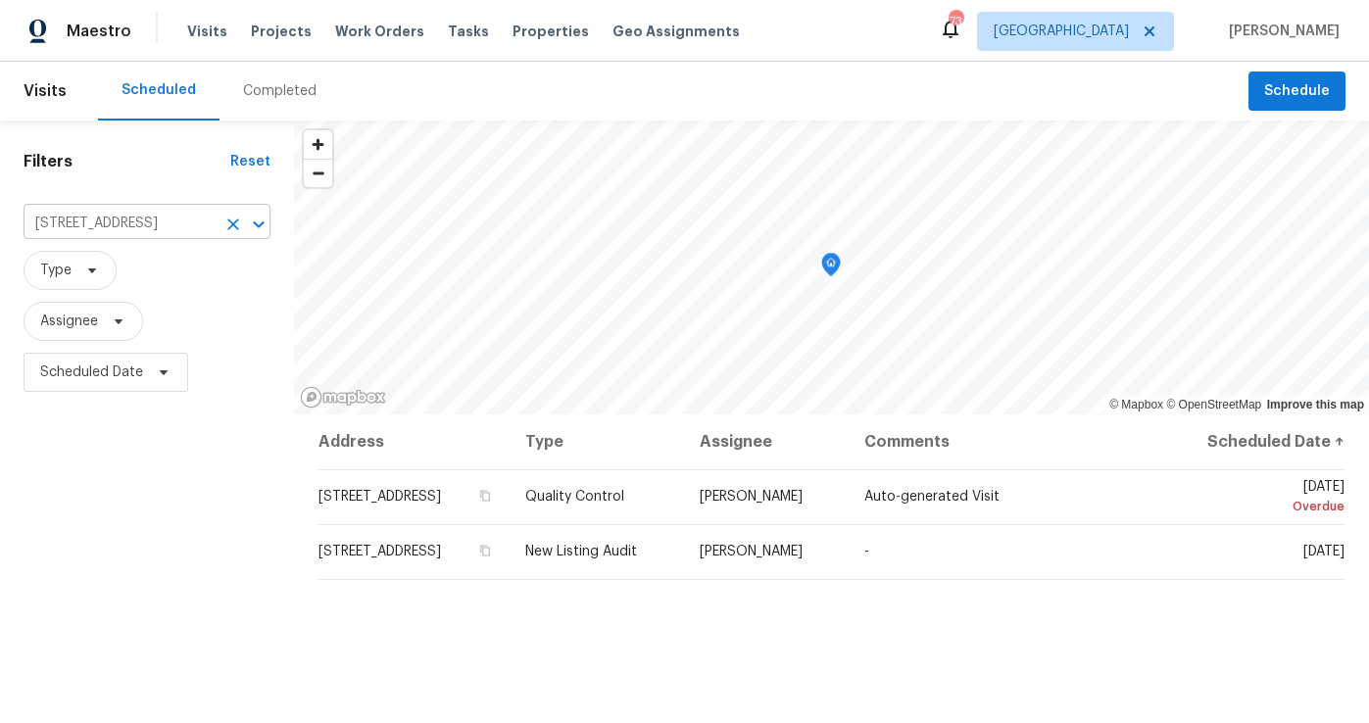
click at [228, 219] on icon "Clear" at bounding box center [233, 224] width 12 height 12
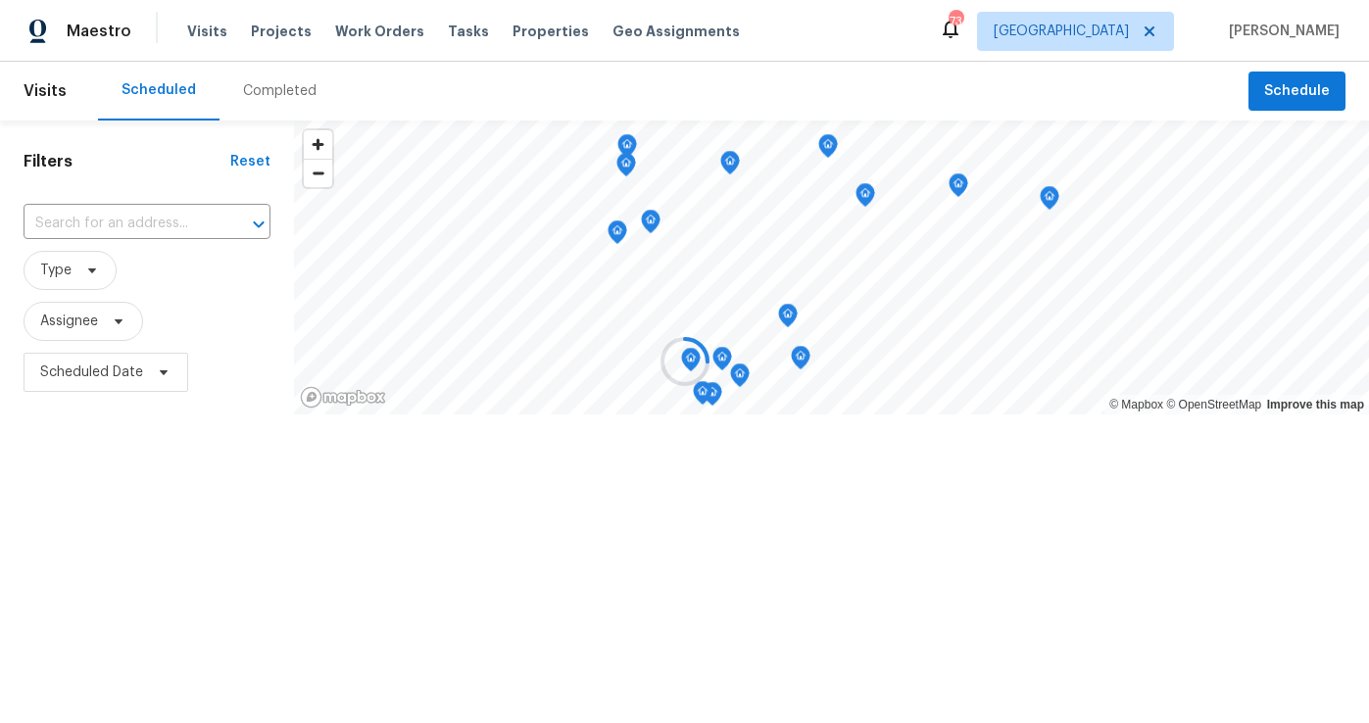
click at [120, 218] on div at bounding box center [684, 361] width 1369 height 723
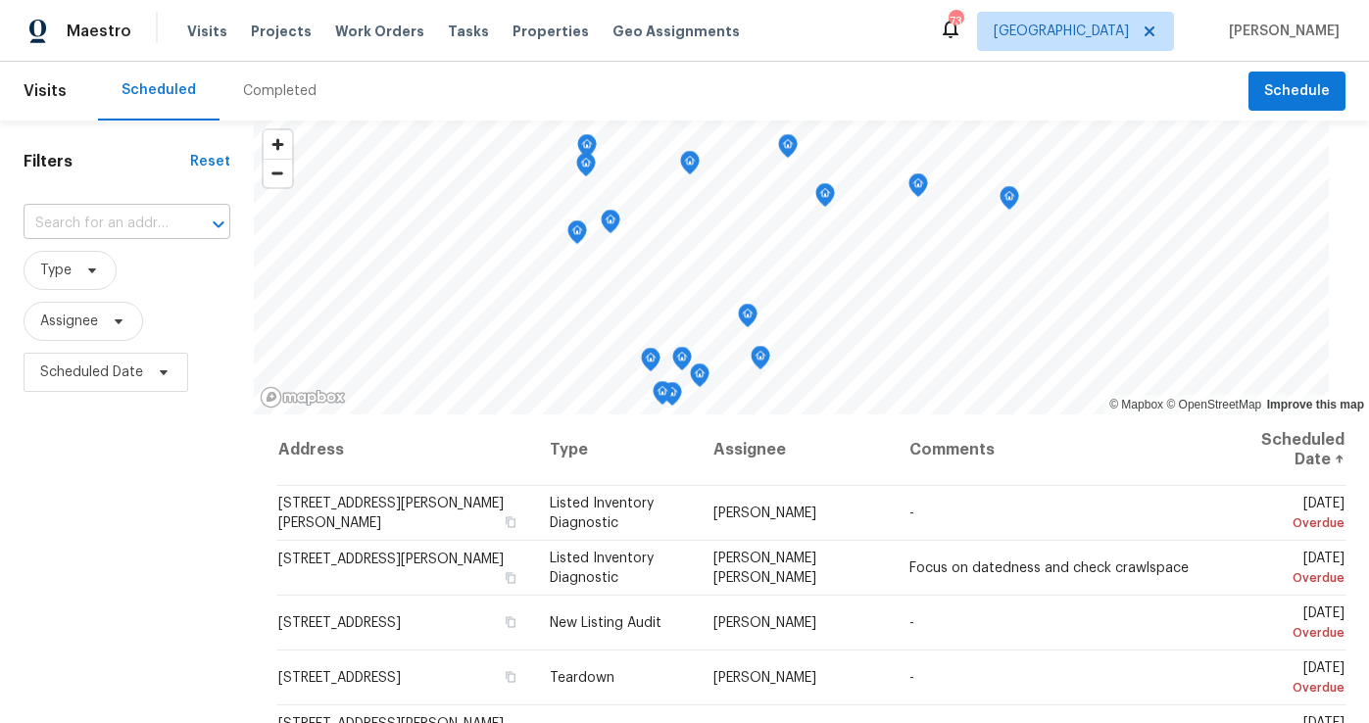
click at [66, 222] on input "text" at bounding box center [100, 224] width 152 height 30
type input "1037 york"
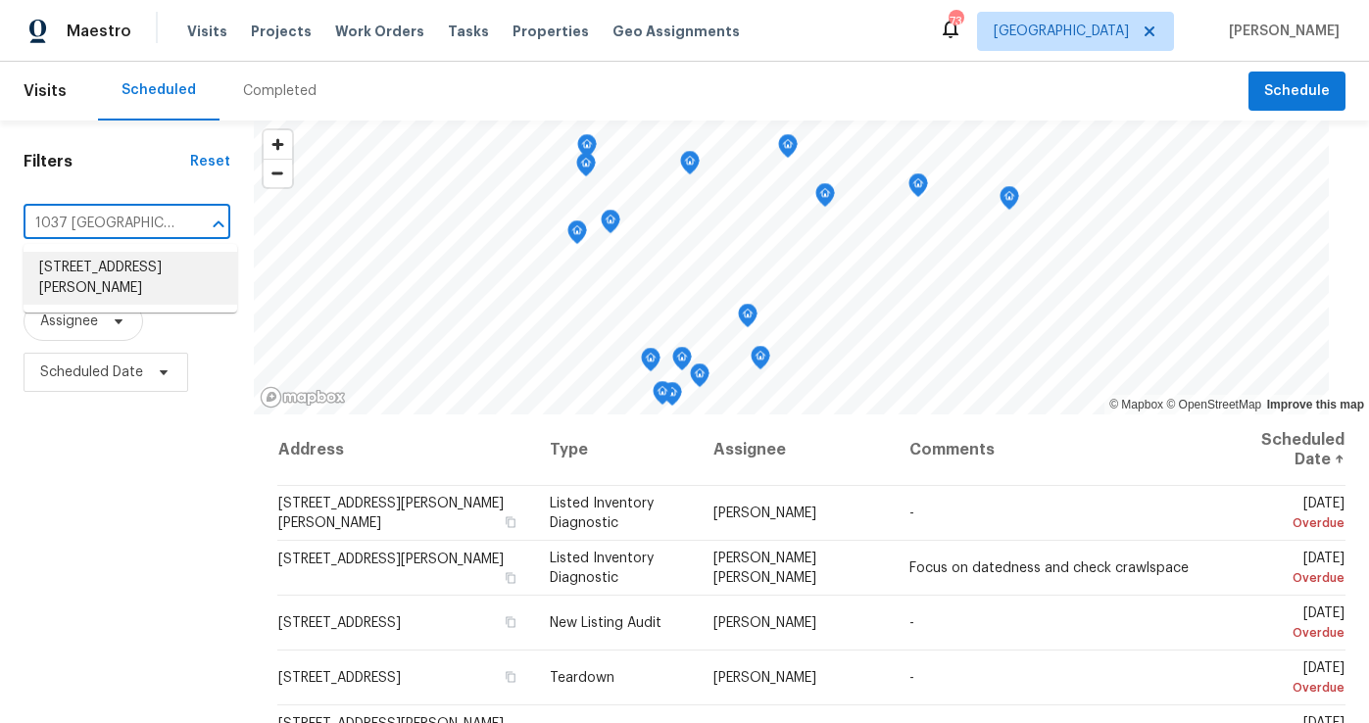
click at [60, 271] on li "1037 Yorkshire Dr, Griffin, GA 30223" at bounding box center [131, 278] width 214 height 53
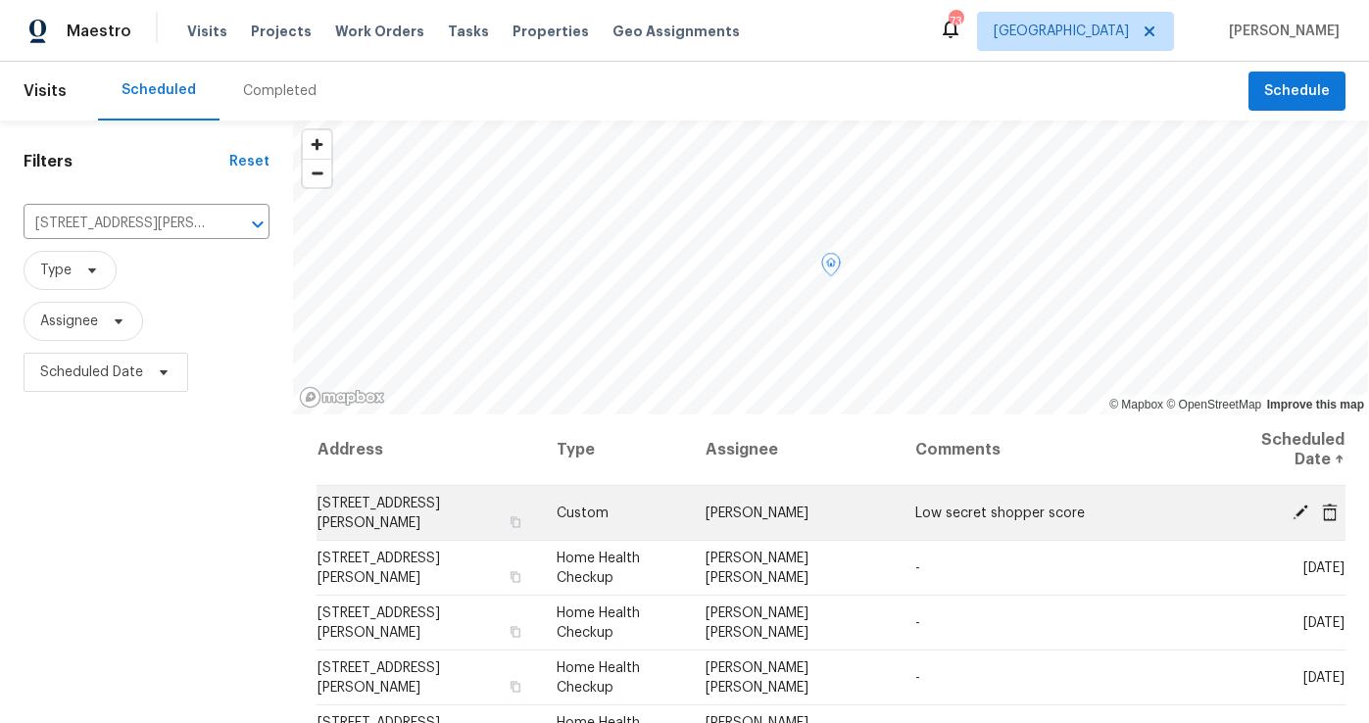
click at [1295, 509] on icon at bounding box center [1300, 512] width 18 height 18
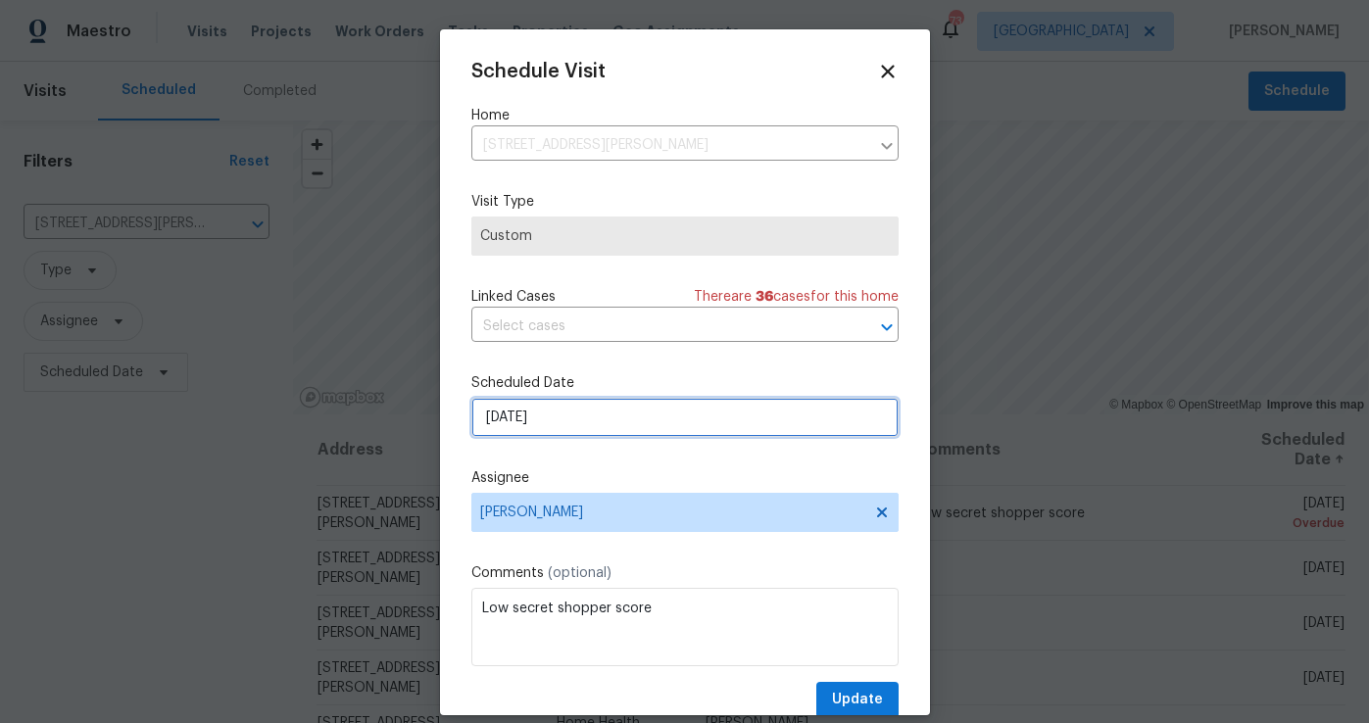
click at [595, 421] on input "[DATE]" at bounding box center [684, 417] width 427 height 39
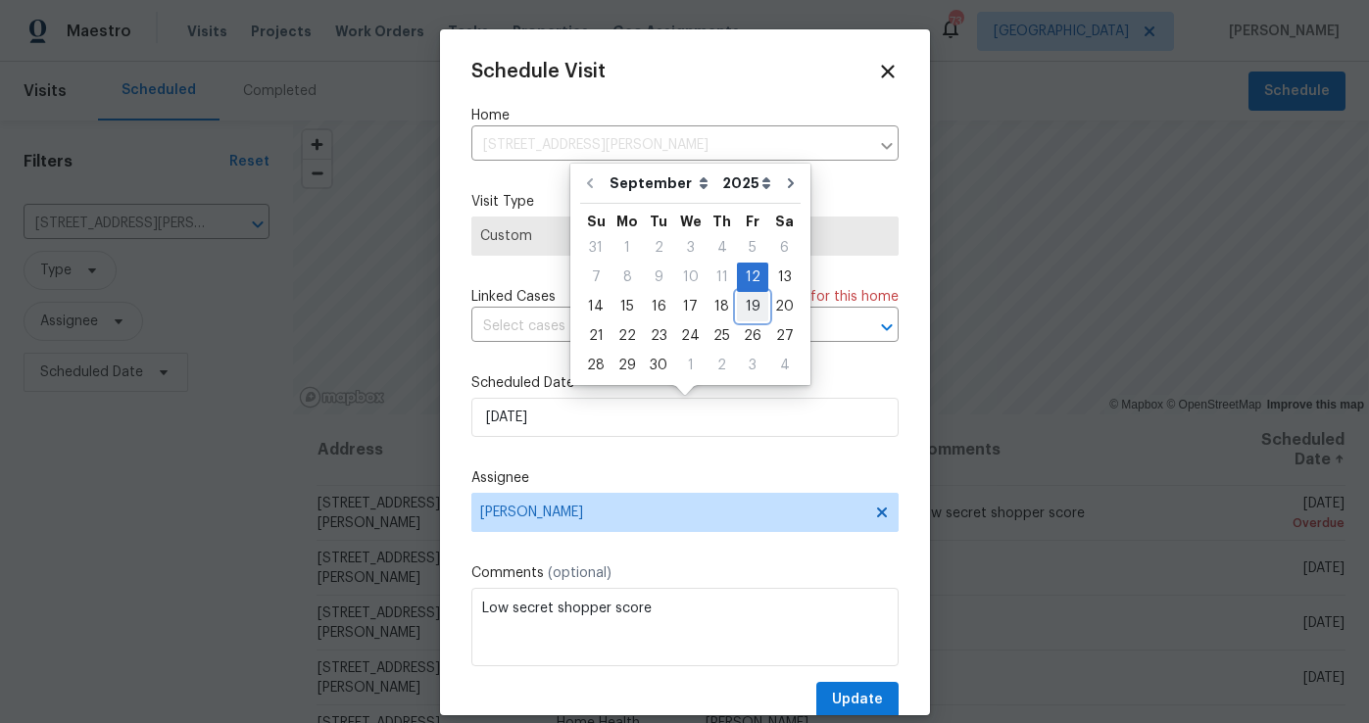
click at [740, 308] on div "19" at bounding box center [752, 306] width 31 height 27
type input "[DATE]"
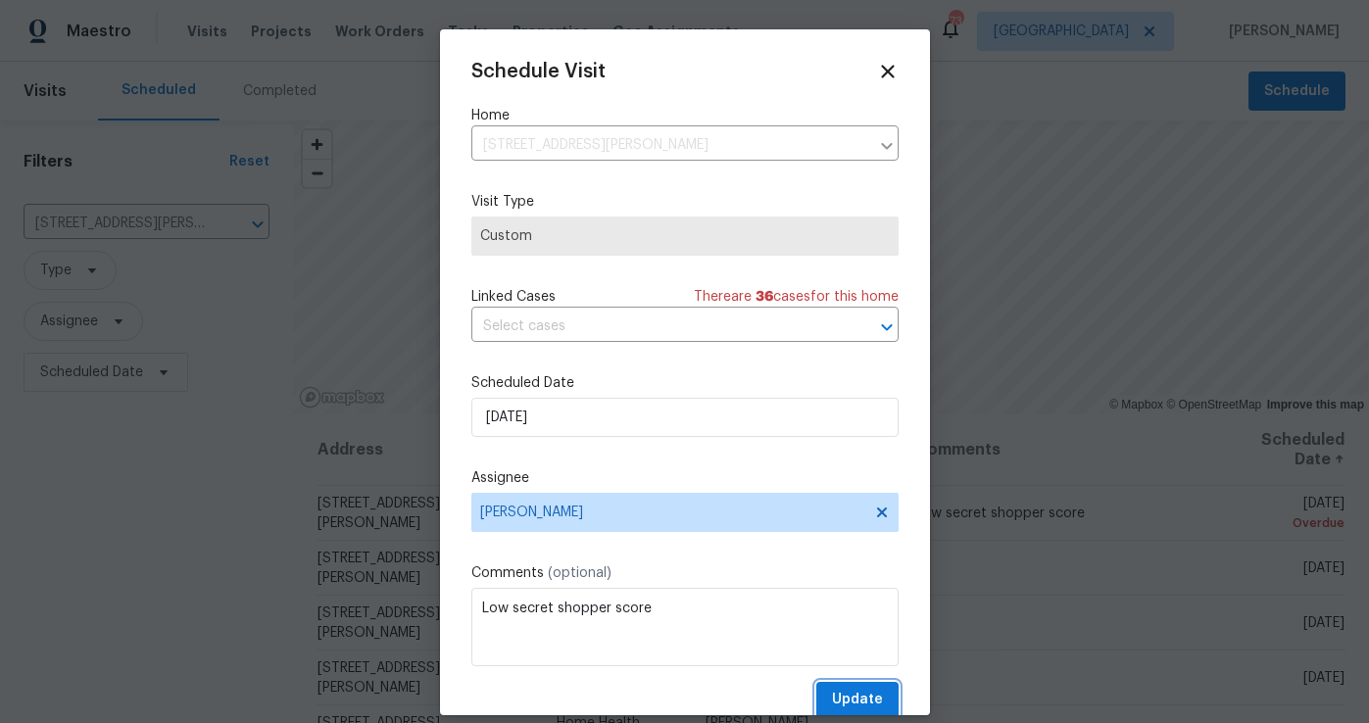
click at [856, 701] on span "Update" at bounding box center [857, 700] width 51 height 24
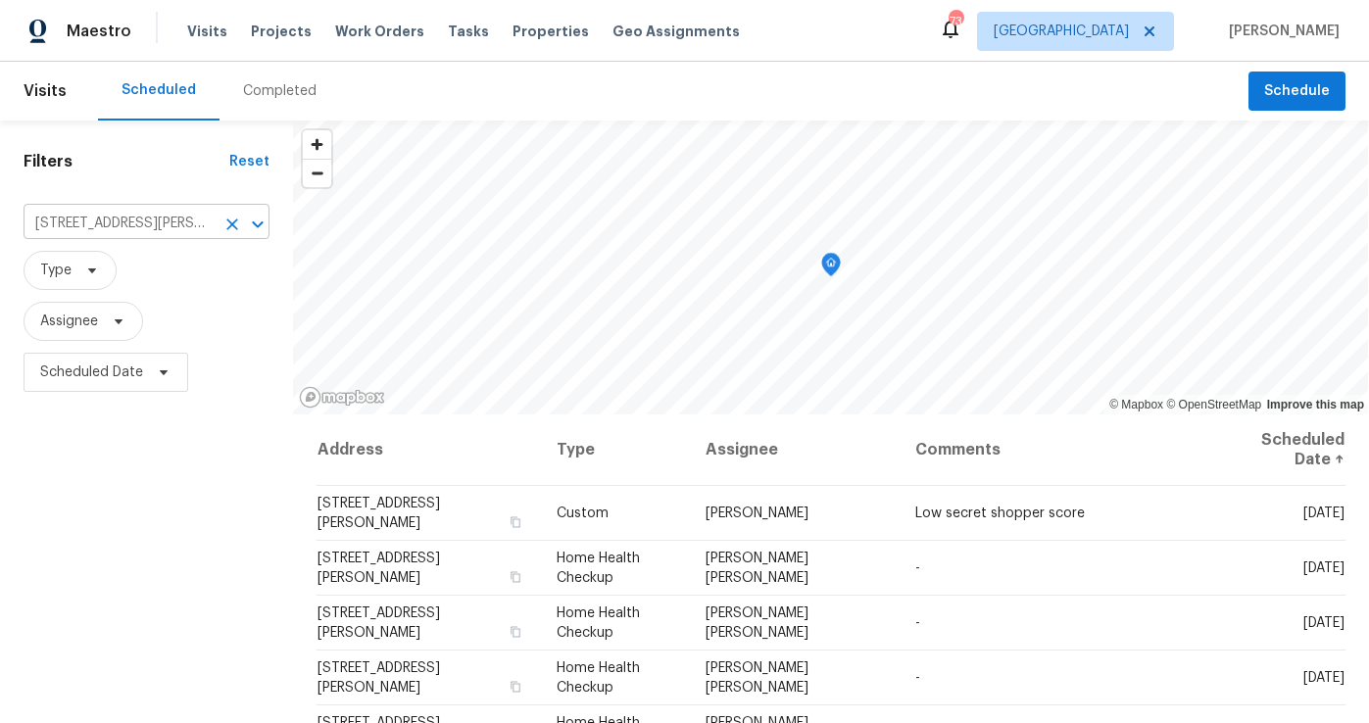
click at [229, 225] on icon "Clear" at bounding box center [232, 225] width 20 height 20
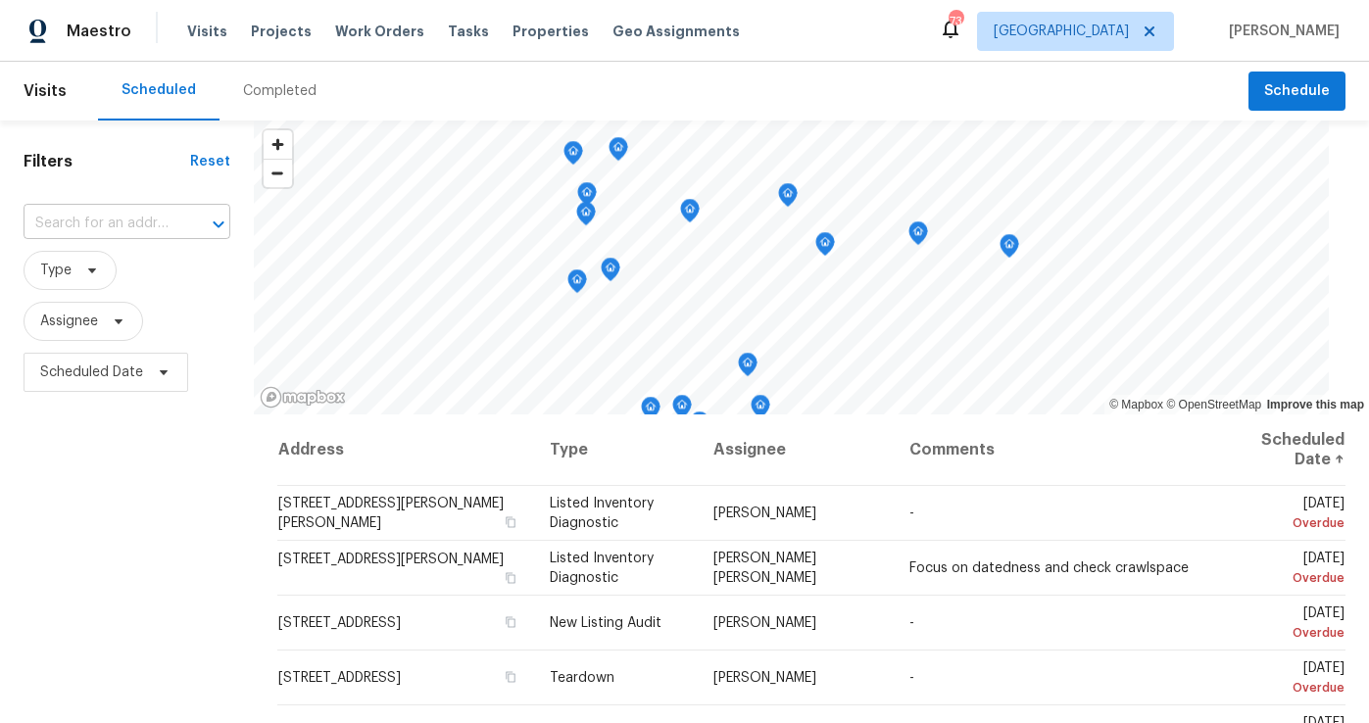
click at [51, 220] on input "text" at bounding box center [100, 224] width 152 height 30
type input "3117"
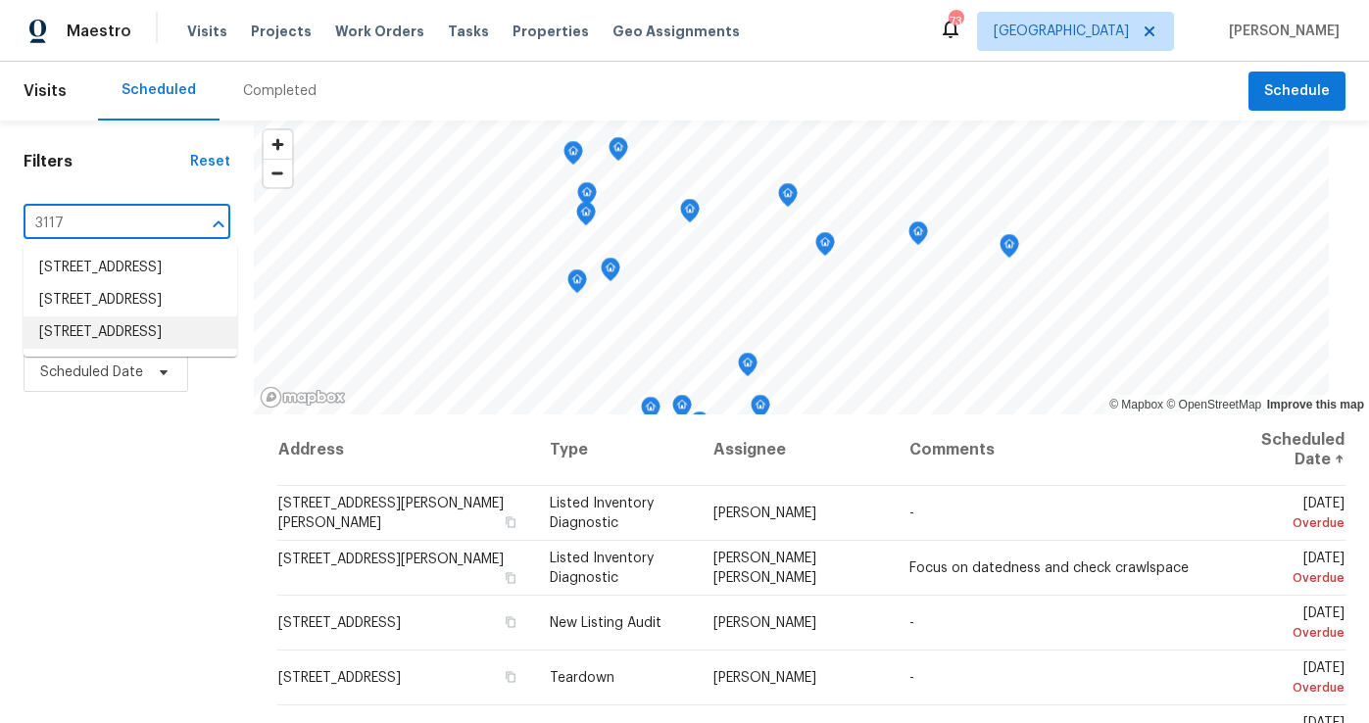
click at [86, 349] on li "3117 Jodeco Dr, Jonesboro, GA 30236" at bounding box center [131, 332] width 214 height 32
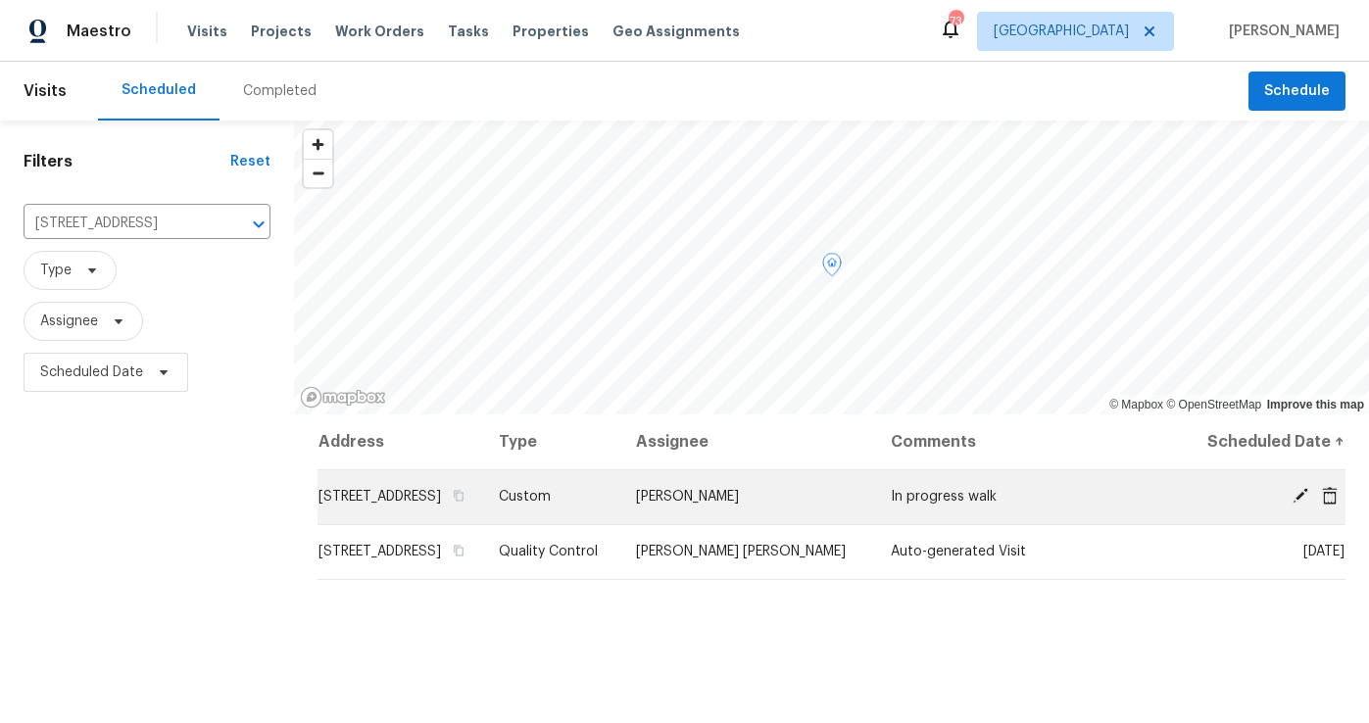
click at [1302, 504] on icon at bounding box center [1300, 496] width 16 height 16
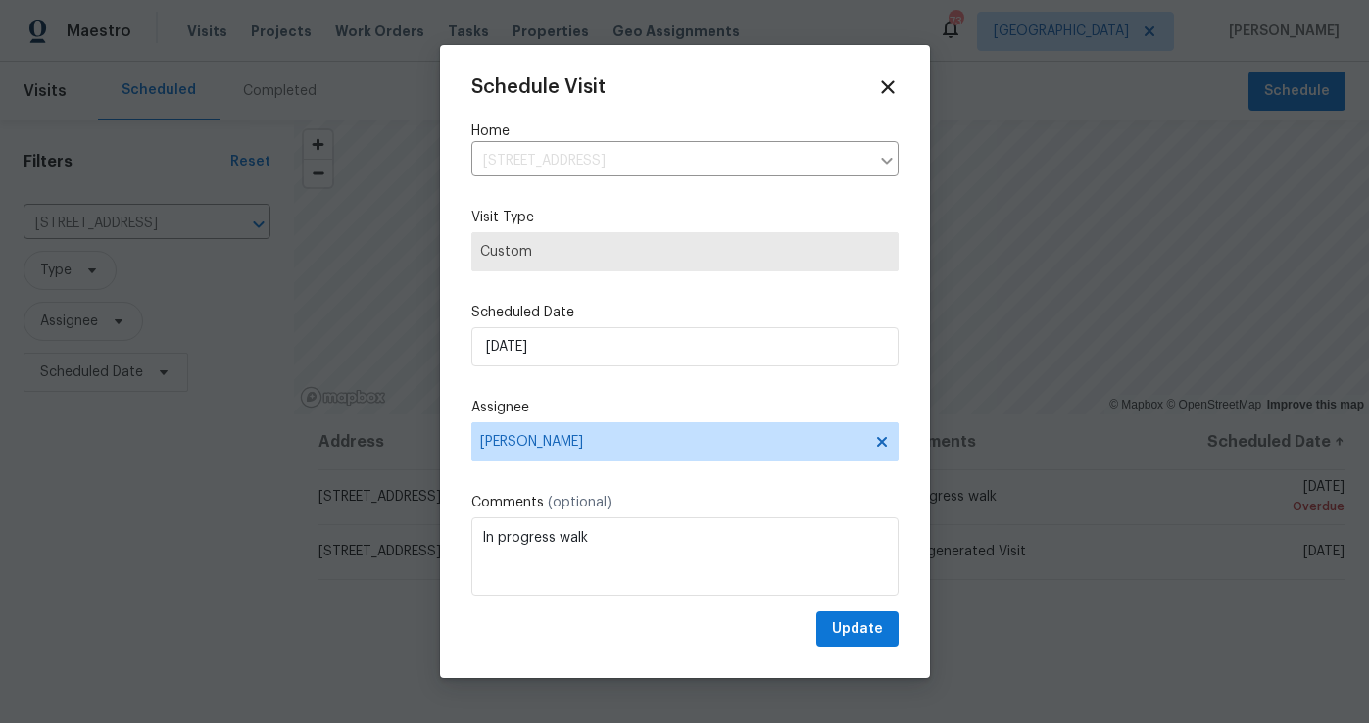
click at [561, 417] on div "Assignee Cynthia Herriott" at bounding box center [684, 430] width 427 height 64
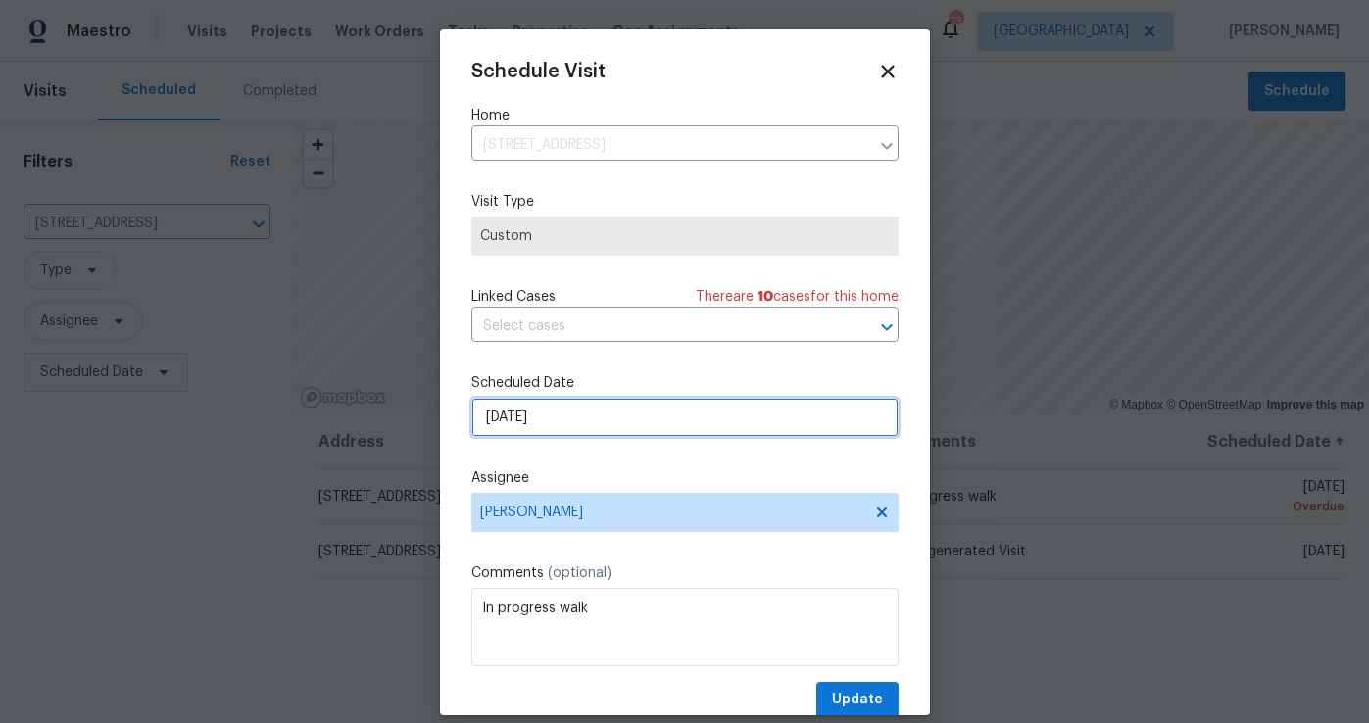
click at [560, 414] on input "9/15/2025" at bounding box center [684, 417] width 427 height 39
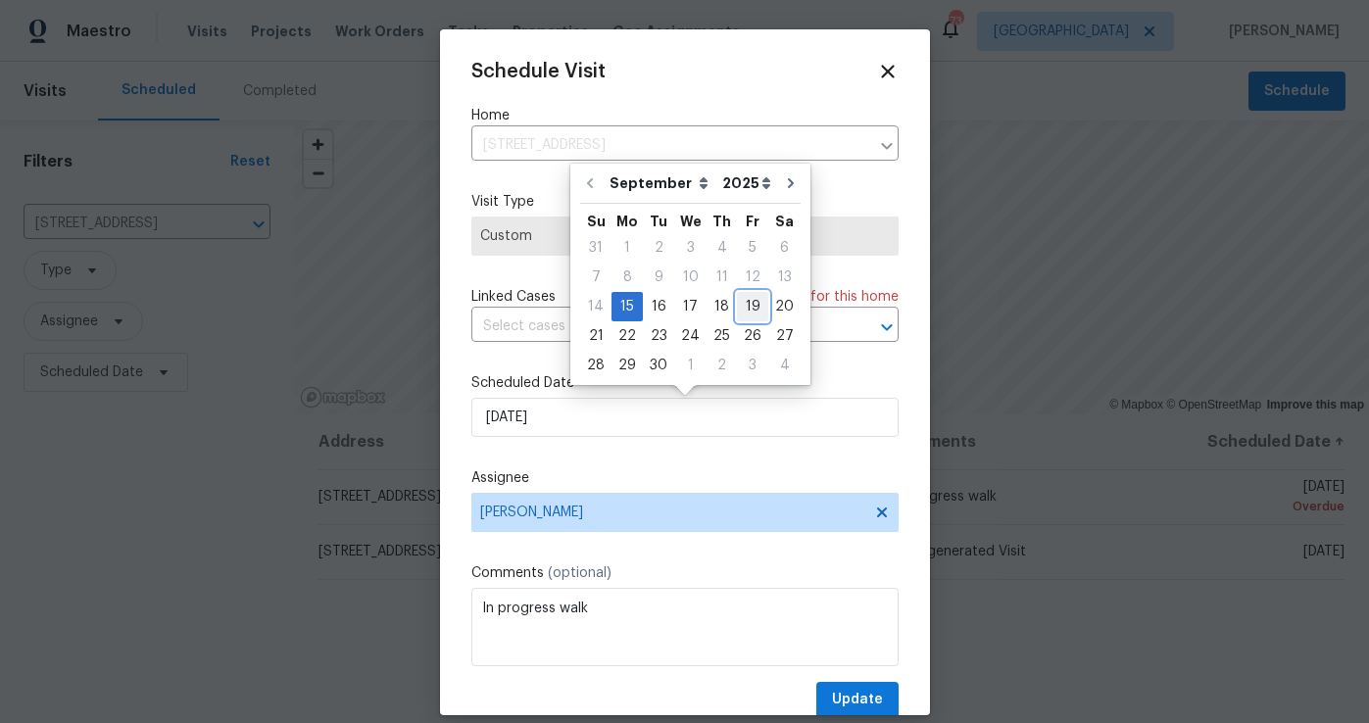
click at [755, 309] on div "19" at bounding box center [752, 306] width 31 height 27
type input "[DATE]"
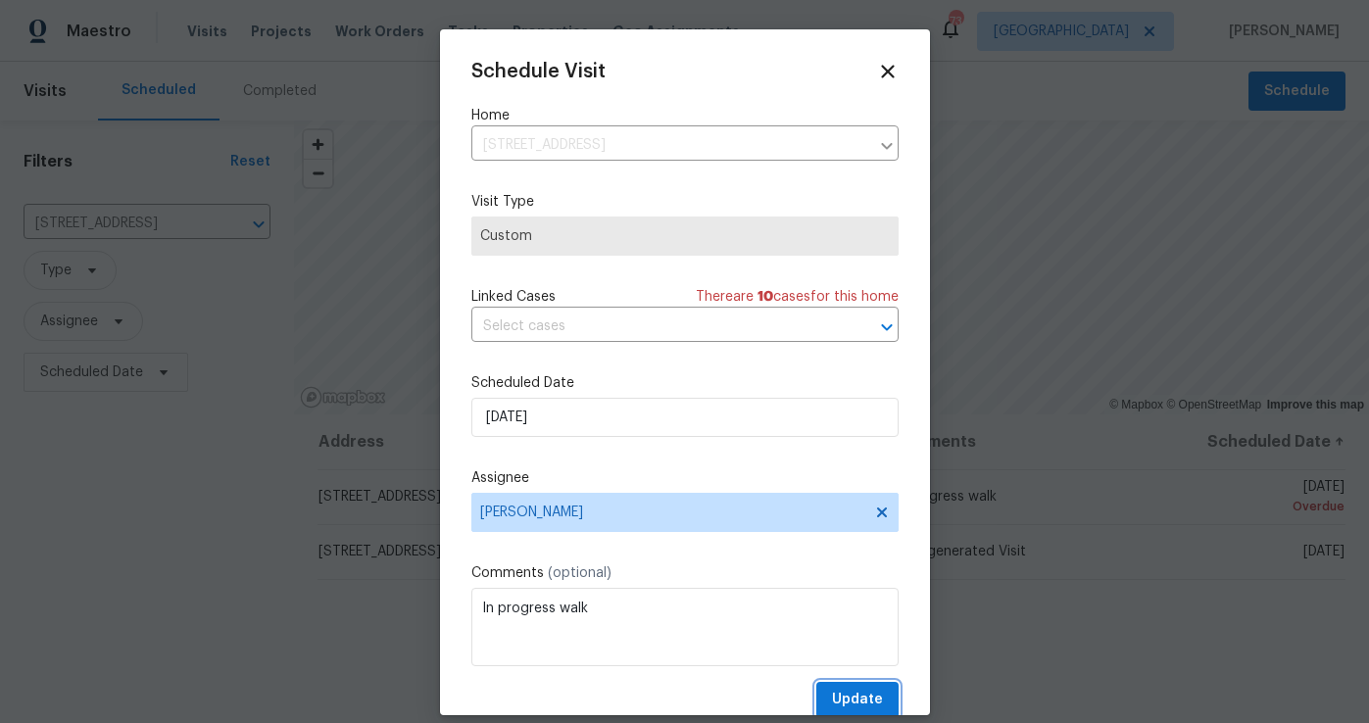
click at [853, 702] on span "Update" at bounding box center [857, 700] width 51 height 24
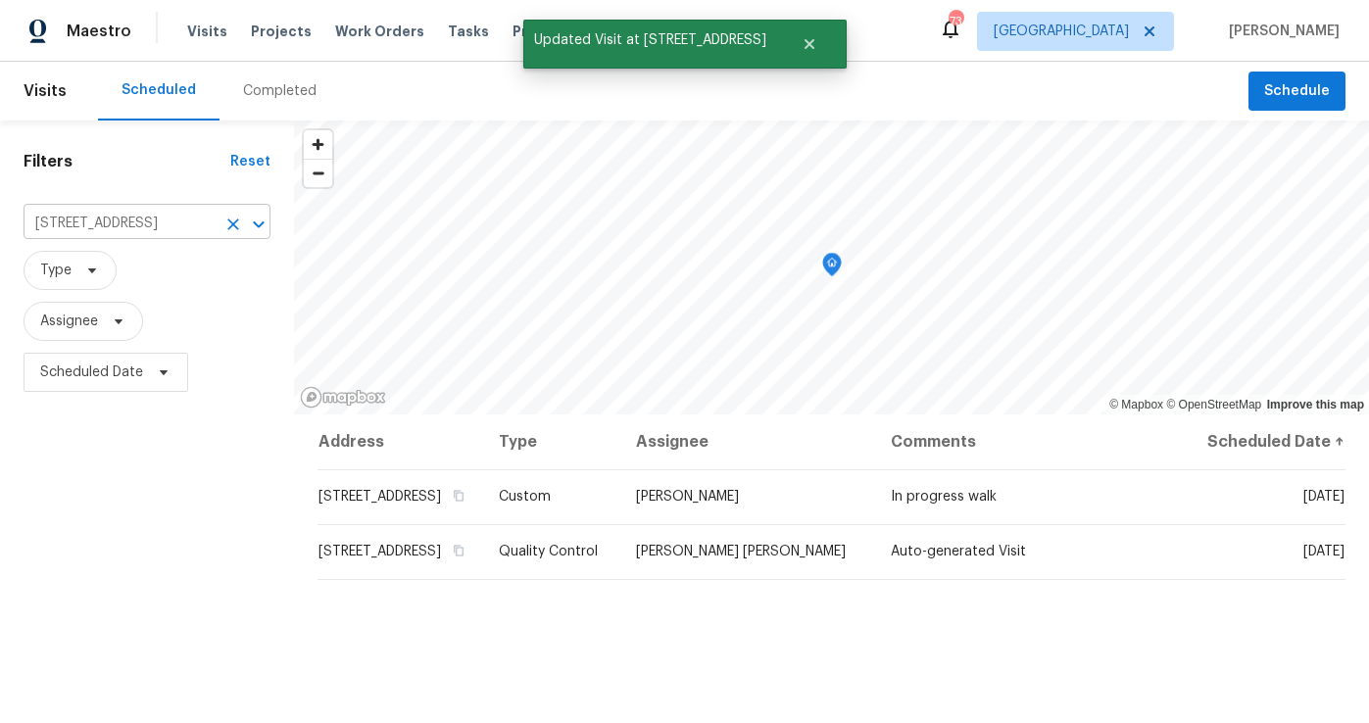
click at [231, 224] on icon "Clear" at bounding box center [233, 224] width 12 height 12
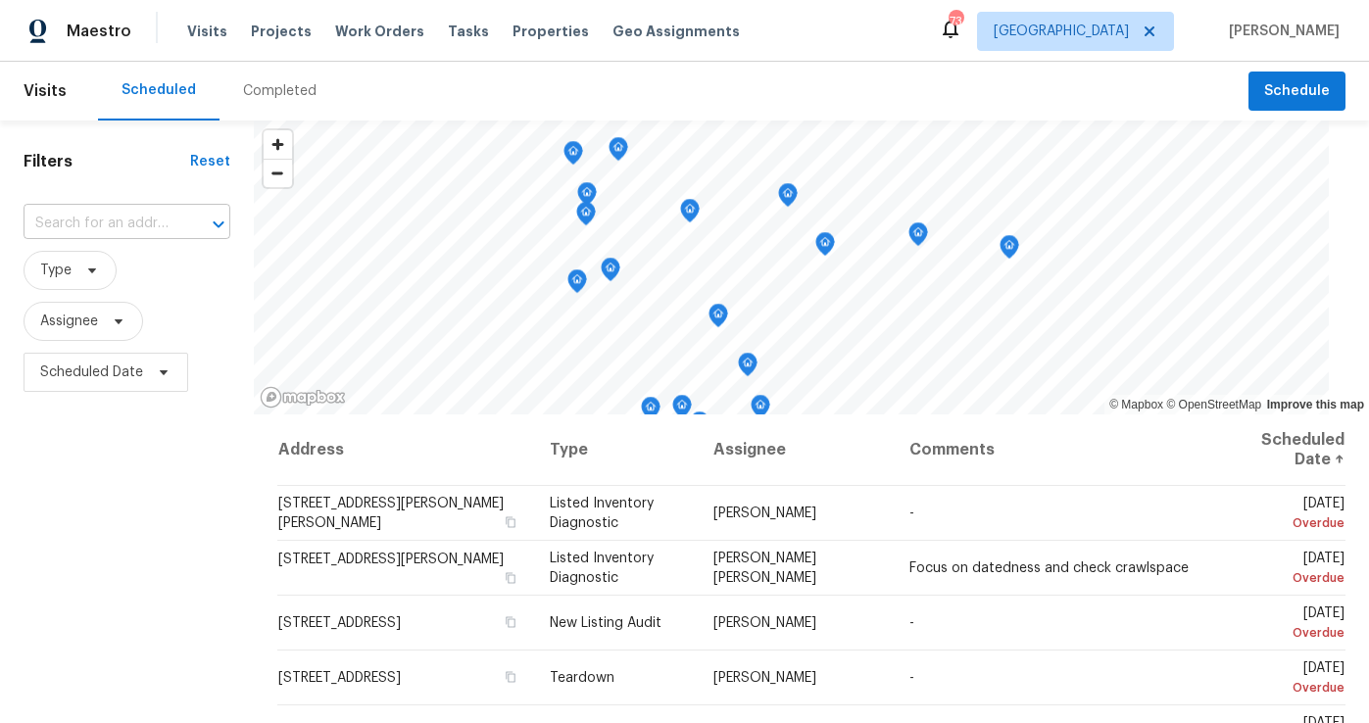
click at [48, 217] on input "text" at bounding box center [100, 224] width 152 height 30
type input "190 derby"
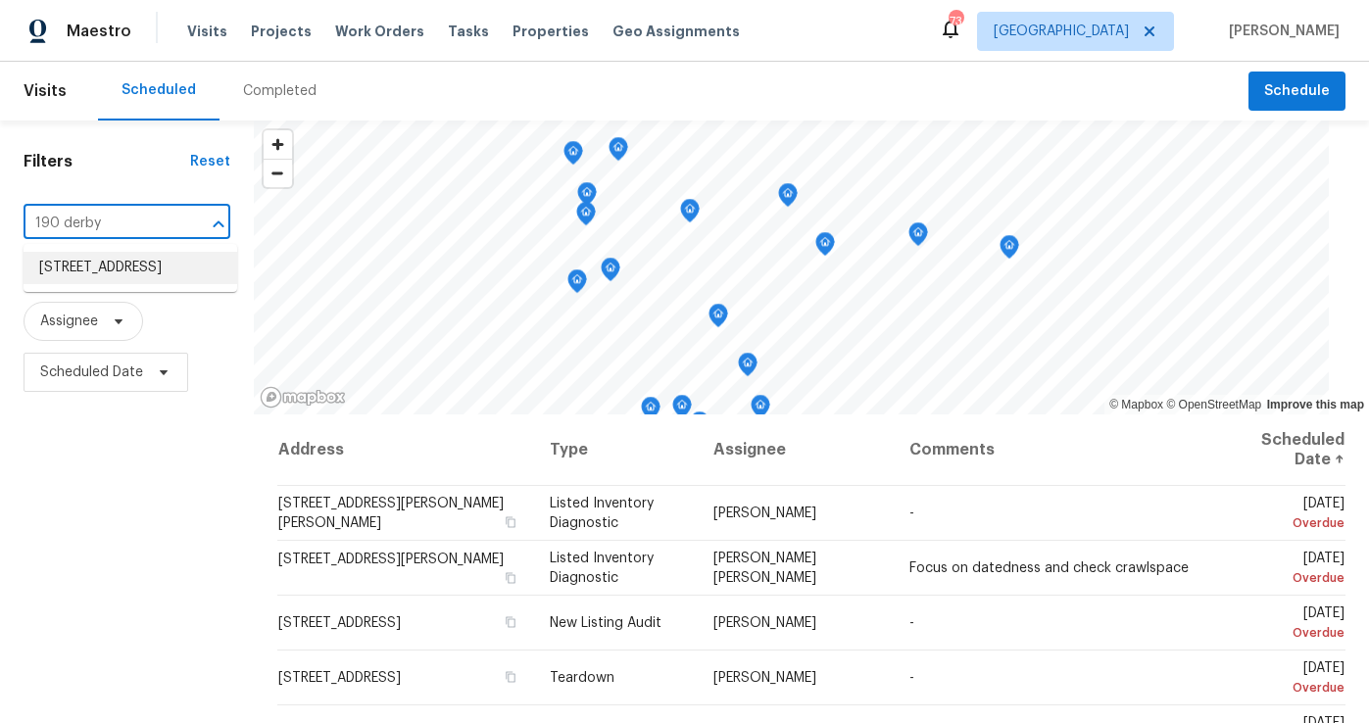
click at [73, 274] on li "190 Derby St, Athens, GA 30601" at bounding box center [131, 268] width 214 height 32
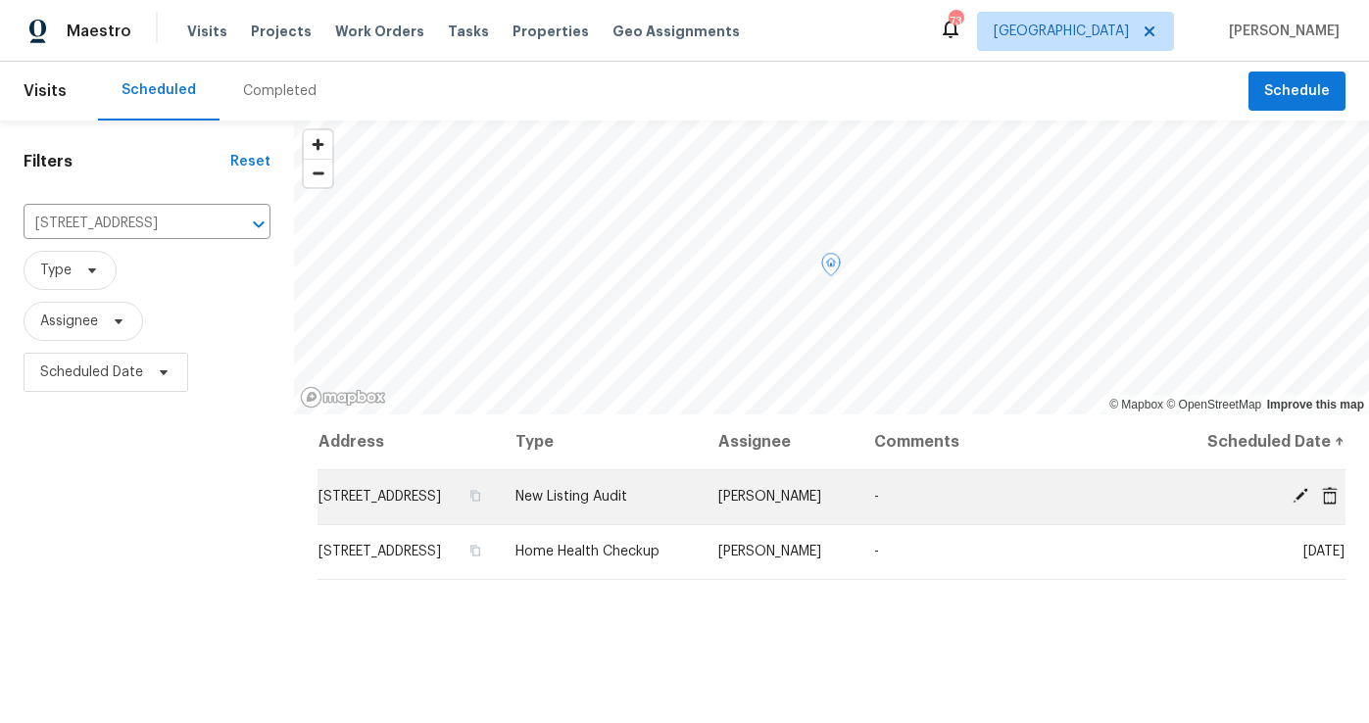
click at [1325, 497] on icon at bounding box center [1330, 496] width 18 height 18
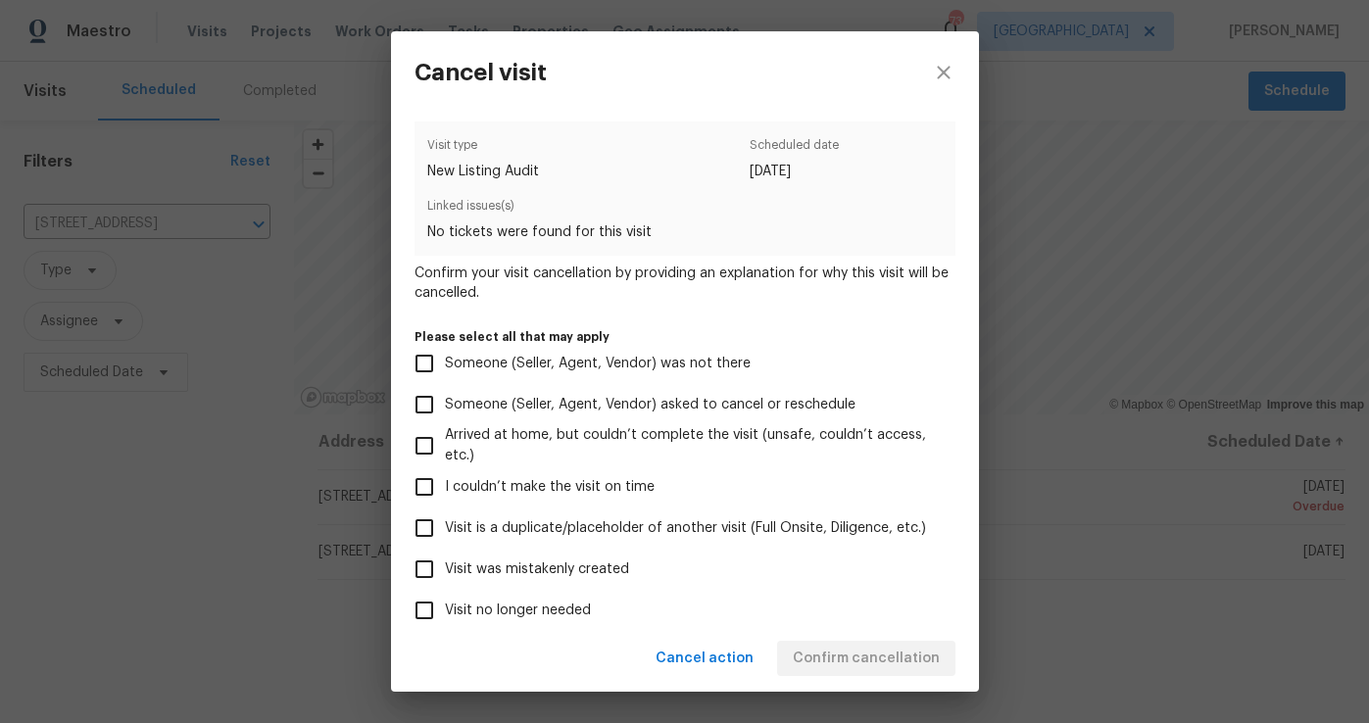
scroll to position [150, 0]
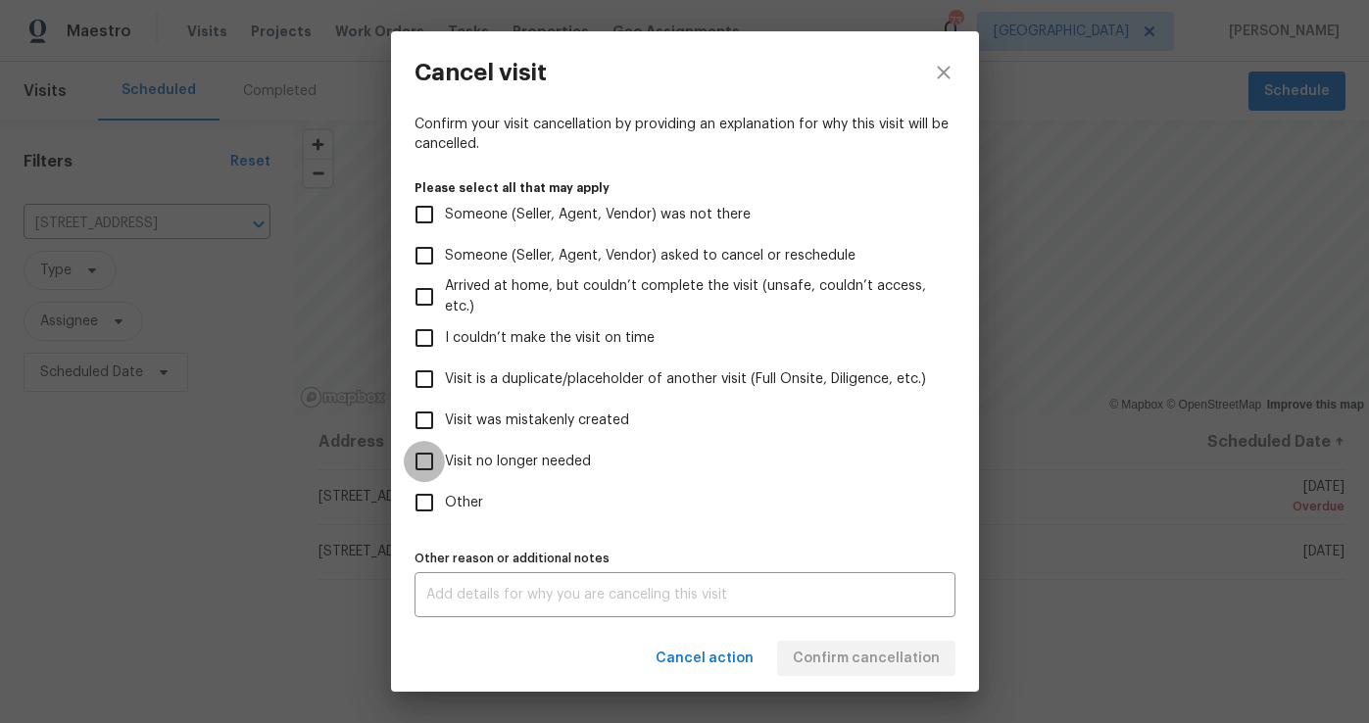
click at [430, 453] on input "Visit no longer needed" at bounding box center [424, 461] width 41 height 41
checkbox input "true"
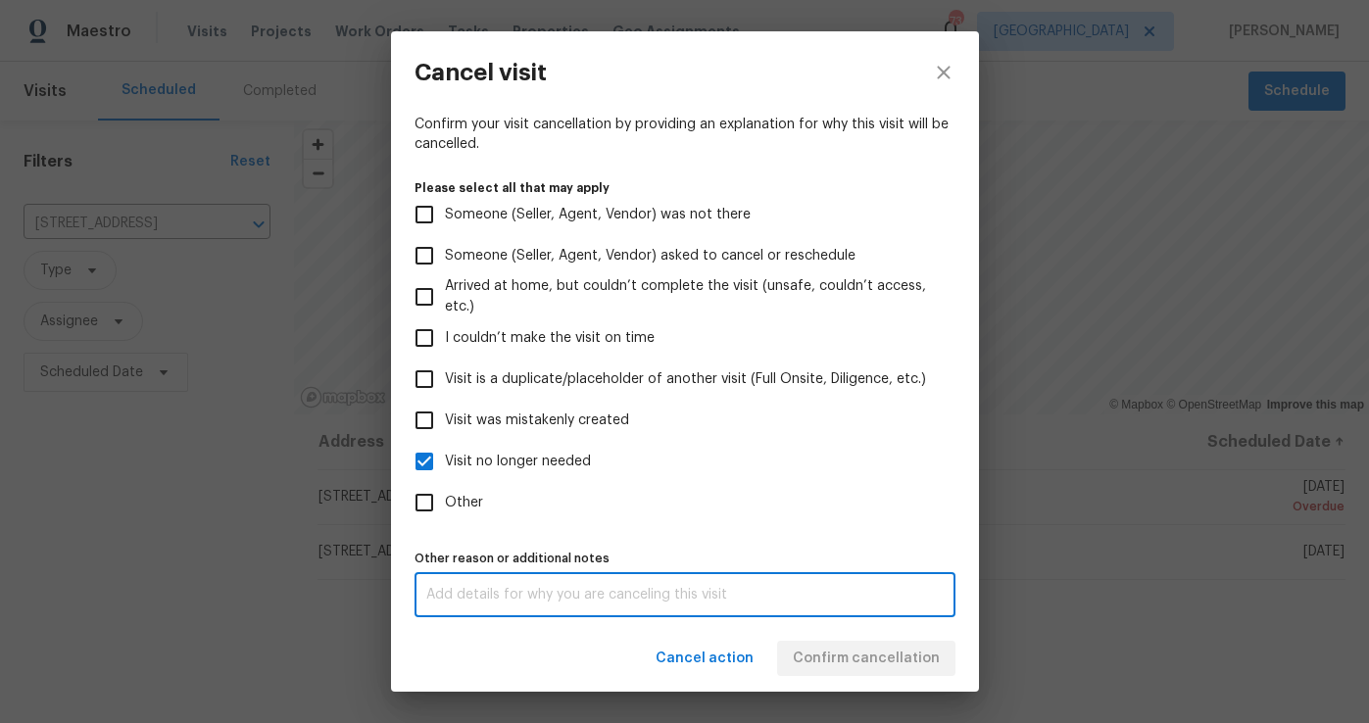
click at [662, 598] on textarea at bounding box center [684, 595] width 517 height 14
type textarea "n/a"
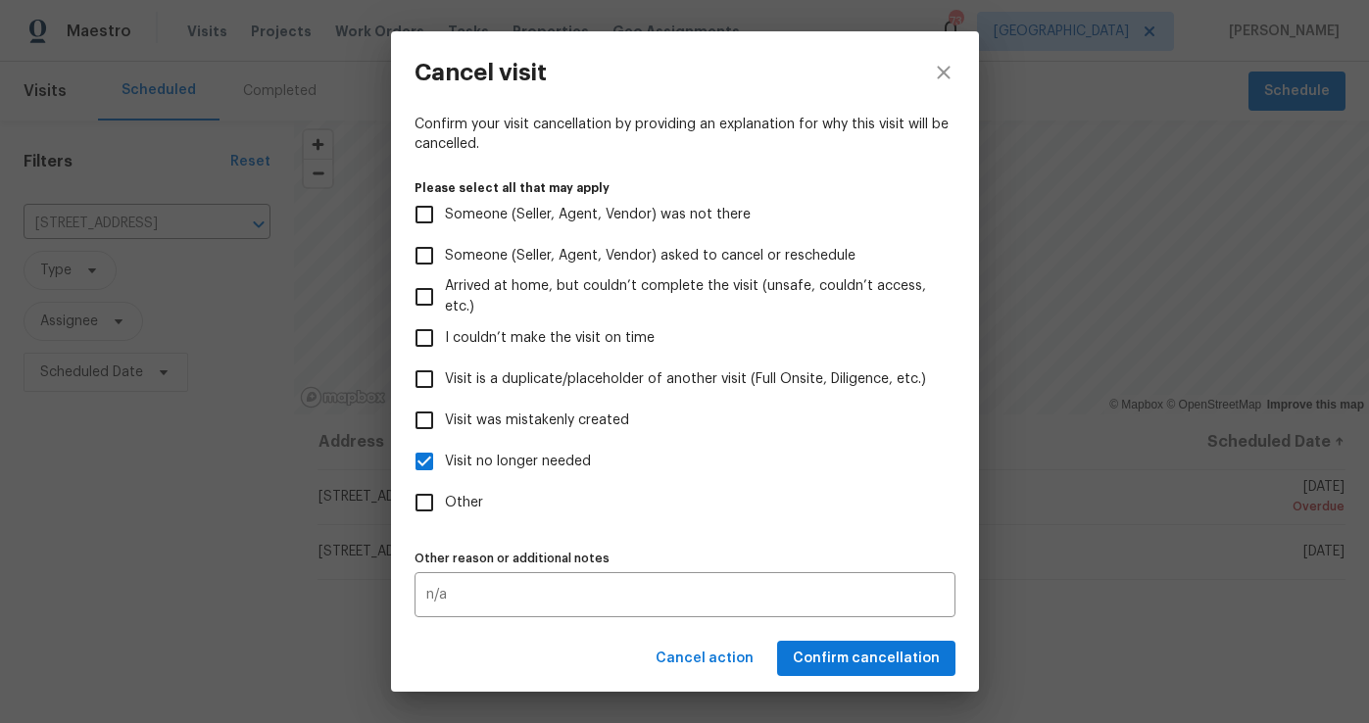
click at [918, 504] on label "Other" at bounding box center [672, 502] width 536 height 41
click at [445, 504] on input "Other" at bounding box center [424, 502] width 41 height 41
checkbox input "true"
click at [863, 665] on span "Confirm cancellation" at bounding box center [866, 659] width 147 height 24
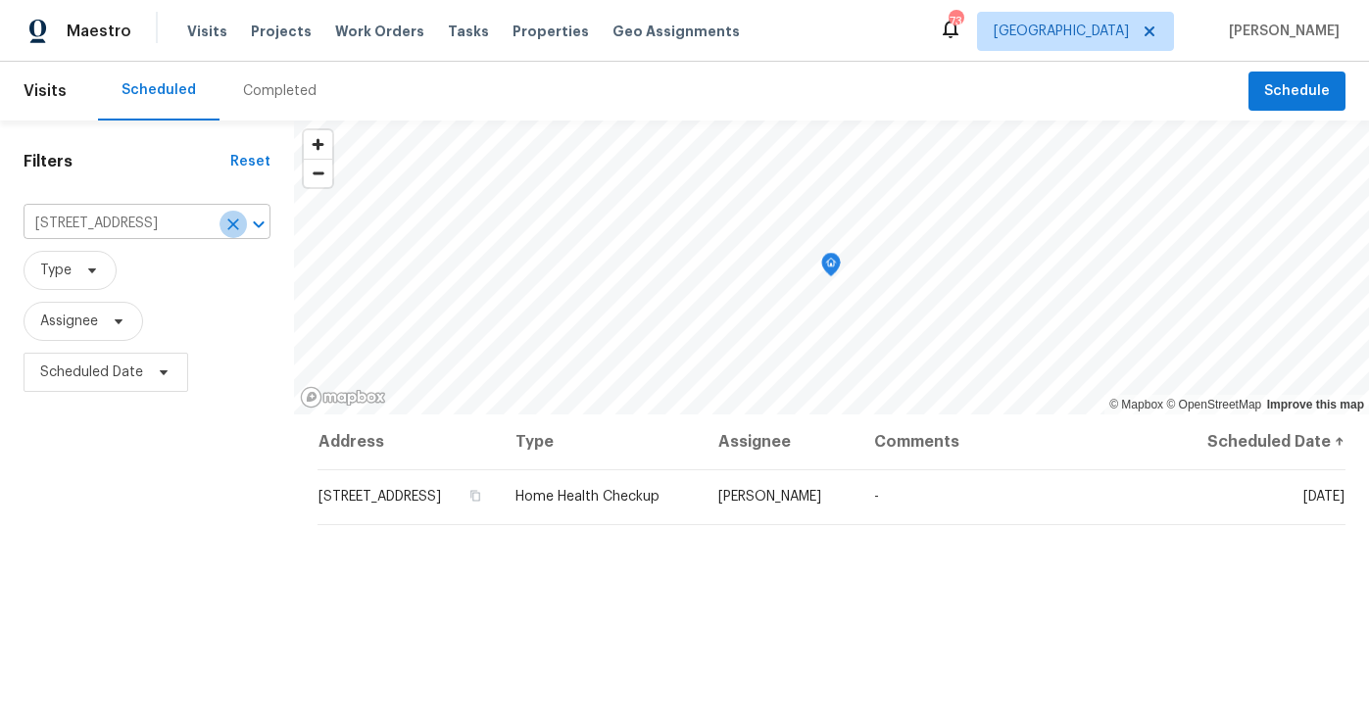
click at [226, 224] on icon "Clear" at bounding box center [233, 225] width 20 height 20
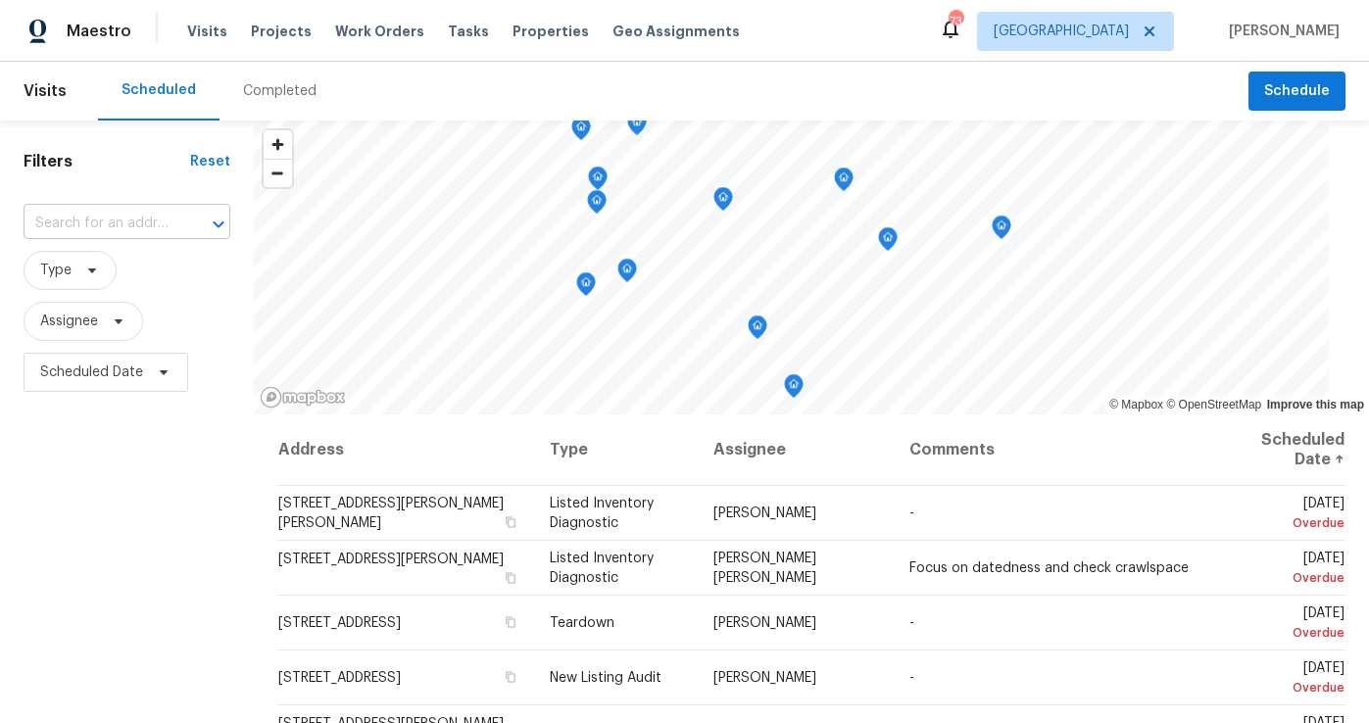
click at [64, 220] on input "text" at bounding box center [100, 224] width 152 height 30
type input "7699"
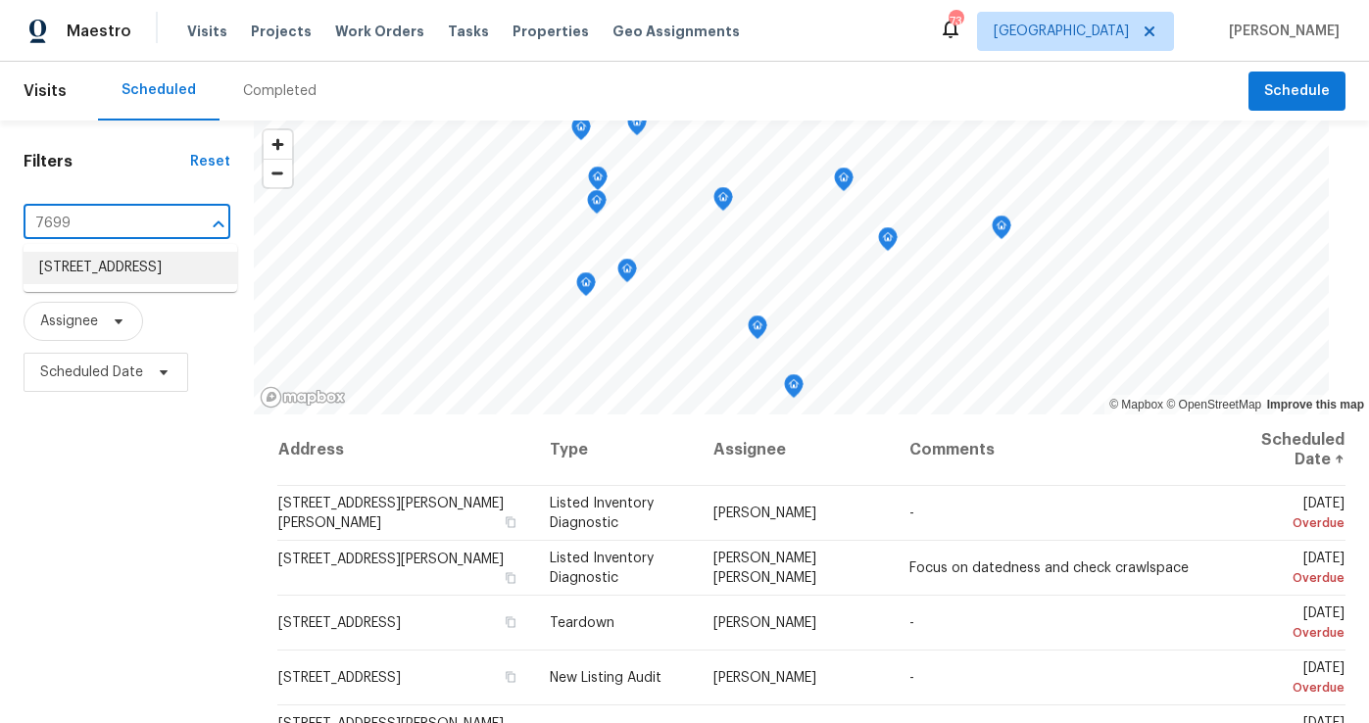
click at [66, 269] on li "7699 Wild Cherry Ln, Lithonia, GA 30038" at bounding box center [131, 268] width 214 height 32
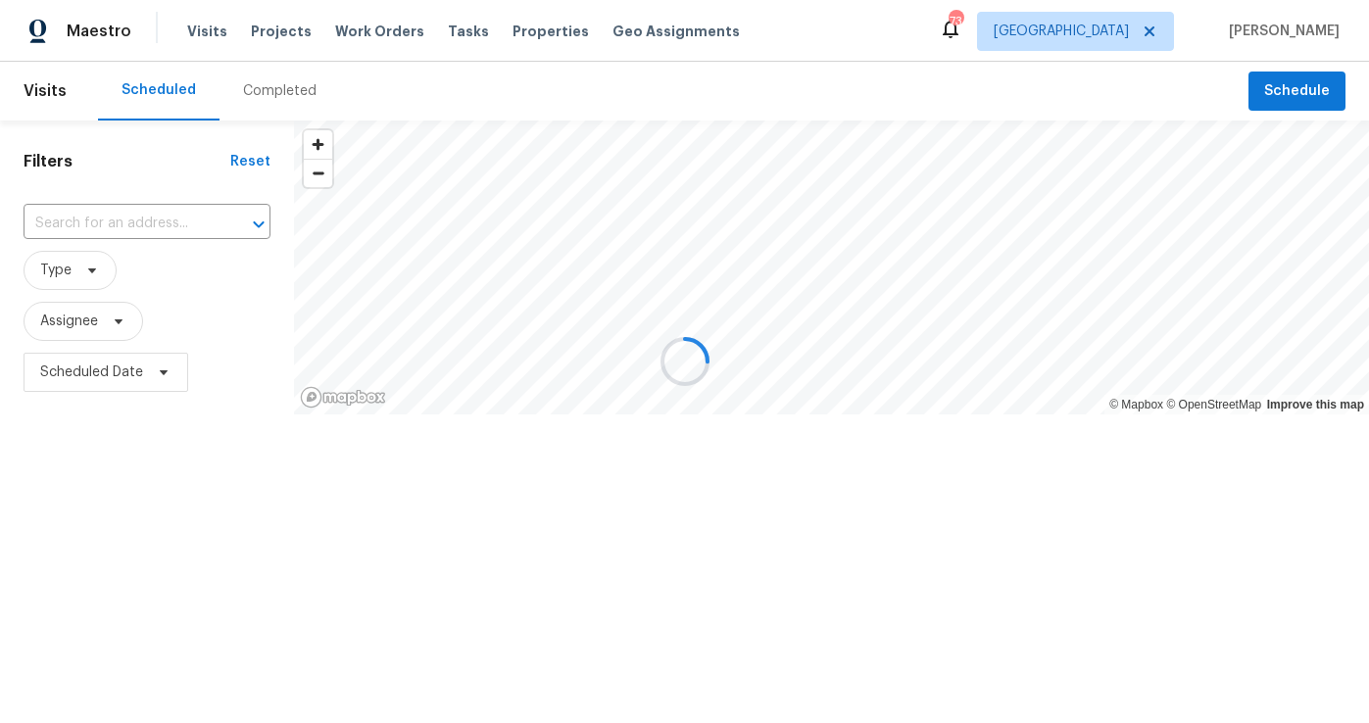
type input "7699 Wild Cherry Ln, Lithonia, GA 30038"
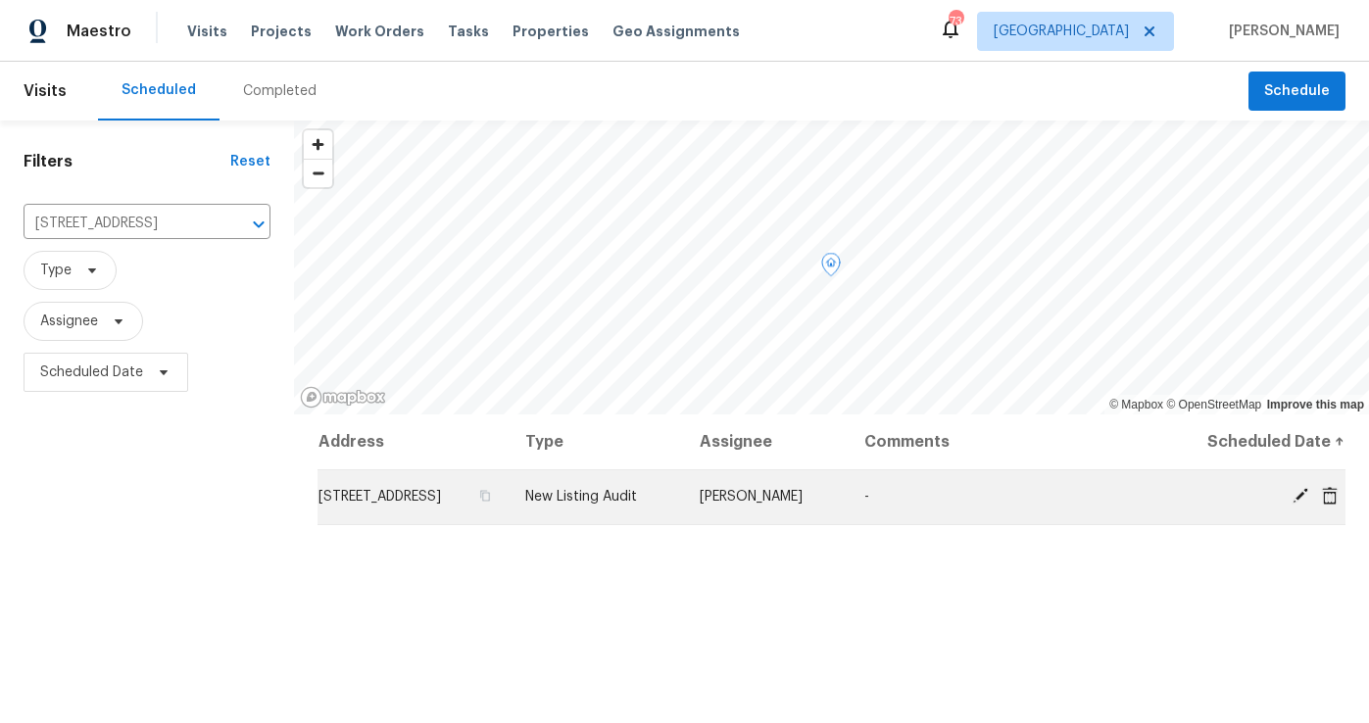
click at [1299, 505] on icon at bounding box center [1300, 496] width 18 height 18
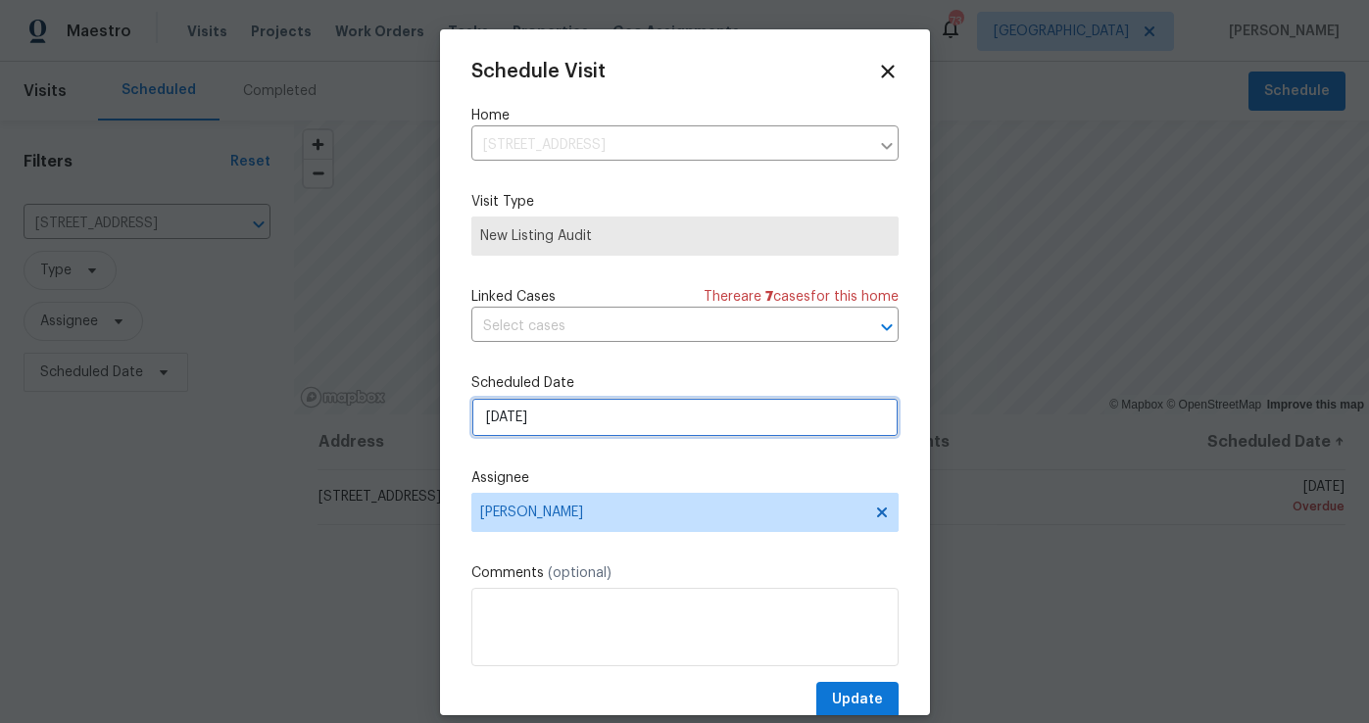
click at [581, 413] on input "[DATE]" at bounding box center [684, 417] width 427 height 39
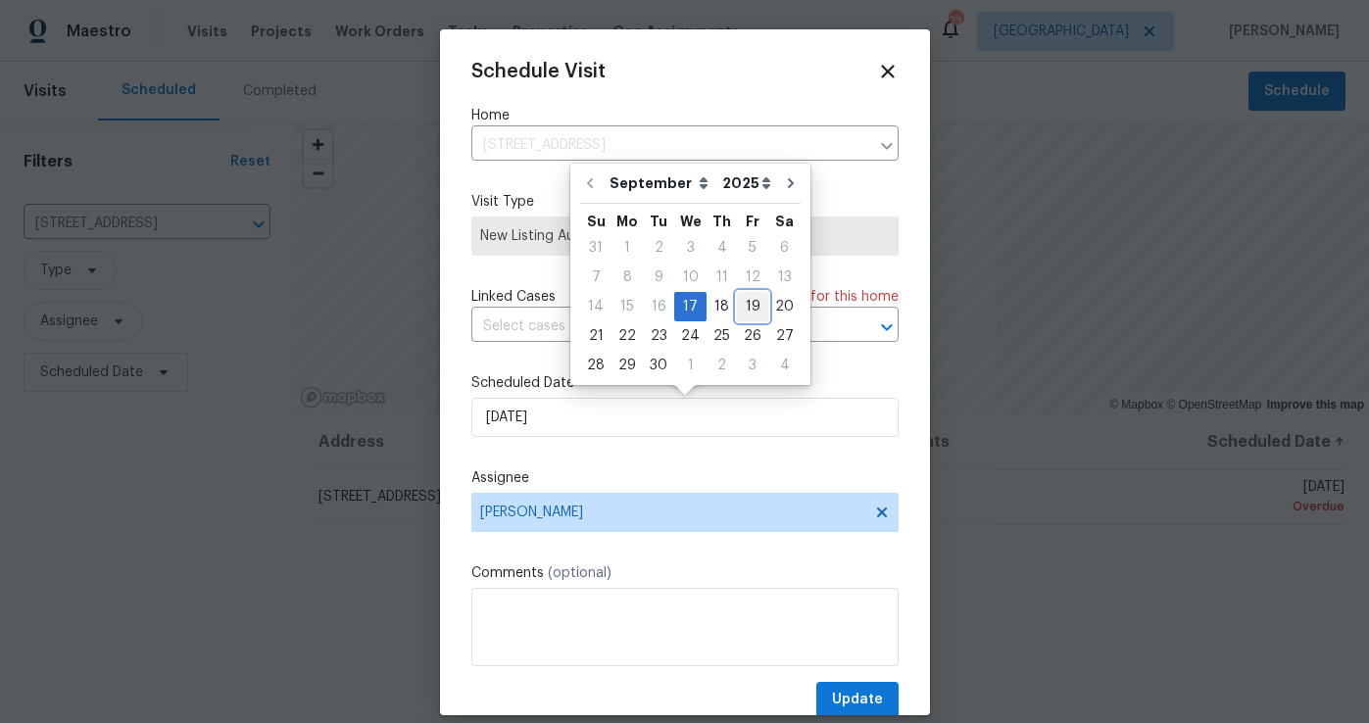
click at [746, 310] on div "19" at bounding box center [752, 306] width 31 height 27
type input "[DATE]"
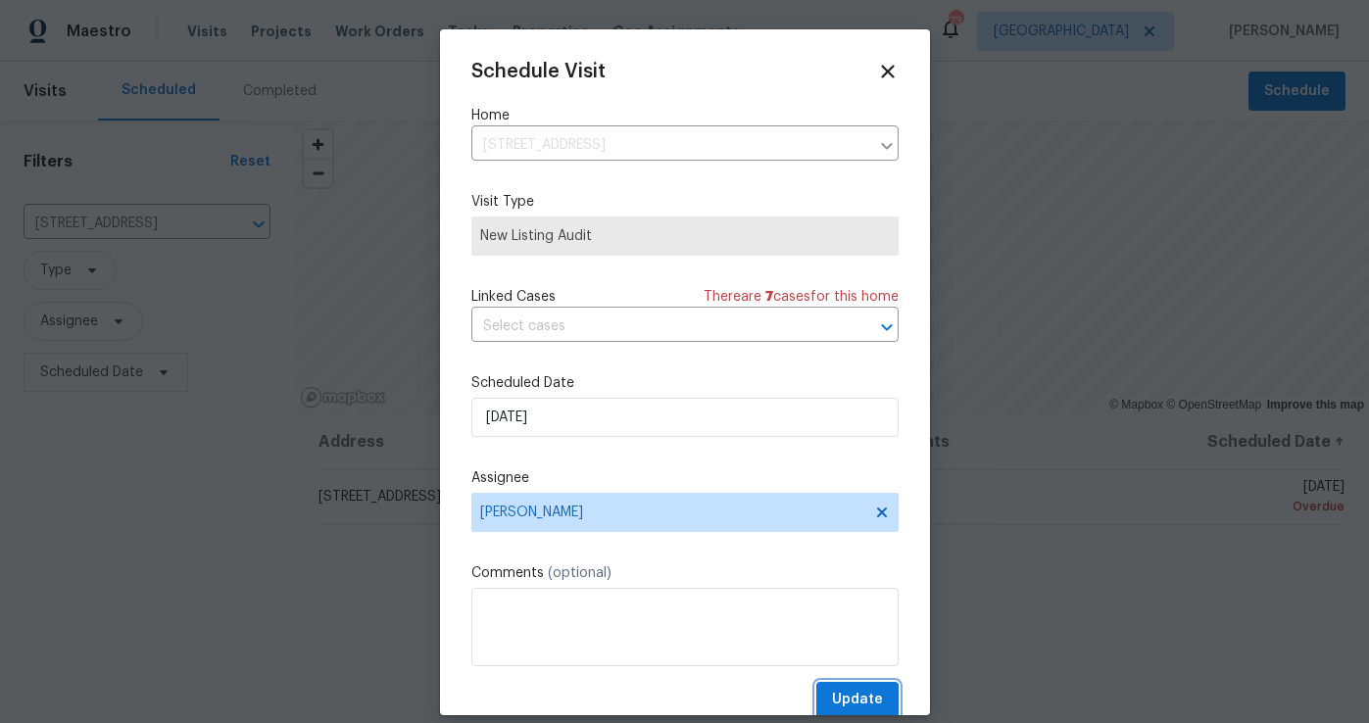
click at [845, 690] on span "Update" at bounding box center [857, 700] width 51 height 24
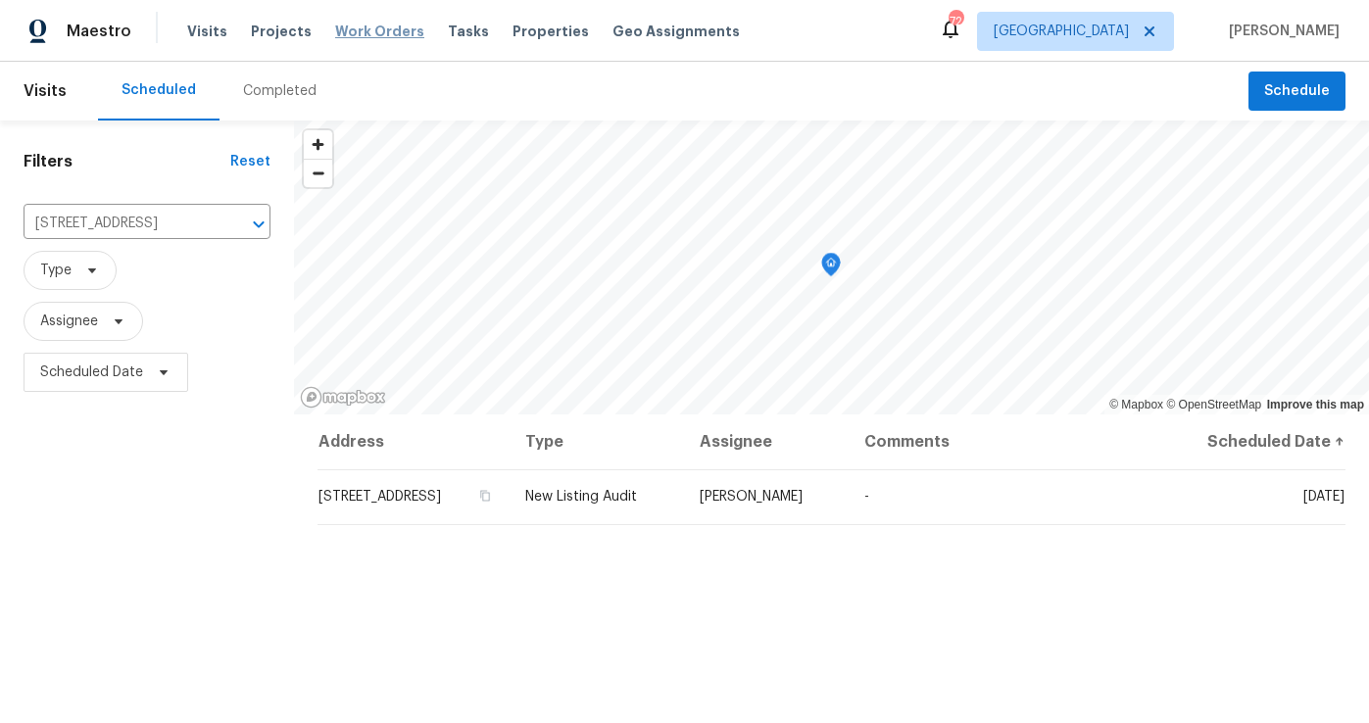
click at [379, 37] on span "Work Orders" at bounding box center [379, 32] width 89 height 20
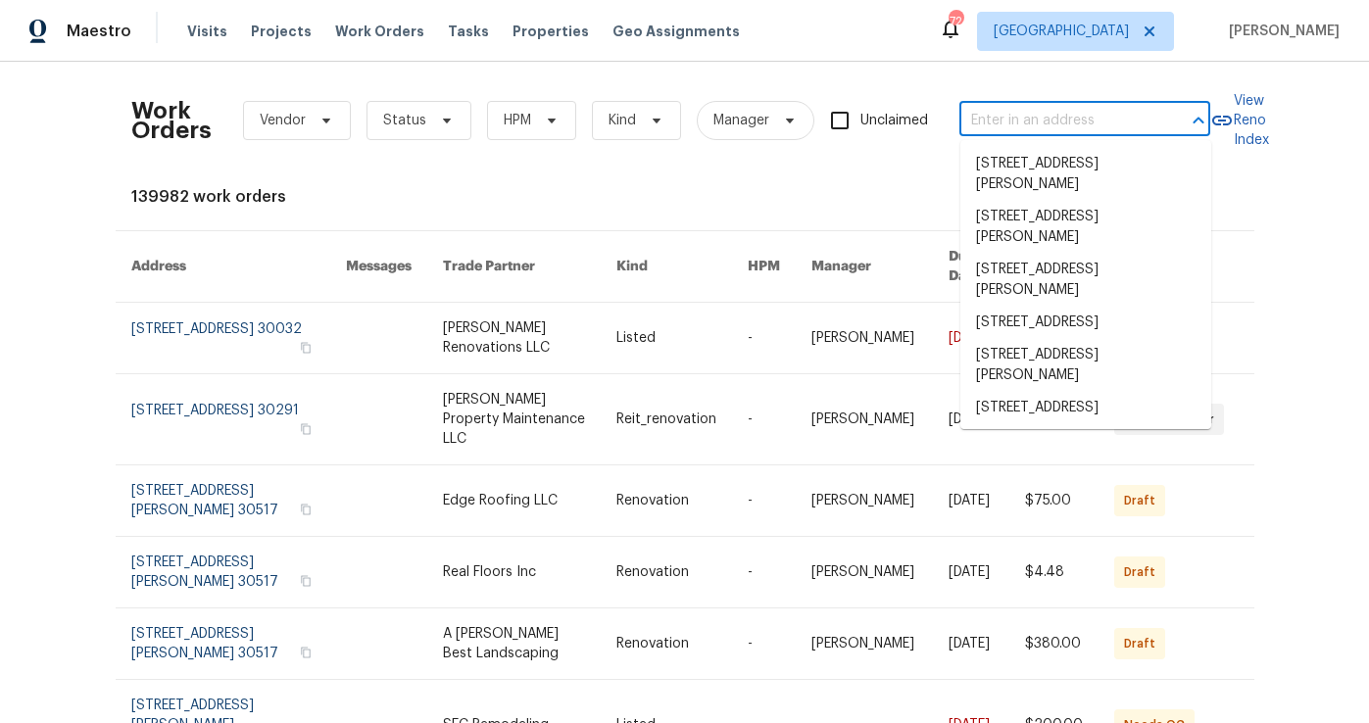
click at [993, 121] on input "text" at bounding box center [1057, 121] width 196 height 30
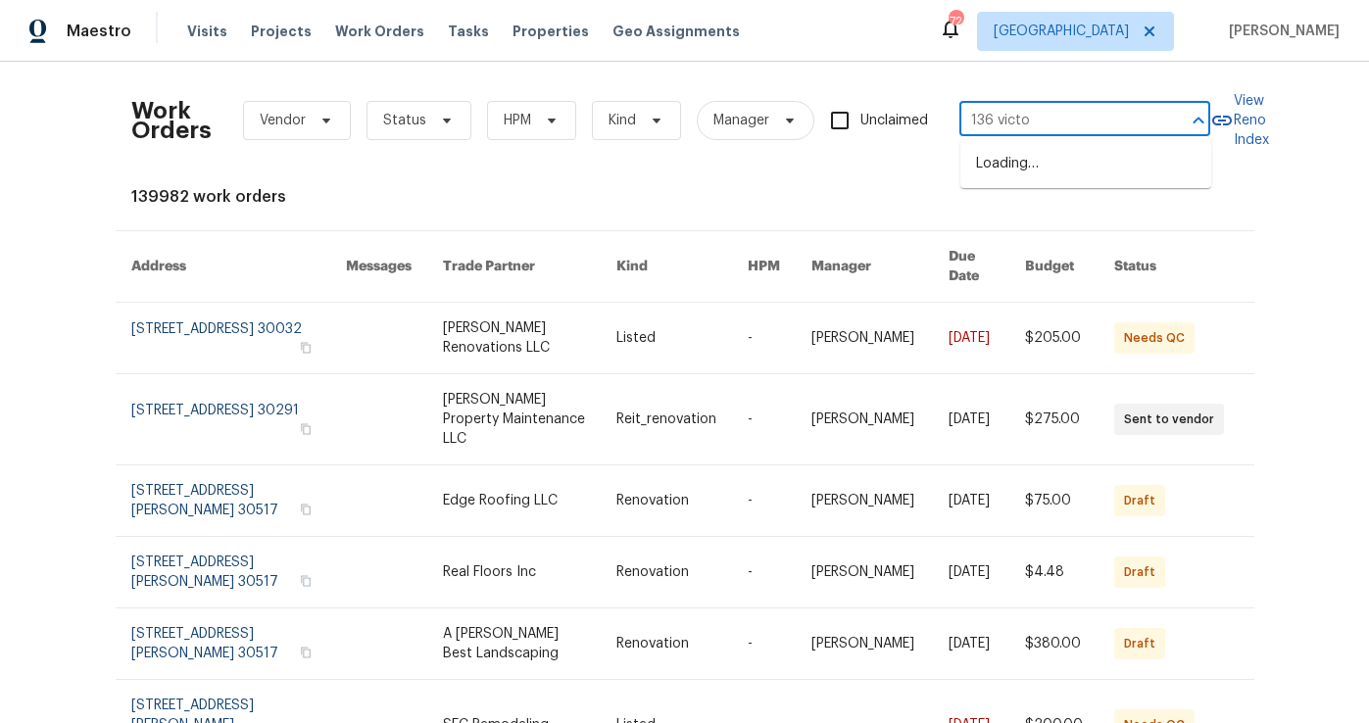
type input "136 [PERSON_NAME]"
click at [1059, 154] on li "[STREET_ADDRESS][PERSON_NAME]" at bounding box center [1085, 174] width 251 height 53
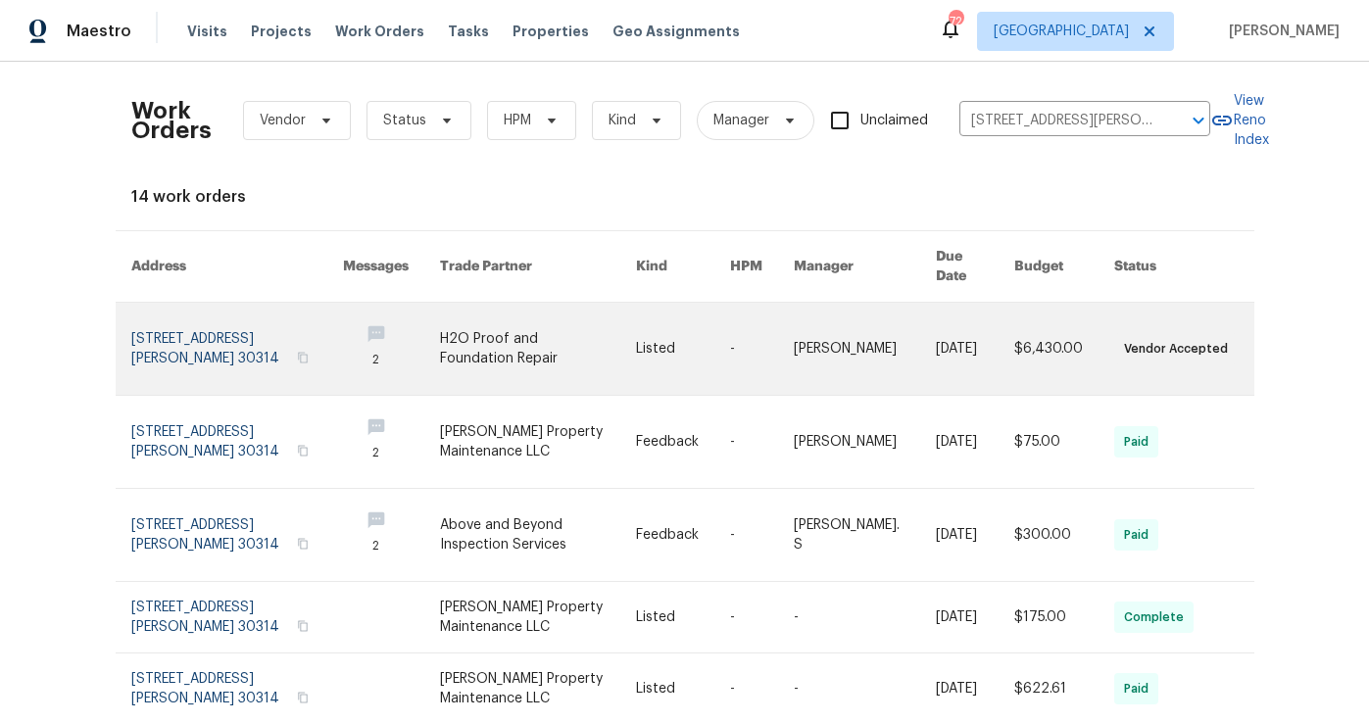
click at [215, 307] on link at bounding box center [237, 349] width 213 height 92
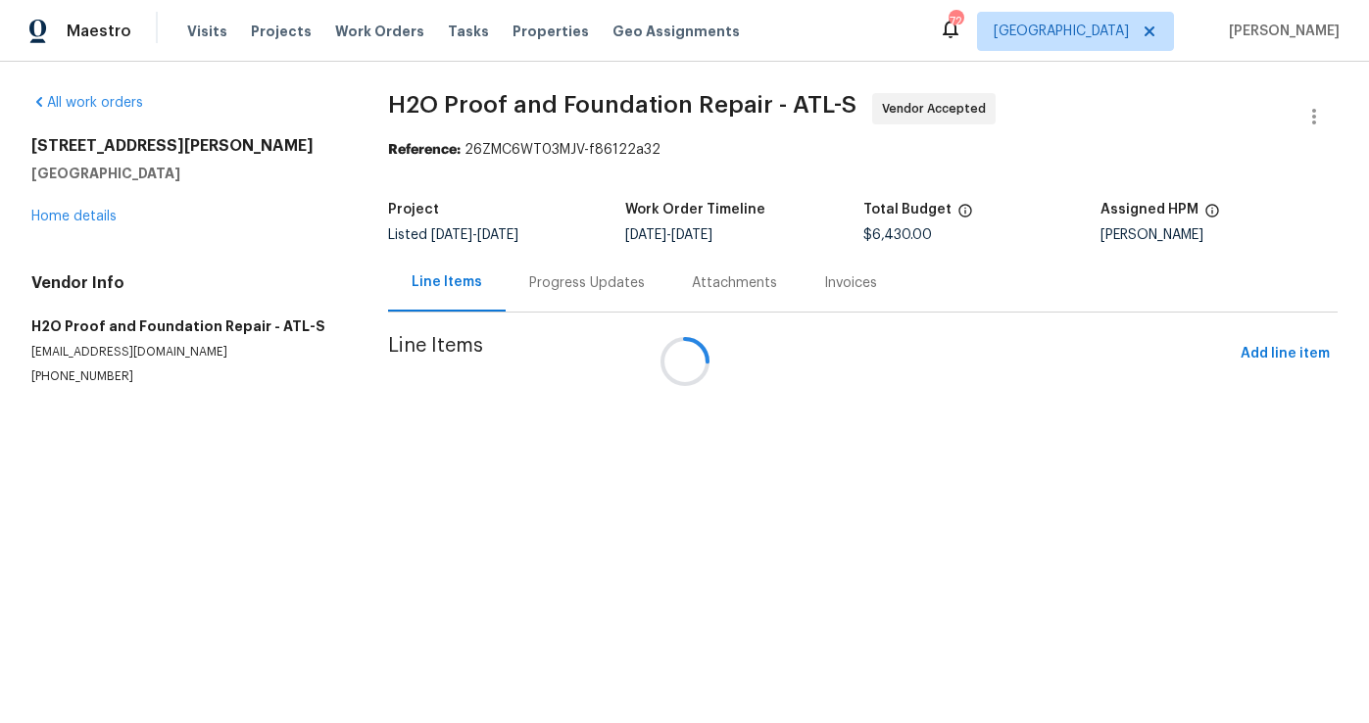
click at [85, 216] on div at bounding box center [684, 361] width 1369 height 723
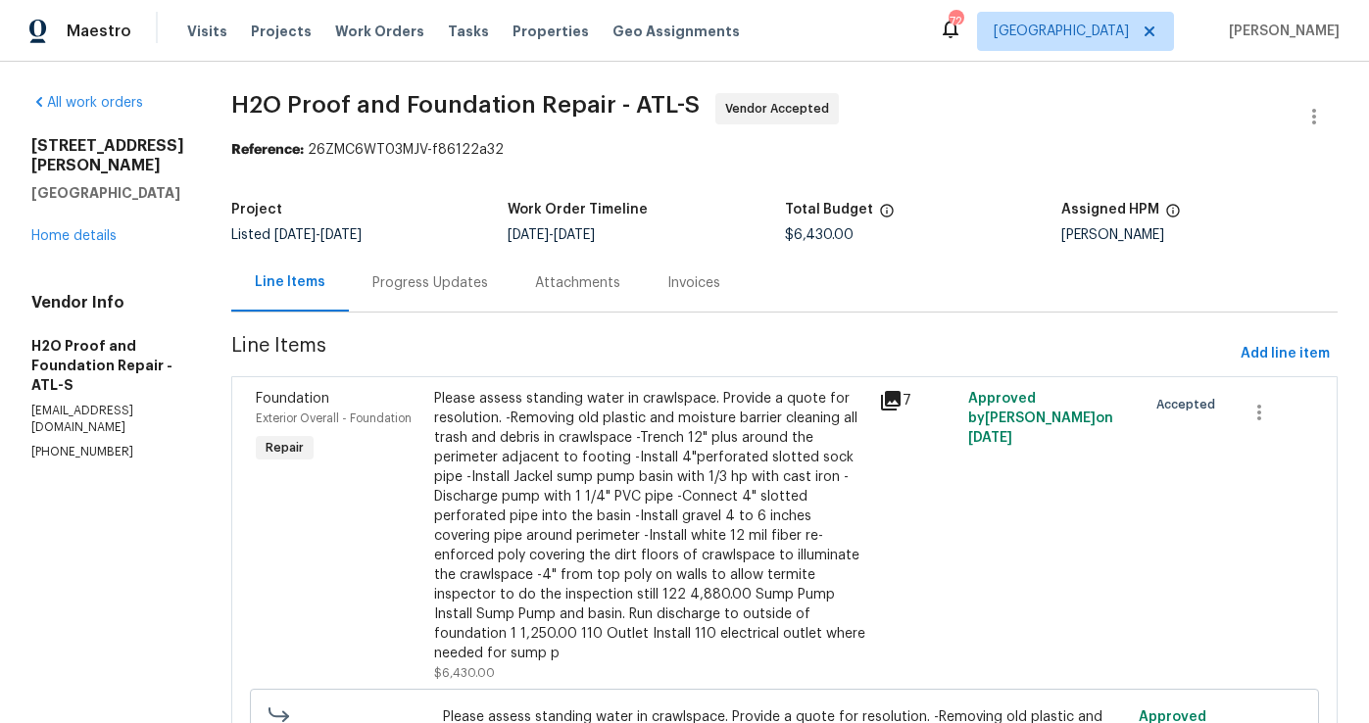
click at [82, 203] on div "136 Victor Cir NW Atlanta, GA 30314" at bounding box center [107, 169] width 153 height 67
click at [64, 246] on div "136 Victor Cir NW Atlanta, GA 30314 Home details" at bounding box center [107, 191] width 153 height 110
click at [41, 243] on link "Home details" at bounding box center [73, 236] width 85 height 14
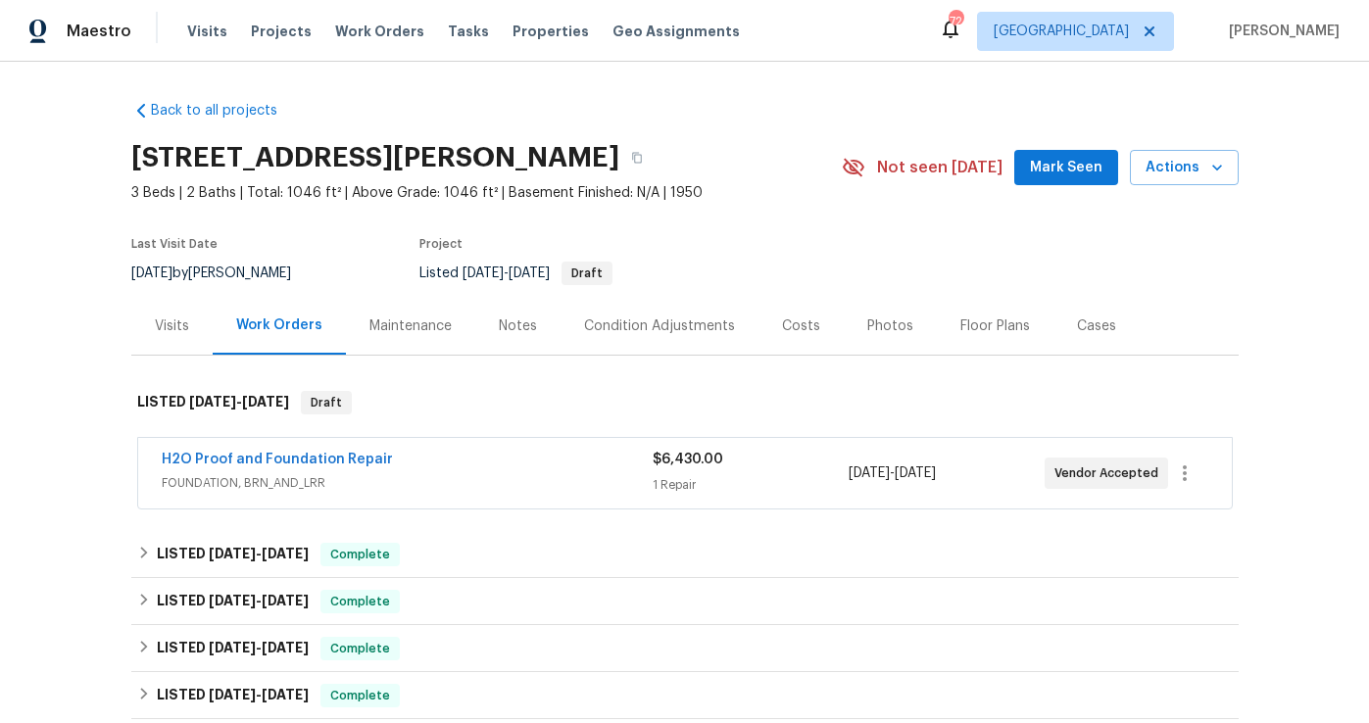
click at [503, 309] on div "Notes" at bounding box center [517, 326] width 85 height 58
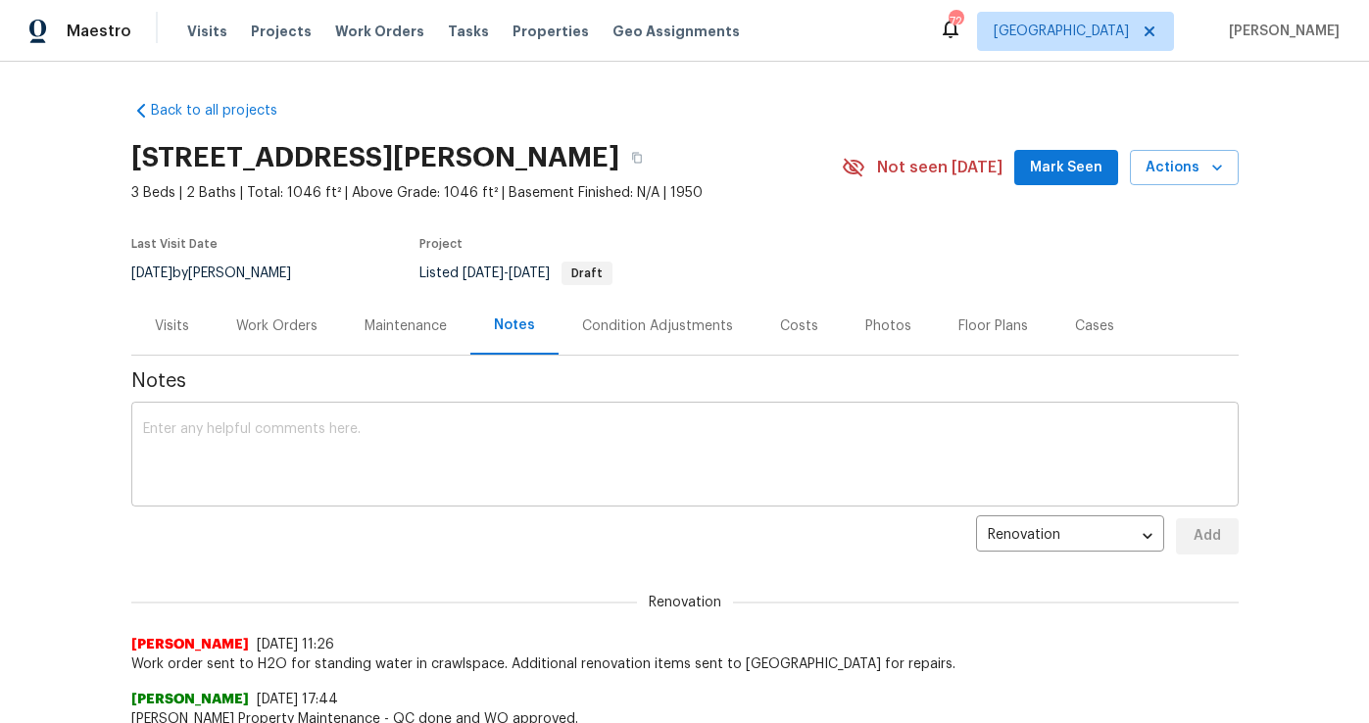
click at [181, 454] on textarea at bounding box center [684, 456] width 1083 height 69
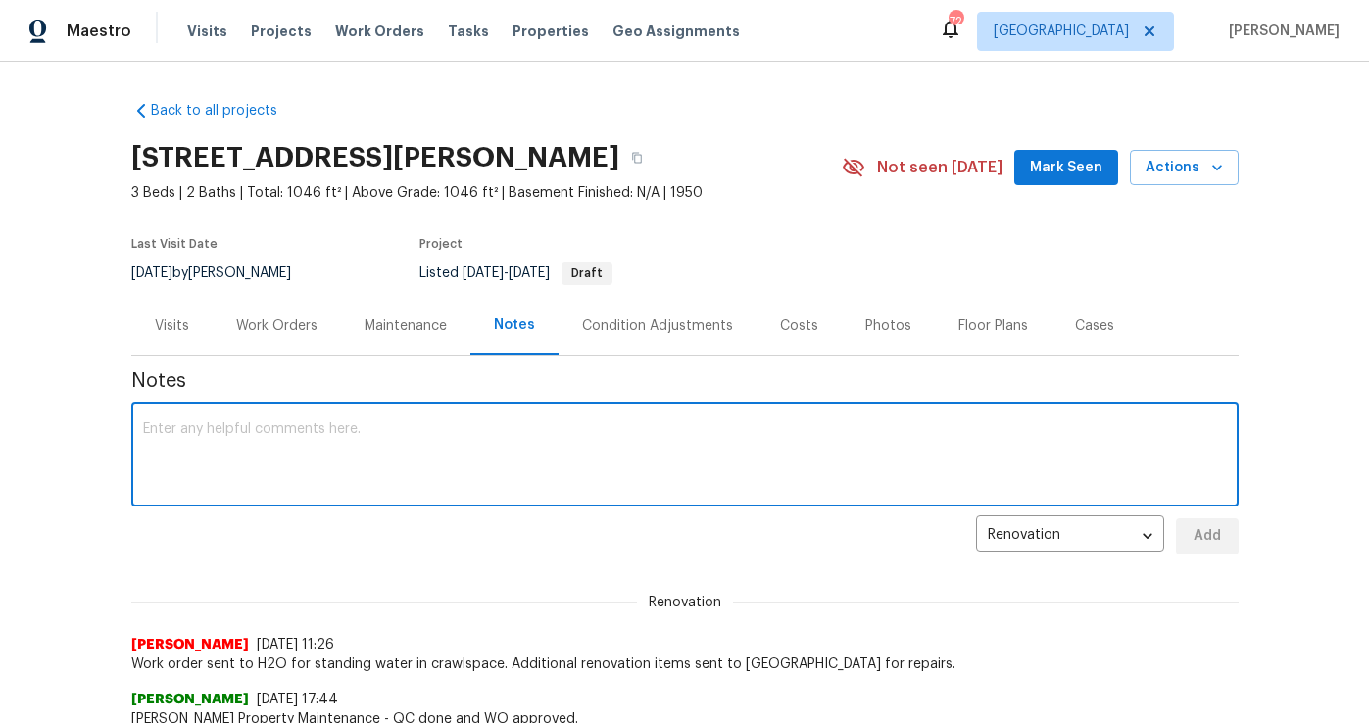
type textarea "o"
type textarea "Foundation work order is updated with new cost. Waterproofing necessary due to …"
click at [1207, 541] on span "Add" at bounding box center [1206, 536] width 31 height 24
